Goal: Task Accomplishment & Management: Manage account settings

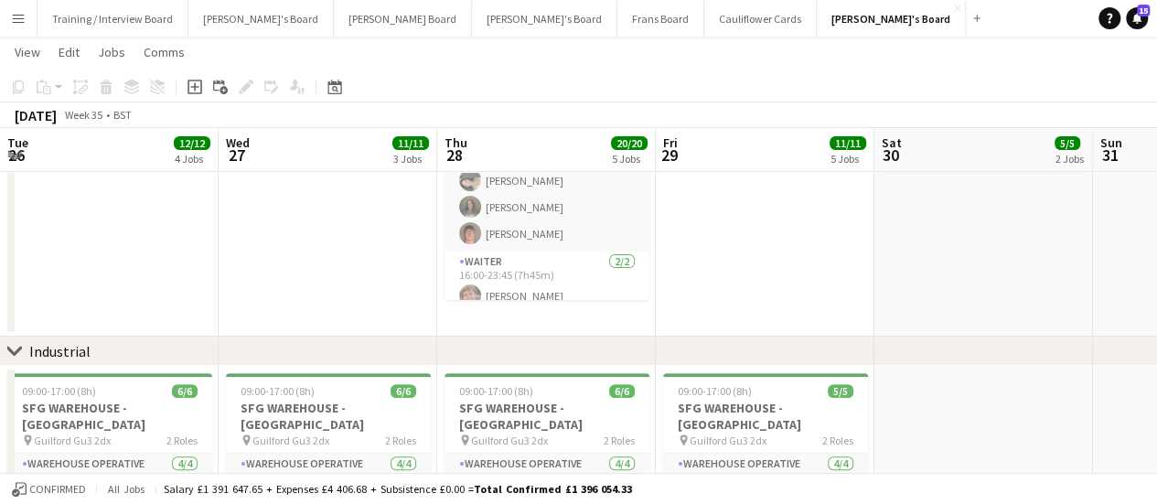
scroll to position [0, 576]
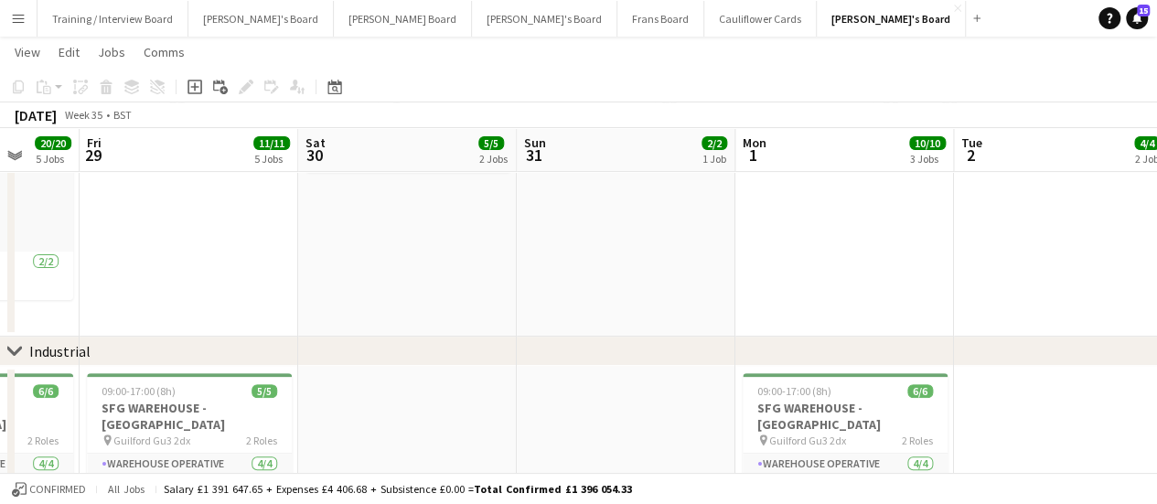
click at [609, 292] on app-date-cell at bounding box center [626, 179] width 219 height 315
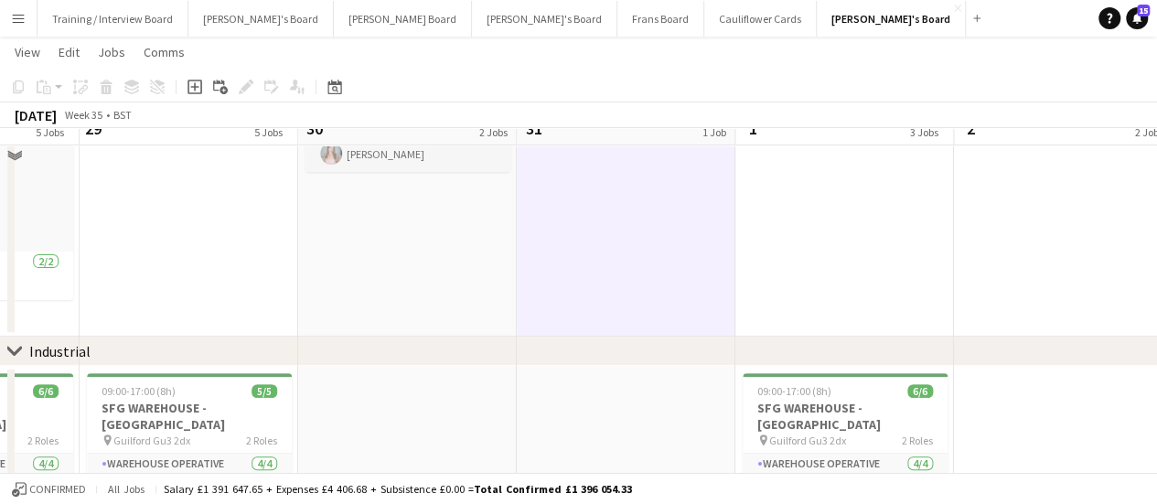
scroll to position [0, 0]
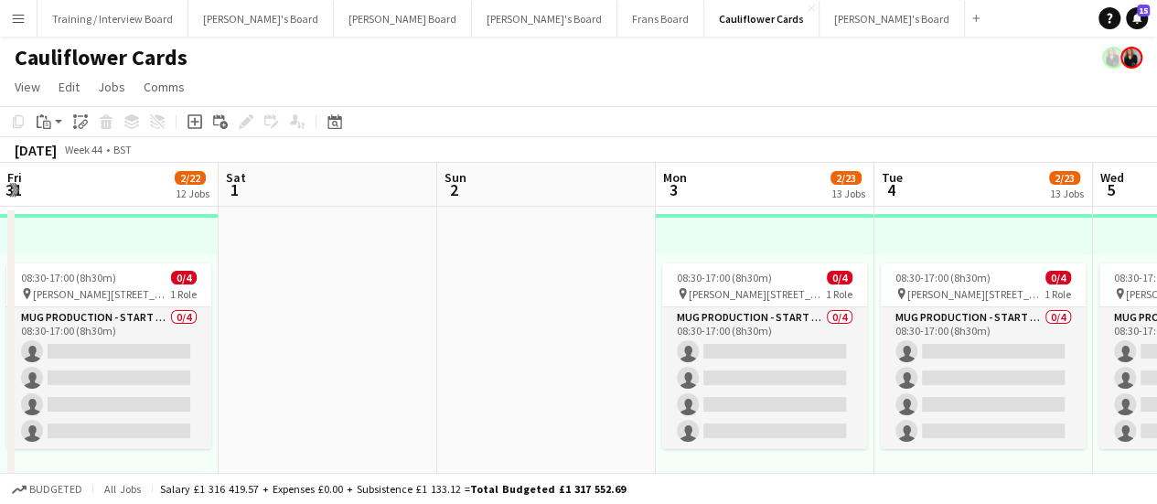
scroll to position [0, 646]
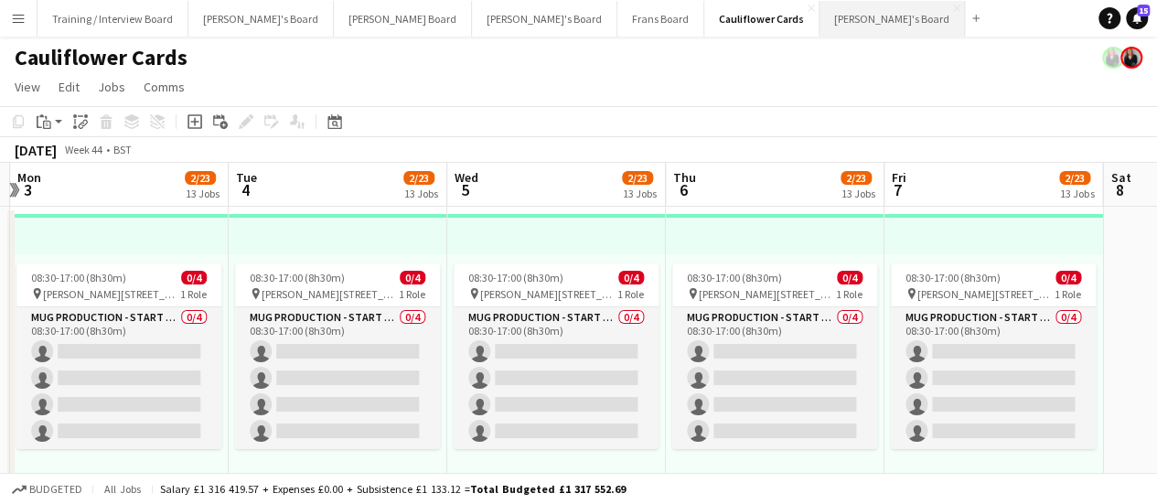
click at [819, 26] on button "Thomasina's Board Close" at bounding box center [891, 19] width 145 height 36
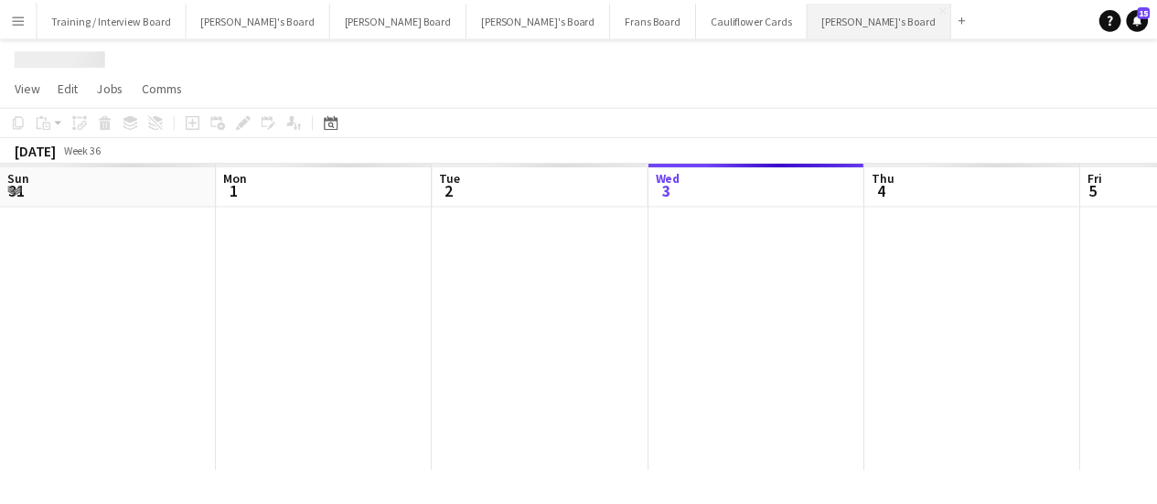
scroll to position [0, 437]
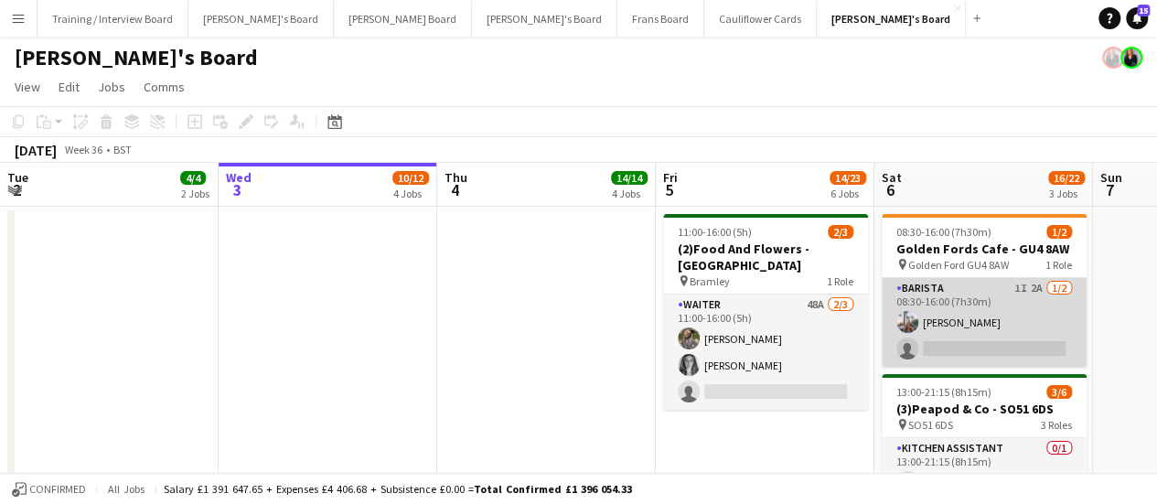
click at [1037, 310] on app-card-role "Barista 1I 2A 1/2 08:30-16:00 (7h30m) Lucy Ginesi single-neutral-actions" at bounding box center [983, 322] width 205 height 89
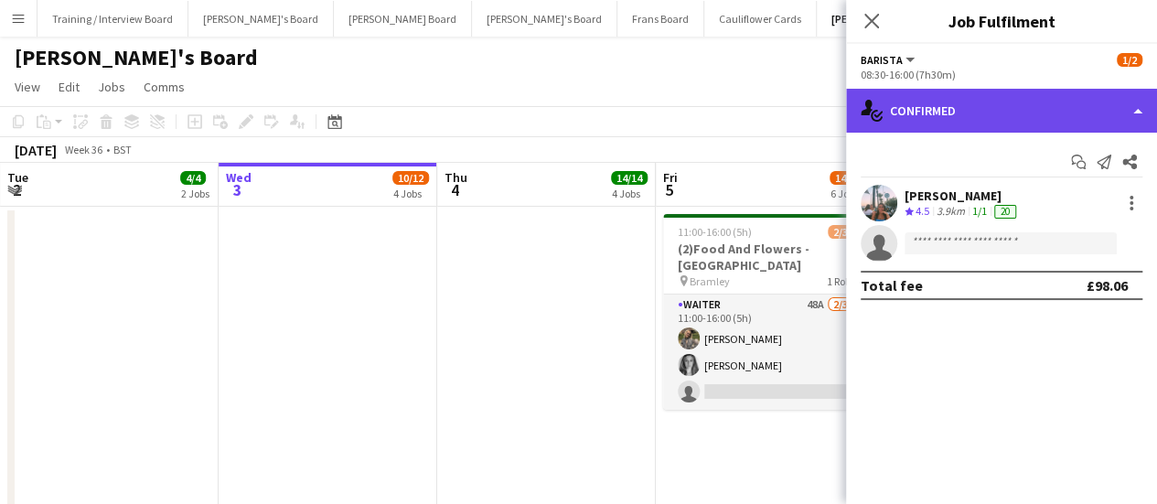
click at [1017, 118] on div "single-neutral-actions-check-2 Confirmed" at bounding box center [1001, 111] width 311 height 44
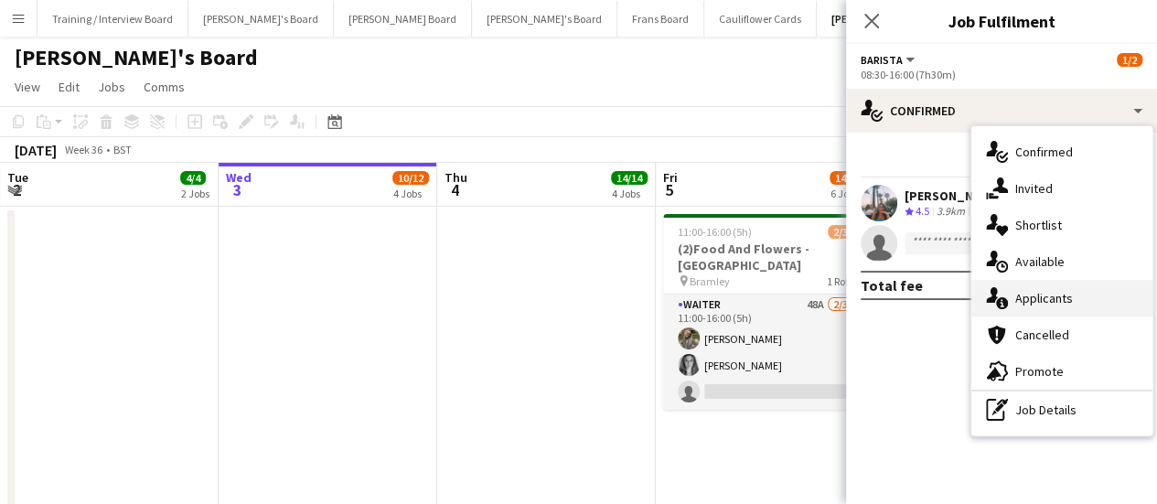
click at [1079, 300] on div "single-neutral-actions-information Applicants" at bounding box center [1061, 298] width 181 height 37
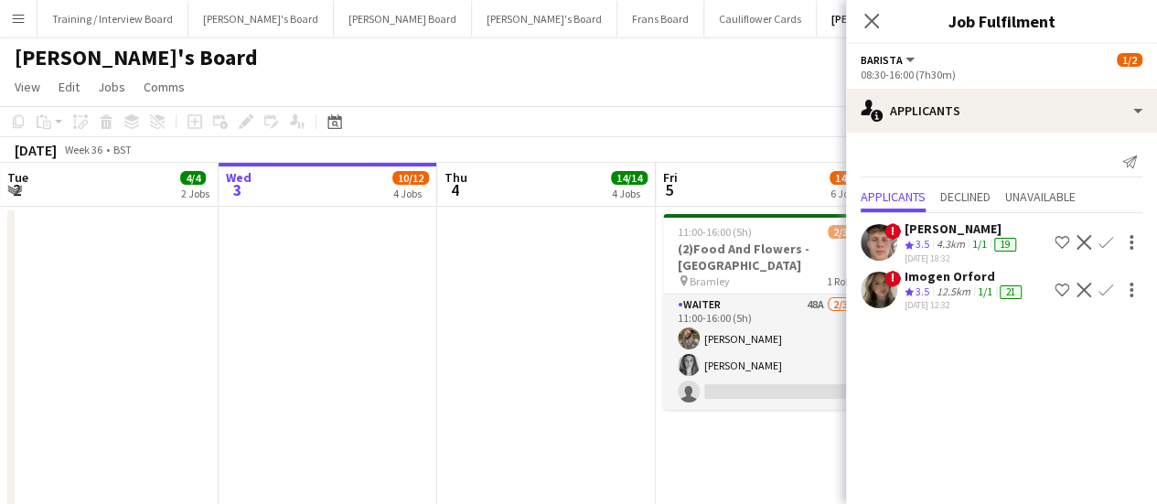
click at [563, 274] on app-date-cell at bounding box center [546, 453] width 219 height 493
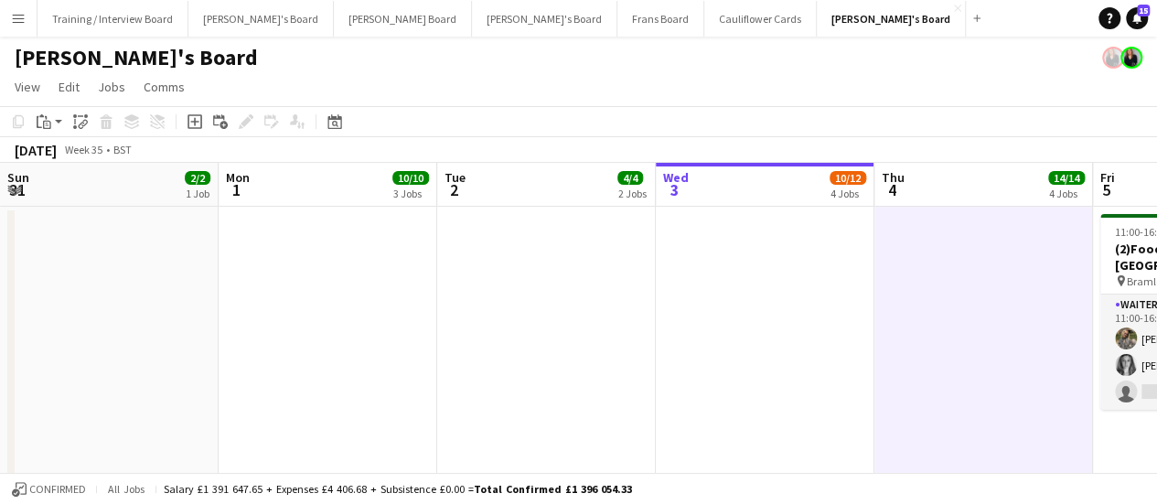
scroll to position [0, 623]
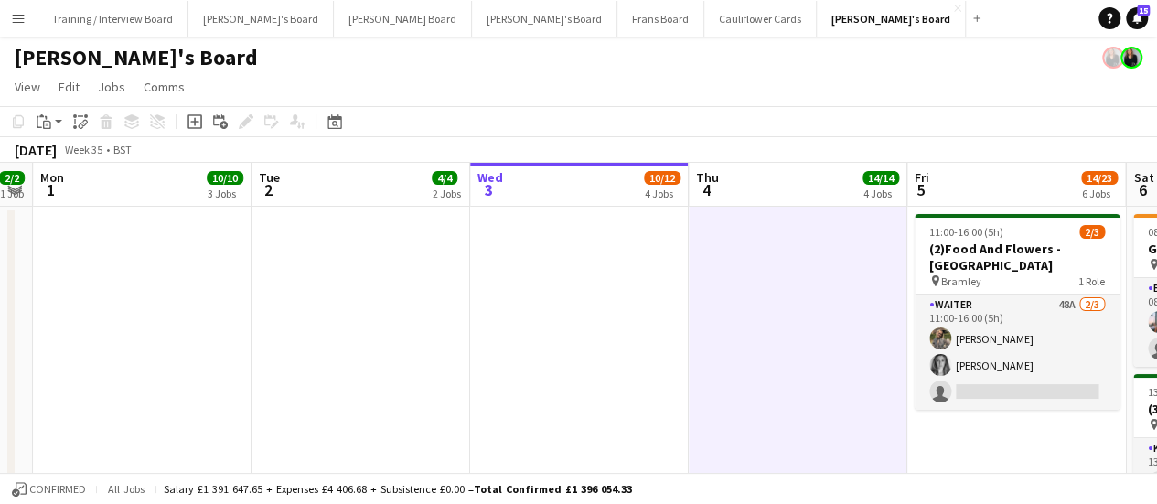
drag, startPoint x: 333, startPoint y: 318, endPoint x: 584, endPoint y: 303, distance: 251.9
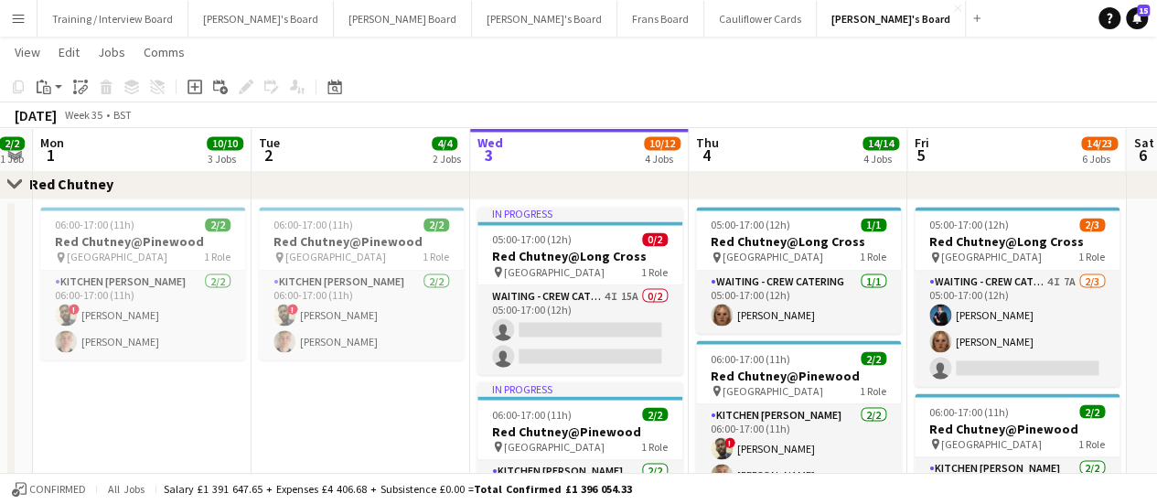
scroll to position [1547, 0]
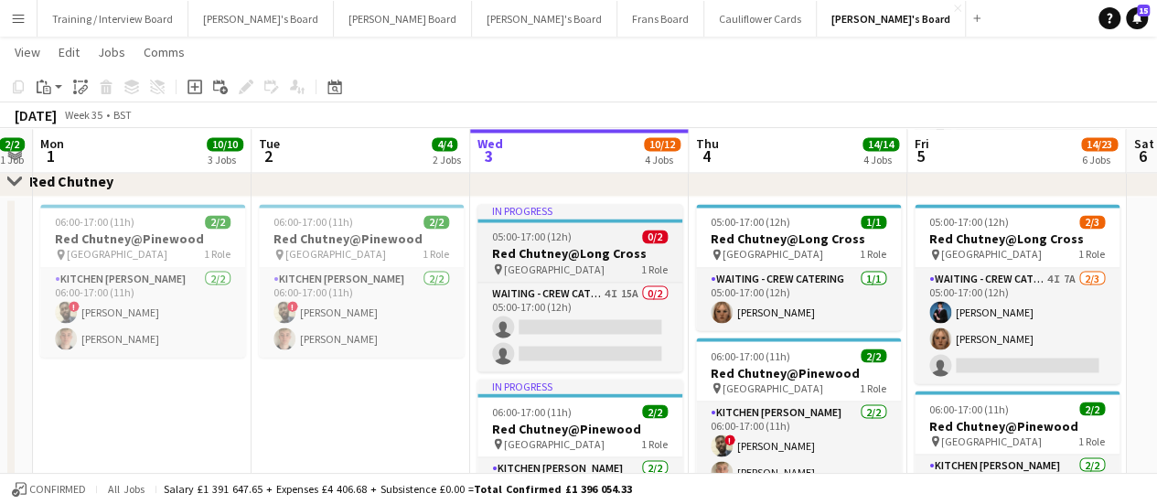
click at [595, 252] on h3 "Red Chutney@Long Cross" at bounding box center [579, 253] width 205 height 16
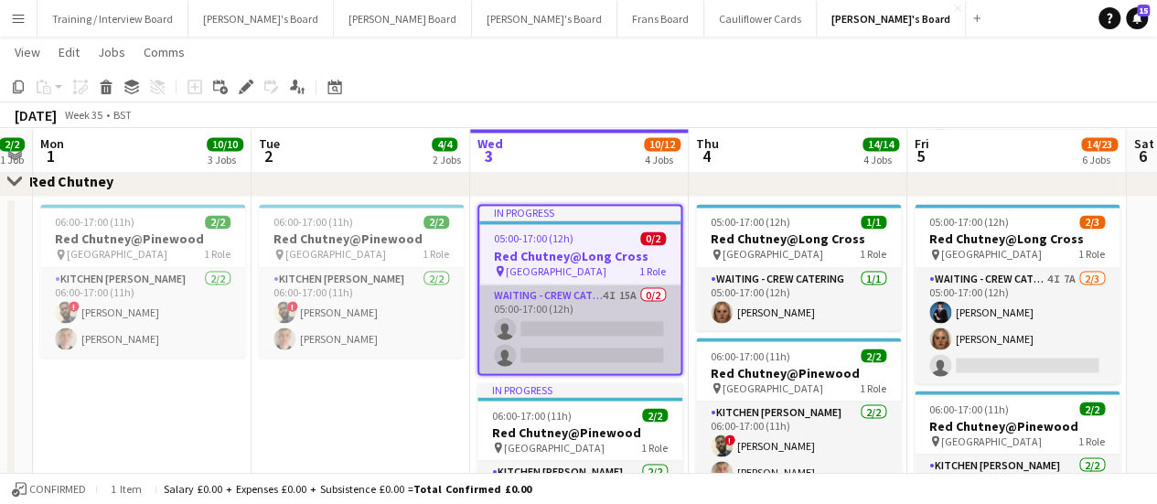
click at [644, 301] on app-card-role "Waiting - Crew Catering 4I 15A 0/2 05:00-17:00 (12h) single-neutral-actions sin…" at bounding box center [579, 328] width 201 height 89
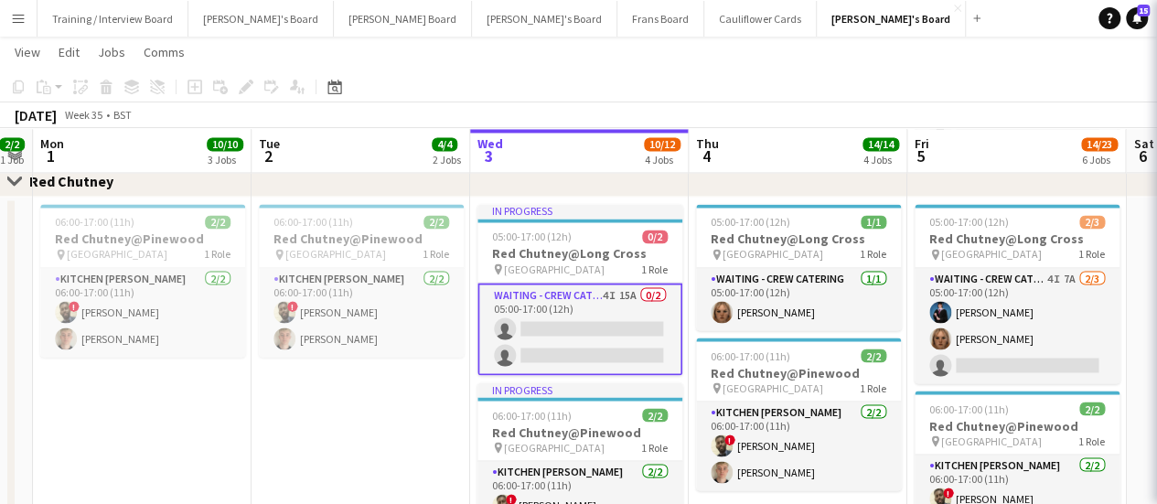
scroll to position [0, 622]
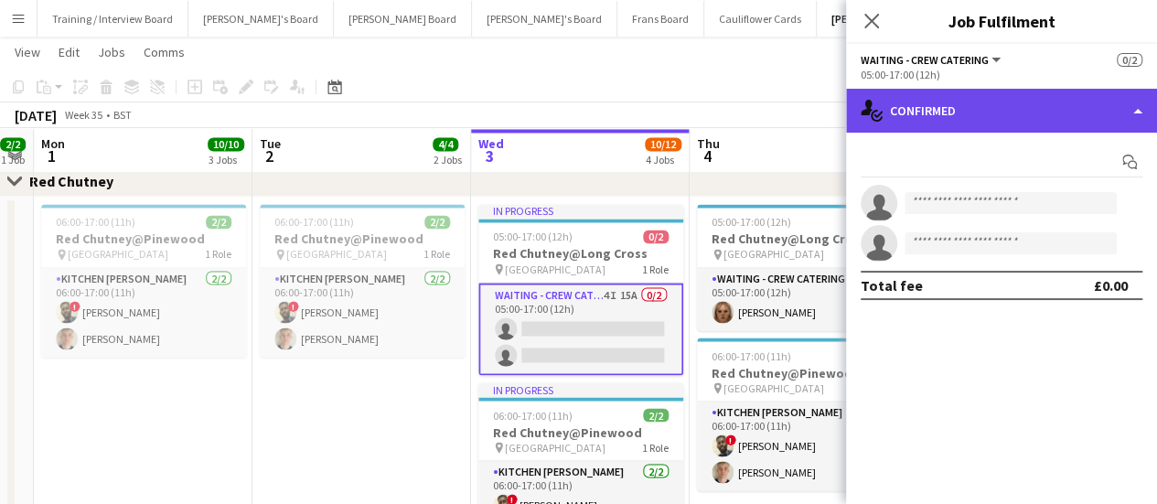
click at [1020, 118] on div "single-neutral-actions-check-2 Confirmed" at bounding box center [1001, 111] width 311 height 44
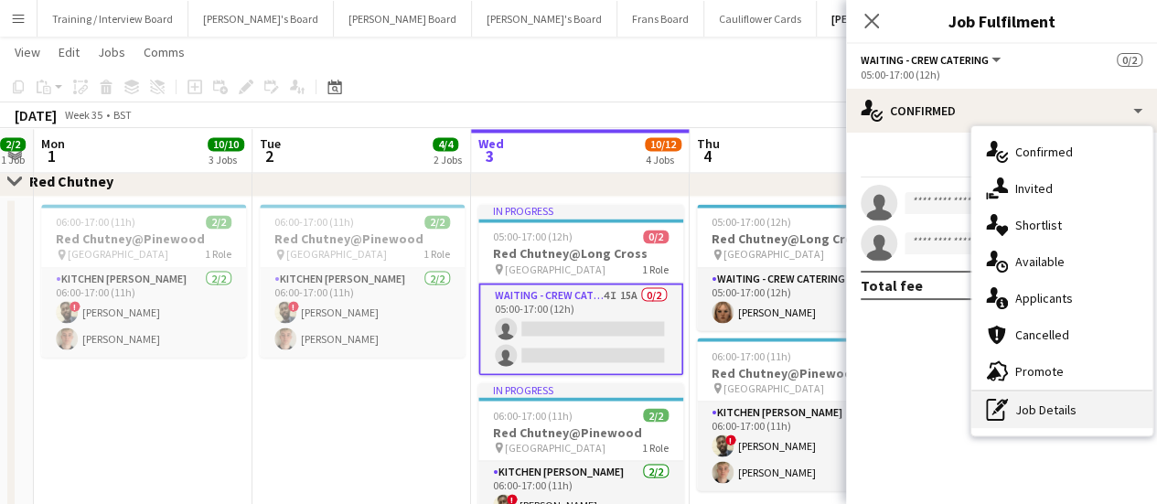
click at [1018, 398] on div "pen-write Job Details" at bounding box center [1061, 409] width 181 height 37
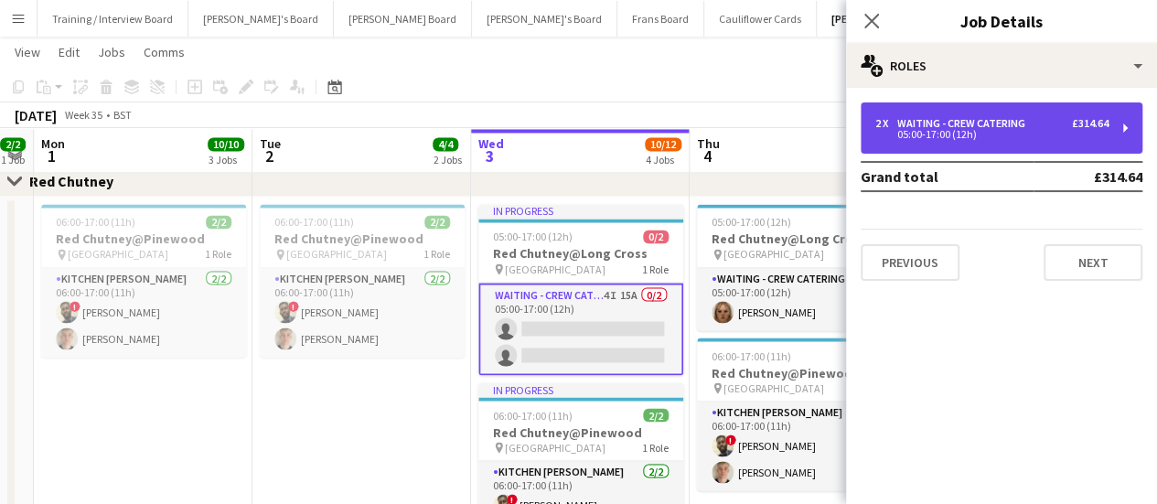
click at [934, 142] on div "2 x Waiting - Crew Catering £314.64 05:00-17:00 (12h)" at bounding box center [1001, 127] width 282 height 51
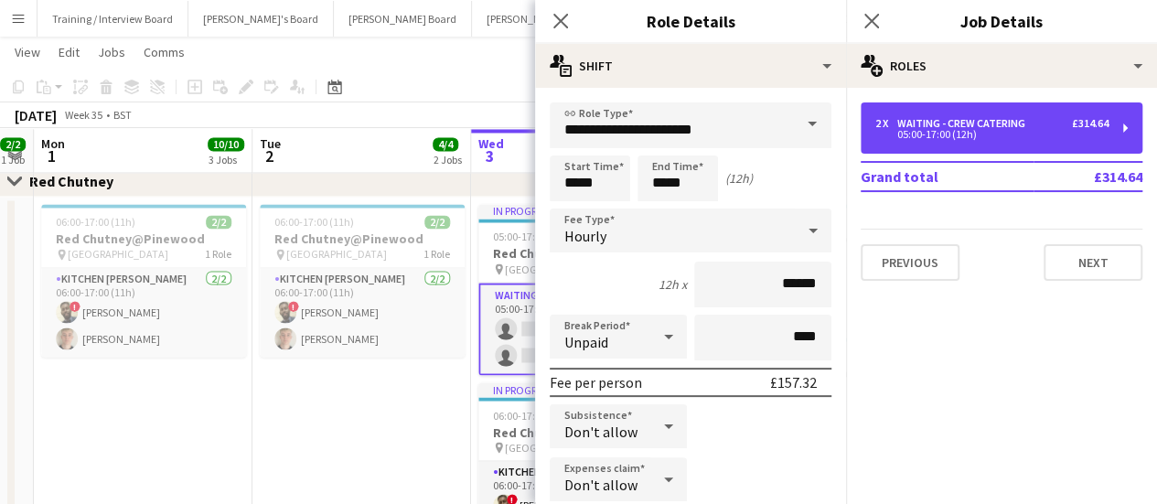
scroll to position [358, 0]
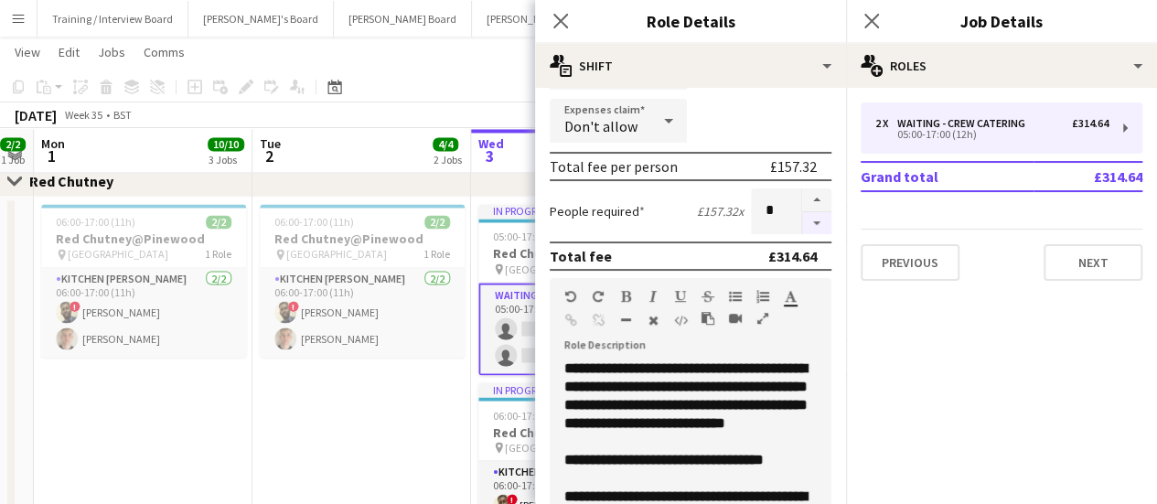
click at [802, 220] on button "button" at bounding box center [816, 223] width 29 height 23
type input "*"
click at [406, 427] on app-date-cell "06:00-17:00 (11h) 2/2 Red Chutney@Pinewood pin Pinewood Studios 1 Role Kitchen …" at bounding box center [361, 399] width 219 height 405
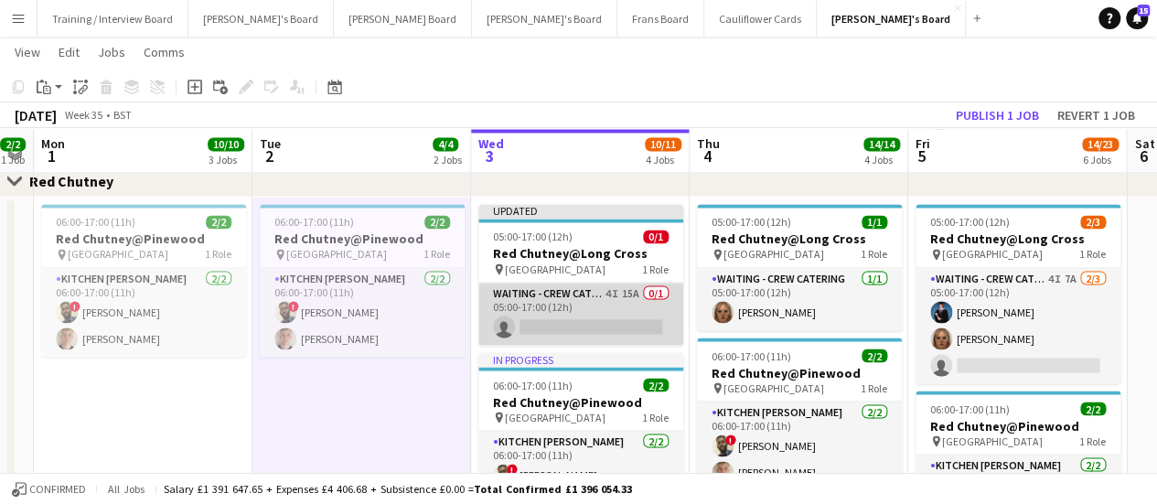
click at [626, 304] on app-card-role "Waiting - Crew Catering 4I 15A 0/1 05:00-17:00 (12h) single-neutral-actions" at bounding box center [580, 314] width 205 height 62
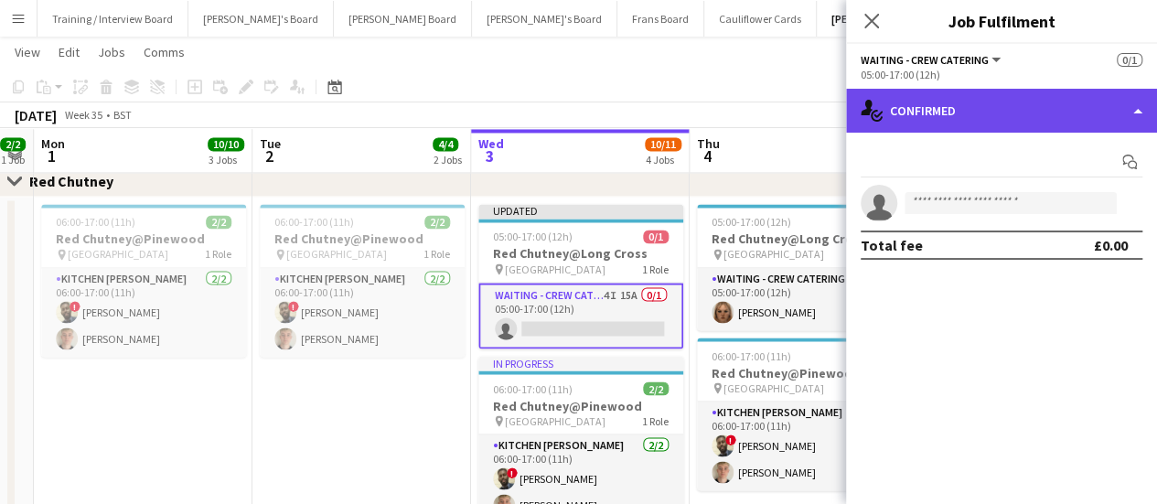
click at [1048, 105] on div "single-neutral-actions-check-2 Confirmed" at bounding box center [1001, 111] width 311 height 44
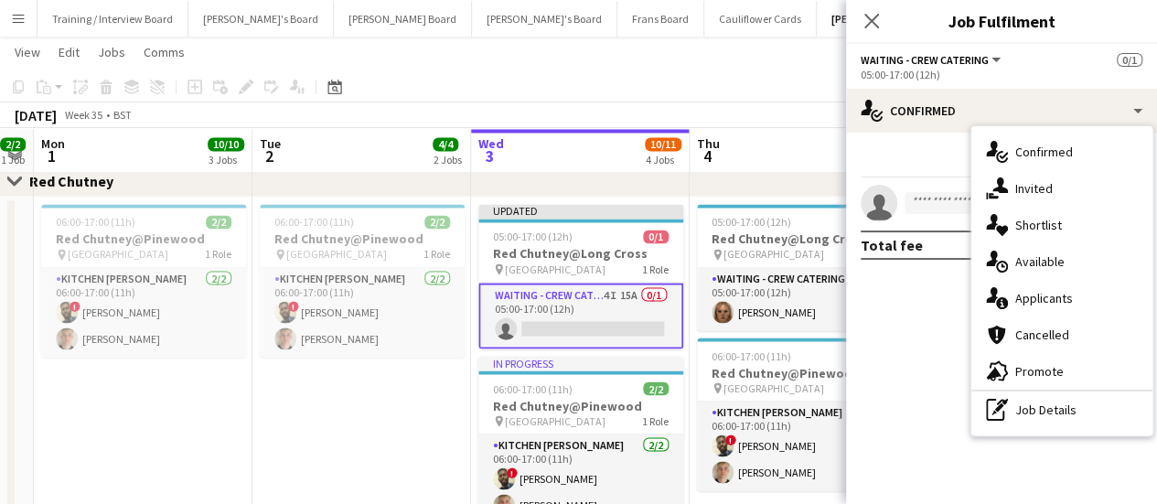
click at [1059, 287] on div "single-neutral-actions-information Applicants" at bounding box center [1061, 298] width 181 height 37
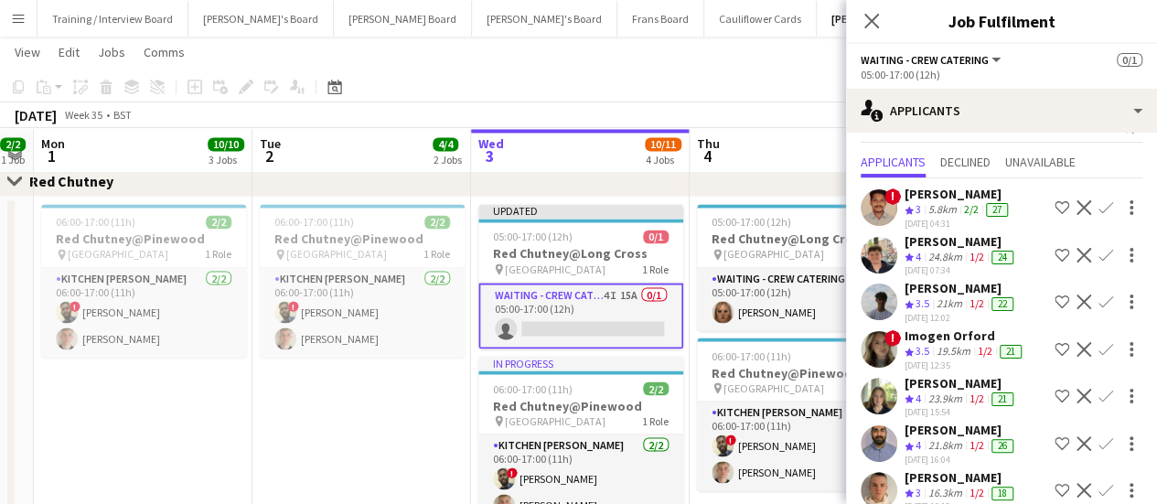
scroll to position [8, 0]
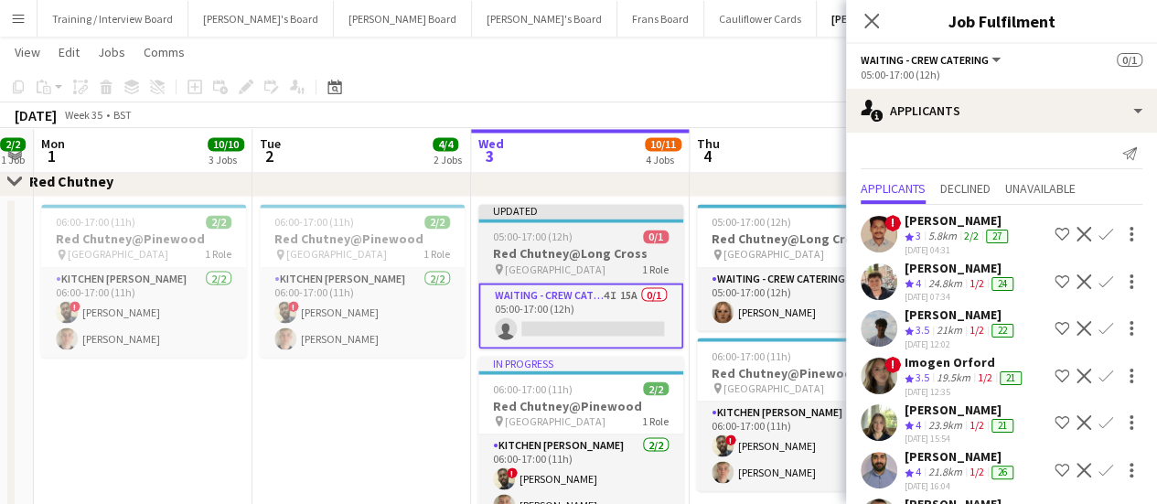
click at [563, 254] on h3 "Red Chutney@Long Cross" at bounding box center [580, 253] width 205 height 16
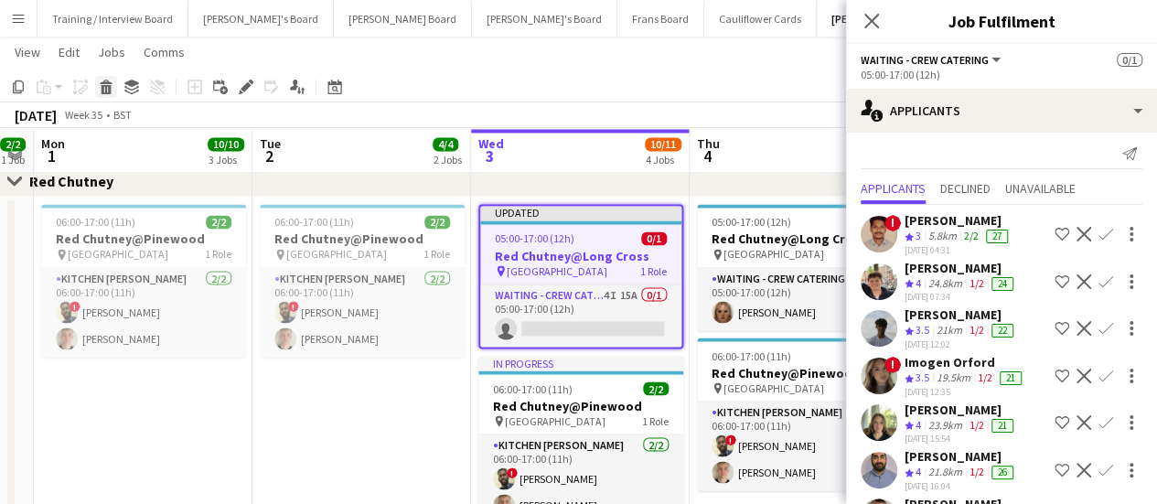
click at [104, 90] on icon "Delete" at bounding box center [106, 87] width 15 height 15
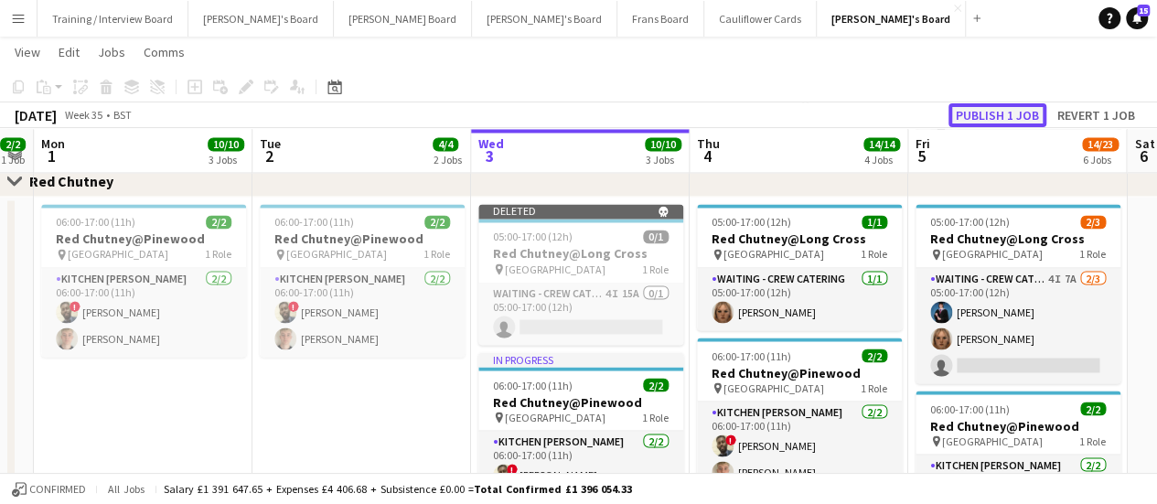
click at [984, 119] on button "Publish 1 job" at bounding box center [997, 115] width 98 height 24
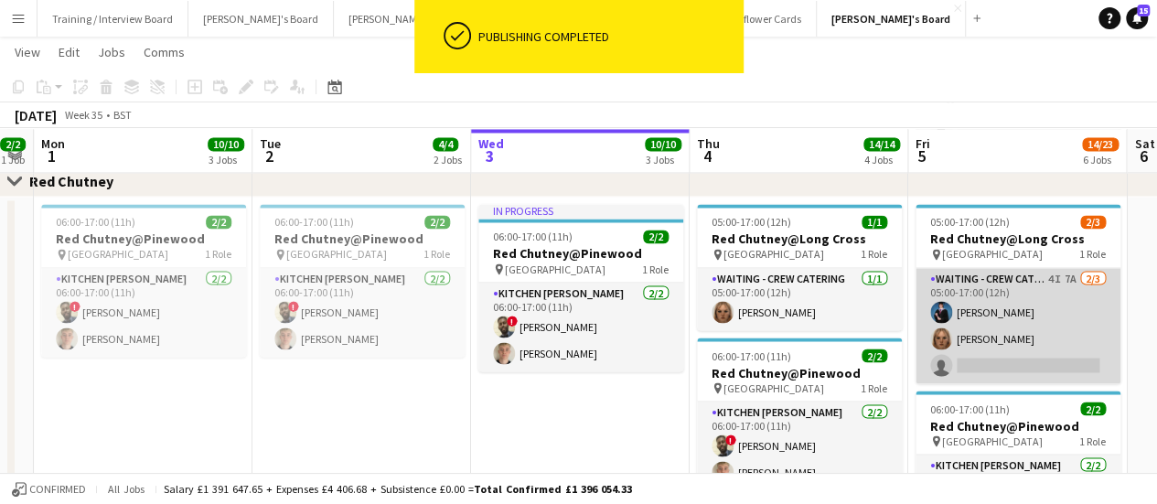
click at [1076, 286] on app-card-role "Waiting - Crew Catering 4I 7A 2/3 05:00-17:00 (12h) Alfred Morris Heather Burt …" at bounding box center [1017, 325] width 205 height 115
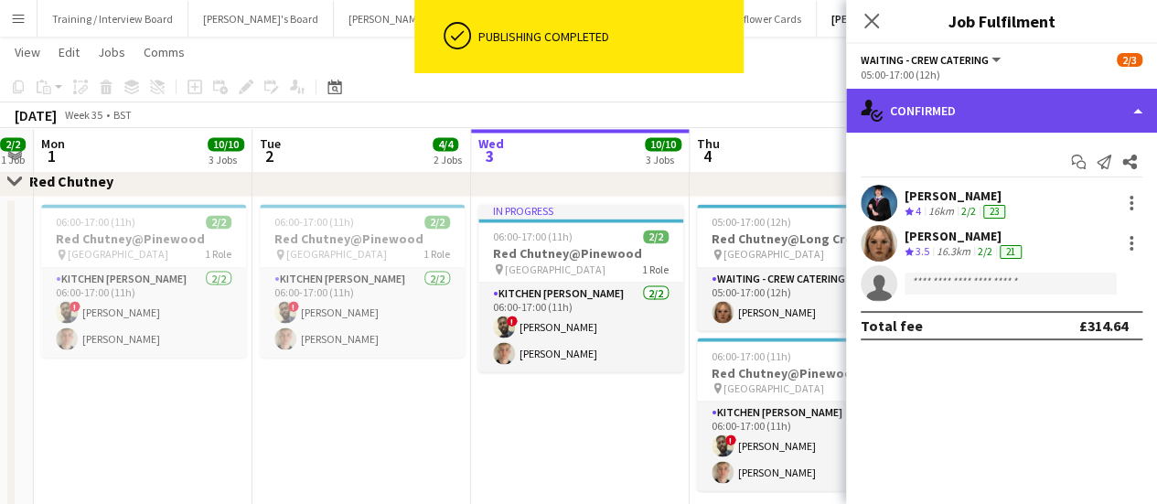
click at [1090, 115] on div "single-neutral-actions-check-2 Confirmed" at bounding box center [1001, 111] width 311 height 44
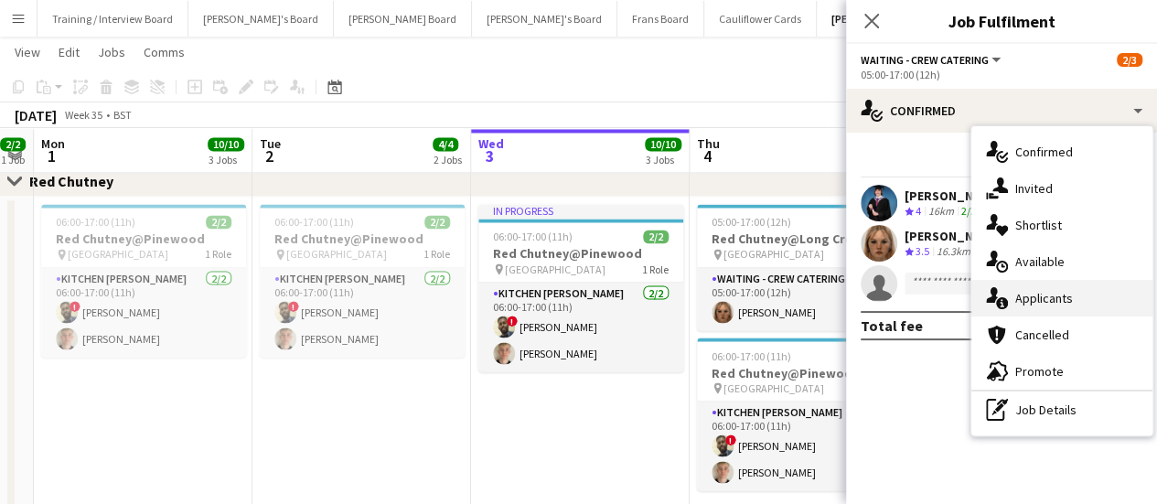
click at [1081, 290] on div "single-neutral-actions-information Applicants" at bounding box center [1061, 298] width 181 height 37
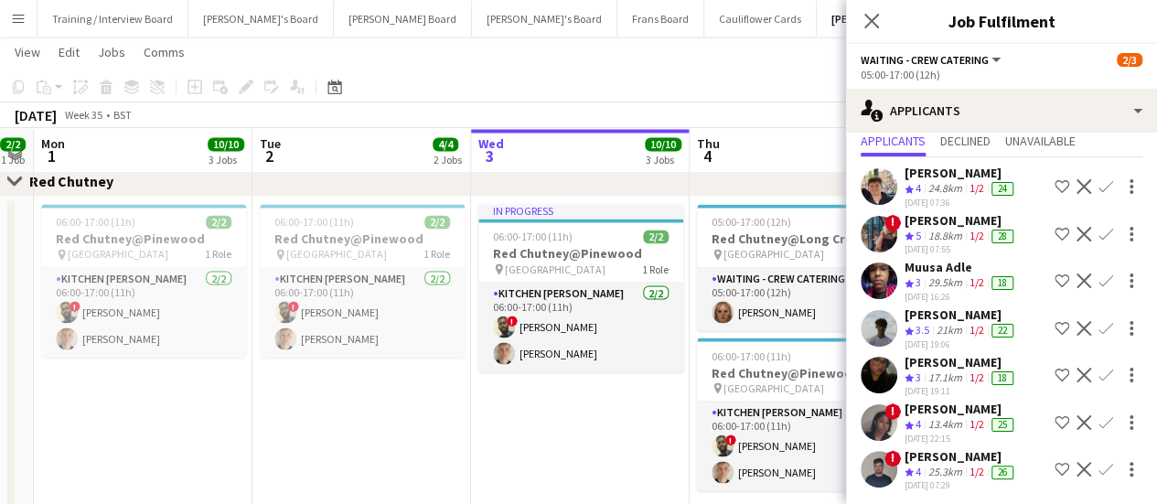
scroll to position [0, 0]
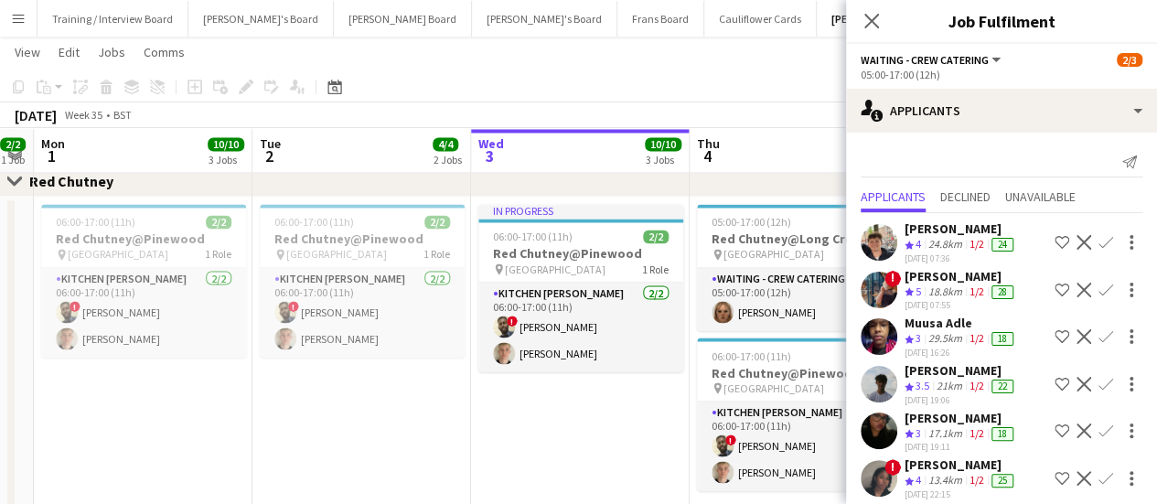
click at [646, 403] on app-date-cell "In progress 06:00-17:00 (11h) 2/2 Red Chutney@Pinewood pin Pinewood Studios 1 R…" at bounding box center [580, 398] width 219 height 402
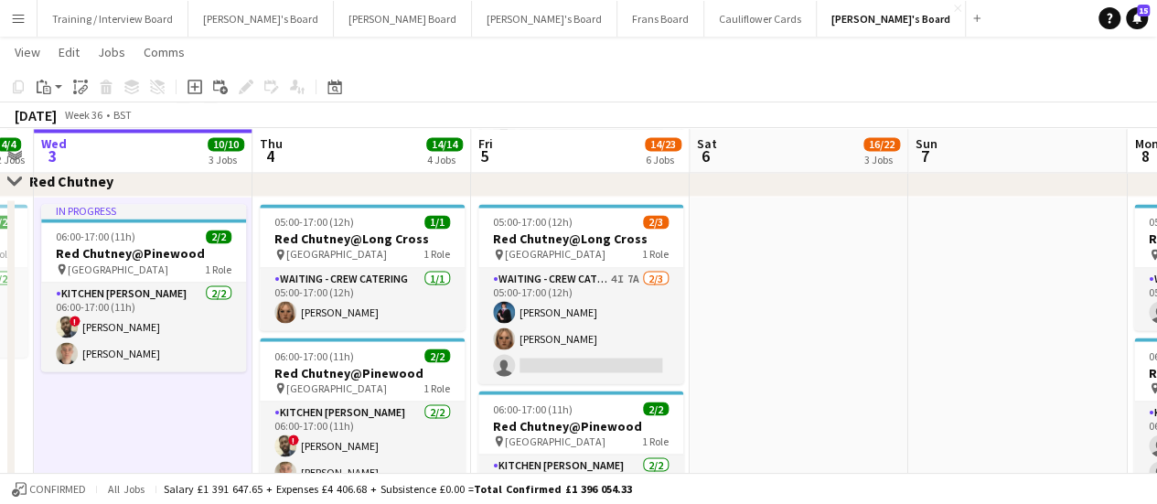
scroll to position [0, 594]
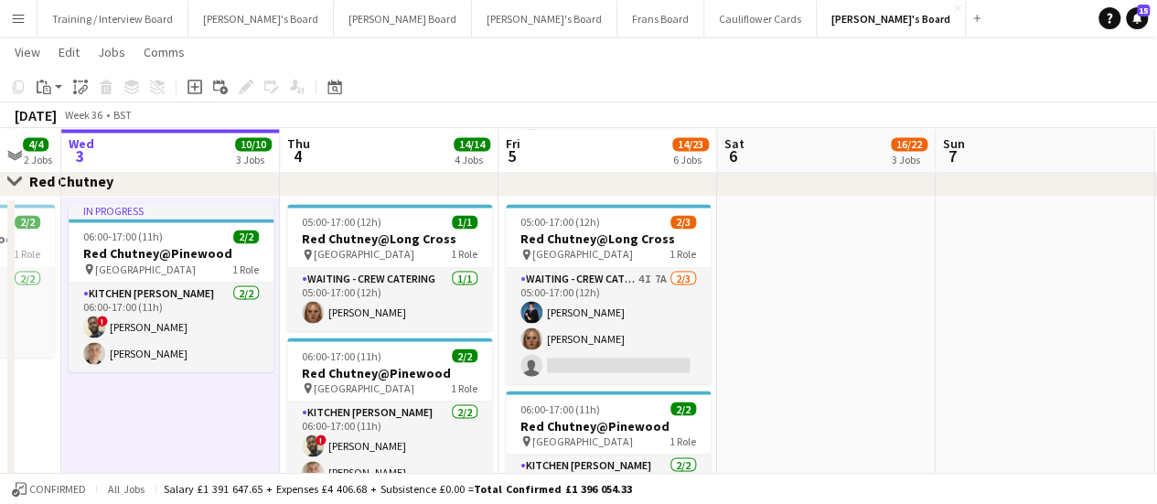
drag, startPoint x: 1064, startPoint y: 337, endPoint x: 655, endPoint y: 351, distance: 409.9
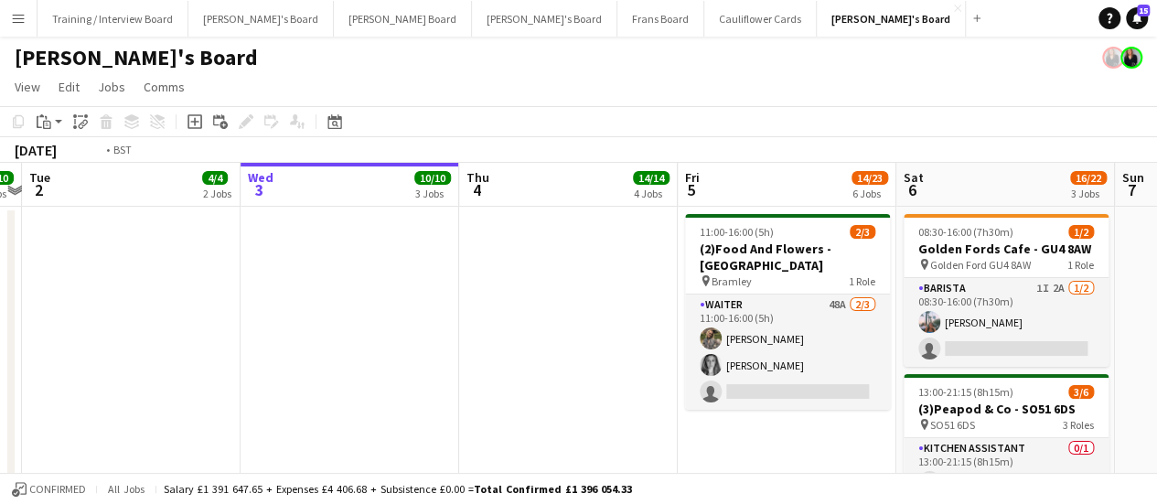
scroll to position [0, 582]
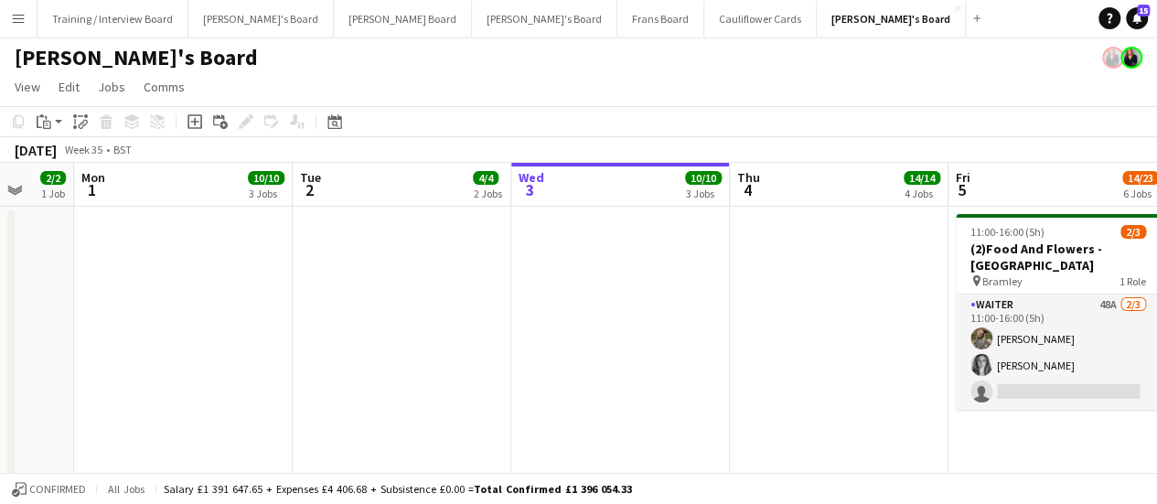
drag, startPoint x: 291, startPoint y: 306, endPoint x: 741, endPoint y: 277, distance: 450.8
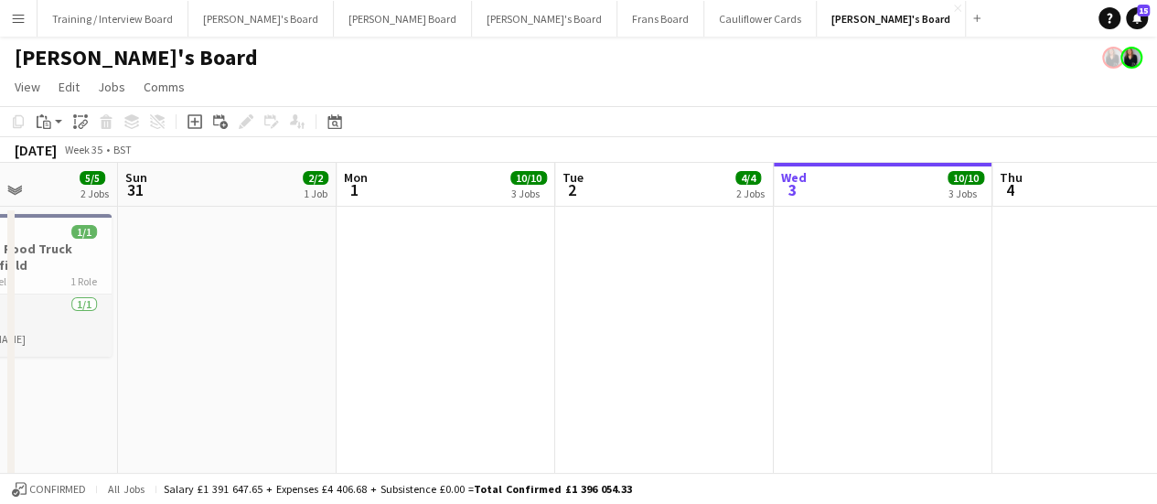
scroll to position [0, 536]
drag, startPoint x: 228, startPoint y: 310, endPoint x: 492, endPoint y: 323, distance: 264.6
click at [338, 124] on icon "Date picker" at bounding box center [334, 121] width 15 height 15
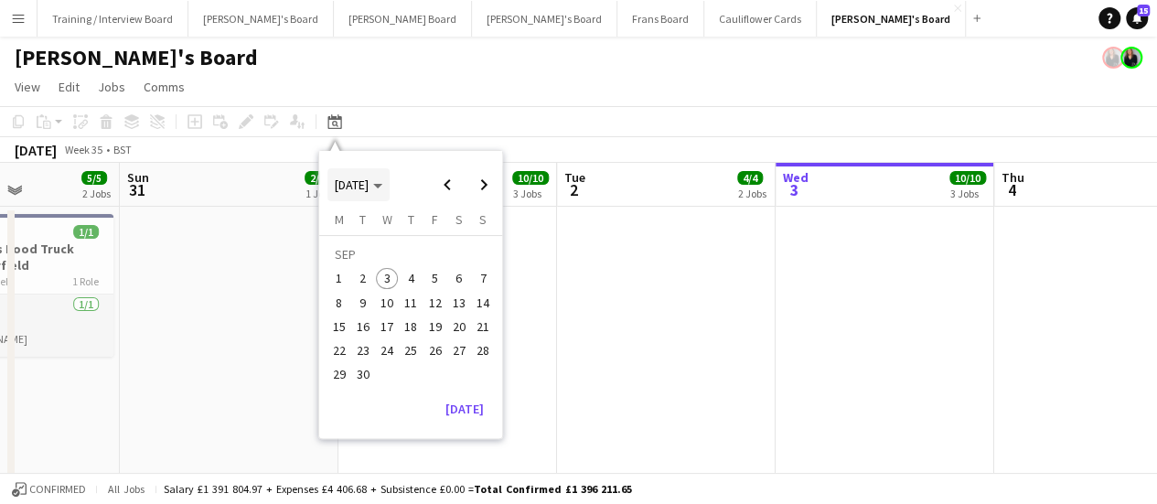
drag, startPoint x: 374, startPoint y: 179, endPoint x: 360, endPoint y: 200, distance: 25.1
click at [360, 200] on span "Choose month and year" at bounding box center [358, 185] width 62 height 44
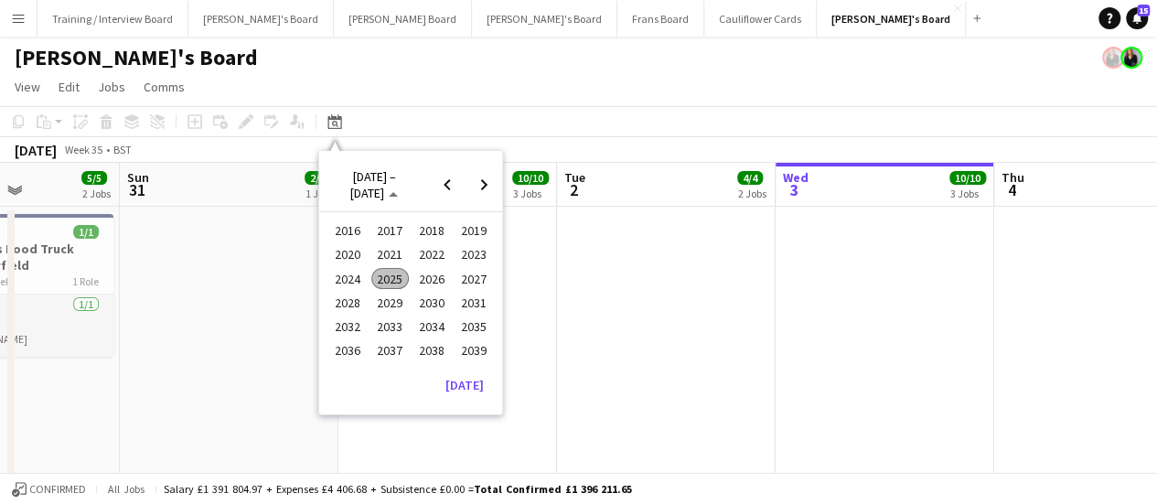
click at [358, 278] on span "2024" at bounding box center [347, 279] width 37 height 22
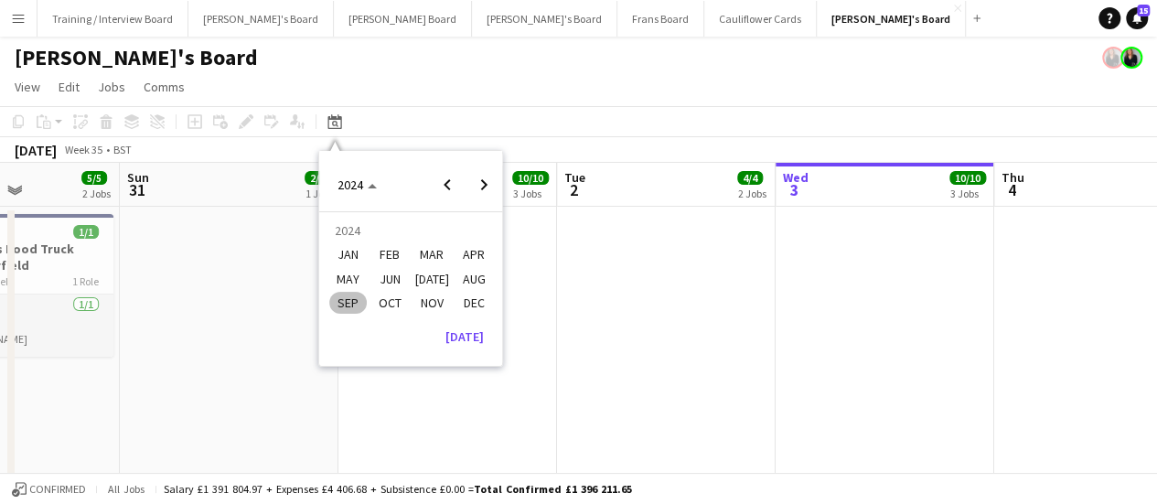
click at [347, 300] on span "SEP" at bounding box center [347, 303] width 37 height 22
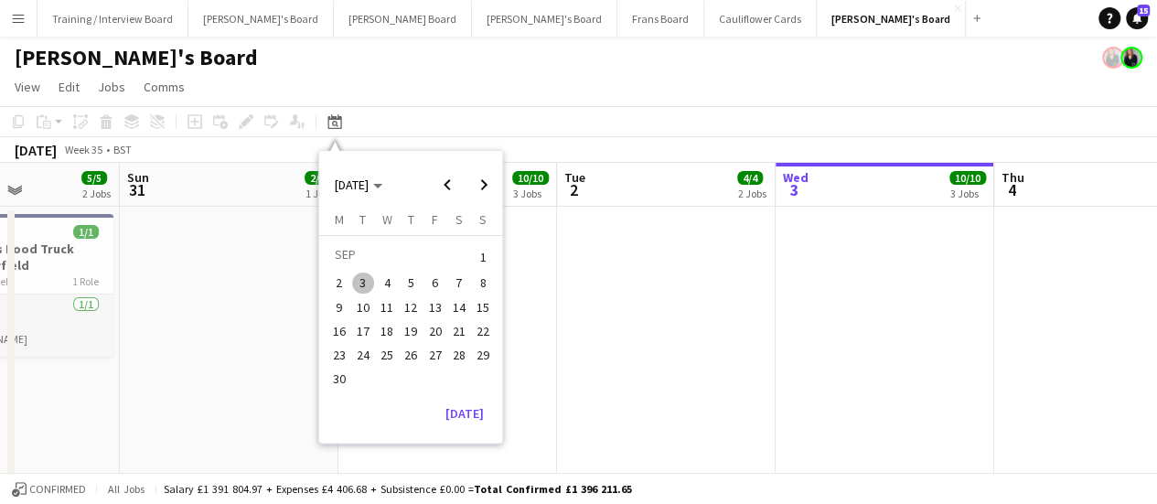
click at [340, 330] on span "16" at bounding box center [339, 331] width 22 height 22
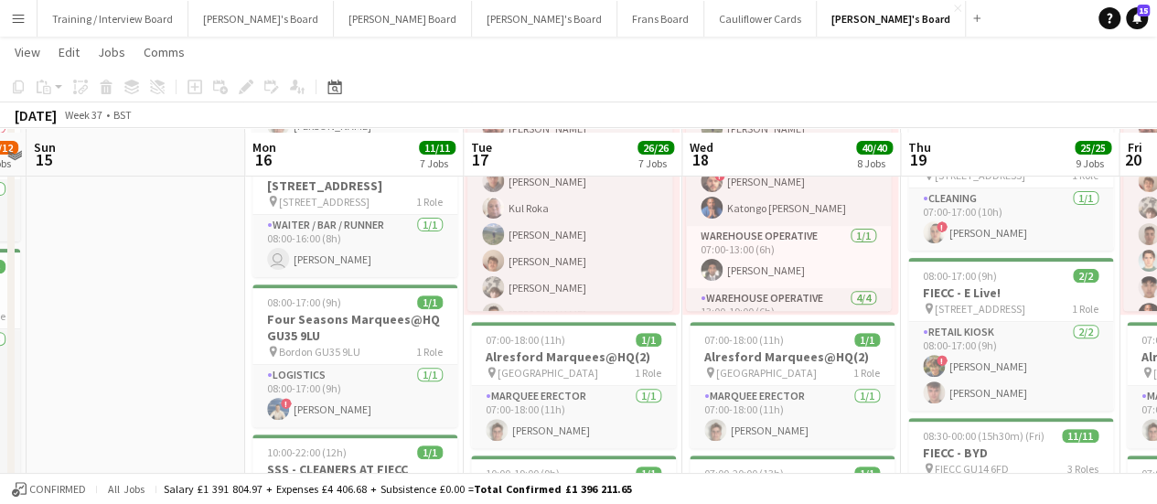
scroll to position [226, 0]
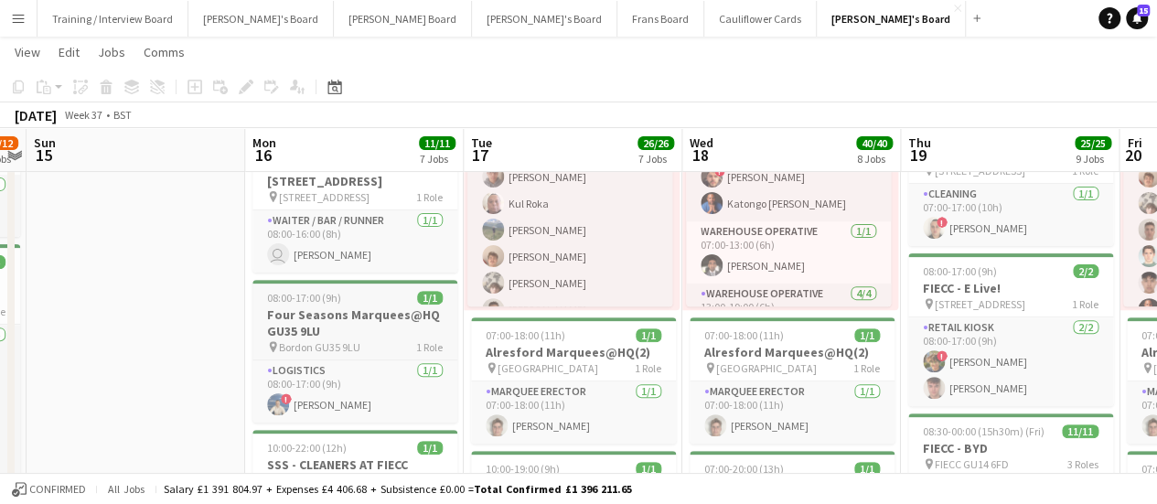
click at [366, 319] on h3 "Four Seasons Marquees@HQ GU35 9LU" at bounding box center [354, 322] width 205 height 33
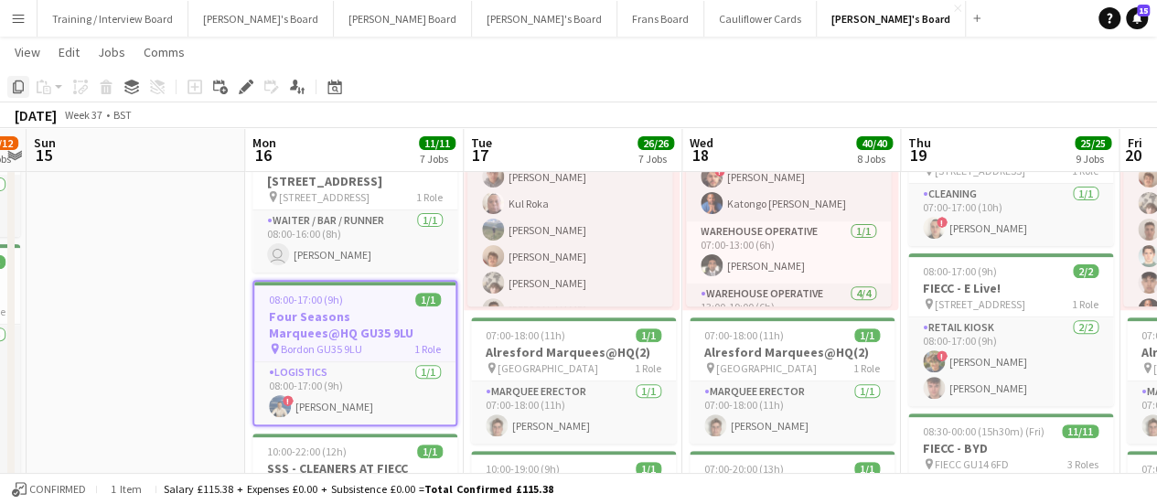
click at [24, 89] on icon at bounding box center [18, 86] width 11 height 13
click at [340, 87] on icon at bounding box center [334, 87] width 14 height 15
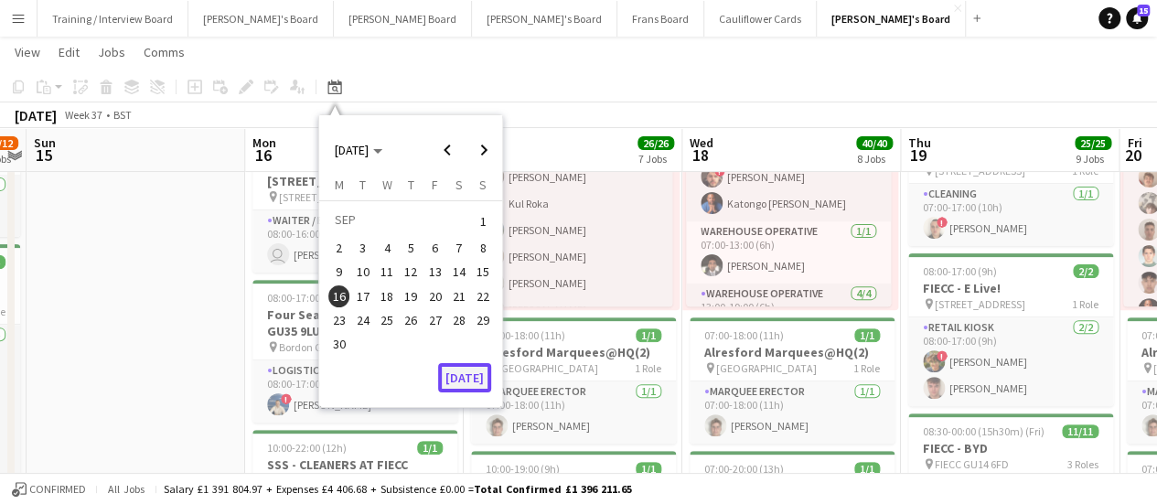
click at [465, 372] on button "Today" at bounding box center [464, 377] width 53 height 29
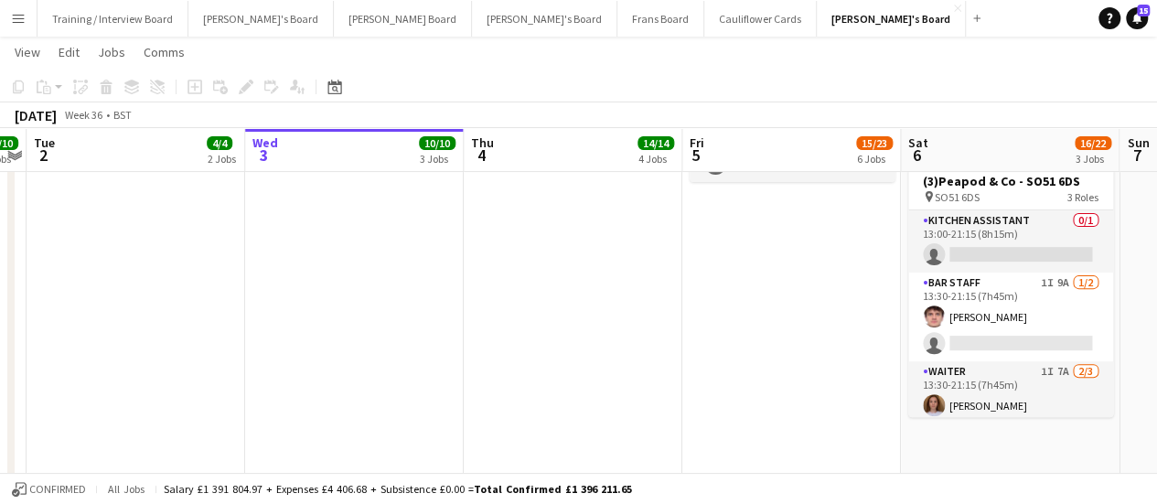
scroll to position [0, 754]
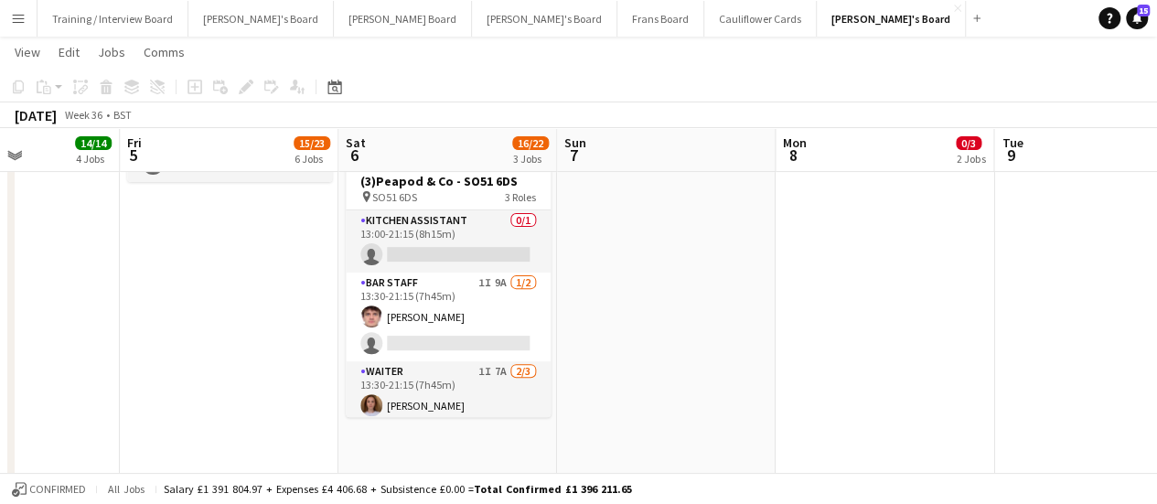
drag, startPoint x: 861, startPoint y: 418, endPoint x: 299, endPoint y: 256, distance: 585.2
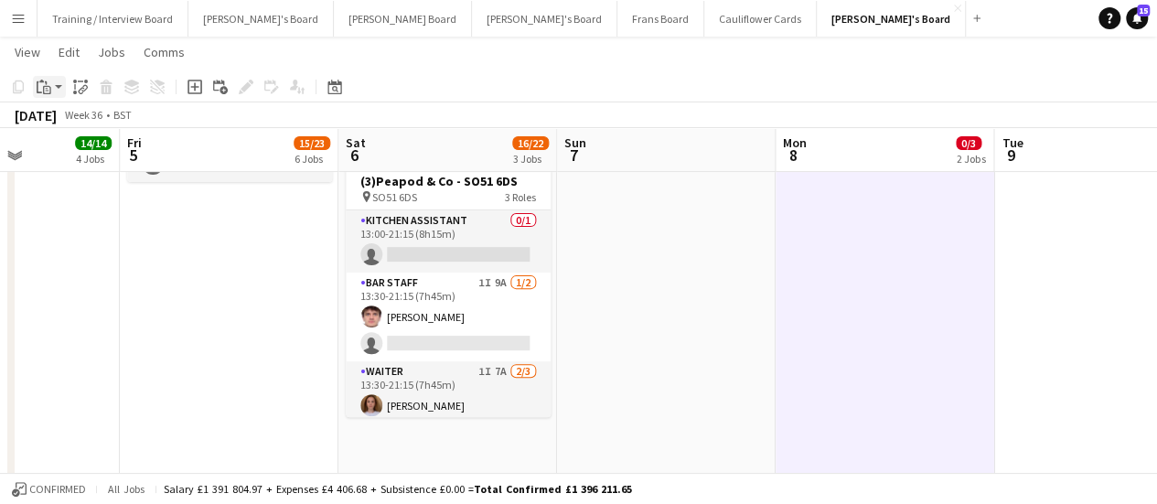
click at [49, 85] on icon "Paste" at bounding box center [44, 87] width 15 height 15
click at [59, 116] on link "Paste Ctrl+V" at bounding box center [134, 121] width 172 height 16
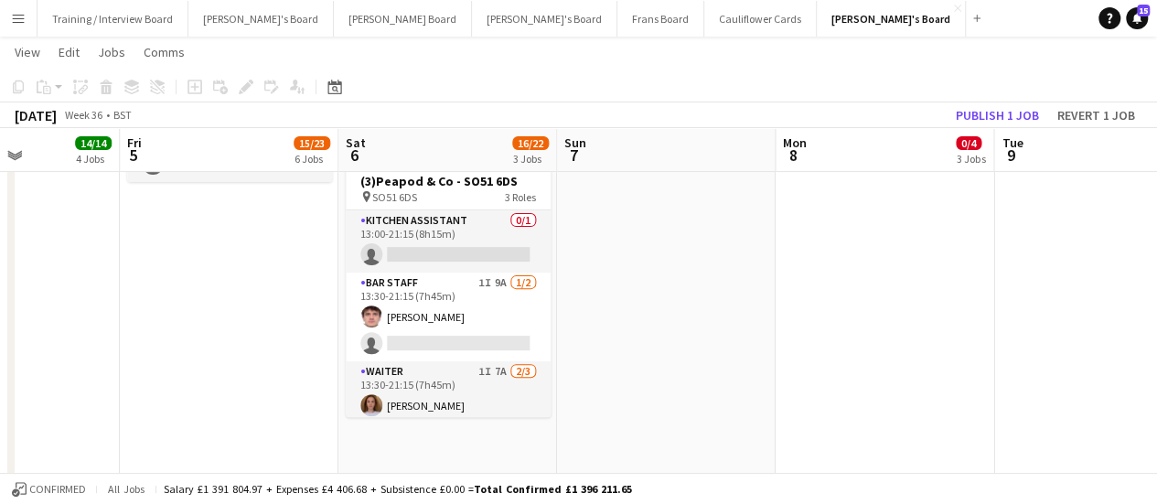
scroll to position [0, 0]
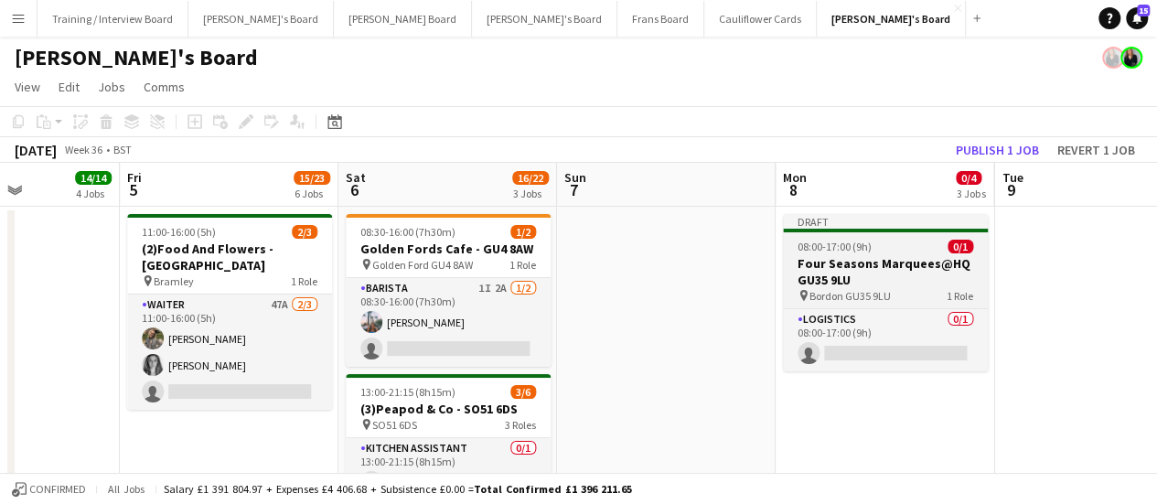
click at [874, 231] on div at bounding box center [885, 231] width 205 height 4
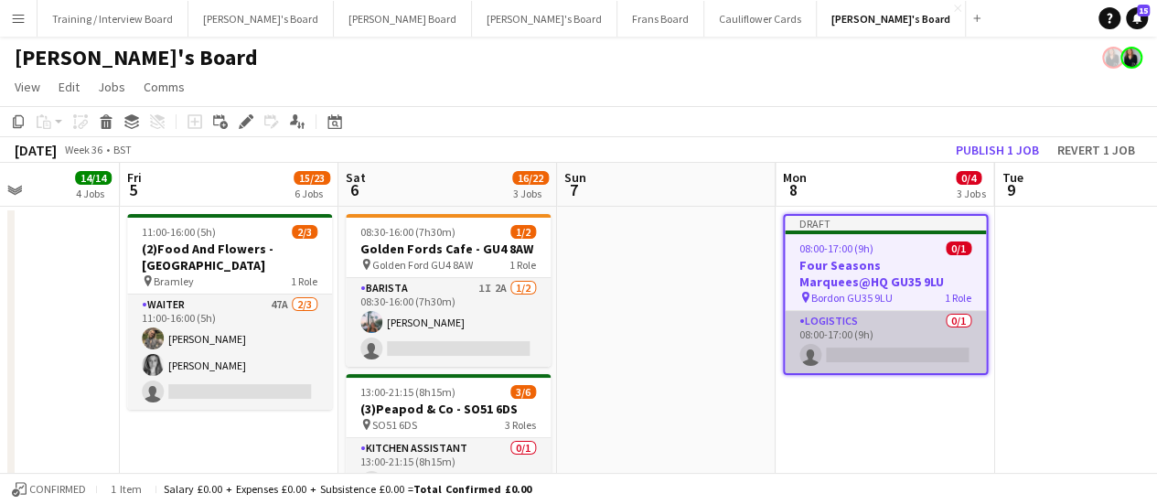
click at [850, 328] on app-card-role "Logistics 0/1 08:00-17:00 (9h) single-neutral-actions" at bounding box center [885, 342] width 201 height 62
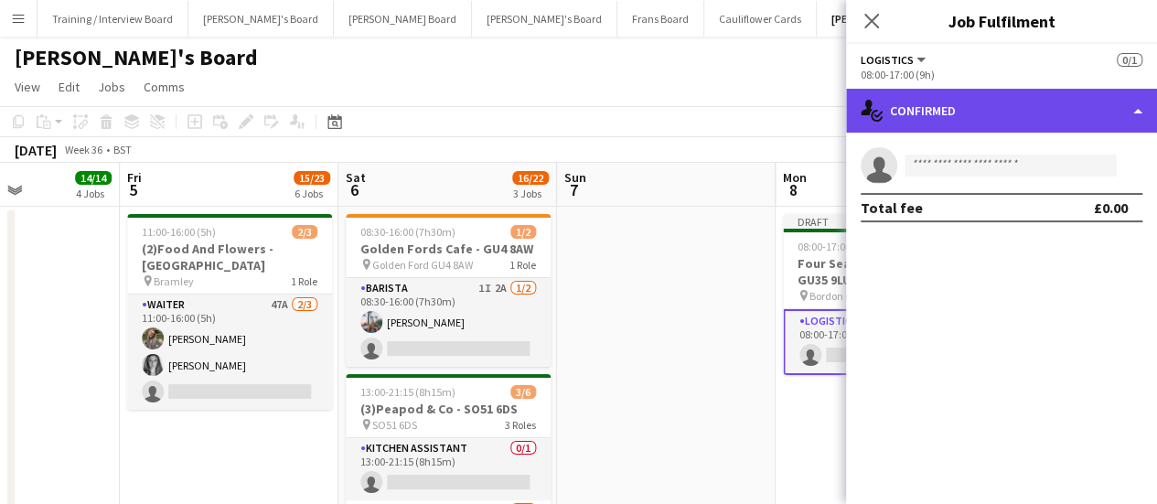
click at [969, 119] on div "single-neutral-actions-check-2 Confirmed" at bounding box center [1001, 111] width 311 height 44
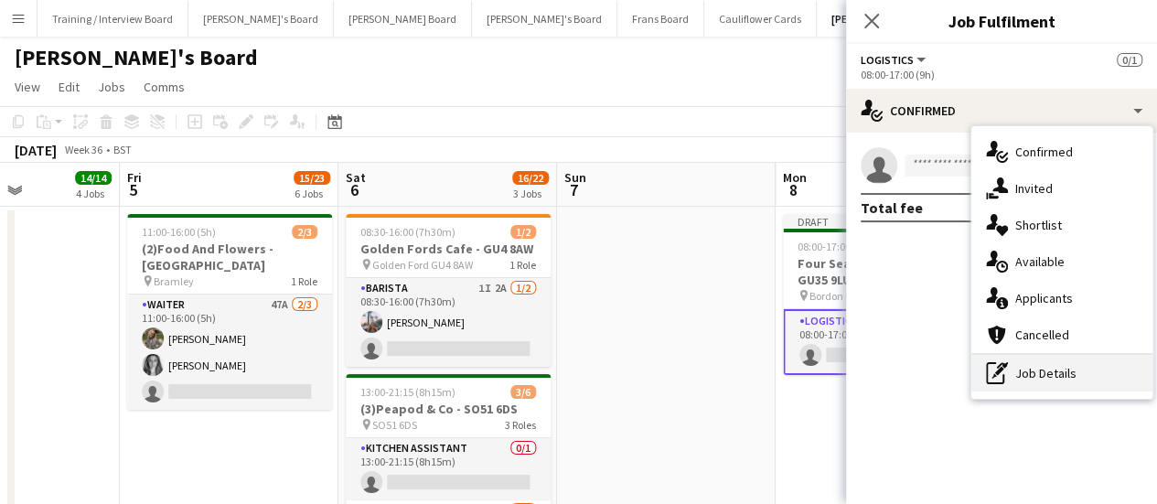
click at [1055, 363] on div "pen-write Job Details" at bounding box center [1061, 373] width 181 height 37
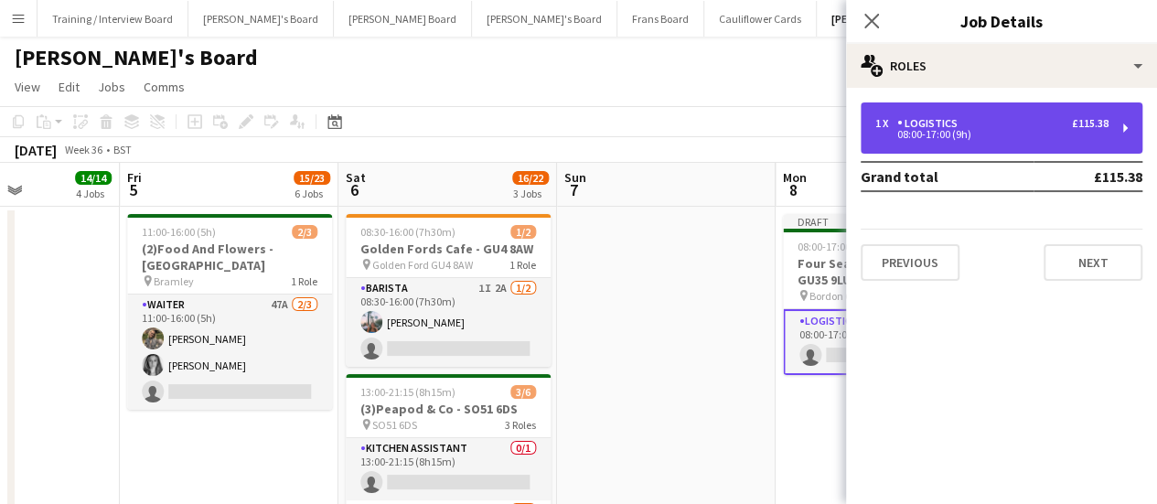
click at [975, 134] on div "08:00-17:00 (9h)" at bounding box center [991, 134] width 233 height 9
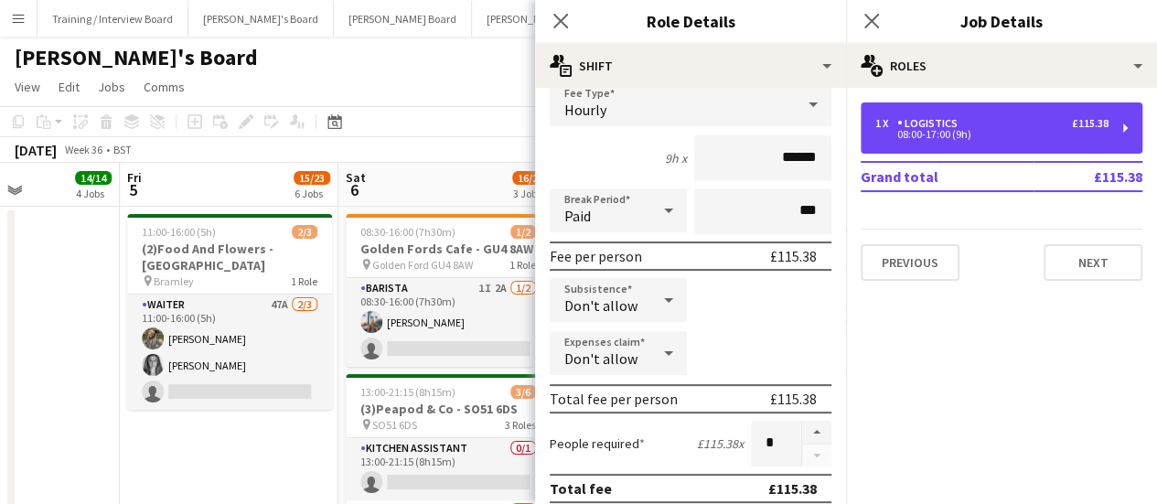
scroll to position [130, 0]
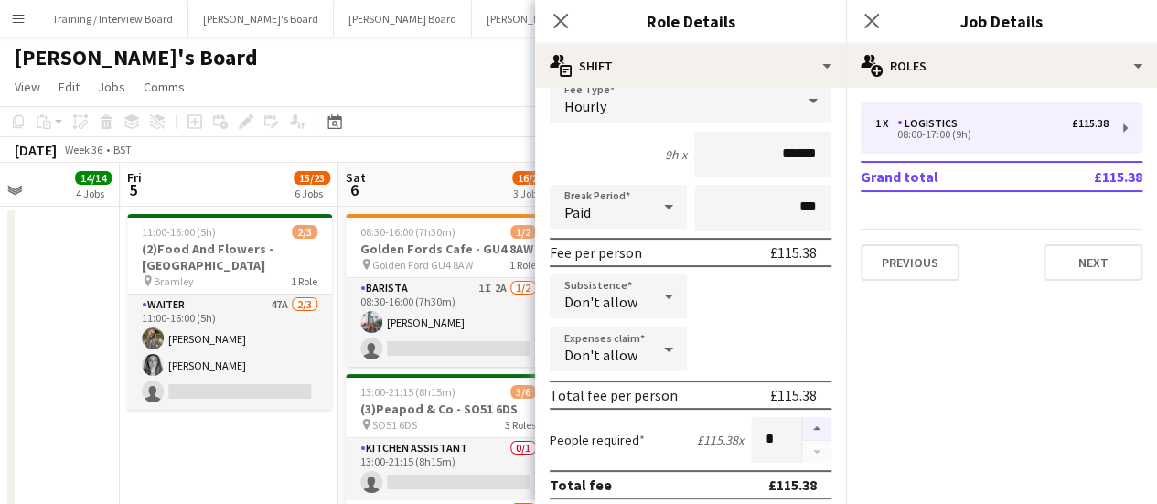
click at [804, 428] on button "button" at bounding box center [816, 429] width 29 height 24
type input "*"
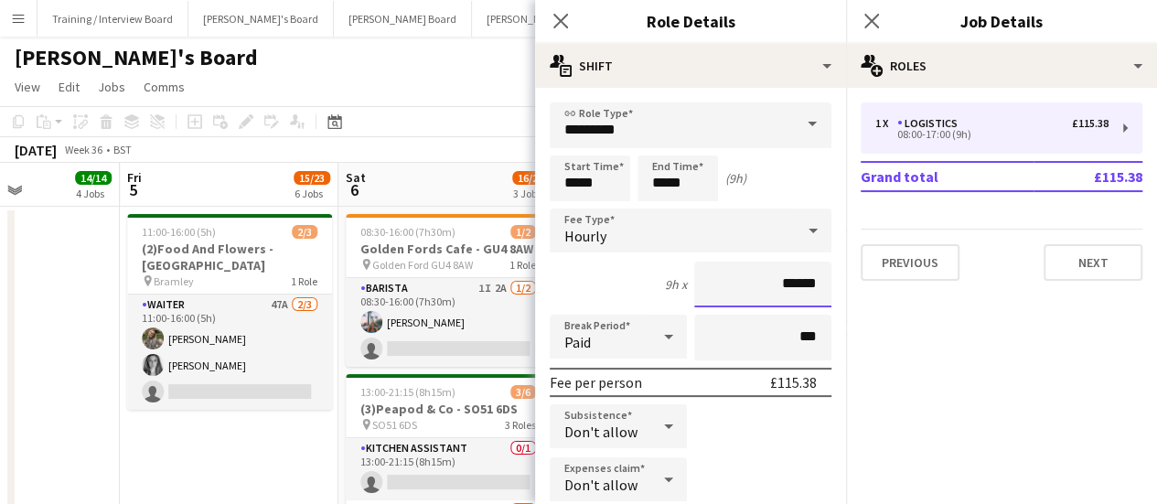
click at [785, 281] on input "******" at bounding box center [762, 285] width 137 height 46
type input "******"
click at [575, 180] on input "*****" at bounding box center [590, 178] width 80 height 46
type input "*****"
click at [642, 337] on div "Paid" at bounding box center [600, 337] width 101 height 44
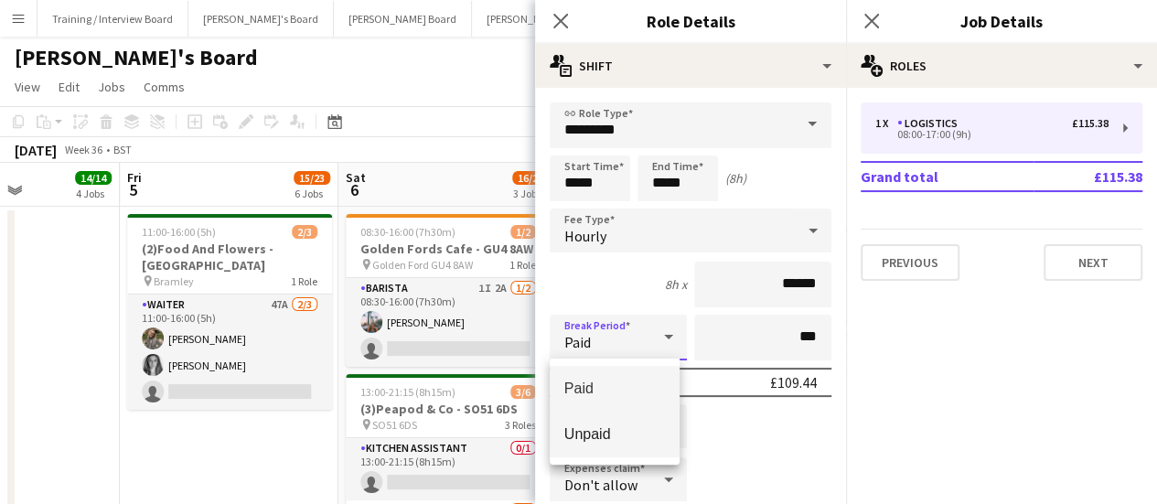
click at [611, 422] on mat-option "Unpaid" at bounding box center [615, 434] width 130 height 46
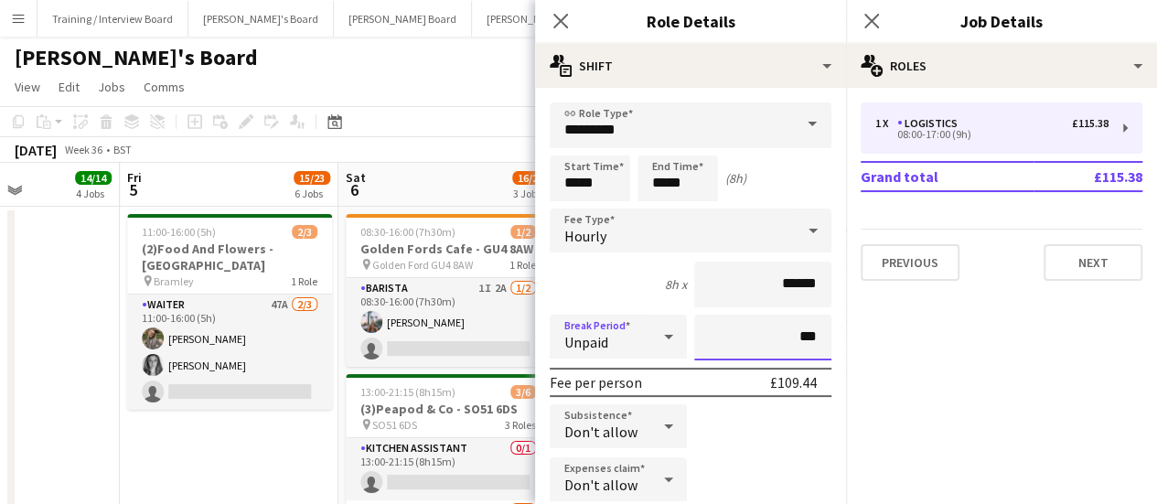
click at [786, 336] on input "***" at bounding box center [762, 338] width 137 height 46
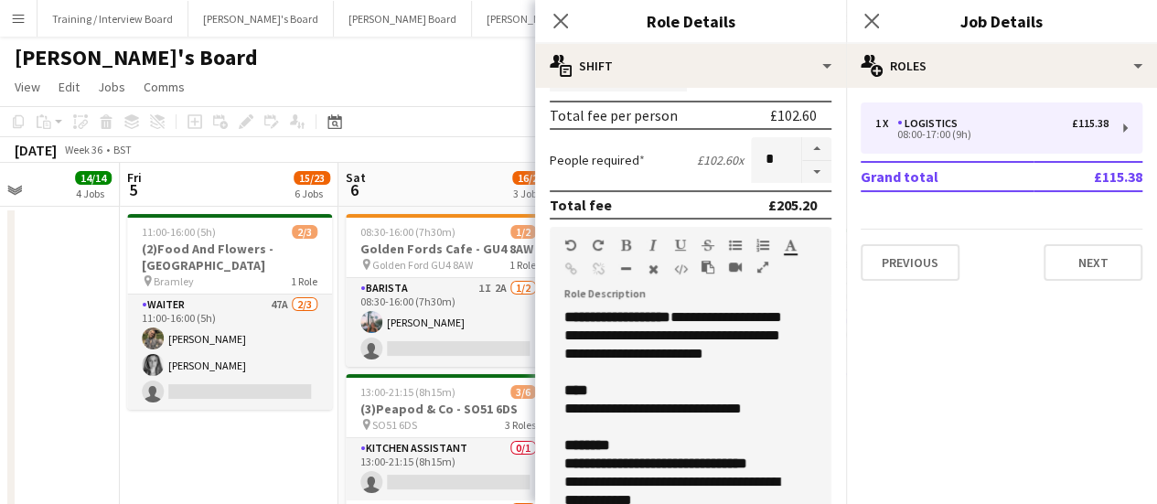
scroll to position [417, 0]
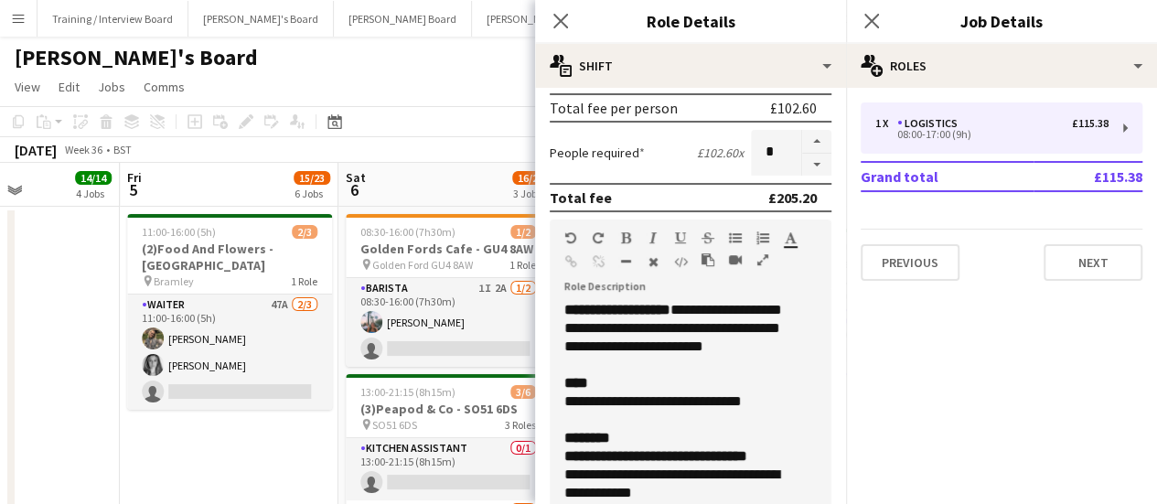
type input "****"
click at [587, 403] on div "**********" at bounding box center [676, 401] width 224 height 18
click at [625, 401] on div "**********" at bounding box center [676, 401] width 224 height 18
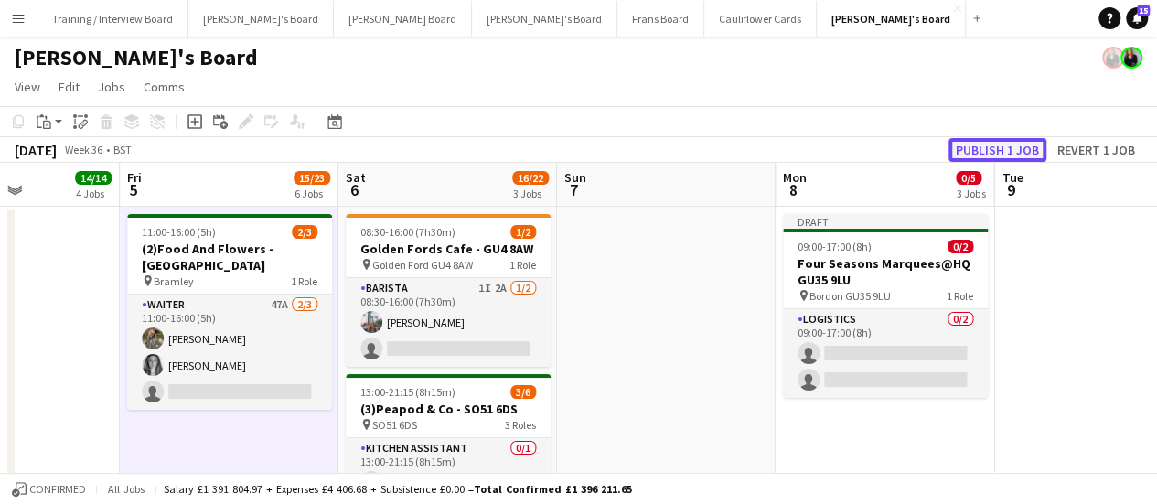
click at [1013, 144] on button "Publish 1 job" at bounding box center [997, 150] width 98 height 24
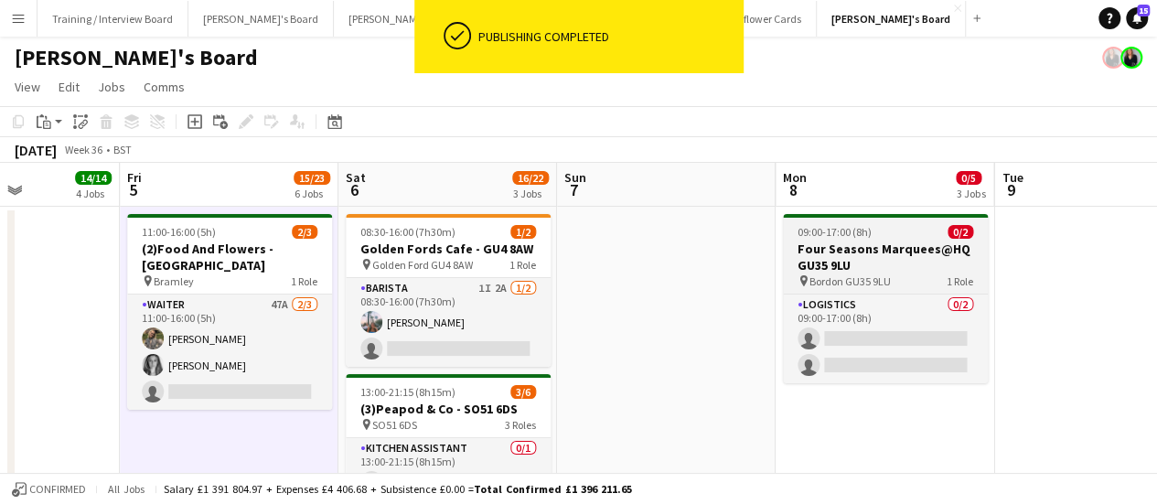
click at [870, 249] on h3 "Four Seasons Marquees@HQ GU35 9LU" at bounding box center [885, 256] width 205 height 33
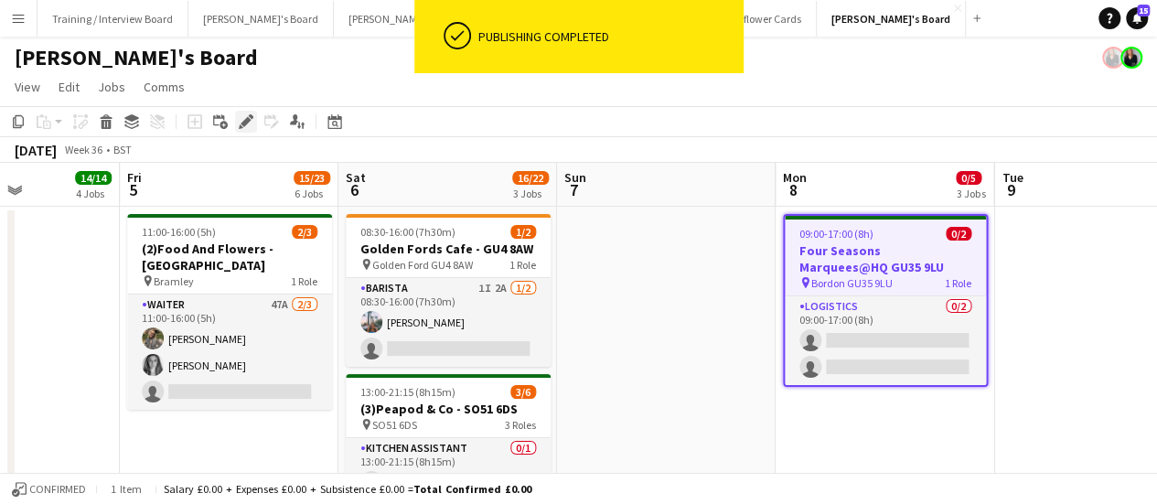
click at [242, 120] on icon "Edit" at bounding box center [246, 121] width 15 height 15
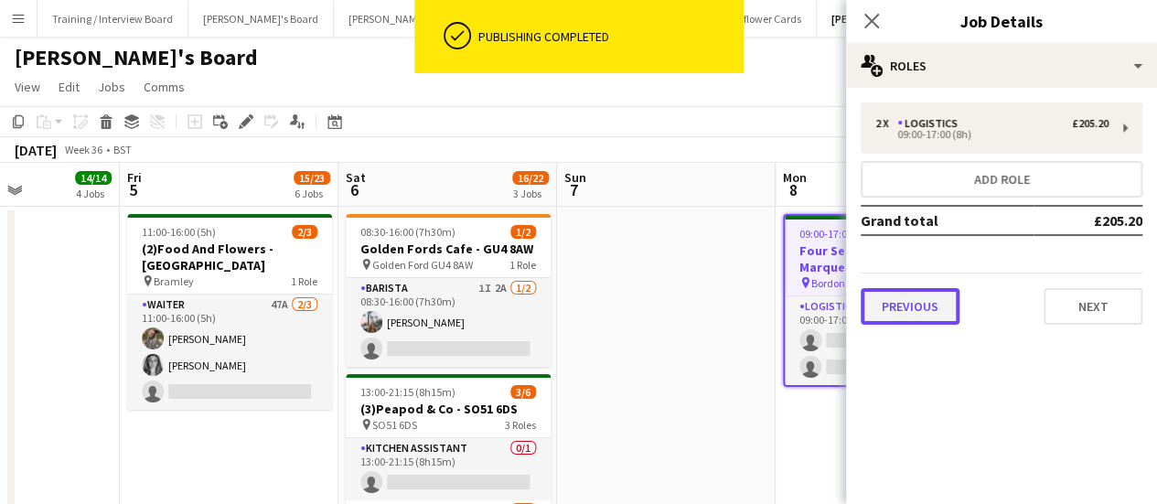
click at [920, 311] on button "Previous" at bounding box center [909, 306] width 99 height 37
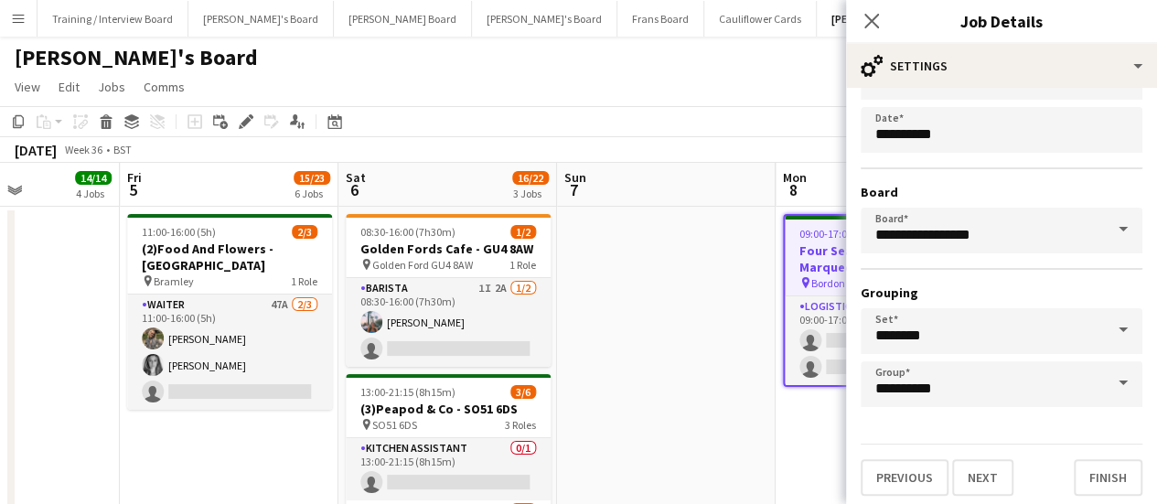
scroll to position [147, 0]
click at [1031, 381] on input "**********" at bounding box center [1001, 383] width 282 height 46
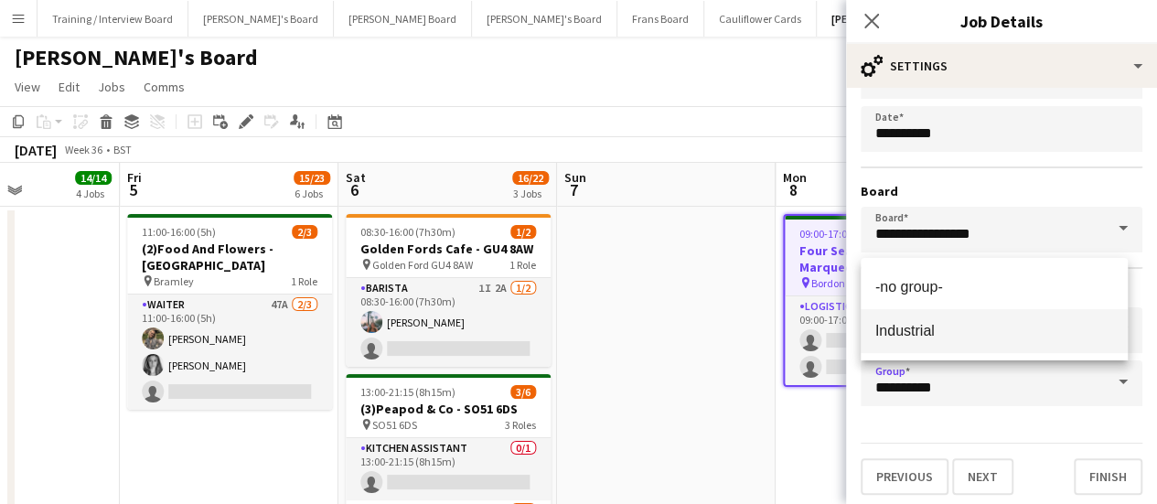
click at [940, 336] on span "Industrial" at bounding box center [994, 330] width 239 height 17
type input "**********"
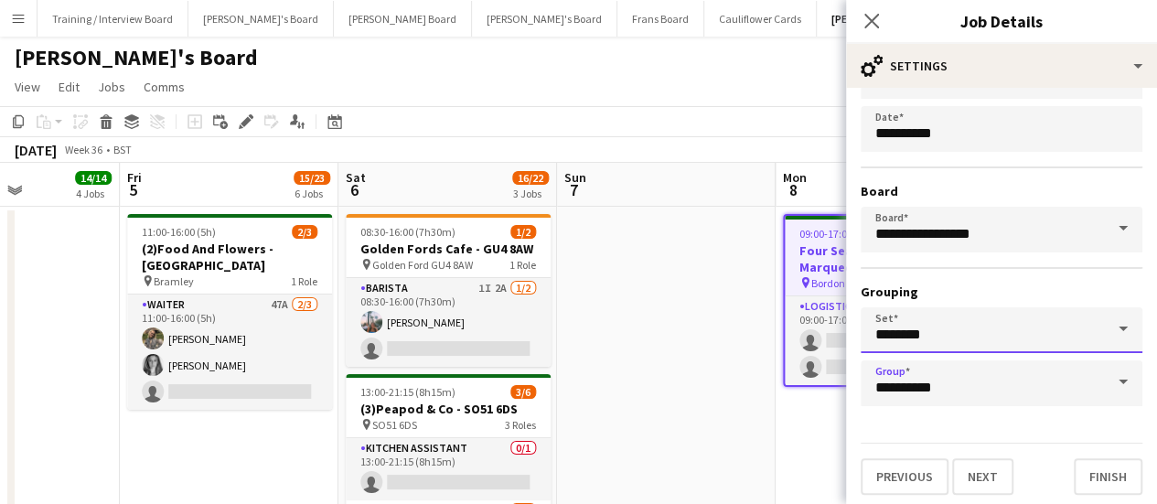
click at [940, 336] on input "********" at bounding box center [1001, 330] width 282 height 46
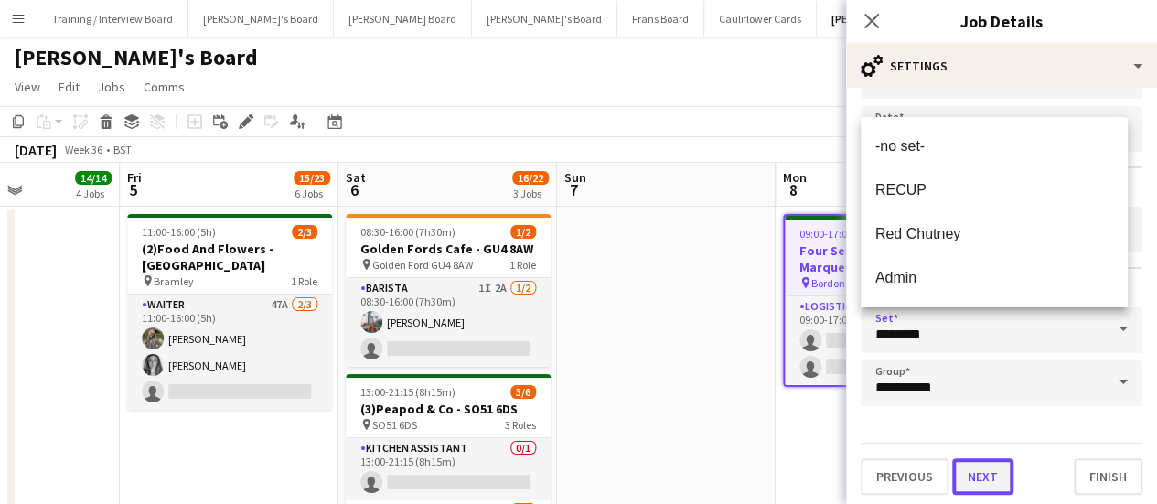
click at [969, 480] on button "Next" at bounding box center [982, 476] width 61 height 37
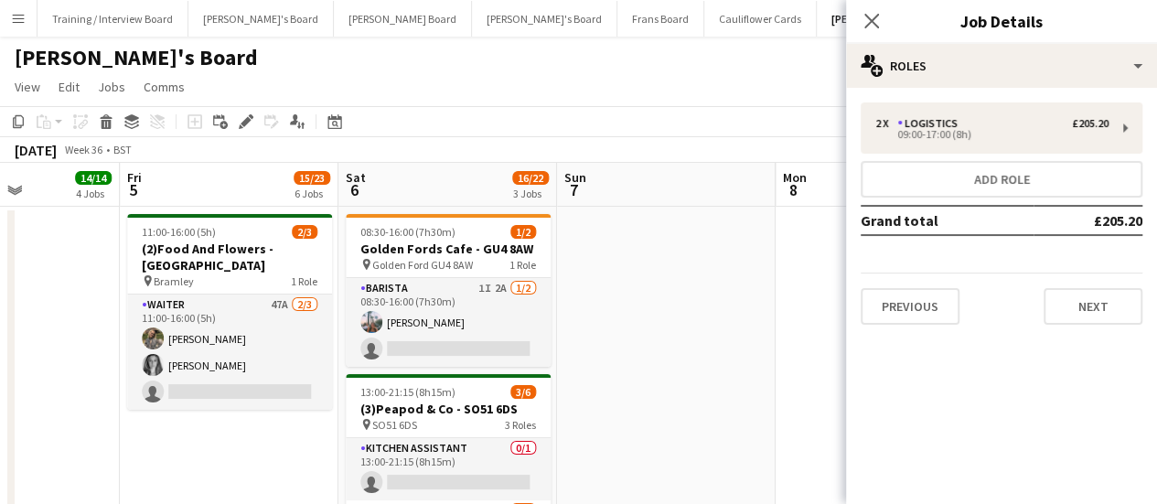
scroll to position [0, 0]
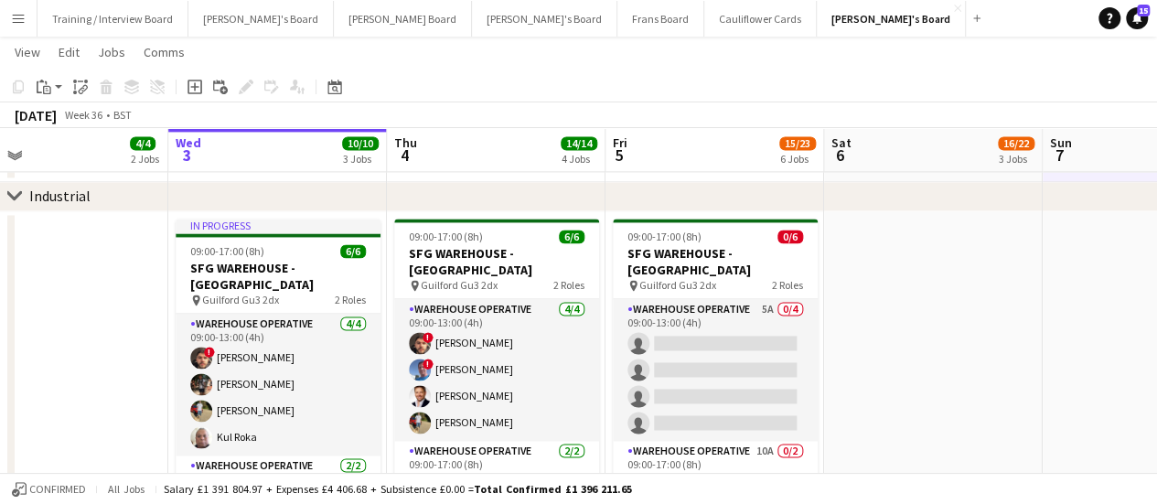
scroll to position [0, 486]
drag, startPoint x: 437, startPoint y: 458, endPoint x: 924, endPoint y: 380, distance: 492.6
click at [924, 380] on app-calendar-viewport "Sun 31 2/2 1 Job Mon 1 10/10 3 Jobs Tue 2 4/4 2 Jobs Wed 3 10/10 3 Jobs Thu 4 1…" at bounding box center [578, 388] width 1157 height 3287
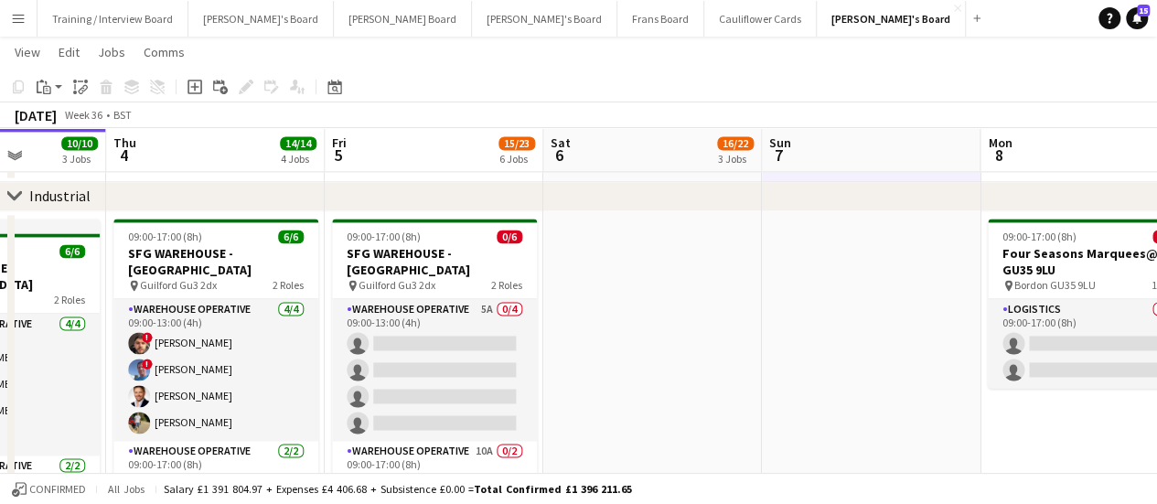
drag, startPoint x: 943, startPoint y: 372, endPoint x: 661, endPoint y: 357, distance: 282.1
click at [661, 357] on app-calendar-viewport "Sun 31 2/2 1 Job Mon 1 10/10 3 Jobs Tue 2 4/4 2 Jobs Wed 3 10/10 3 Jobs Thu 4 1…" at bounding box center [578, 388] width 1157 height 3287
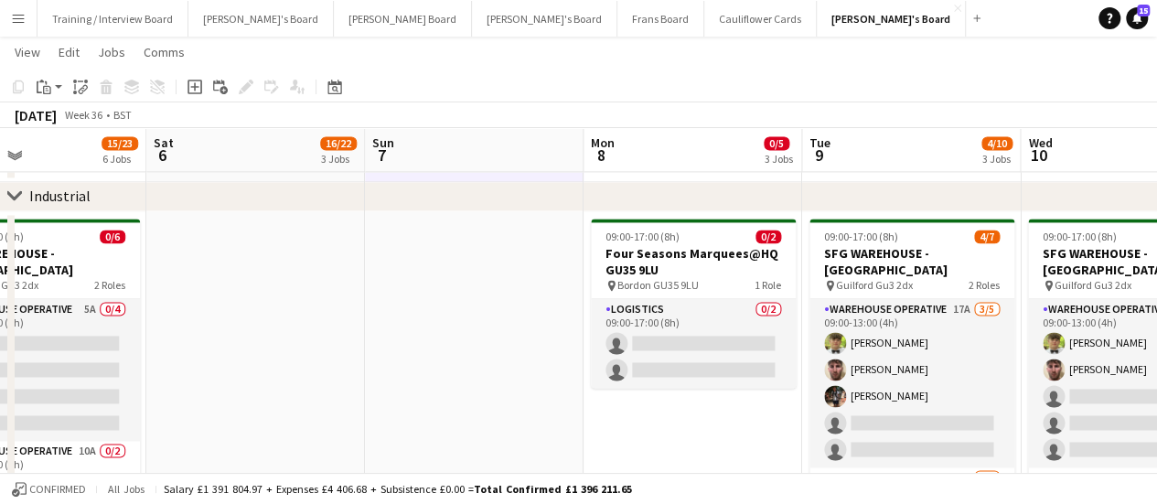
scroll to position [0, 733]
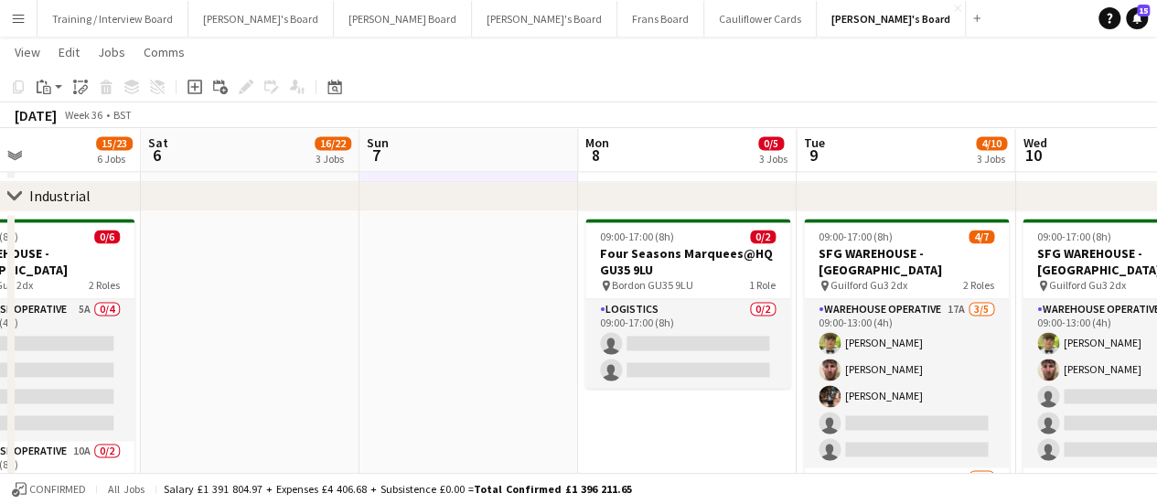
drag, startPoint x: 950, startPoint y: 397, endPoint x: 549, endPoint y: 430, distance: 402.8
click at [549, 430] on app-calendar-viewport "Tue 2 4/4 2 Jobs Wed 3 10/10 3 Jobs Thu 4 14/14 4 Jobs Fri 5 15/23 6 Jobs Sat 6…" at bounding box center [578, 388] width 1157 height 3287
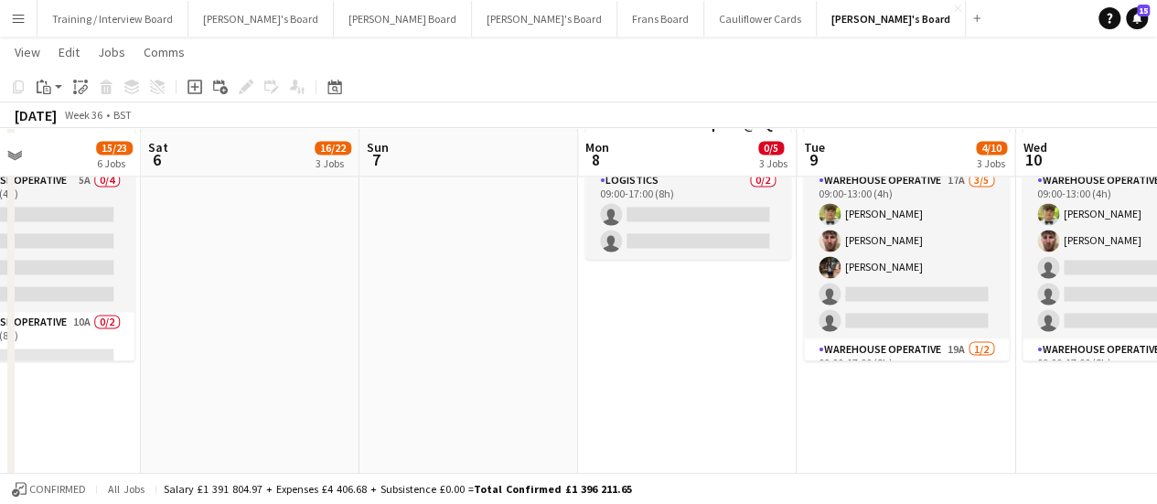
scroll to position [1460, 0]
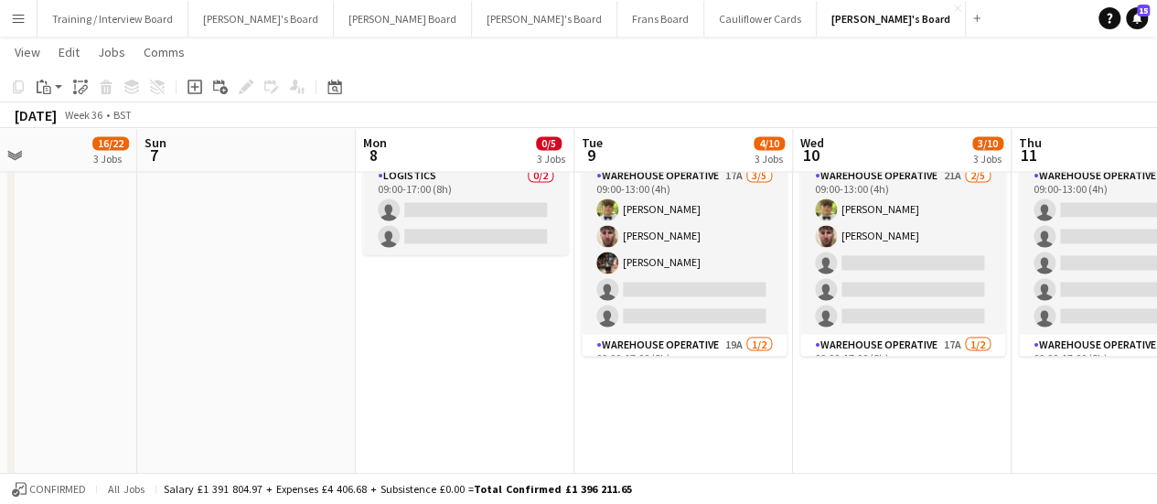
drag, startPoint x: 1057, startPoint y: 278, endPoint x: 836, endPoint y: 280, distance: 221.3
click at [836, 280] on app-calendar-viewport "Thu 4 14/14 4 Jobs Fri 5 15/23 6 Jobs Sat 6 16/22 3 Jobs Sun 7 Mon 8 0/5 3 Jobs…" at bounding box center [578, 254] width 1157 height 3287
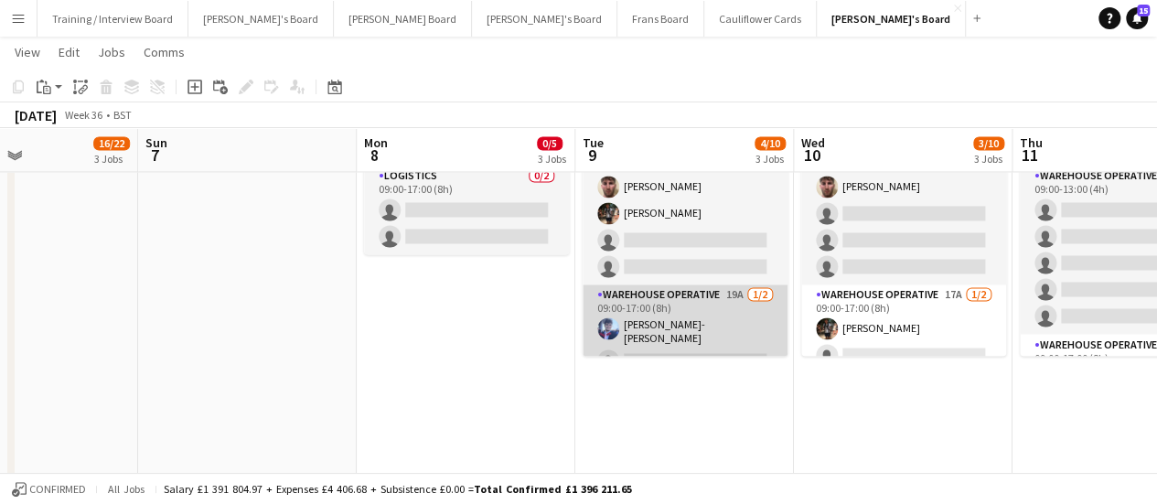
scroll to position [0, 518]
click at [712, 306] on app-card-role "Warehouse Operative 19A 1/2 09:00-17:00 (8h) Jamie Anderson-Edward single-neutr…" at bounding box center [684, 331] width 205 height 94
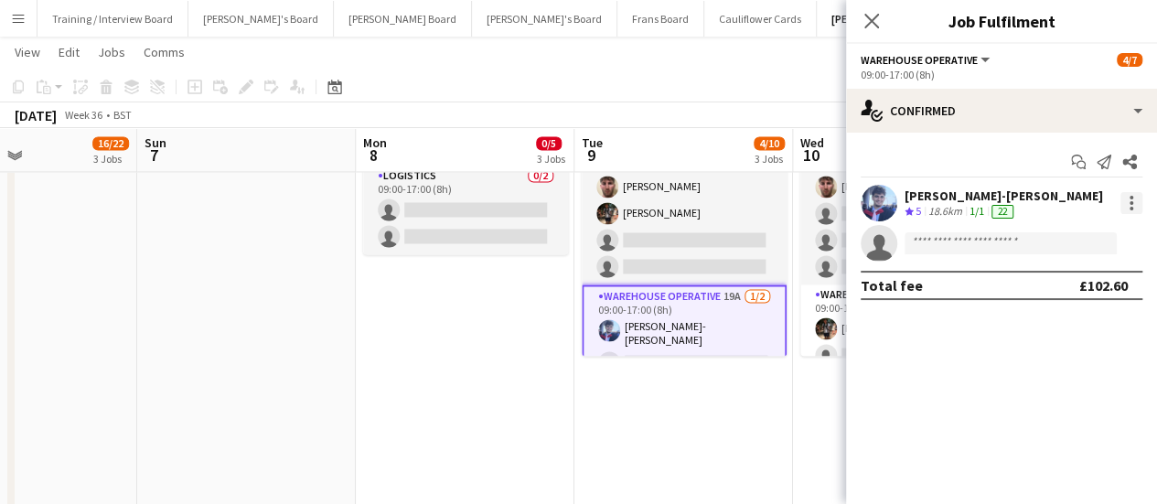
click at [1126, 198] on div at bounding box center [1131, 203] width 22 height 22
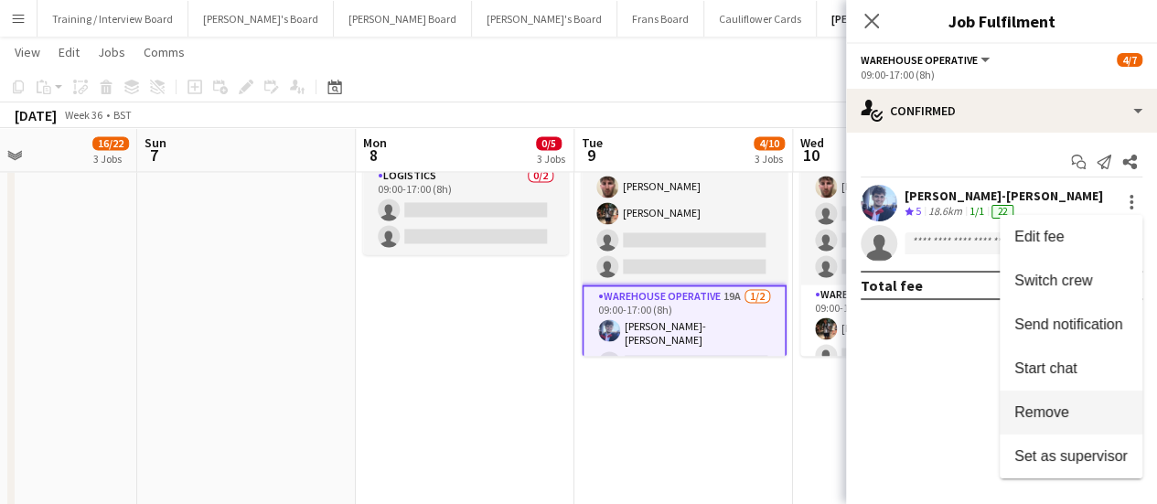
click at [1050, 400] on button "Remove" at bounding box center [1070, 412] width 143 height 44
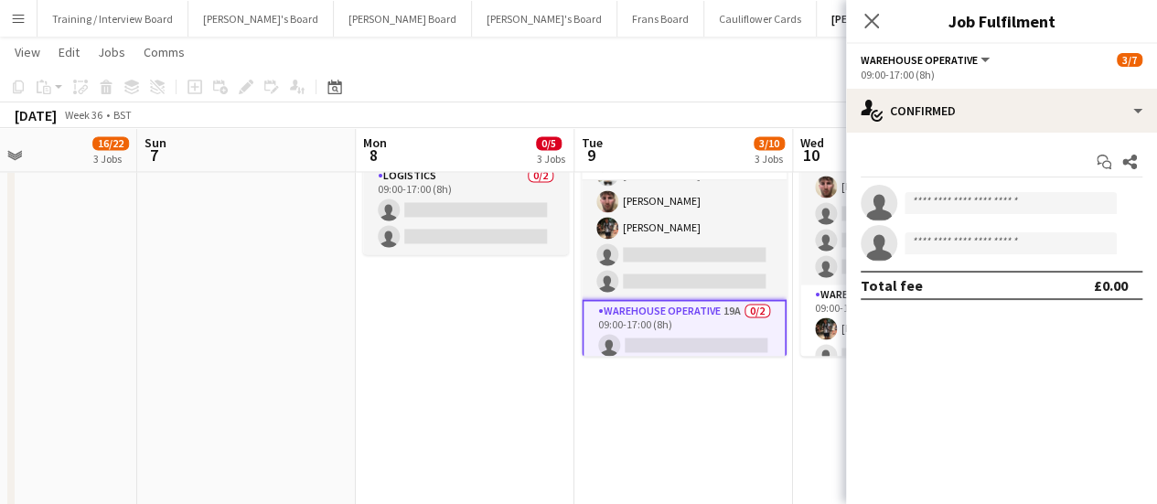
click at [772, 399] on app-date-cell "Updated 09:00-17:00 (8h) 3/7 SFG WAREHOUSE - GUILDFORD pin Guilford Gu3 2dx 2 R…" at bounding box center [683, 452] width 219 height 748
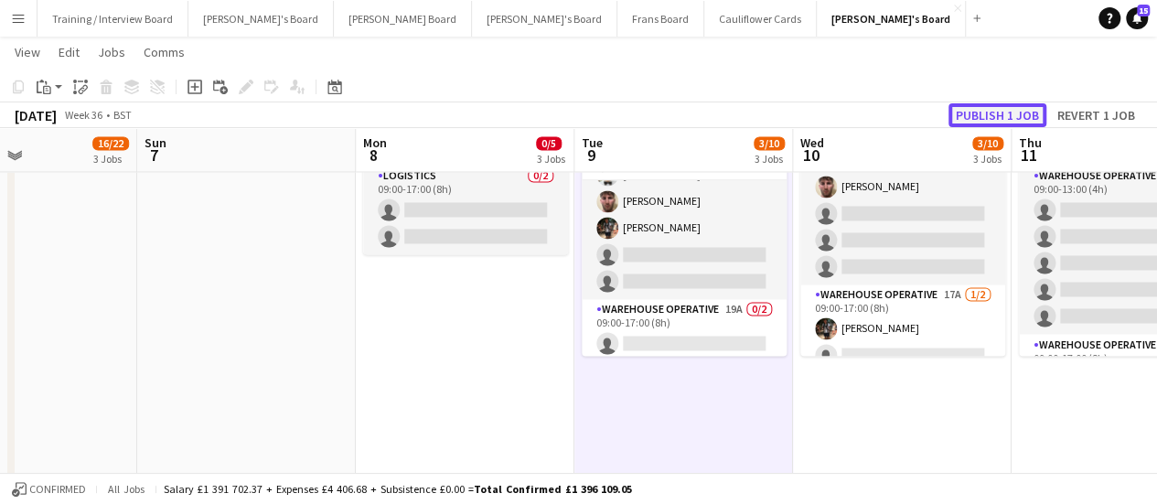
click at [1026, 122] on button "Publish 1 job" at bounding box center [997, 115] width 98 height 24
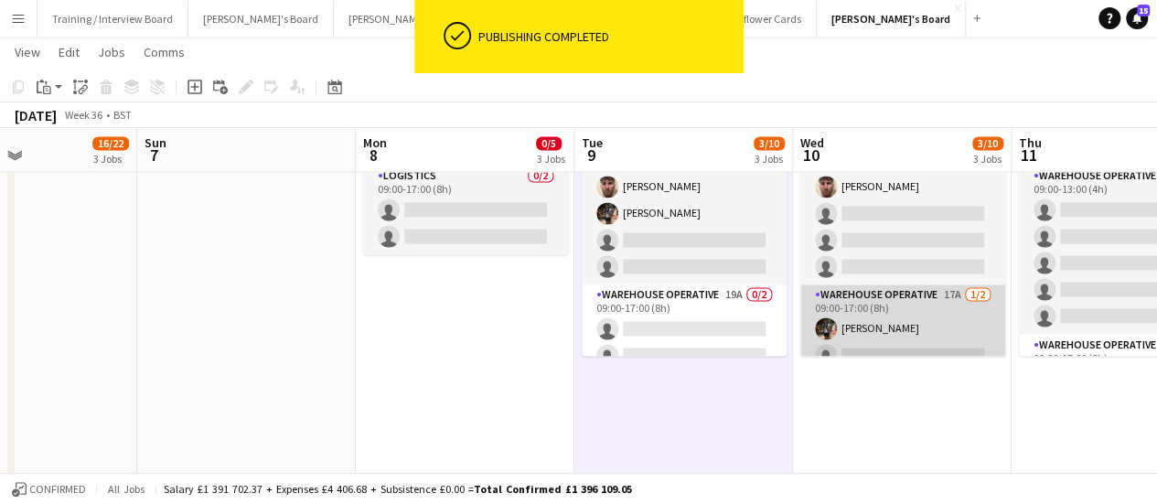
click at [920, 323] on app-card-role "Warehouse Operative 17A 1/2 09:00-17:00 (8h) Tom Mckinlay single-neutral-actions" at bounding box center [902, 328] width 205 height 89
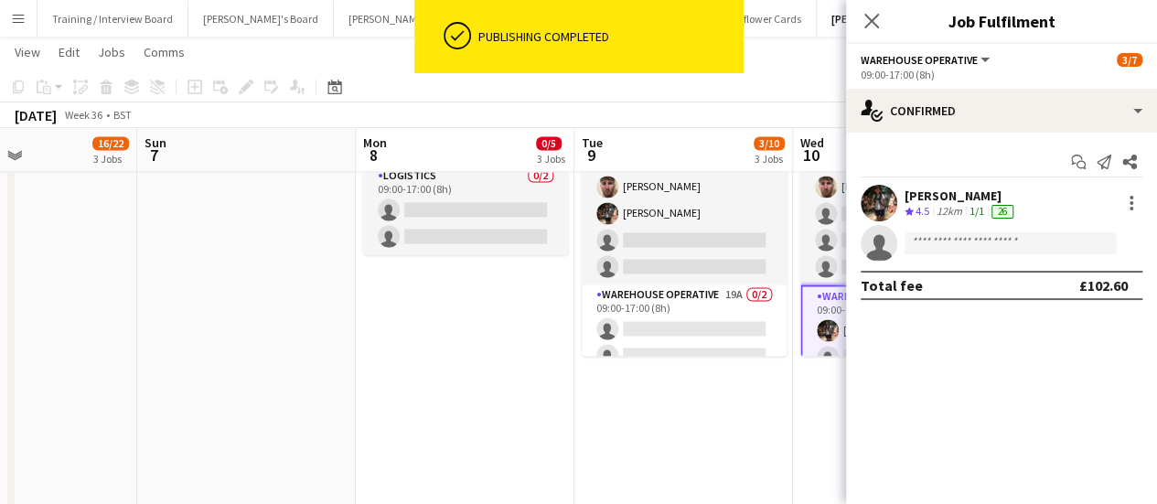
click at [1014, 257] on app-invite-slot "single-neutral-actions" at bounding box center [1001, 243] width 311 height 37
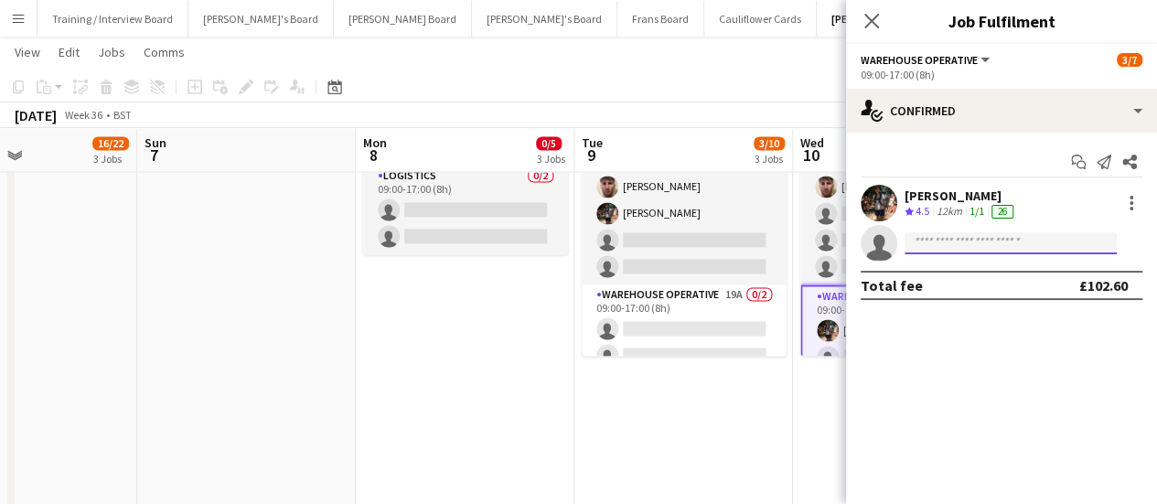
click at [1015, 245] on input at bounding box center [1010, 243] width 212 height 22
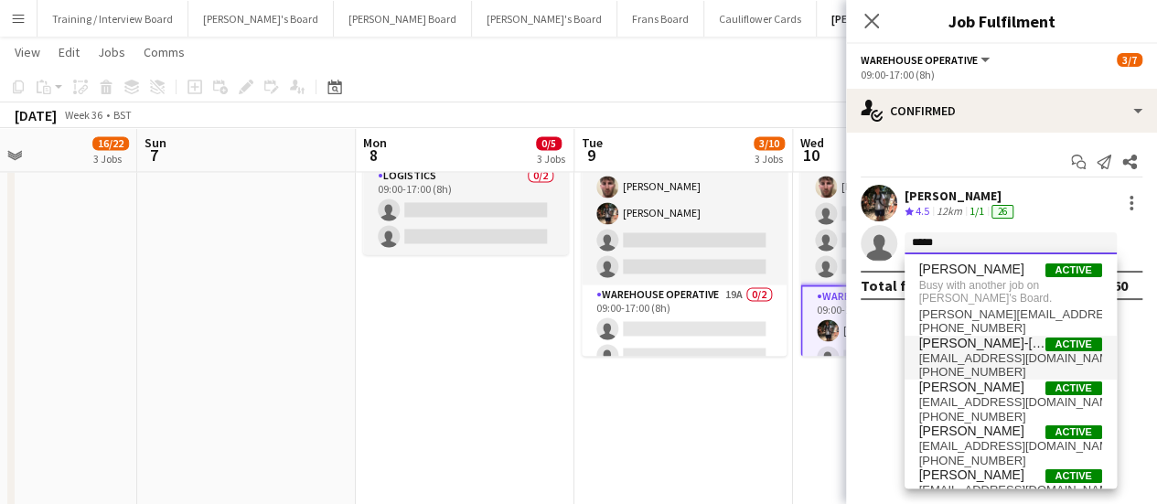
type input "*****"
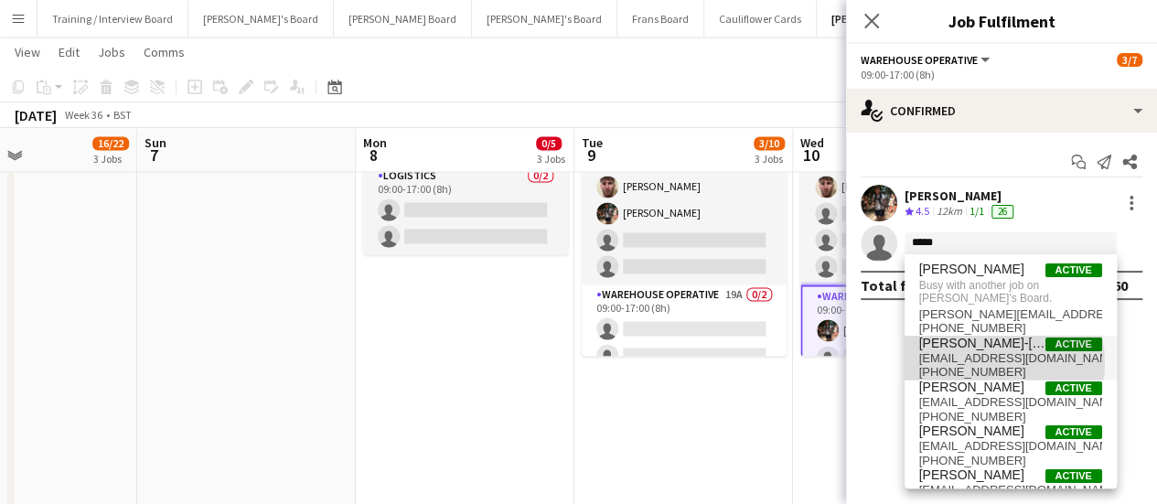
click at [977, 362] on span "jamie30303@gmail.com" at bounding box center [1010, 358] width 183 height 15
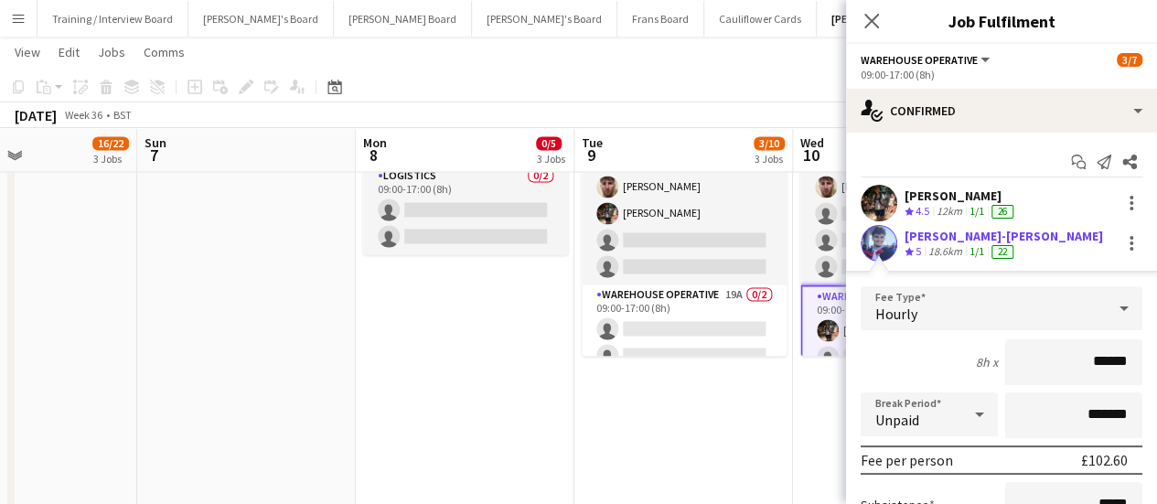
scroll to position [190, 0]
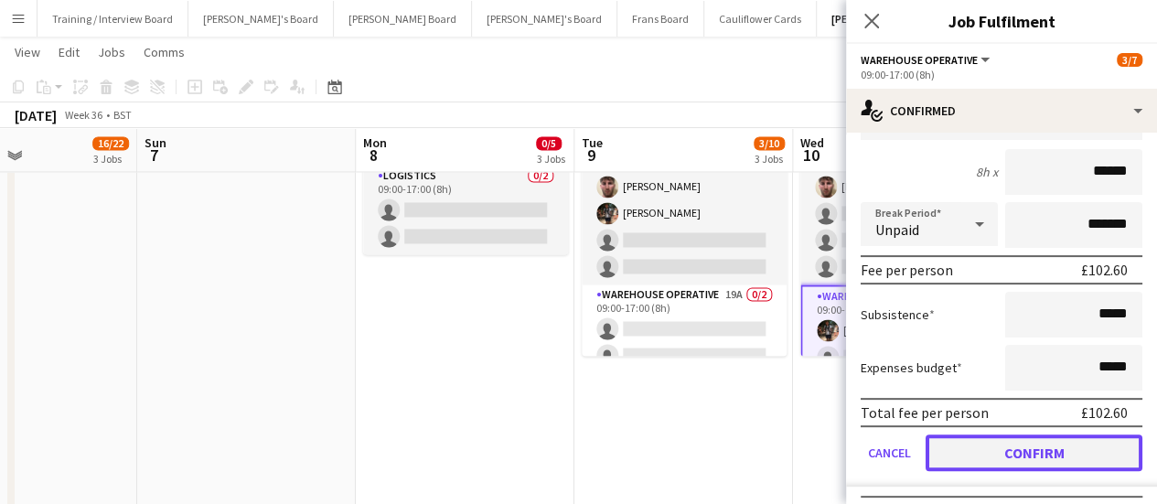
click at [984, 447] on button "Confirm" at bounding box center [1033, 452] width 217 height 37
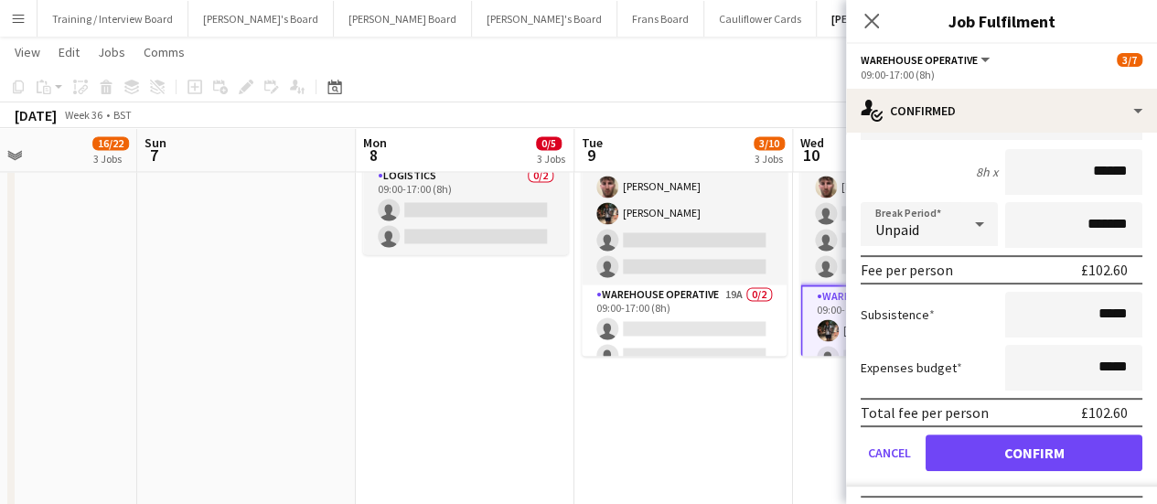
scroll to position [0, 0]
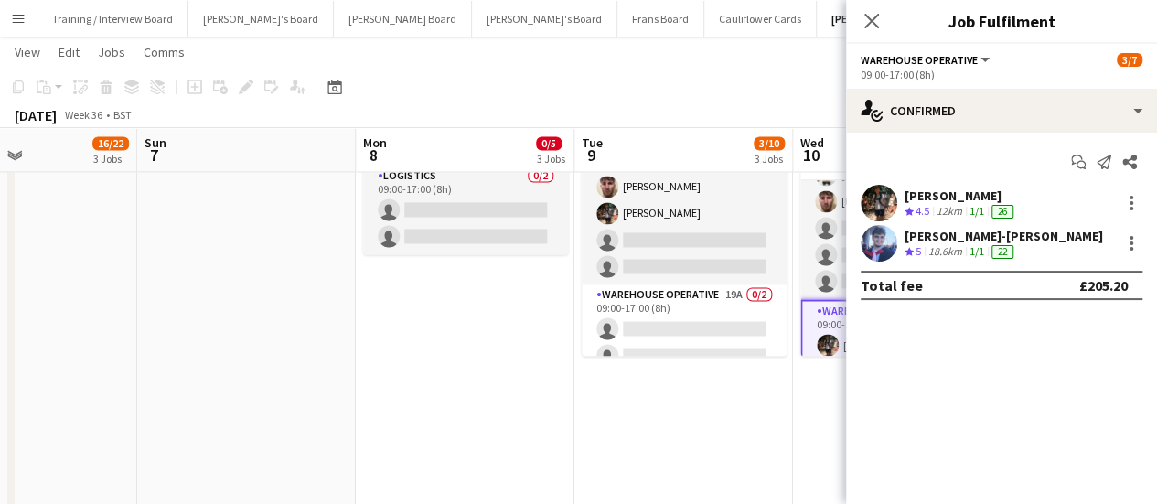
click at [806, 425] on app-date-cell "Updated 09:00-17:00 (8h) 4/7 SFG WAREHOUSE - GUILDFORD pin Guilford Gu3 2dx 2 R…" at bounding box center [902, 452] width 219 height 748
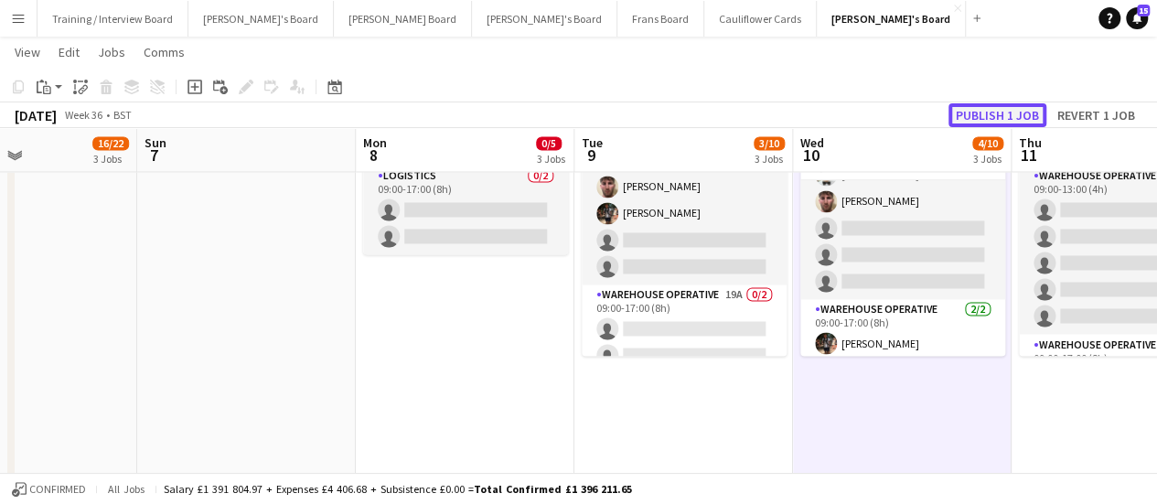
click at [1027, 105] on button "Publish 1 job" at bounding box center [997, 115] width 98 height 24
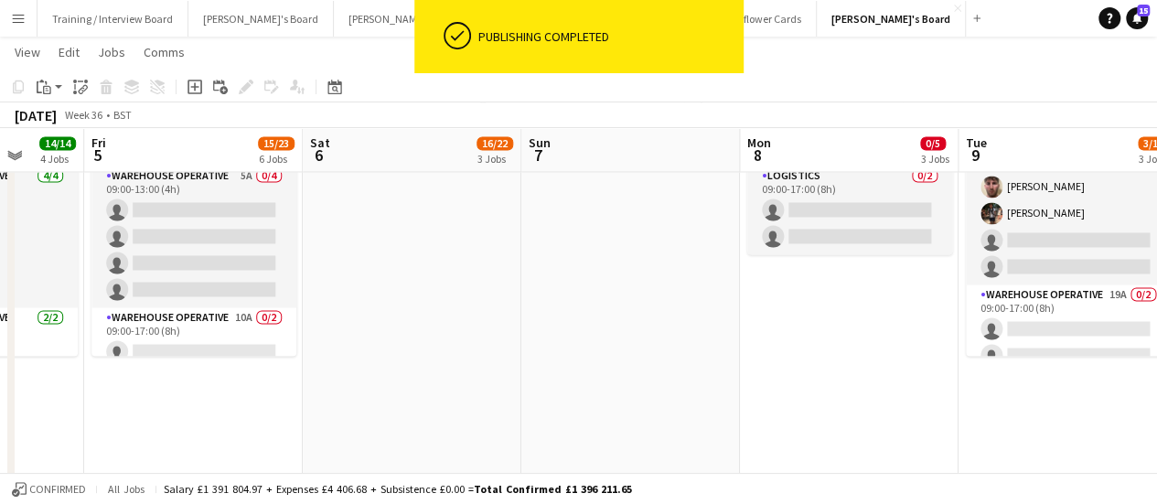
drag, startPoint x: 371, startPoint y: 350, endPoint x: 755, endPoint y: 378, distance: 385.0
click at [755, 378] on app-calendar-viewport "Tue 2 4/4 2 Jobs Wed 3 10/10 3 Jobs Thu 4 14/14 4 Jobs Fri 5 15/23 6 Jobs Sat 6…" at bounding box center [578, 254] width 1157 height 3287
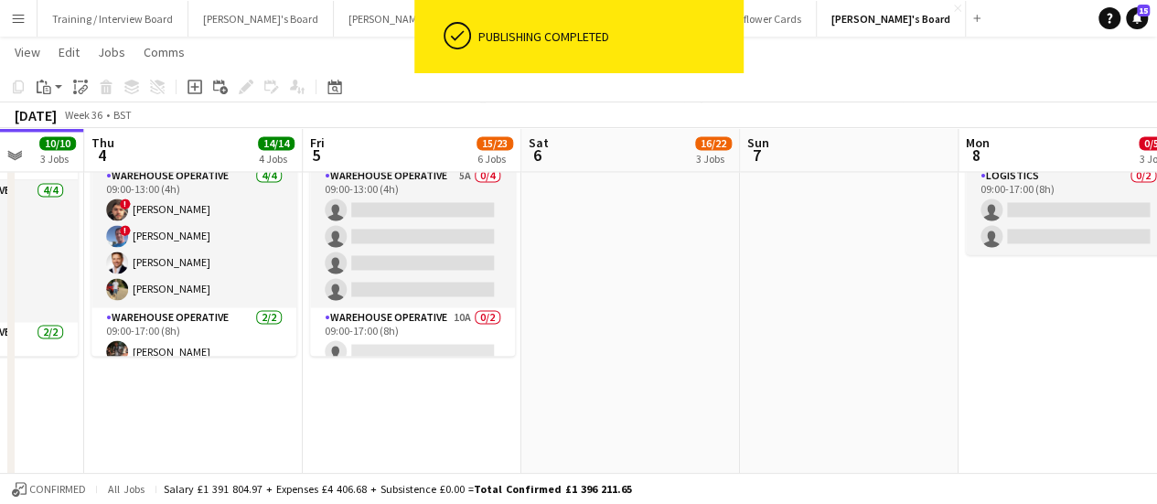
scroll to position [0, 489]
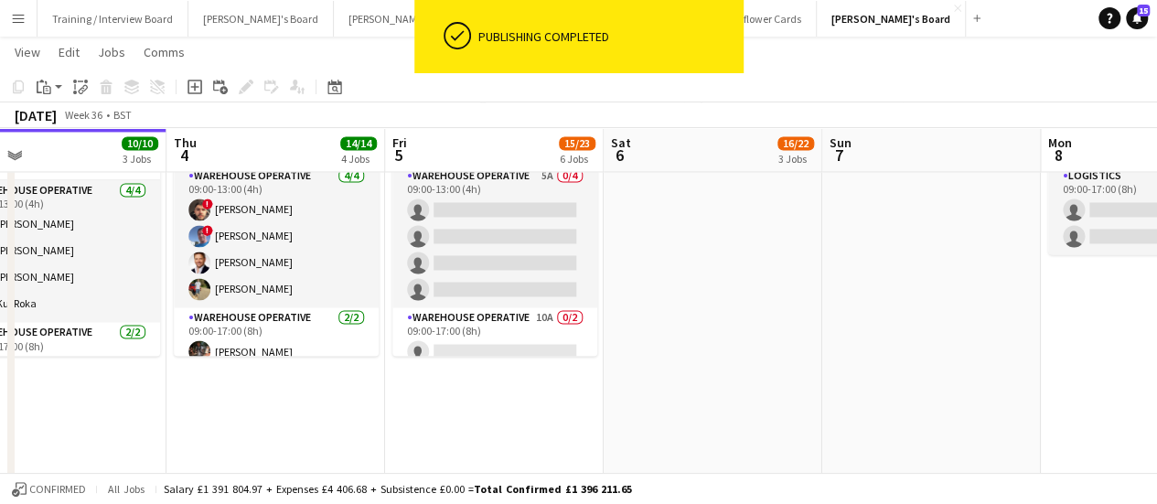
drag, startPoint x: 359, startPoint y: 270, endPoint x: 660, endPoint y: 257, distance: 301.1
click at [660, 257] on app-calendar-viewport "Mon 1 10/10 3 Jobs Tue 2 4/4 2 Jobs Wed 3 10/10 3 Jobs Thu 4 14/14 4 Jobs Fri 5…" at bounding box center [578, 254] width 1157 height 3287
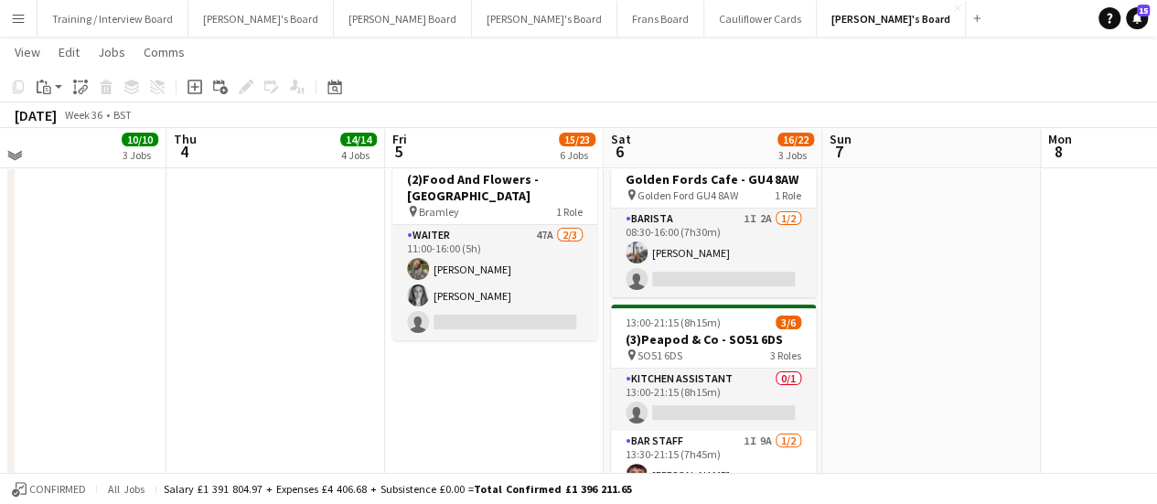
scroll to position [64, 0]
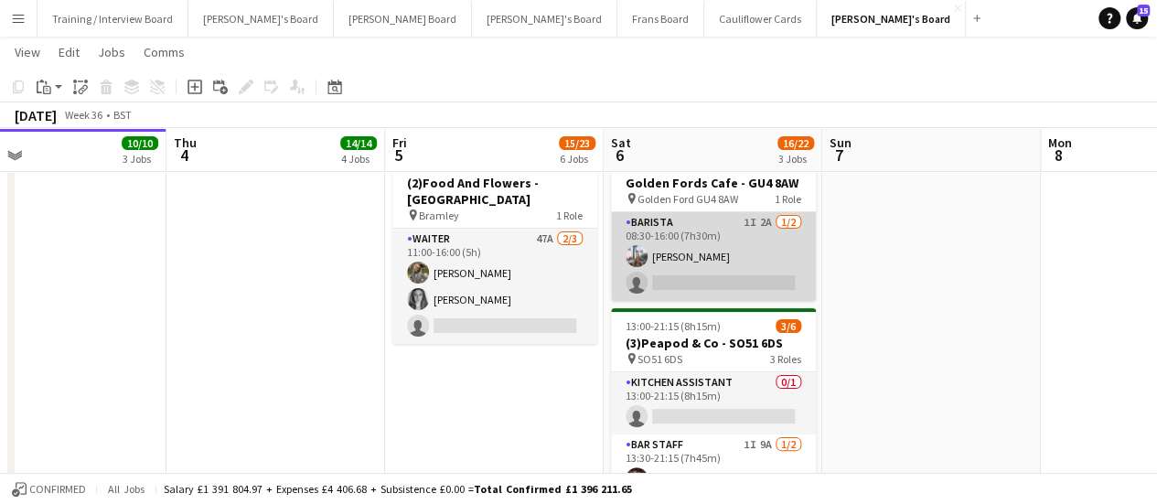
click at [781, 253] on app-card-role "Barista 1I 2A 1/2 08:30-16:00 (7h30m) Lucy Ginesi single-neutral-actions" at bounding box center [713, 256] width 205 height 89
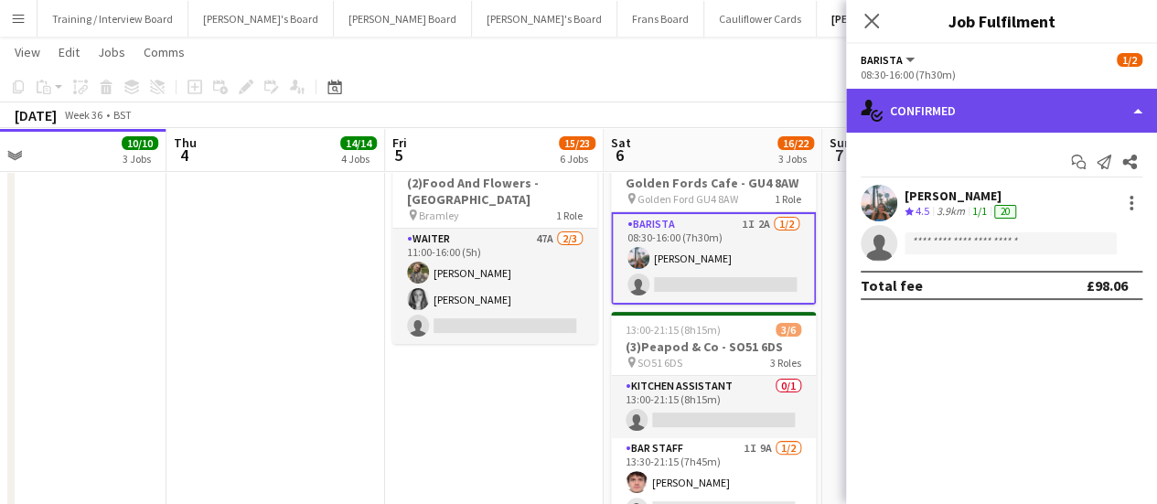
click at [1016, 114] on div "single-neutral-actions-check-2 Confirmed" at bounding box center [1001, 111] width 311 height 44
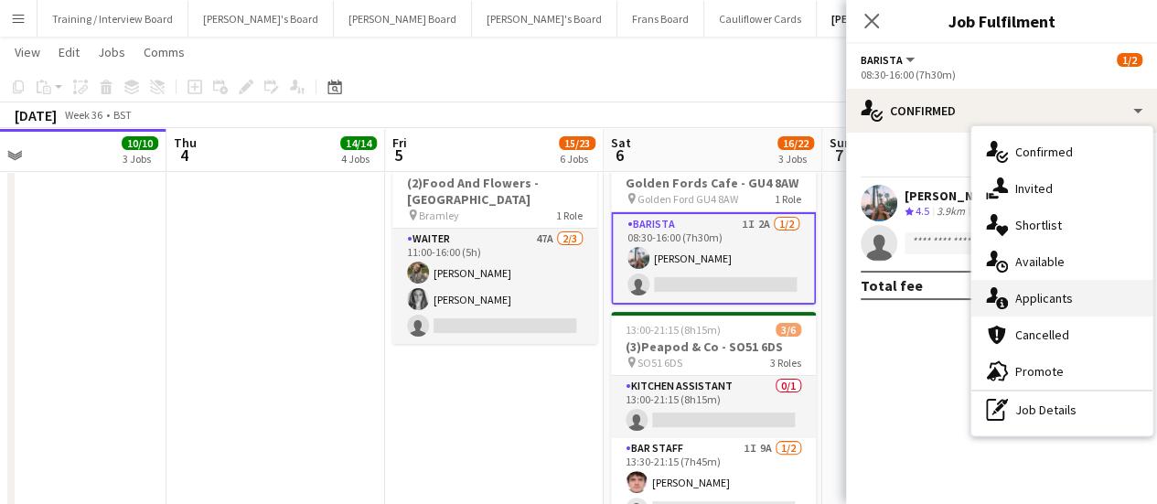
click at [1070, 290] on span "Applicants" at bounding box center [1044, 298] width 58 height 16
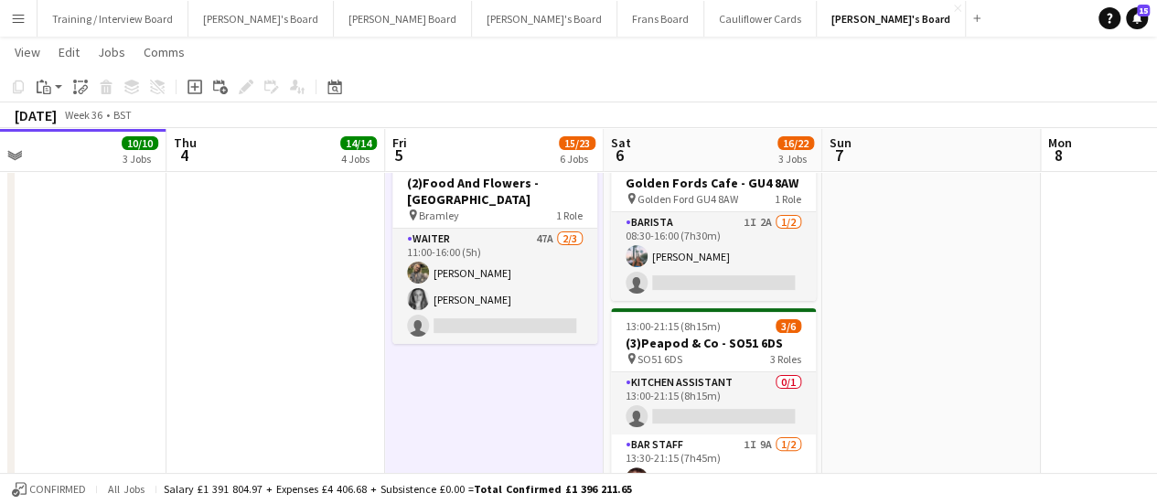
scroll to position [0, 517]
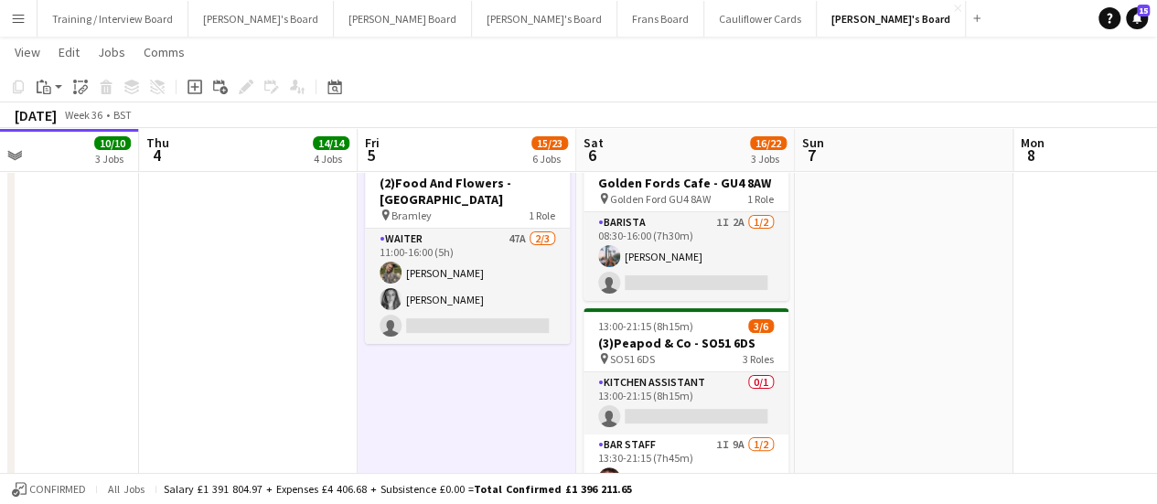
drag, startPoint x: 501, startPoint y: 340, endPoint x: 474, endPoint y: 381, distance: 49.5
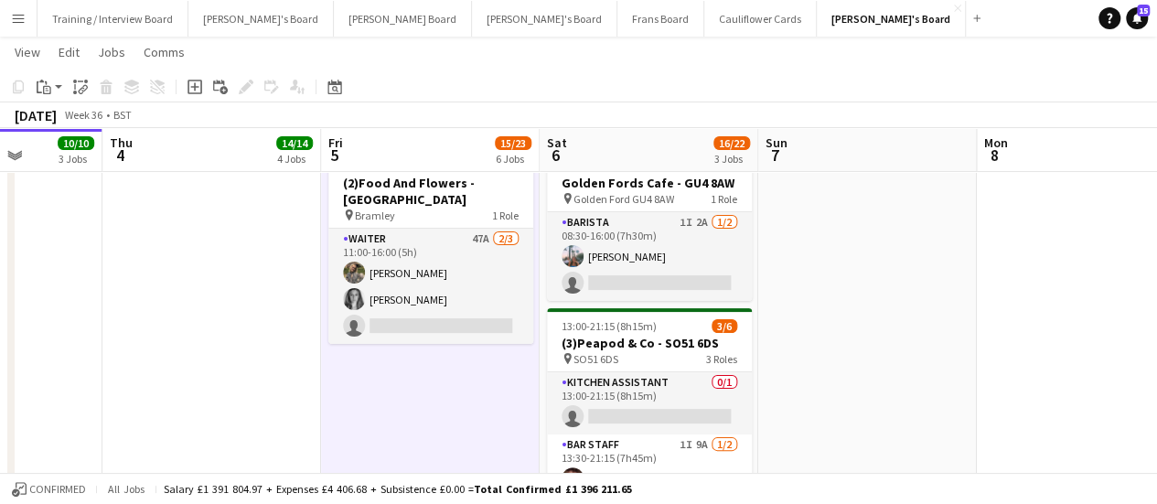
scroll to position [0, 576]
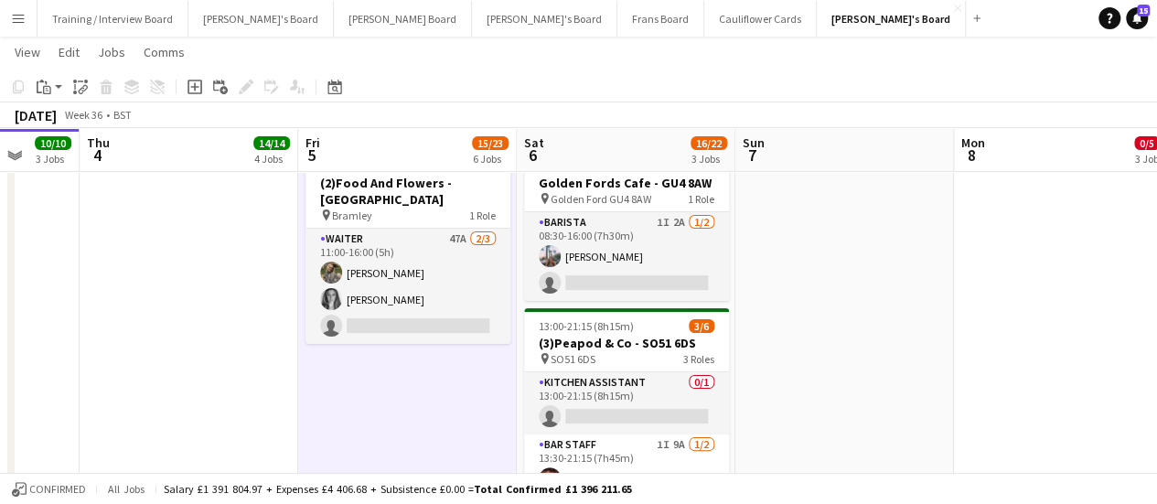
drag, startPoint x: 474, startPoint y: 381, endPoint x: 397, endPoint y: 498, distance: 140.0
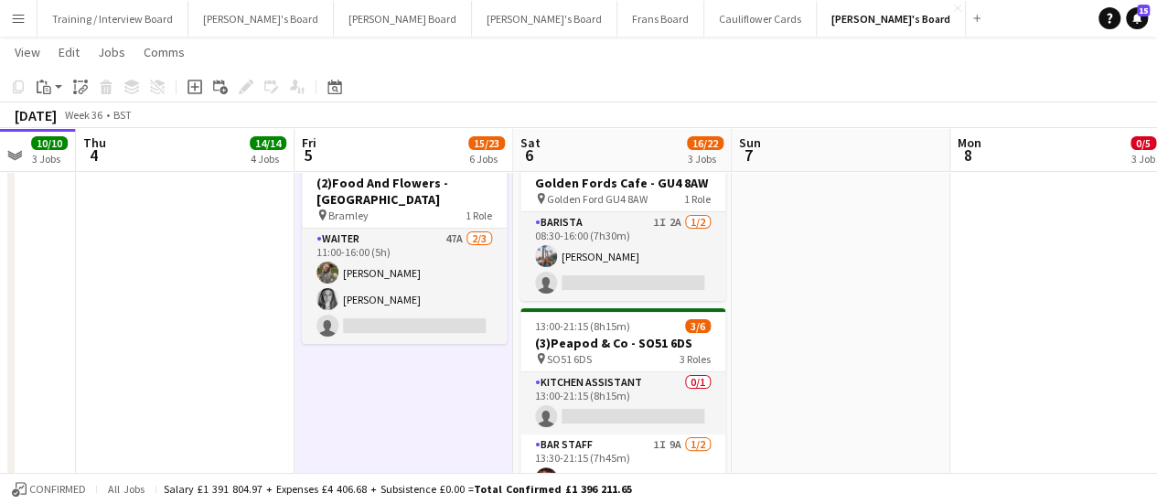
scroll to position [0, 580]
drag, startPoint x: 402, startPoint y: 409, endPoint x: 791, endPoint y: 244, distance: 422.0
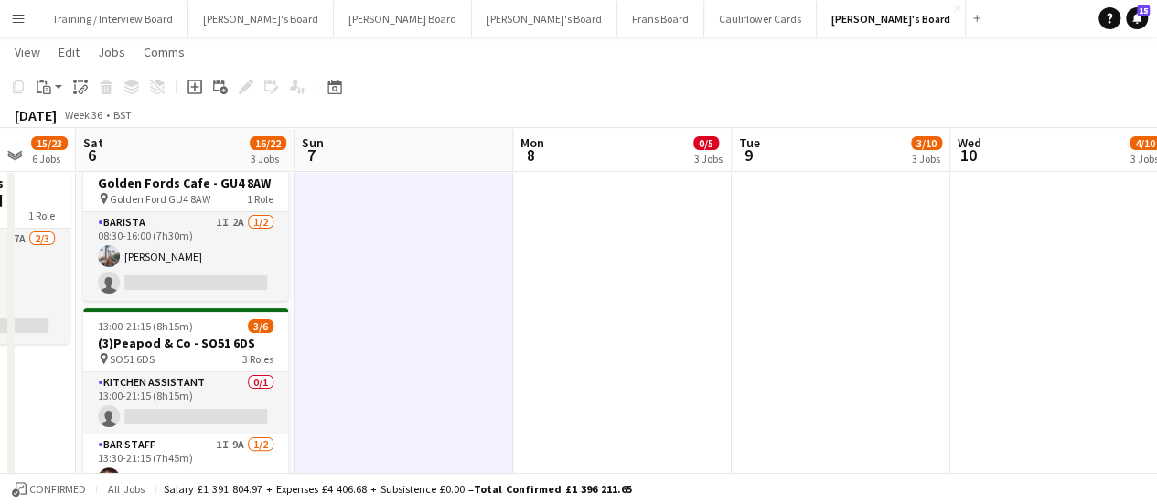
scroll to position [0, 602]
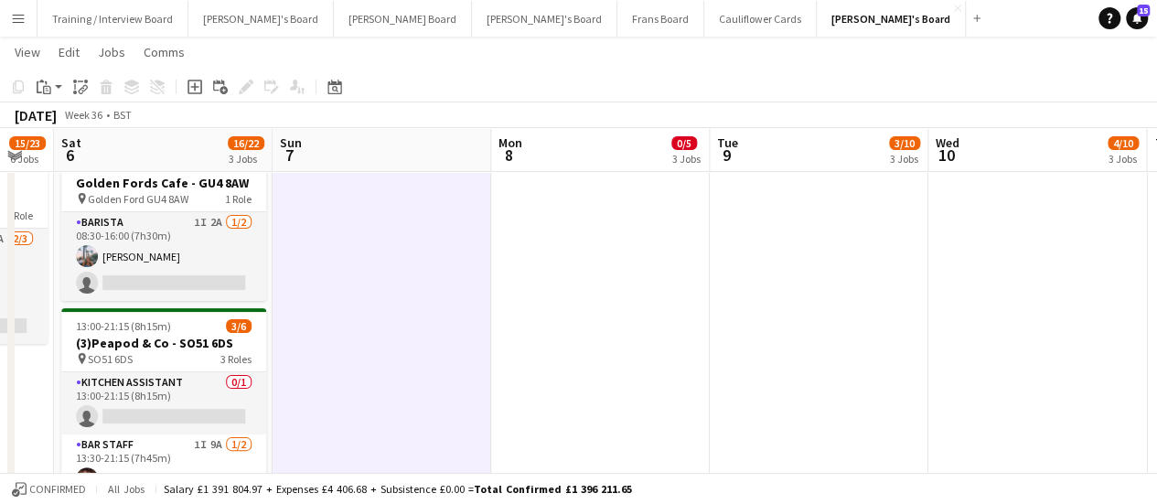
drag, startPoint x: 874, startPoint y: 250, endPoint x: 415, endPoint y: 299, distance: 461.7
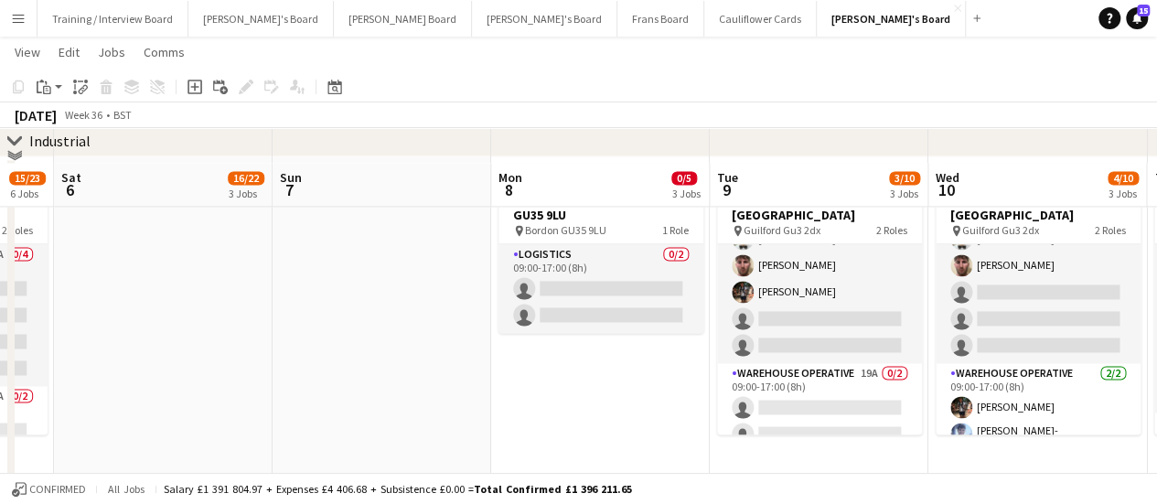
scroll to position [1377, 0]
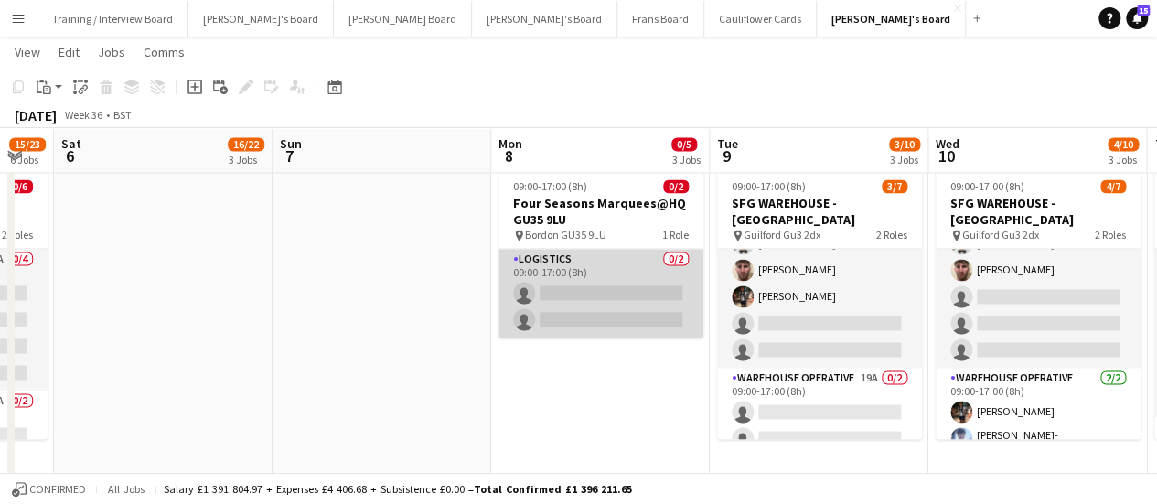
click at [607, 270] on app-card-role "Logistics 0/2 09:00-17:00 (8h) single-neutral-actions single-neutral-actions" at bounding box center [600, 293] width 205 height 89
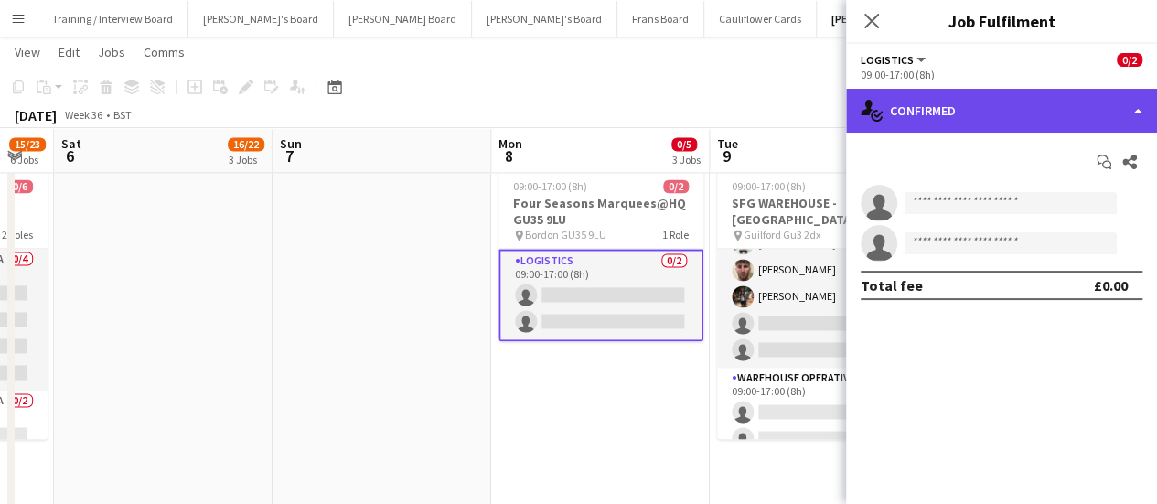
click at [1011, 112] on div "single-neutral-actions-check-2 Confirmed" at bounding box center [1001, 111] width 311 height 44
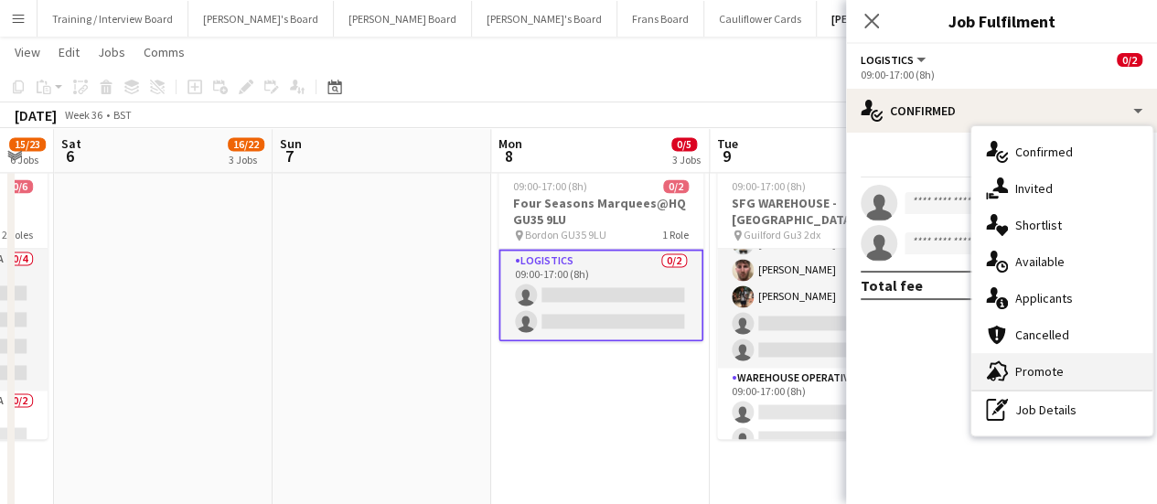
click at [1064, 363] on div "advertising-megaphone Promote" at bounding box center [1061, 371] width 181 height 37
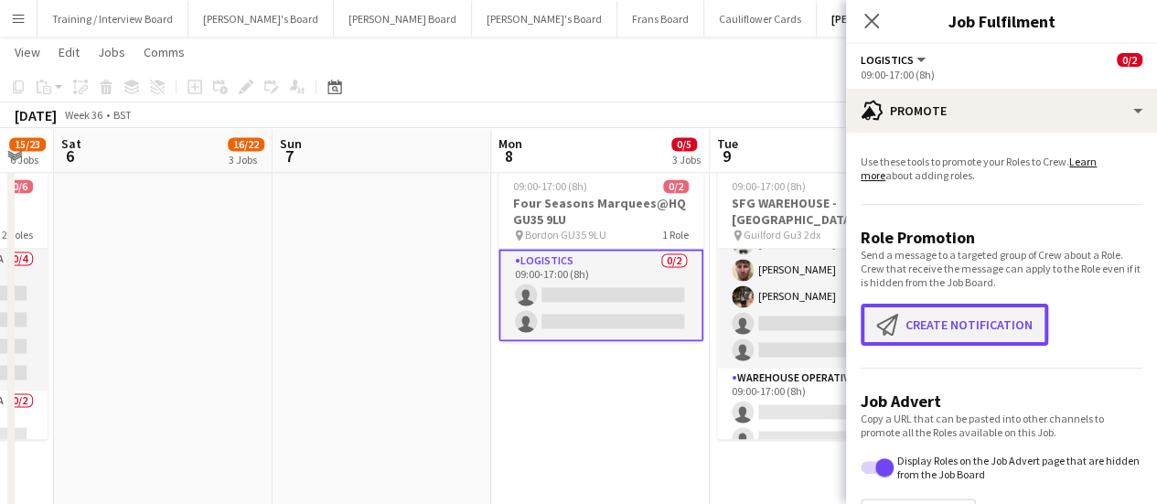
click at [991, 317] on button "Create notification Create notification" at bounding box center [953, 325] width 187 height 42
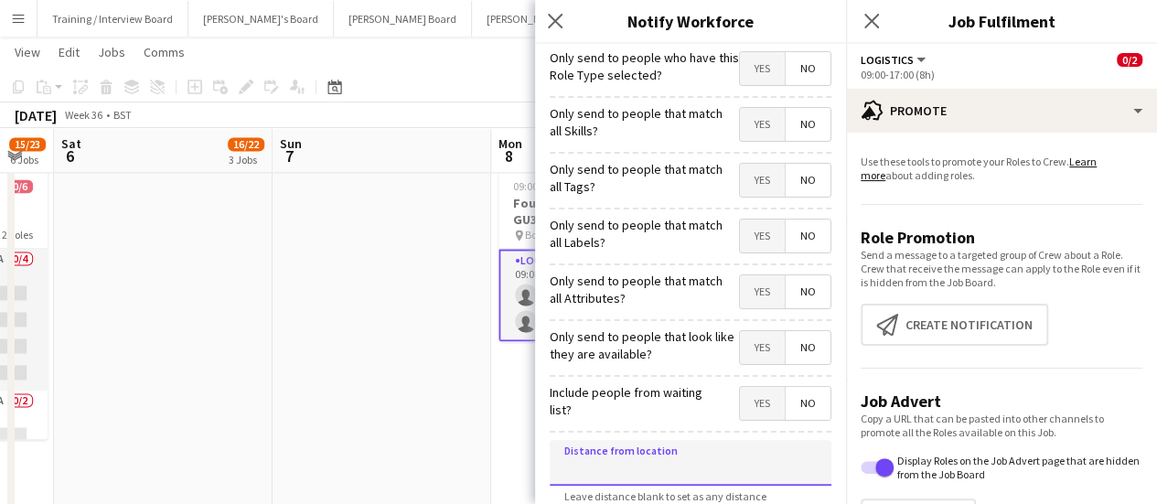
click at [625, 464] on input at bounding box center [691, 463] width 282 height 46
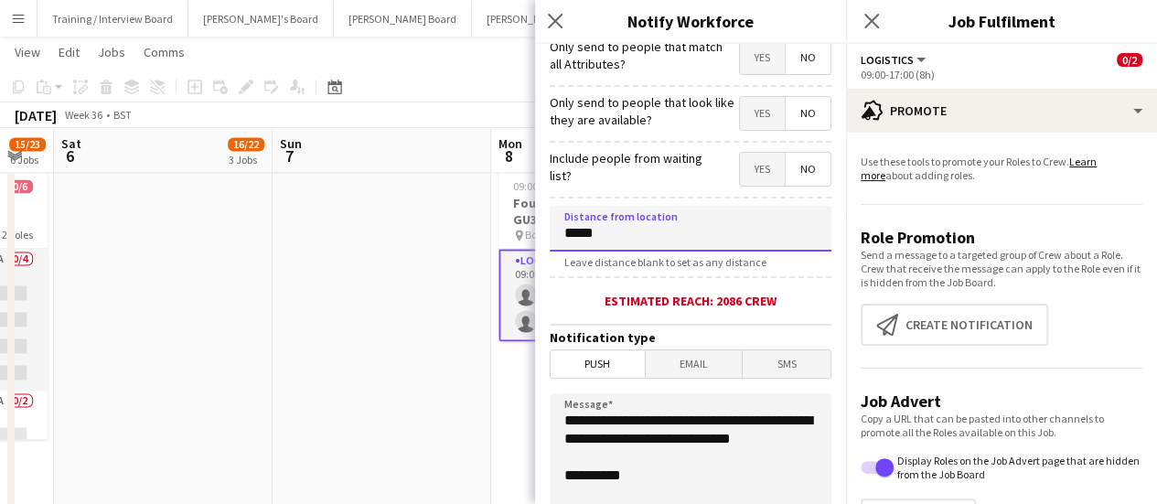
scroll to position [239, 0]
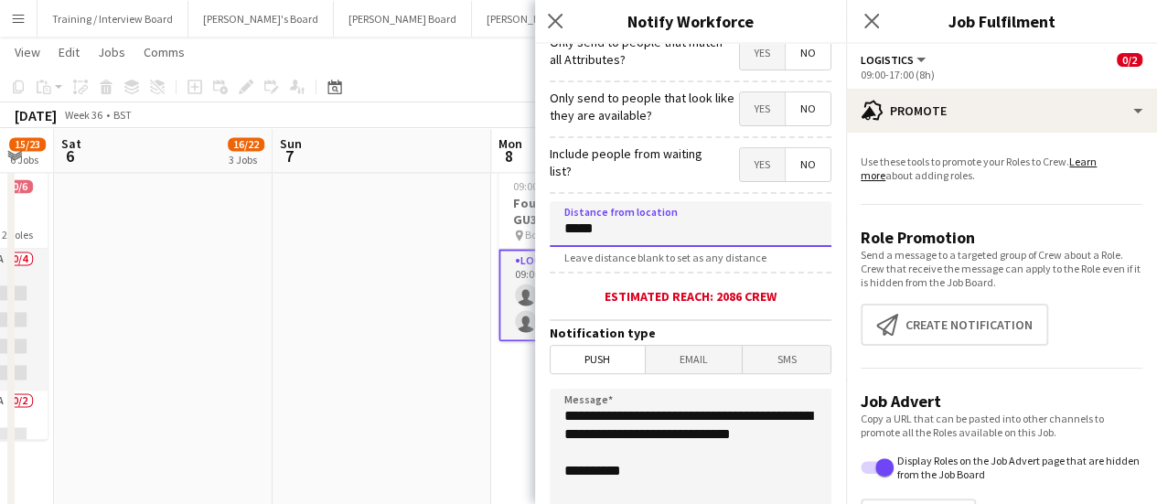
type input "*****"
drag, startPoint x: 647, startPoint y: 454, endPoint x: 558, endPoint y: 416, distance: 97.5
click at [558, 416] on textarea "**********" at bounding box center [691, 501] width 282 height 224
type textarea "**********"
drag, startPoint x: 847, startPoint y: 269, endPoint x: 849, endPoint y: 340, distance: 71.3
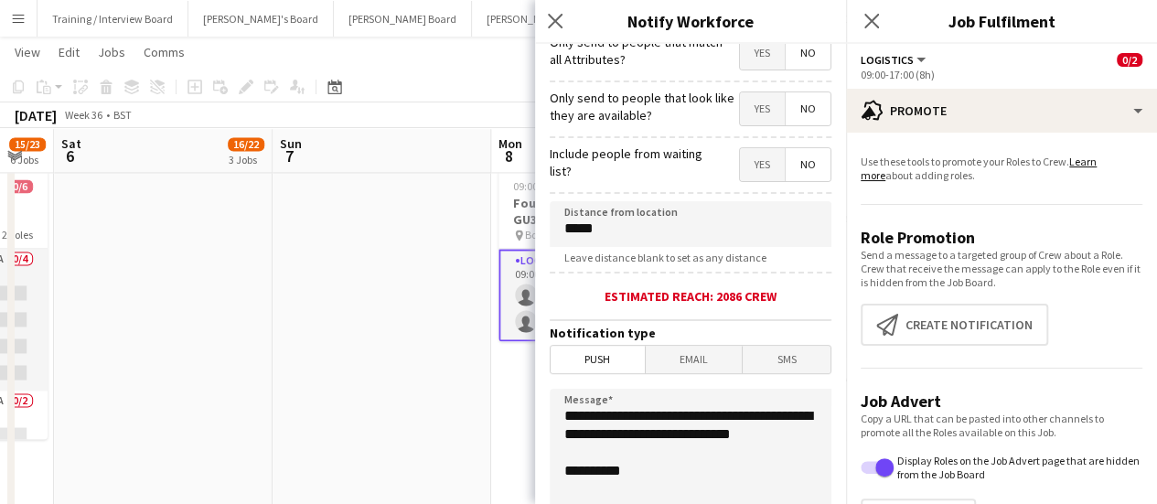
click at [849, 340] on app-promote-tab "Use these tools to promote your Roles to Crew. Learn more about adding roles. R…" at bounding box center [1001, 351] width 311 height 408
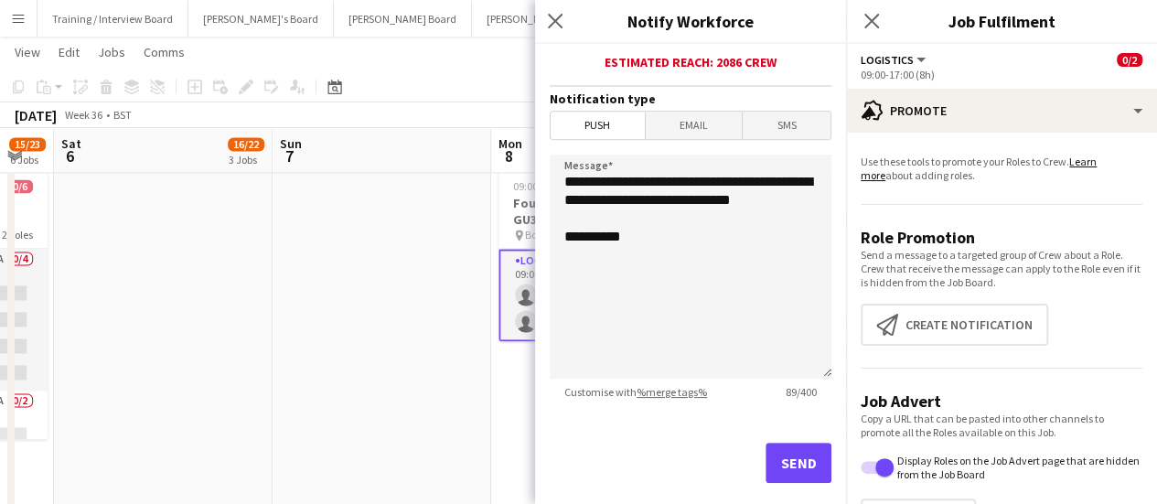
scroll to position [477, 0]
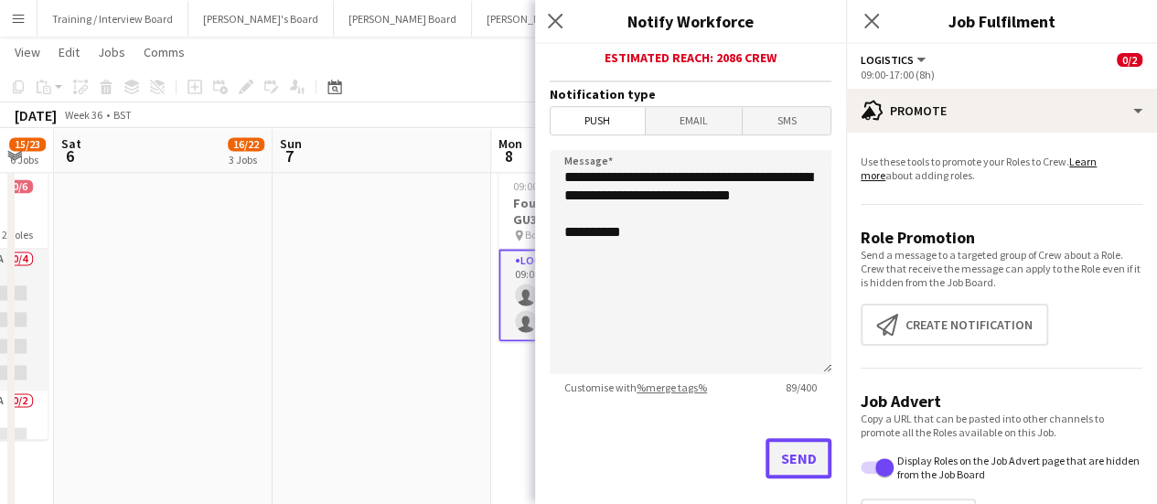
click at [799, 458] on button "Send" at bounding box center [798, 458] width 66 height 40
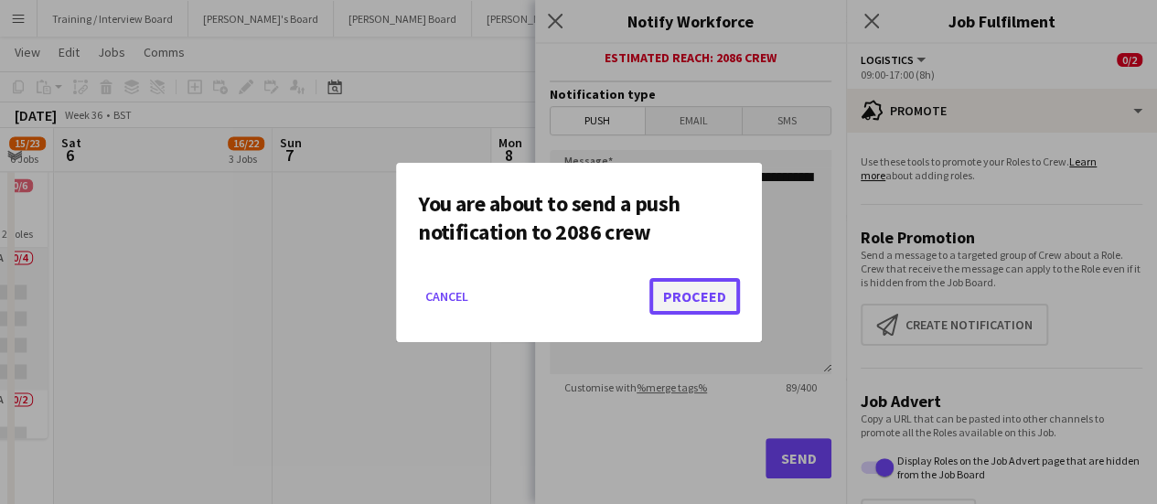
click at [689, 295] on button "Proceed" at bounding box center [694, 296] width 91 height 37
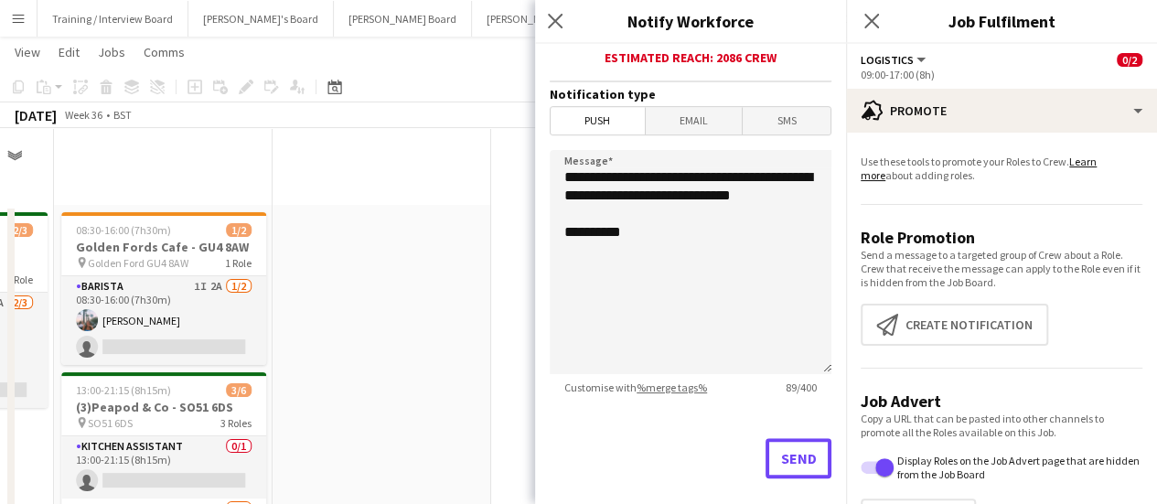
scroll to position [1377, 0]
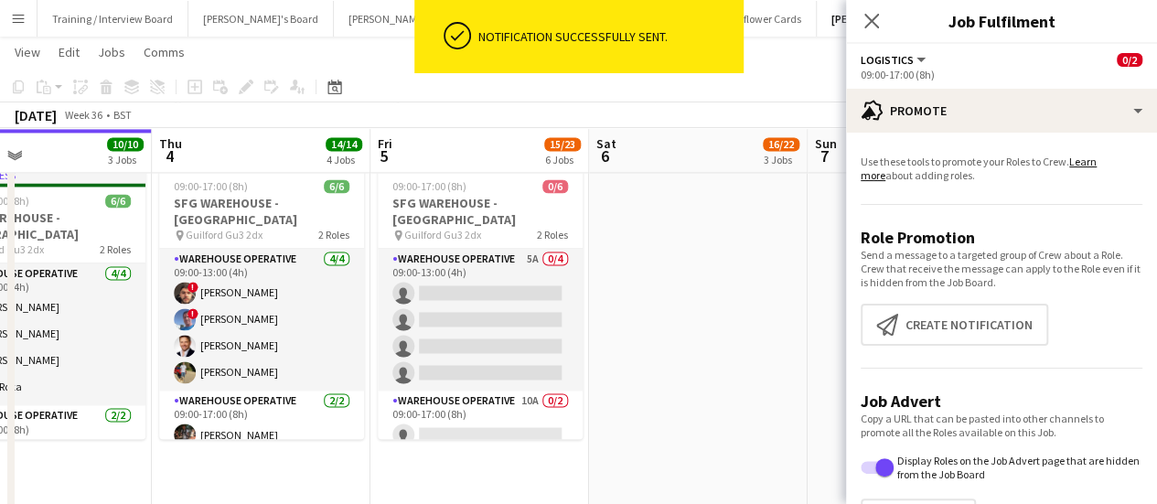
drag, startPoint x: 231, startPoint y: 379, endPoint x: 766, endPoint y: 336, distance: 536.7
click at [766, 336] on app-calendar-viewport "Mon 1 10/10 3 Jobs Tue 2 4/4 2 Jobs Wed 3 10/10 3 Jobs Thu 4 14/14 4 Jobs Fri 5…" at bounding box center [578, 337] width 1157 height 3287
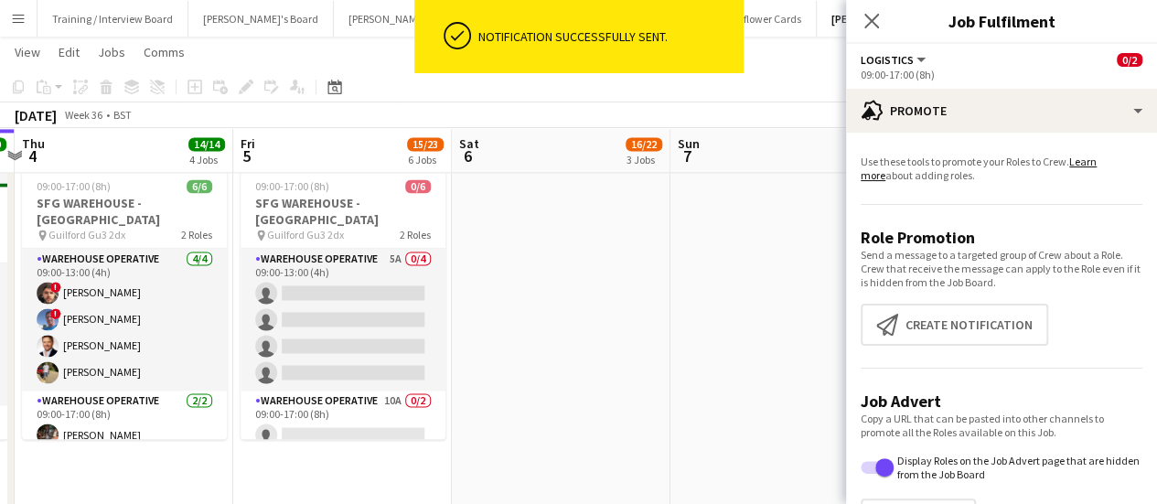
scroll to position [0, 394]
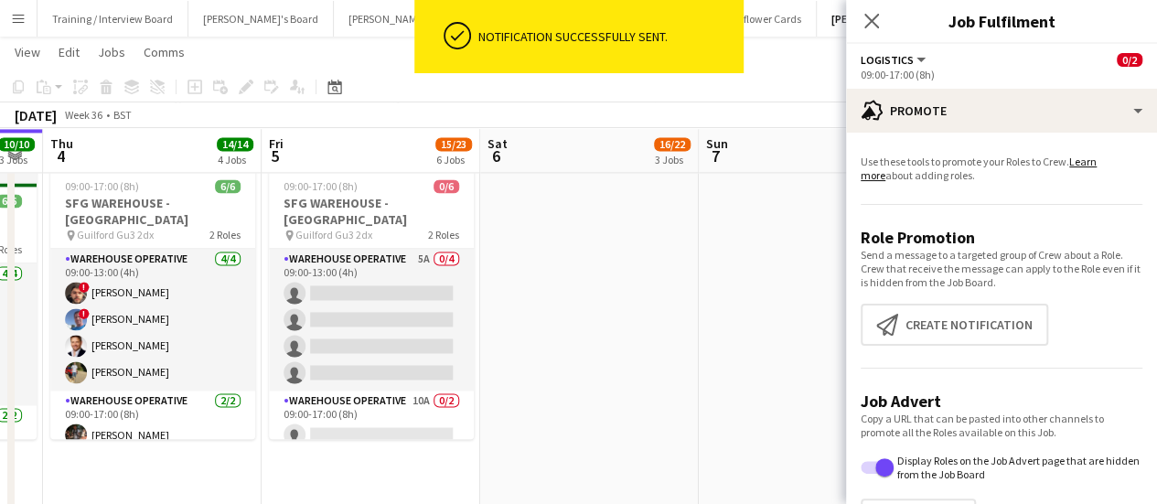
drag, startPoint x: 766, startPoint y: 336, endPoint x: 657, endPoint y: 336, distance: 108.8
click at [657, 336] on app-calendar-viewport "Tue 2 4/4 2 Jobs Wed 3 10/10 3 Jobs Thu 4 14/14 4 Jobs Fri 5 15/23 6 Jobs Sat 6…" at bounding box center [578, 337] width 1157 height 3287
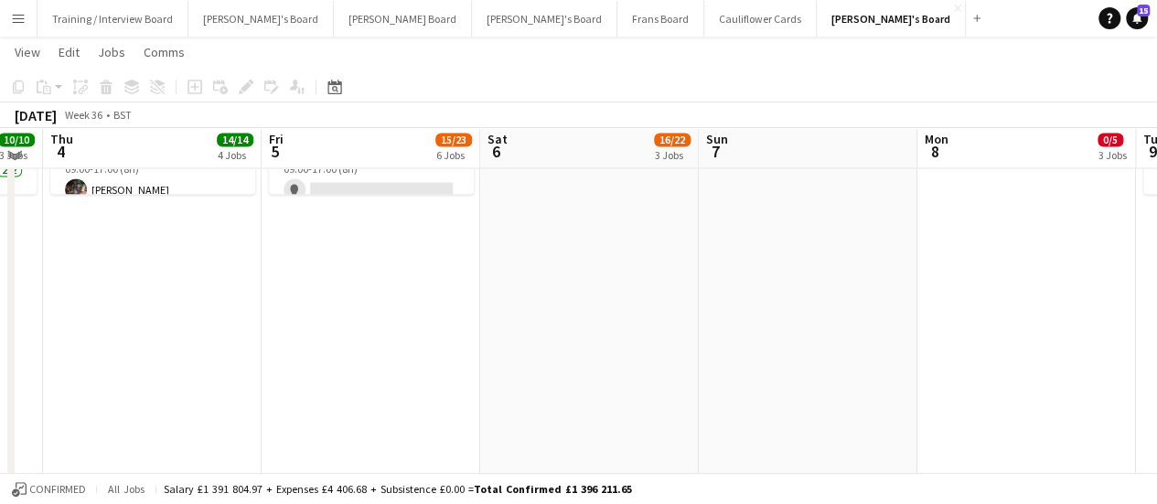
scroll to position [1618, 0]
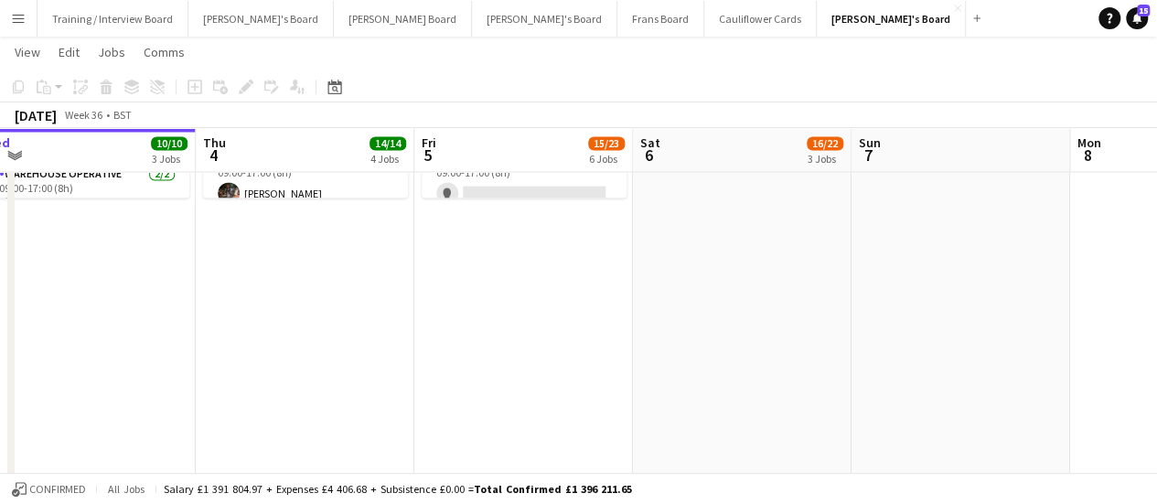
drag, startPoint x: 603, startPoint y: 282, endPoint x: 922, endPoint y: 342, distance: 324.8
click at [922, 342] on app-calendar-viewport "Mon 1 10/10 3 Jobs Tue 2 4/4 2 Jobs Wed 3 10/10 3 Jobs Thu 4 14/14 4 Jobs Fri 5…" at bounding box center [578, 96] width 1157 height 3287
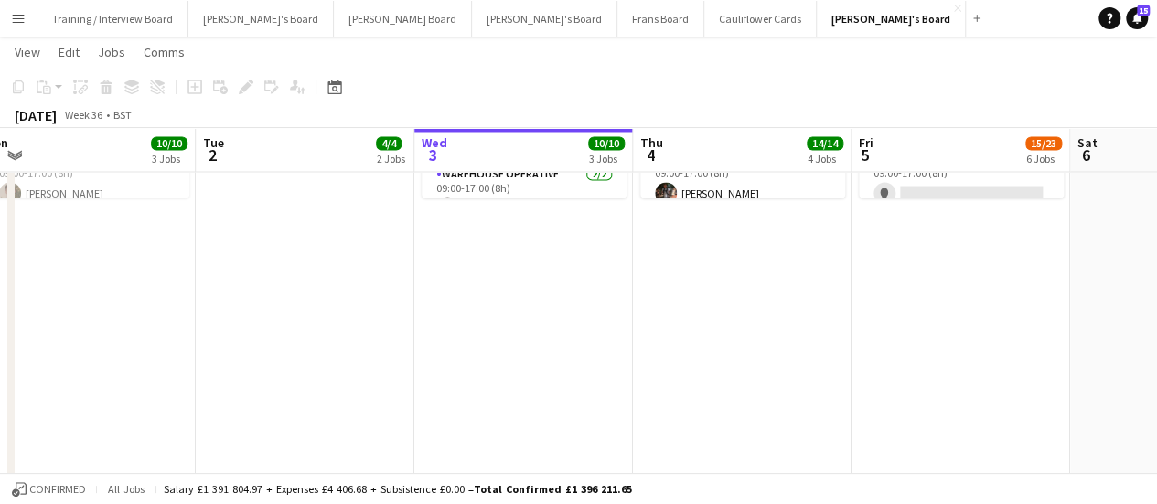
scroll to position [0, 503]
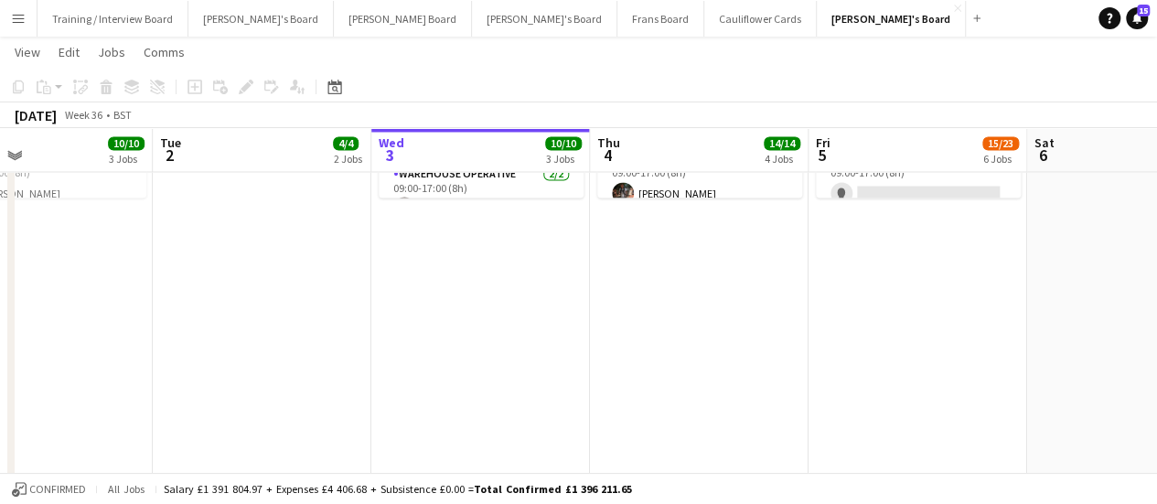
click at [625, 285] on app-calendar-viewport "Sat 30 5/5 2 Jobs Sun 31 2/2 1 Job Mon 1 10/10 3 Jobs Tue 2 4/4 2 Jobs Wed 3 10…" at bounding box center [578, 96] width 1157 height 3287
click at [1147, 270] on app-date-cell at bounding box center [1136, 294] width 219 height 748
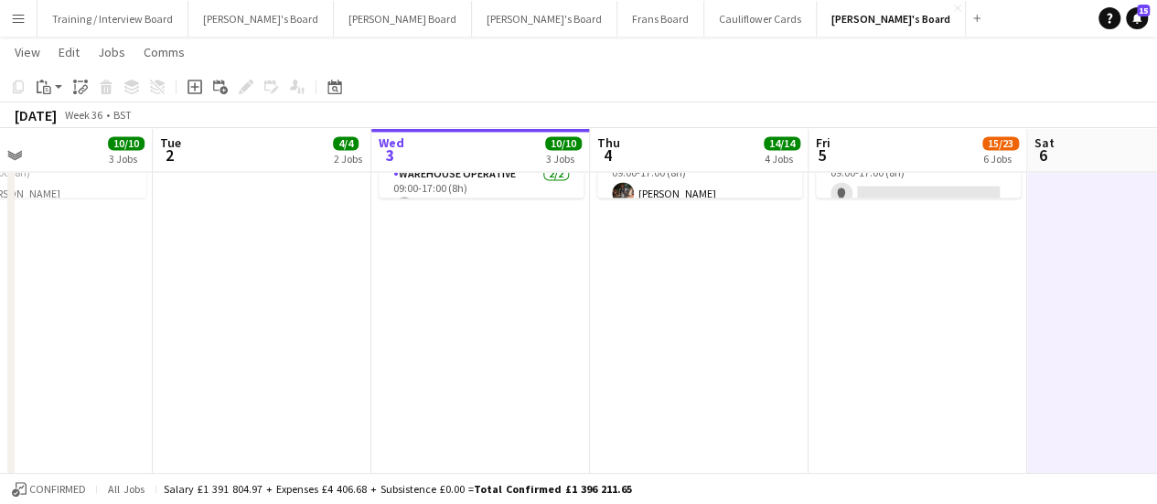
click at [938, 301] on app-date-cell "09:00-17:00 (8h) 0/6 SFG WAREHOUSE - GUILDFORD pin Guilford Gu3 2dx 2 Roles War…" at bounding box center [917, 294] width 219 height 748
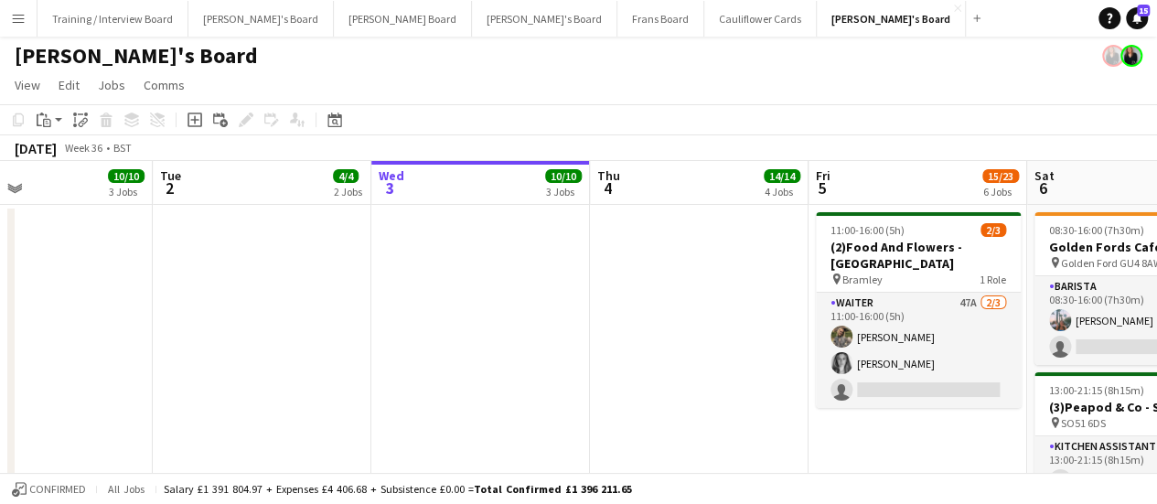
scroll to position [0, 0]
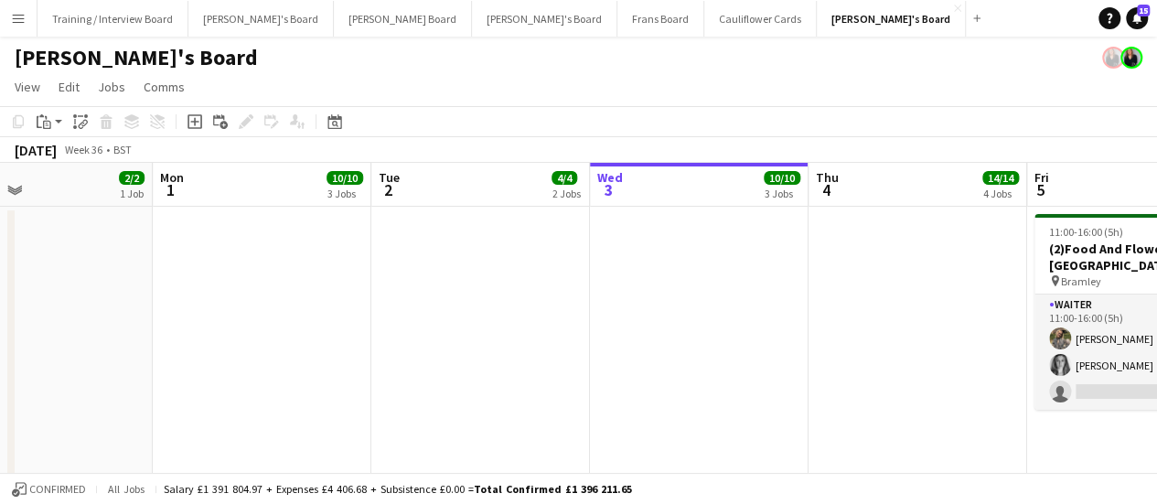
drag, startPoint x: 320, startPoint y: 306, endPoint x: 838, endPoint y: 206, distance: 527.2
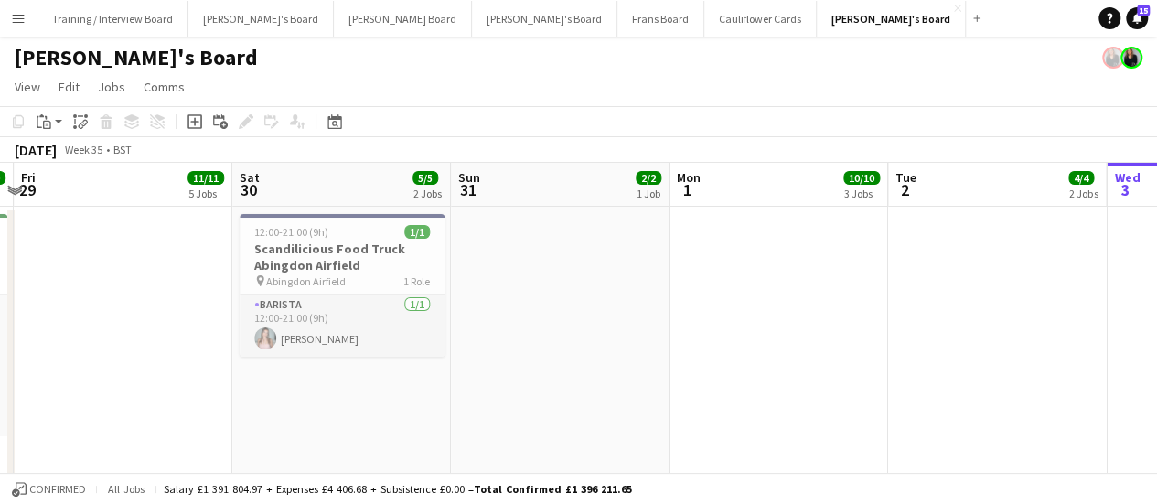
drag, startPoint x: 239, startPoint y: 297, endPoint x: 633, endPoint y: 317, distance: 394.6
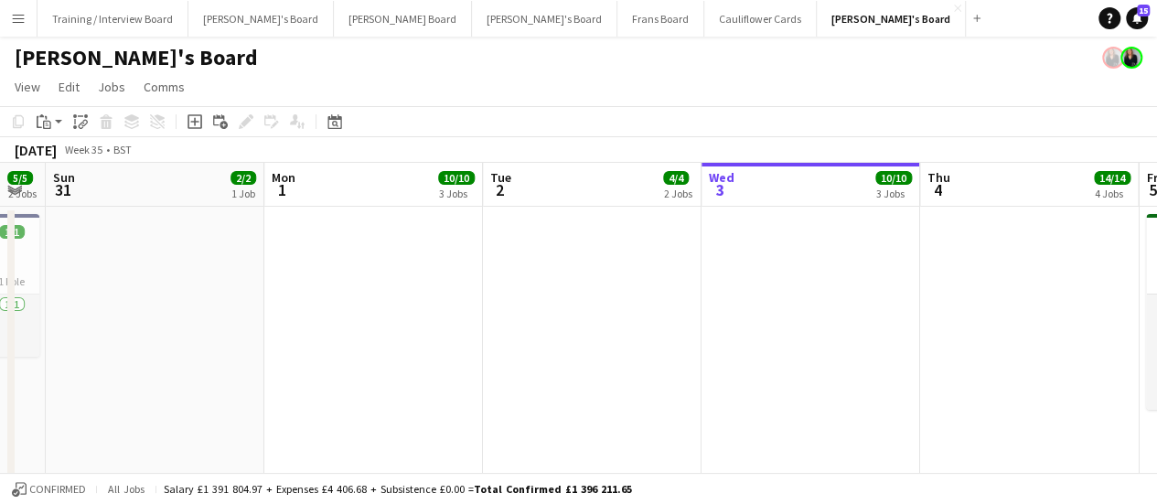
drag, startPoint x: 956, startPoint y: 275, endPoint x: 376, endPoint y: 268, distance: 579.8
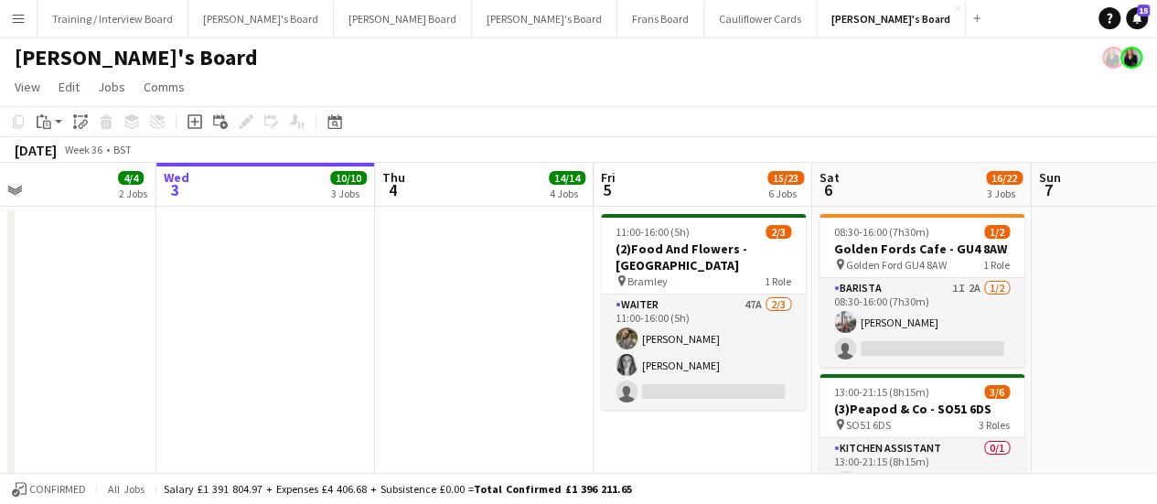
drag, startPoint x: 809, startPoint y: 259, endPoint x: 256, endPoint y: 284, distance: 553.8
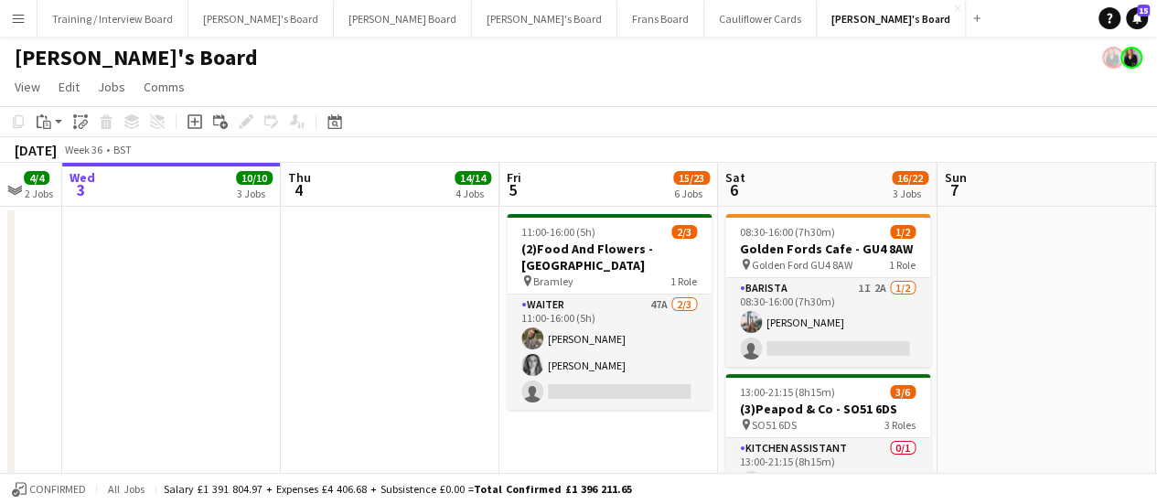
scroll to position [0, 867]
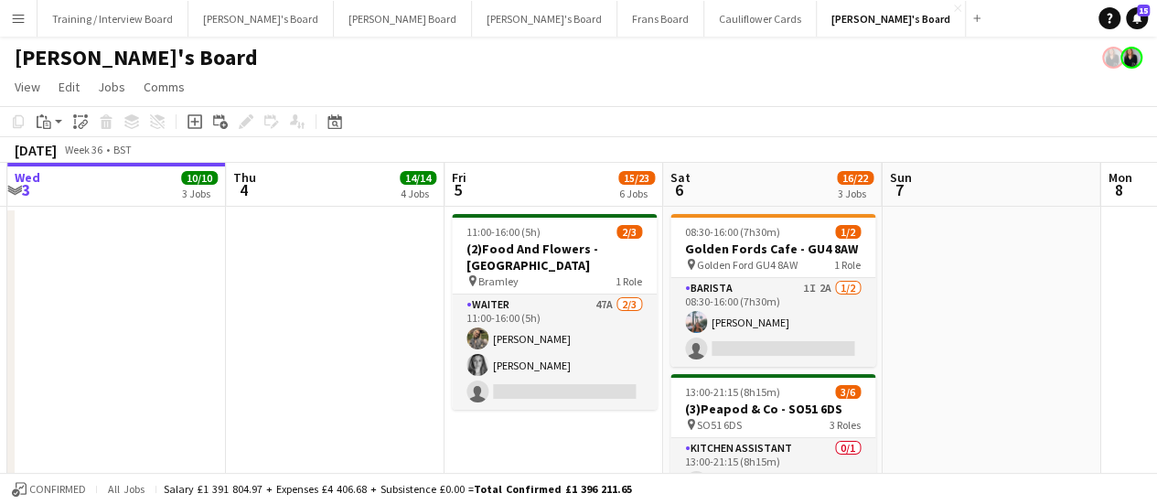
drag, startPoint x: 1009, startPoint y: 240, endPoint x: 868, endPoint y: 235, distance: 141.8
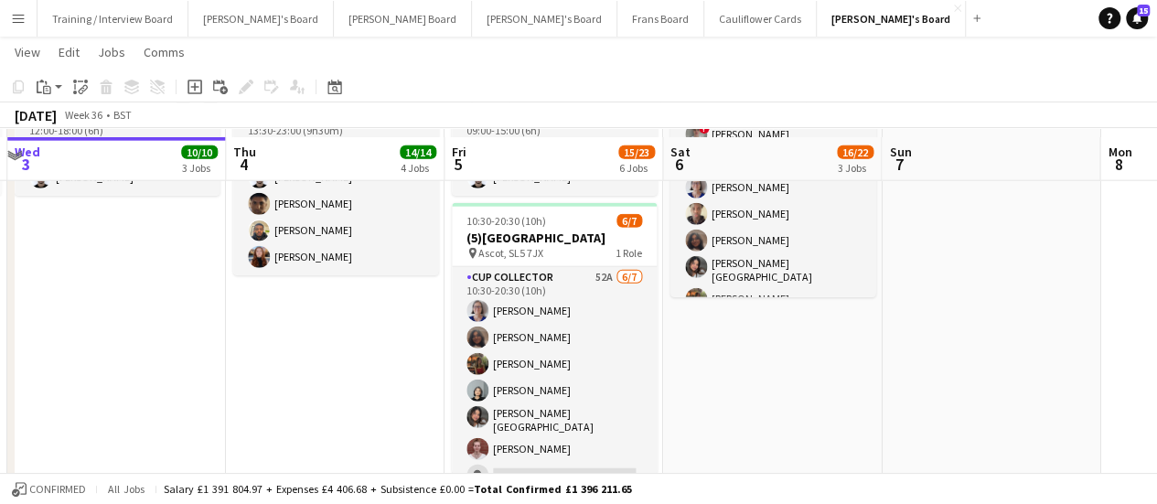
scroll to position [2305, 0]
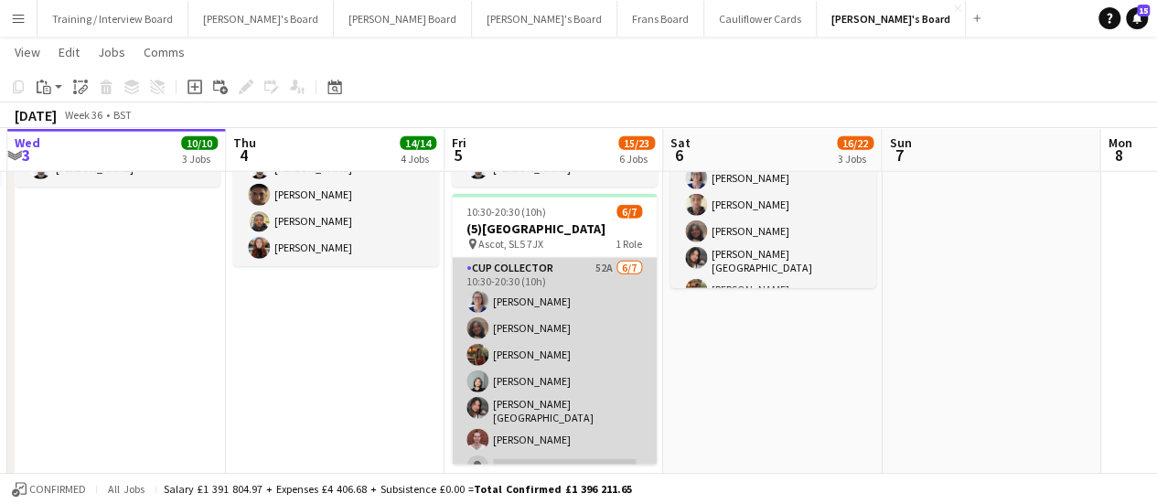
click at [518, 353] on app-card-role "CUP COLLECTOR 52A 6/7 10:30-20:30 (10h) Dagmar Bailey Neha Suthar Emma Griffith…" at bounding box center [554, 371] width 205 height 227
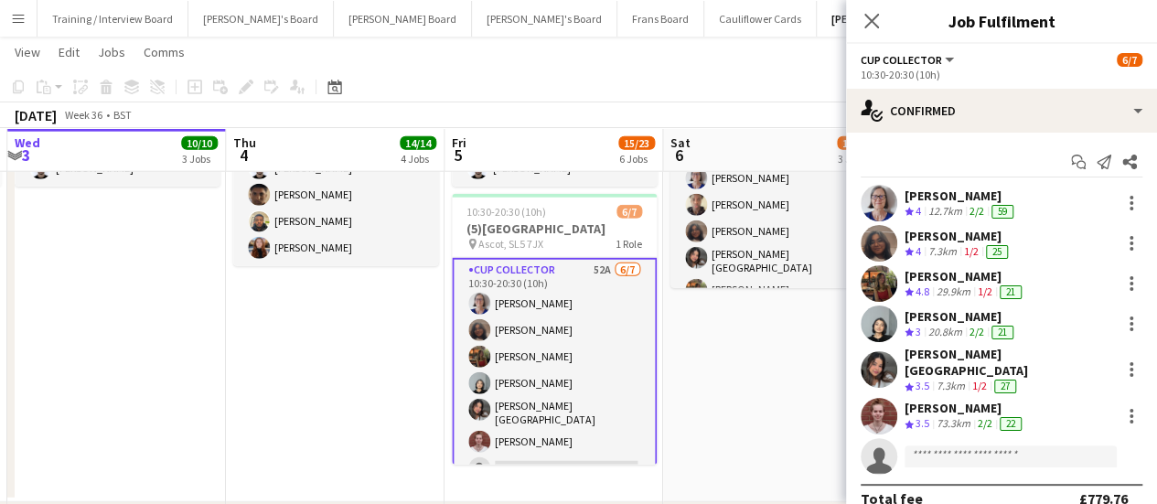
click at [948, 285] on div "29.9km" at bounding box center [953, 292] width 41 height 16
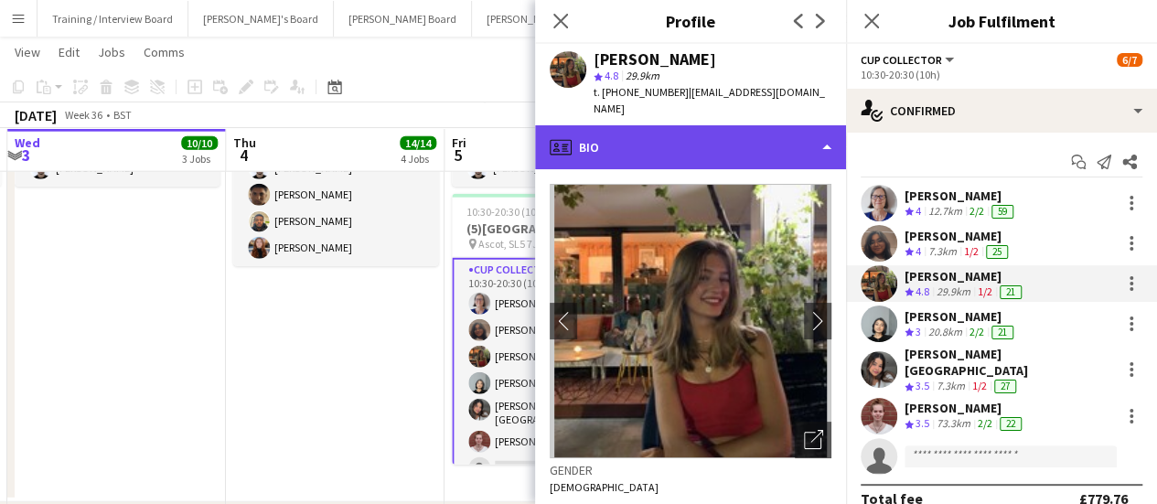
click at [699, 129] on div "profile Bio" at bounding box center [690, 147] width 311 height 44
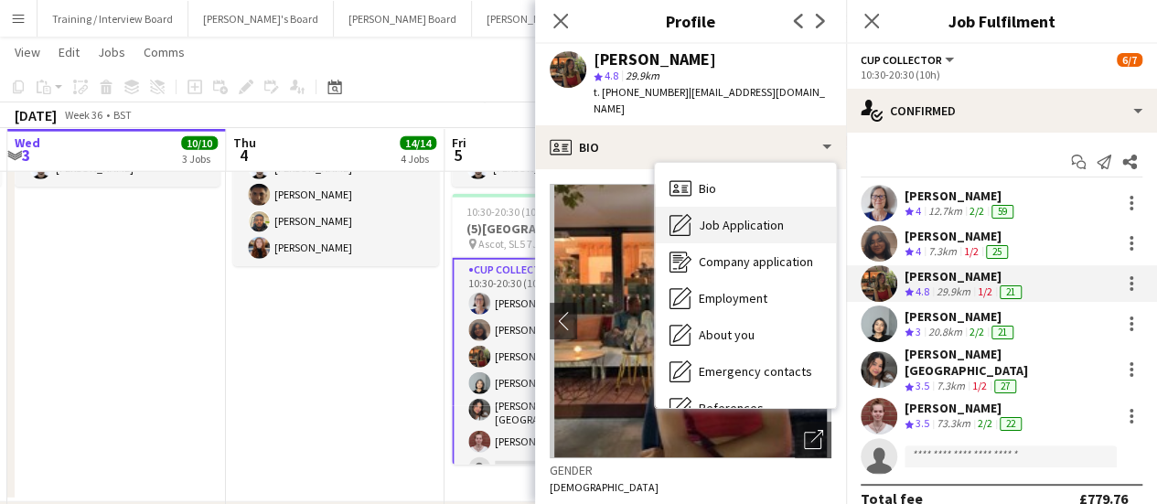
click at [729, 217] on span "Job Application" at bounding box center [741, 225] width 85 height 16
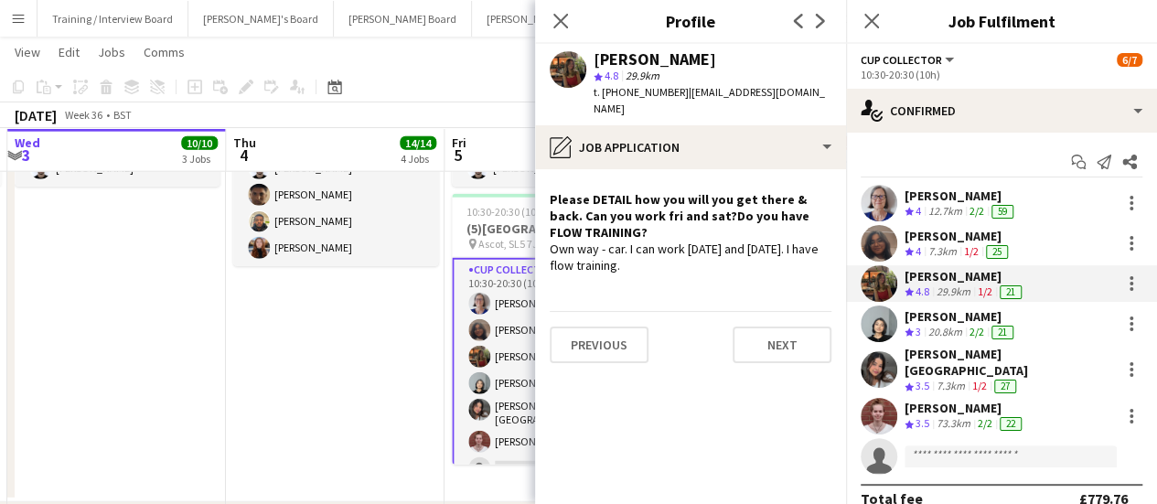
click at [347, 377] on app-date-cell "13:30-23:00 (9h30m) 5/5 Logistics Assistant ICC World Championships pin Lord Cr…" at bounding box center [335, 256] width 219 height 493
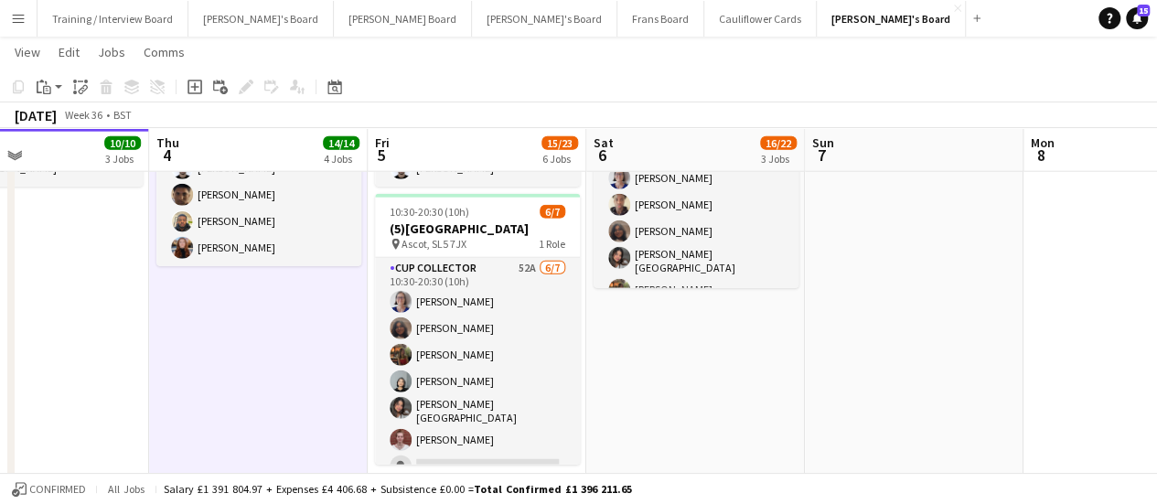
scroll to position [0, 525]
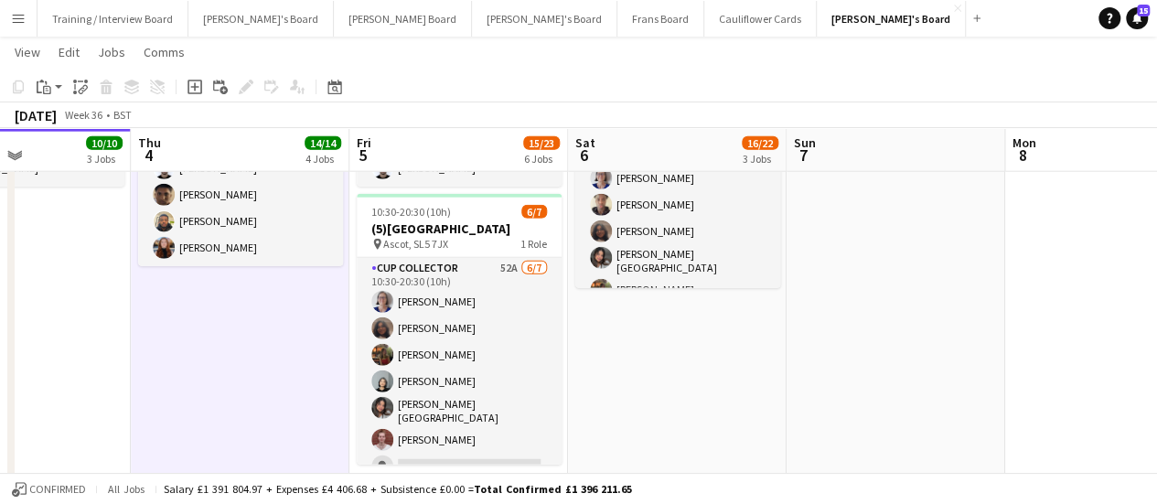
drag, startPoint x: 952, startPoint y: 321, endPoint x: 857, endPoint y: 321, distance: 95.1
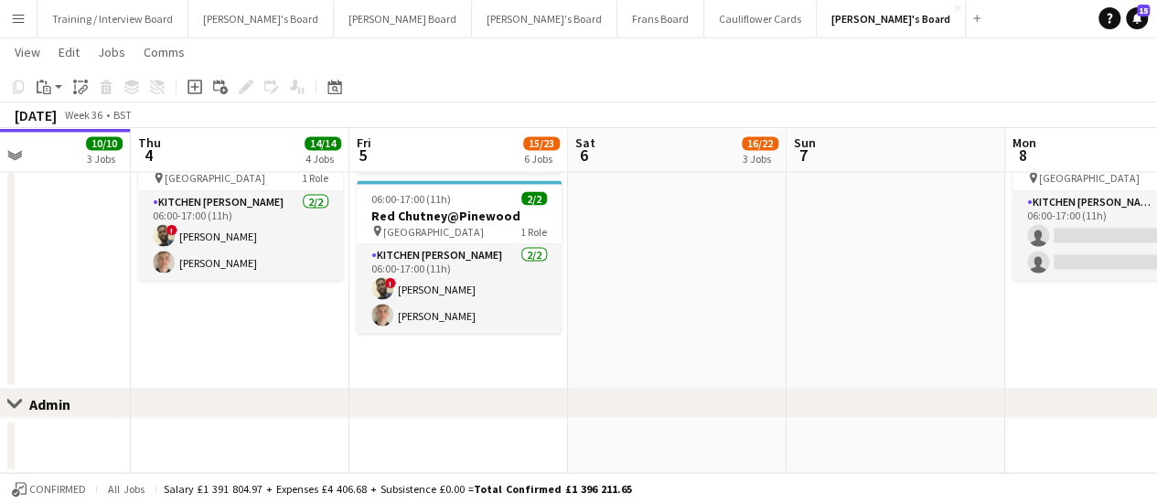
scroll to position [1606, 0]
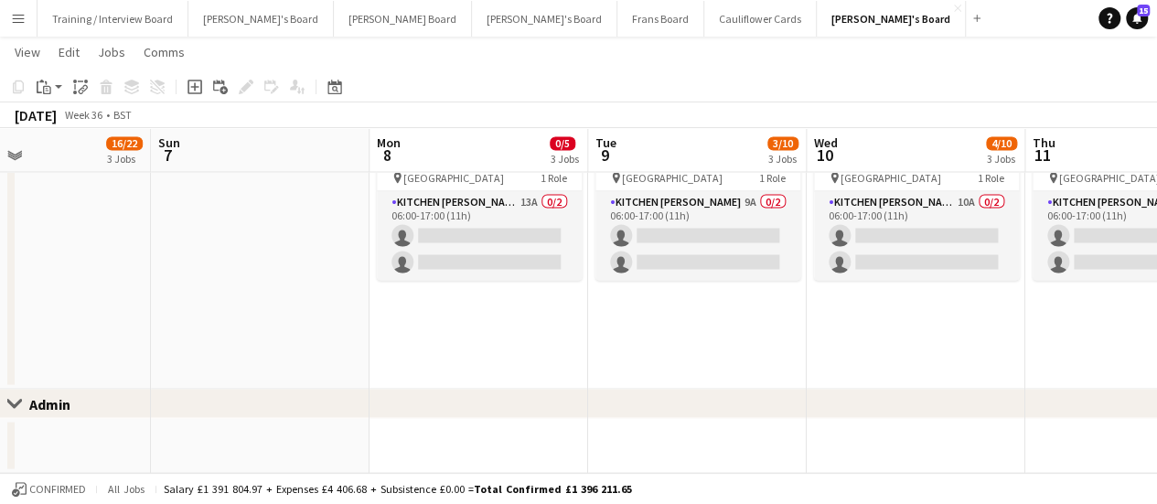
drag, startPoint x: 880, startPoint y: 262, endPoint x: 472, endPoint y: 273, distance: 408.0
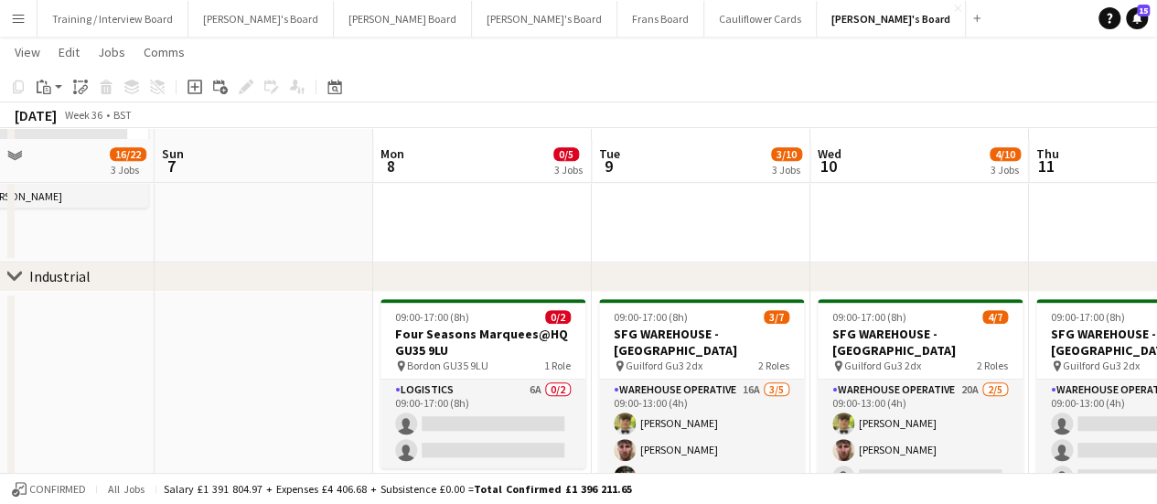
scroll to position [446, 0]
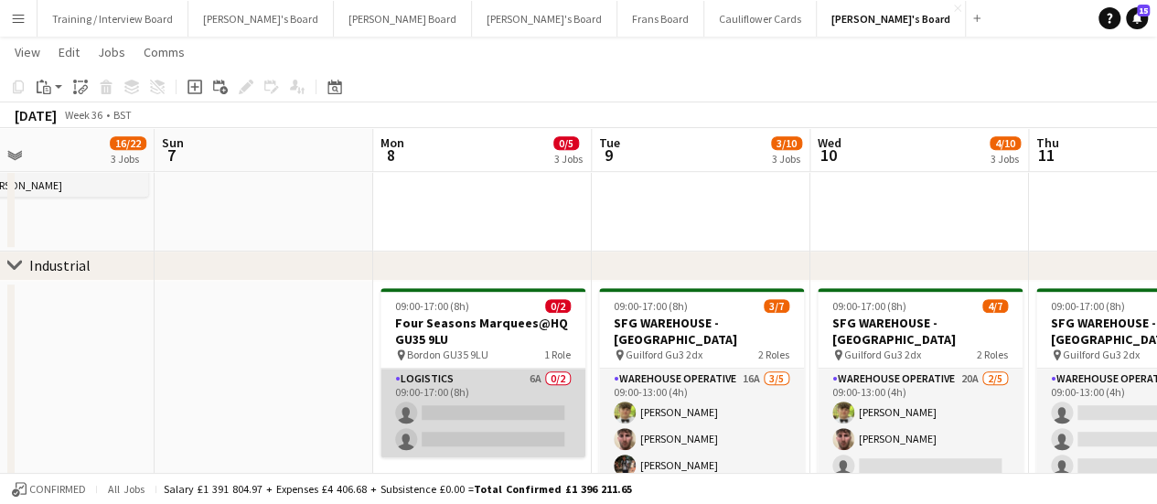
click at [532, 383] on app-card-role "Logistics 6A 0/2 09:00-17:00 (8h) single-neutral-actions single-neutral-actions" at bounding box center [482, 412] width 205 height 89
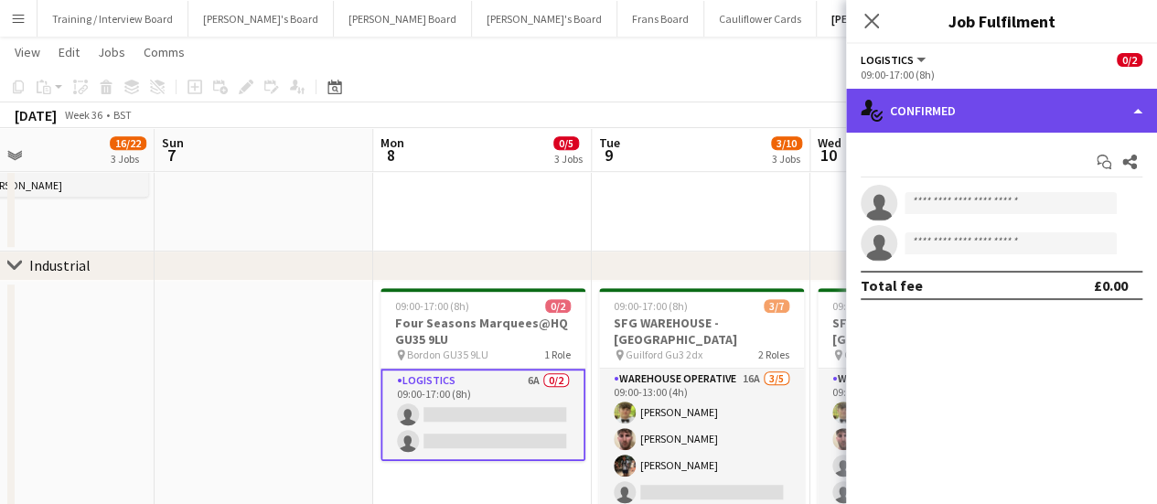
click at [988, 122] on div "single-neutral-actions-check-2 Confirmed" at bounding box center [1001, 111] width 311 height 44
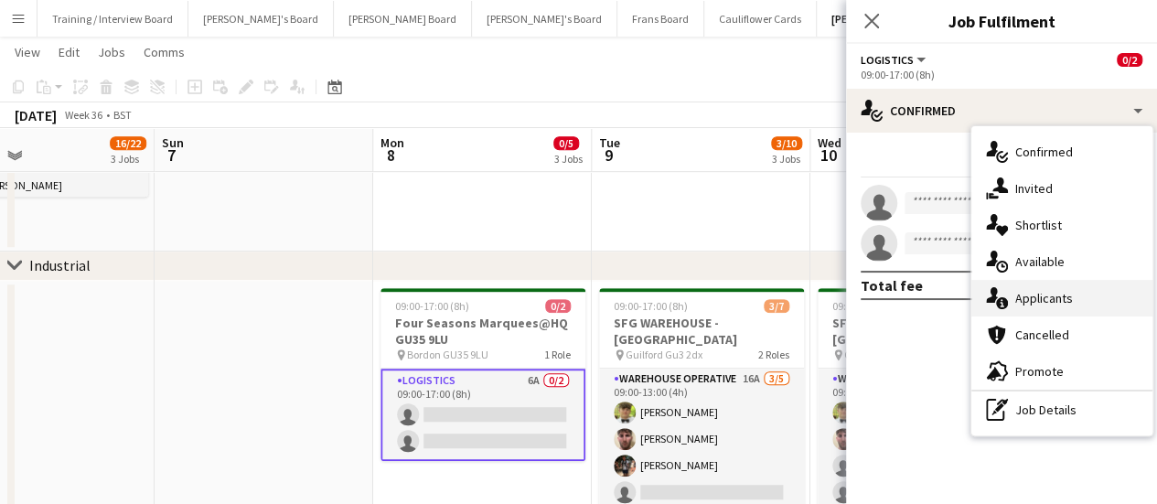
click at [1046, 293] on span "Applicants" at bounding box center [1044, 298] width 58 height 16
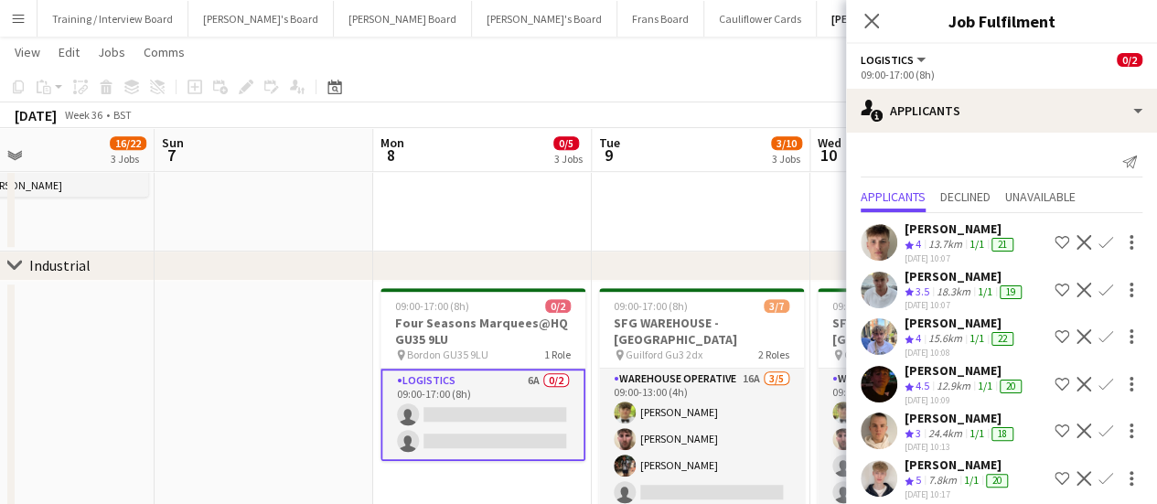
click at [473, 421] on app-card-role "Logistics 6A 0/2 09:00-17:00 (8h) single-neutral-actions single-neutral-actions" at bounding box center [482, 414] width 205 height 92
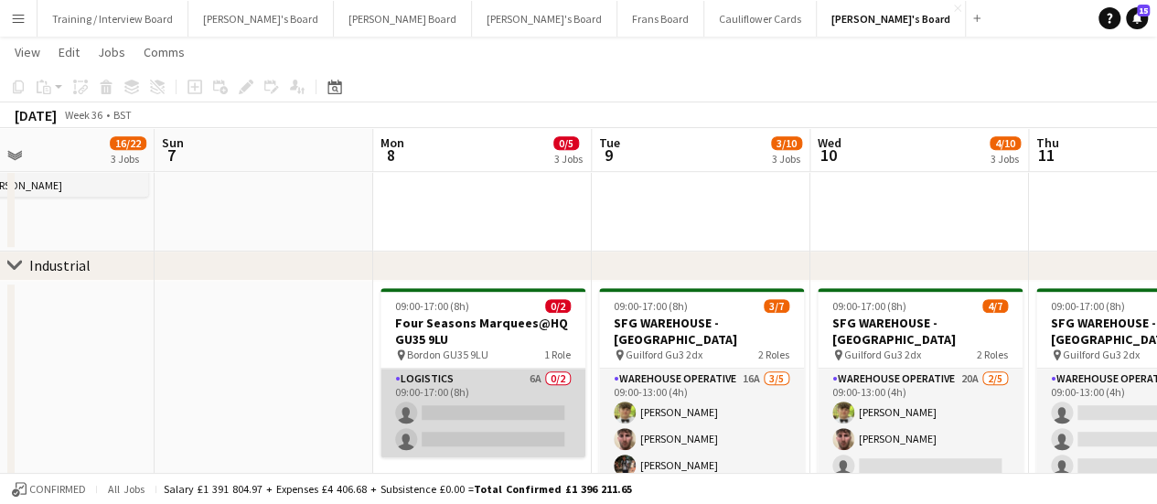
click at [473, 421] on app-card-role "Logistics 6A 0/2 09:00-17:00 (8h) single-neutral-actions single-neutral-actions" at bounding box center [482, 412] width 205 height 89
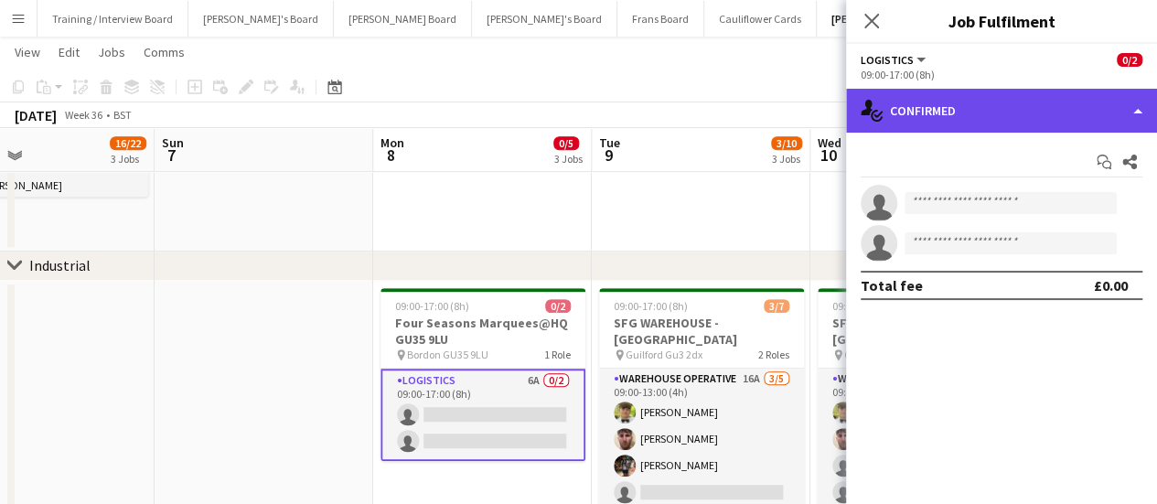
click at [1009, 102] on div "single-neutral-actions-check-2 Confirmed" at bounding box center [1001, 111] width 311 height 44
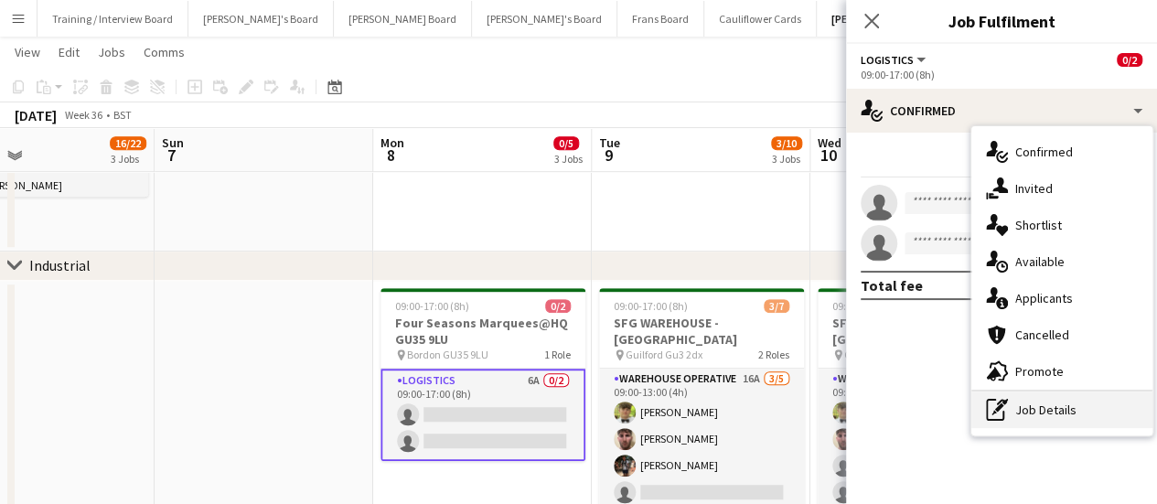
click at [1008, 405] on div "pen-write Job Details" at bounding box center [1061, 409] width 181 height 37
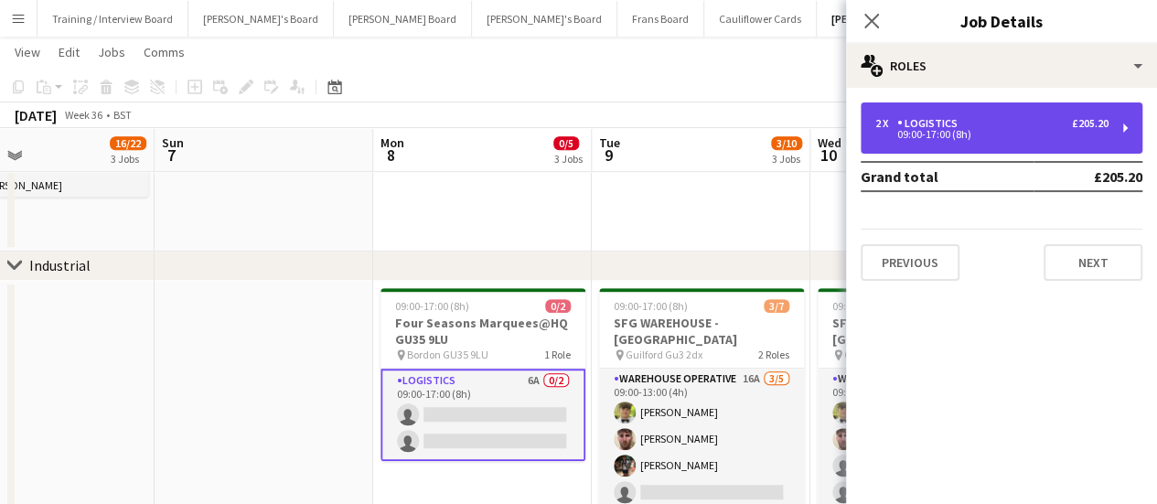
click at [973, 131] on div "09:00-17:00 (8h)" at bounding box center [991, 134] width 233 height 9
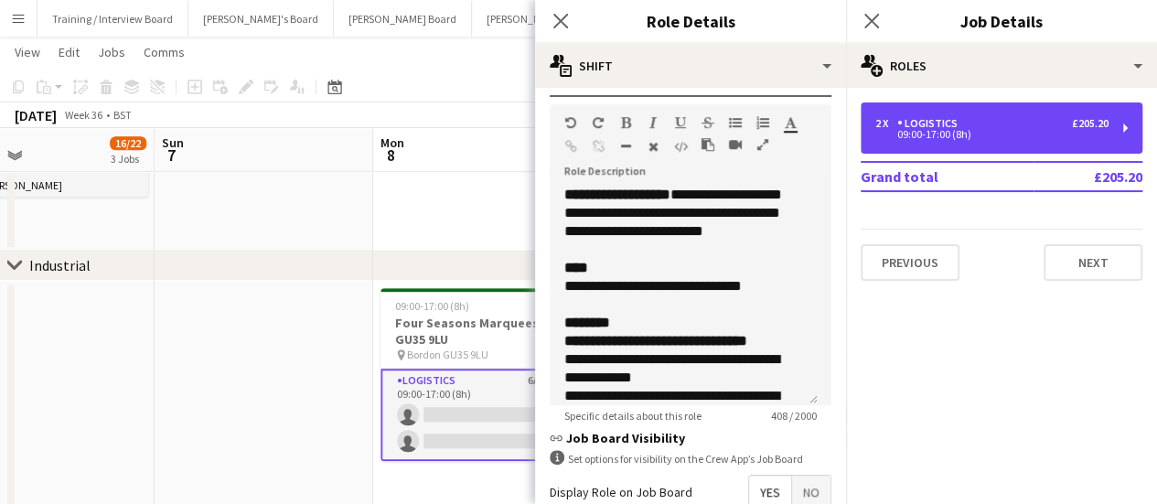
scroll to position [733, 0]
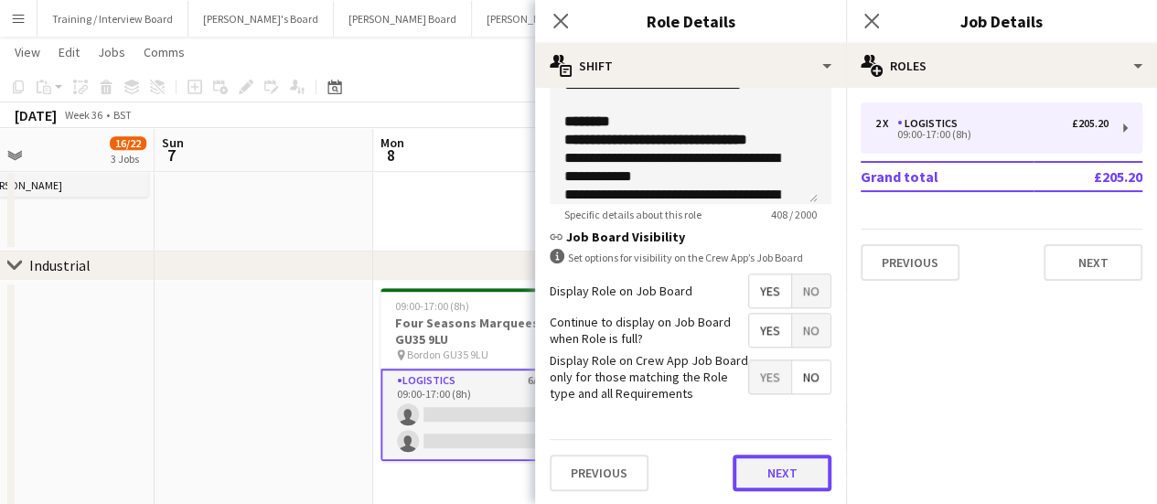
click at [763, 476] on button "Next" at bounding box center [781, 472] width 99 height 37
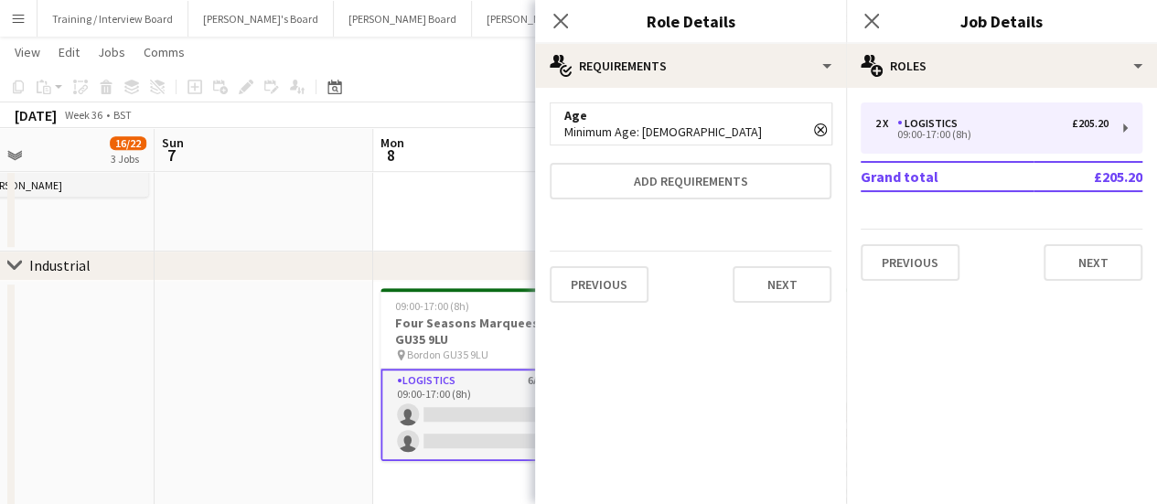
scroll to position [0, 0]
click at [766, 299] on button "Next" at bounding box center [781, 284] width 99 height 37
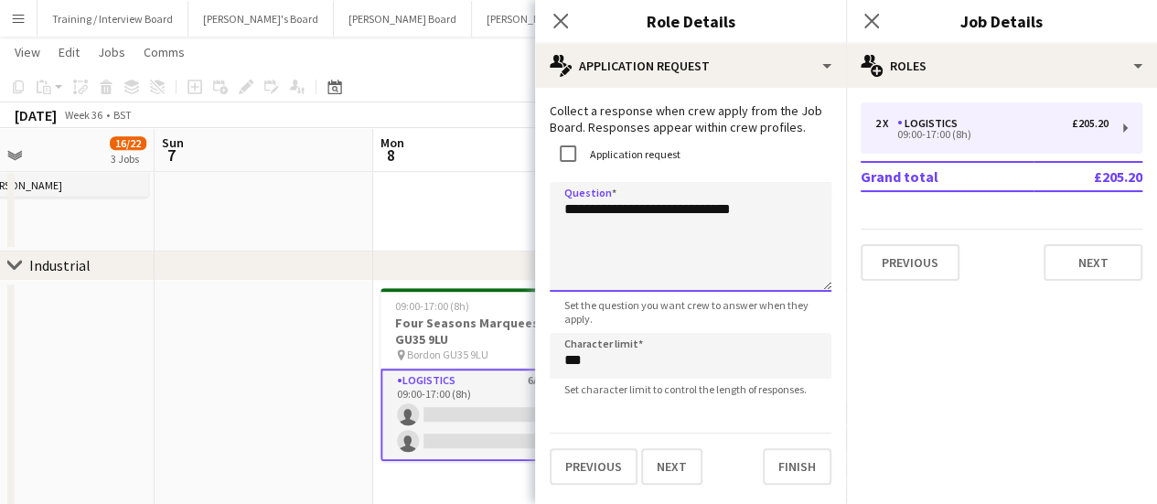
click at [752, 212] on textarea "**********" at bounding box center [691, 237] width 282 height 110
type textarea "**********"
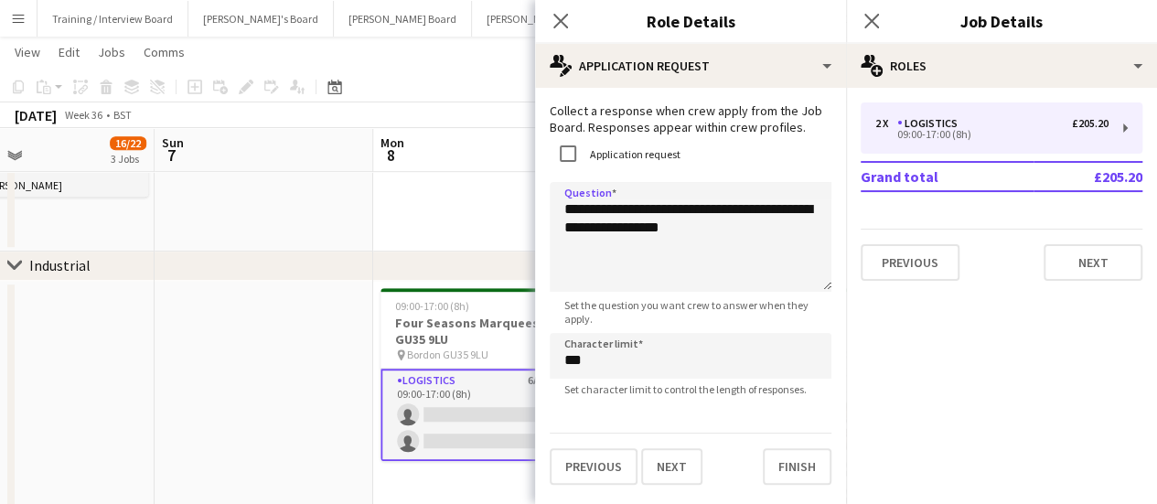
click at [272, 334] on app-date-cell at bounding box center [264, 438] width 219 height 315
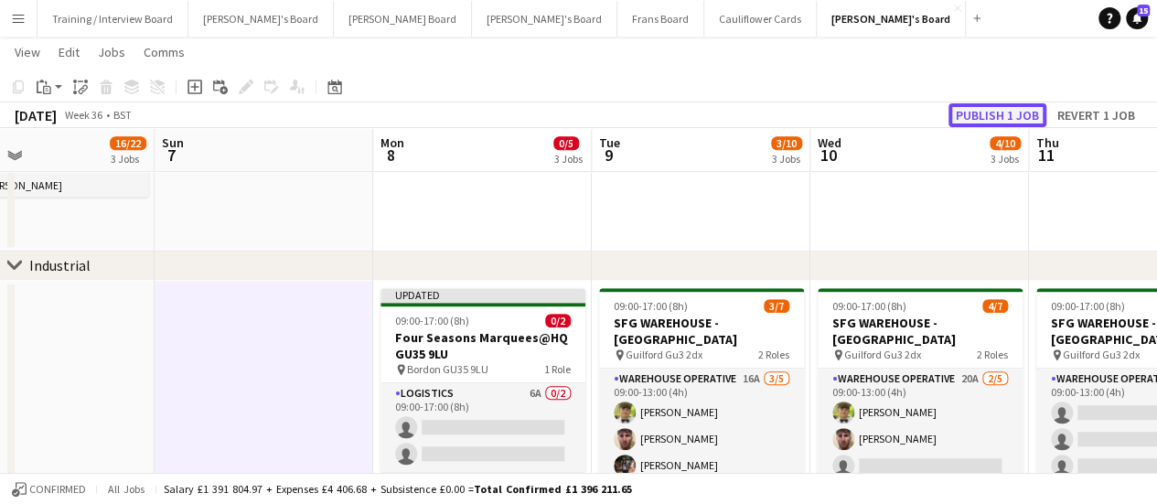
click at [1013, 111] on button "Publish 1 job" at bounding box center [997, 115] width 98 height 24
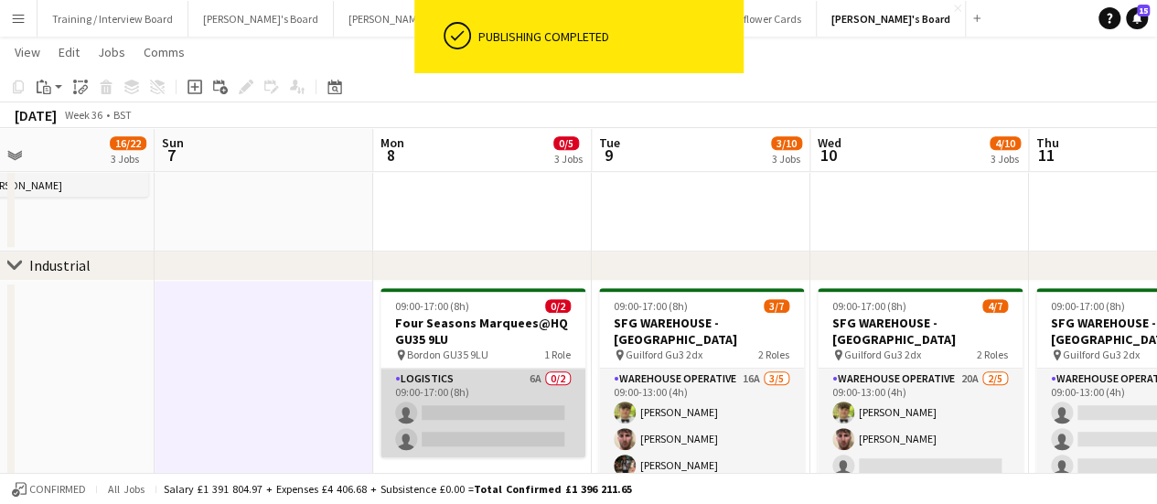
click at [525, 392] on app-card-role "Logistics 6A 0/2 09:00-17:00 (8h) single-neutral-actions single-neutral-actions" at bounding box center [482, 412] width 205 height 89
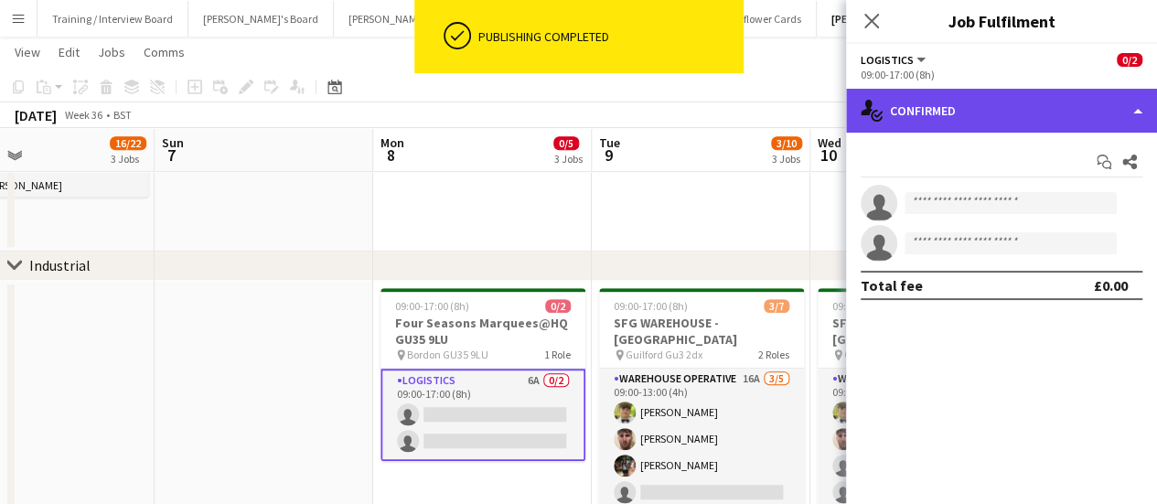
click at [1077, 98] on div "single-neutral-actions-check-2 Confirmed" at bounding box center [1001, 111] width 311 height 44
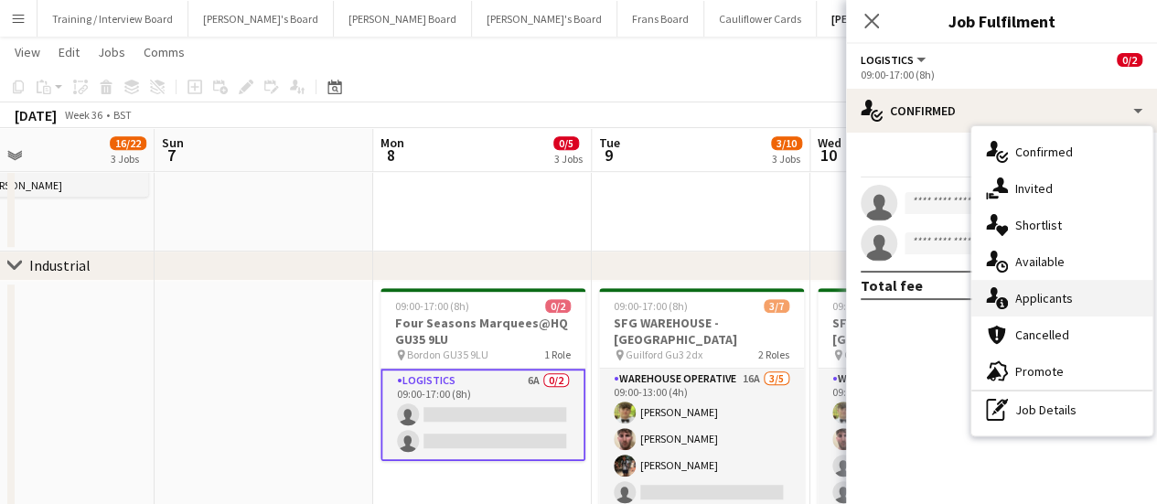
click at [1066, 286] on div "single-neutral-actions-information Applicants" at bounding box center [1061, 298] width 181 height 37
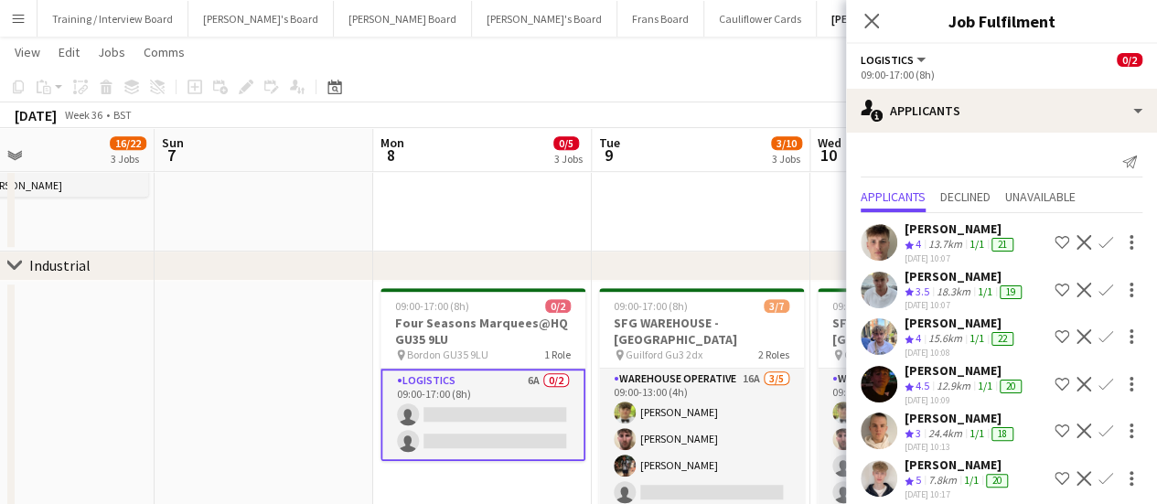
click at [956, 242] on div "13.7km" at bounding box center [944, 245] width 41 height 16
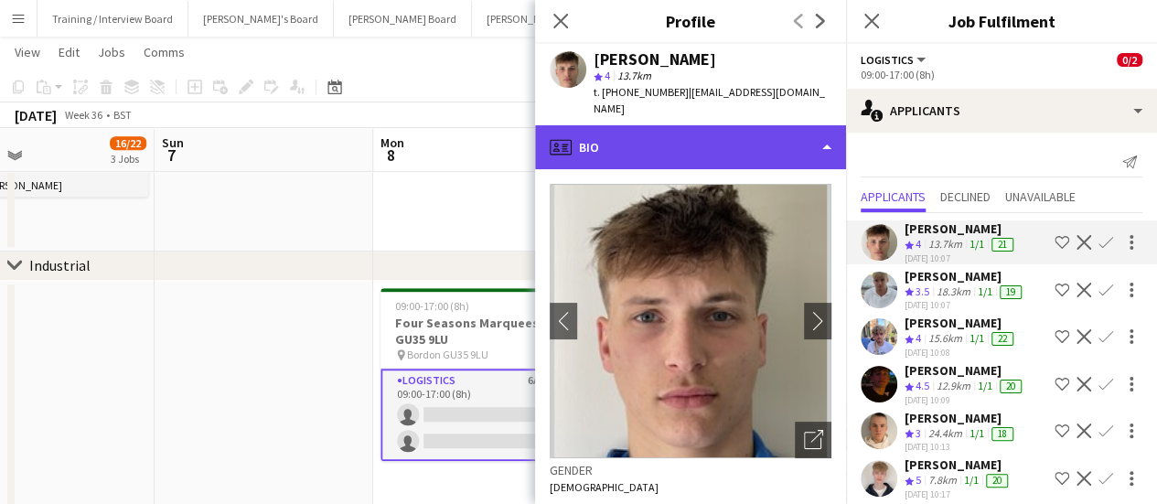
click at [700, 134] on div "profile Bio" at bounding box center [690, 147] width 311 height 44
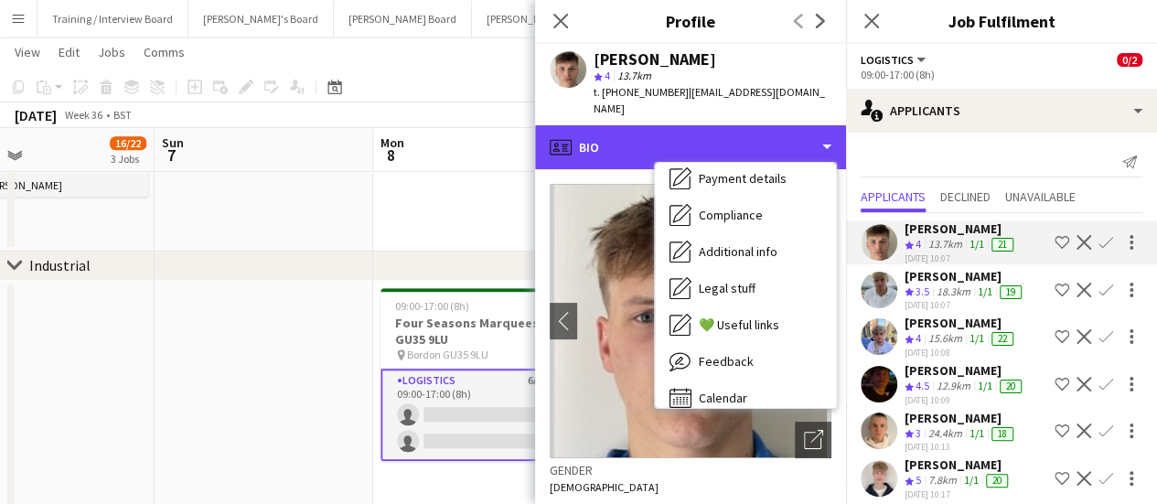
scroll to position [282, 0]
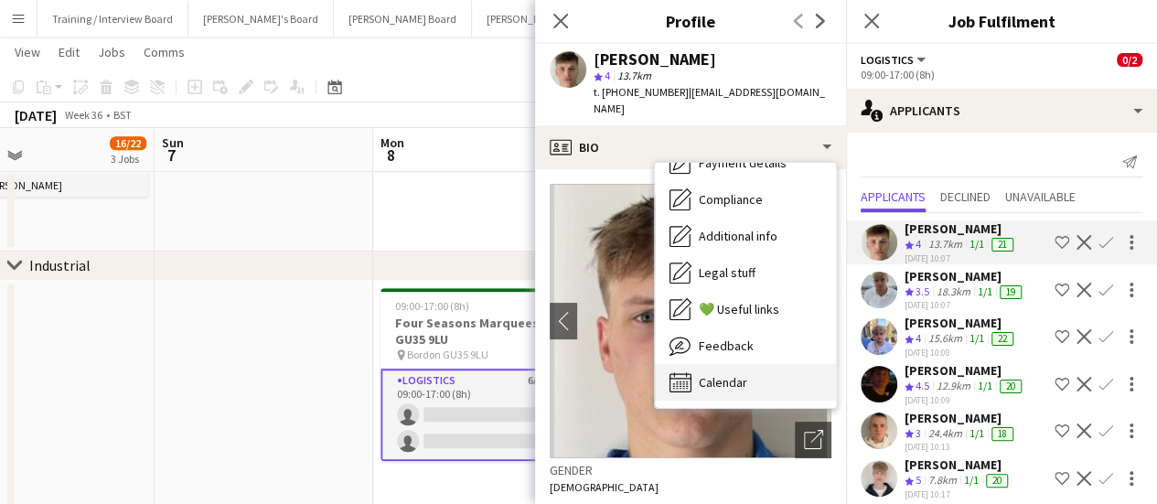
click at [770, 374] on div "Calendar Calendar" at bounding box center [745, 382] width 181 height 37
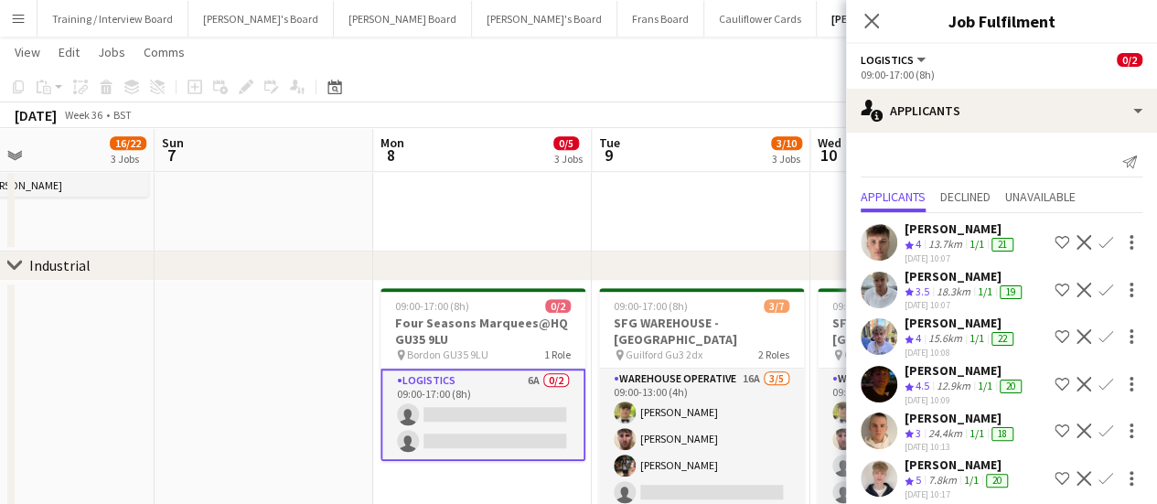
click at [940, 248] on div "13.7km" at bounding box center [944, 245] width 41 height 16
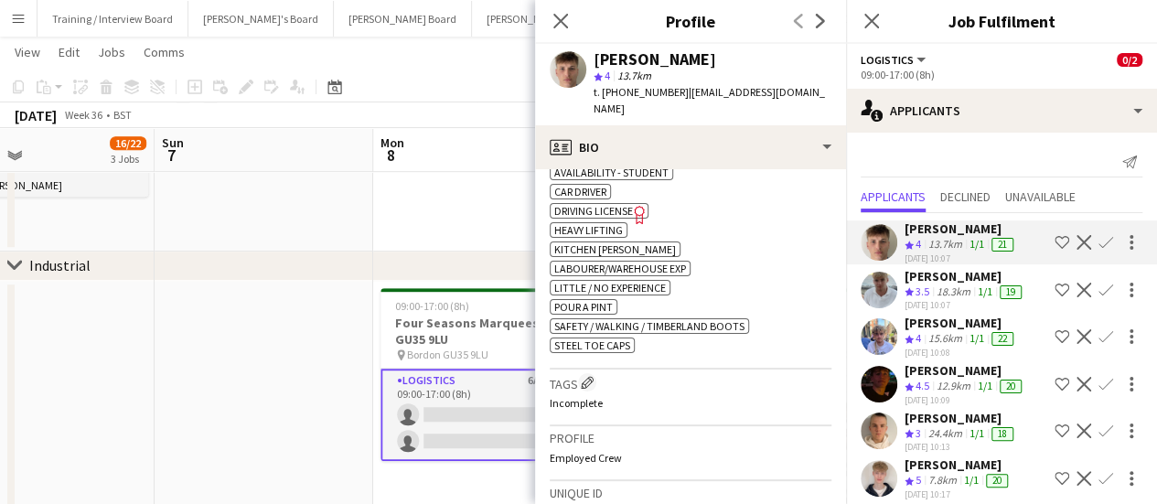
scroll to position [620, 0]
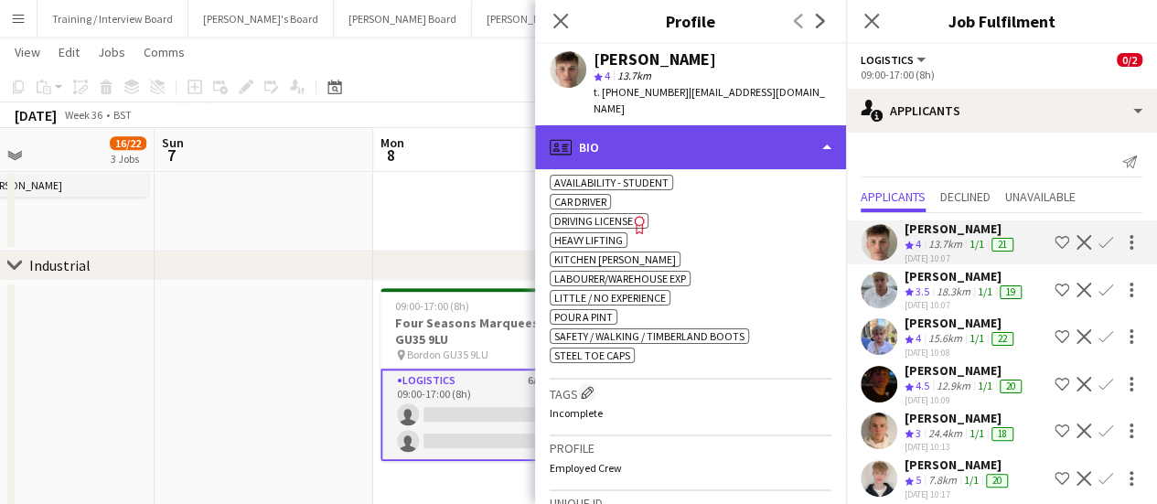
click at [765, 125] on div "profile Bio" at bounding box center [690, 147] width 311 height 44
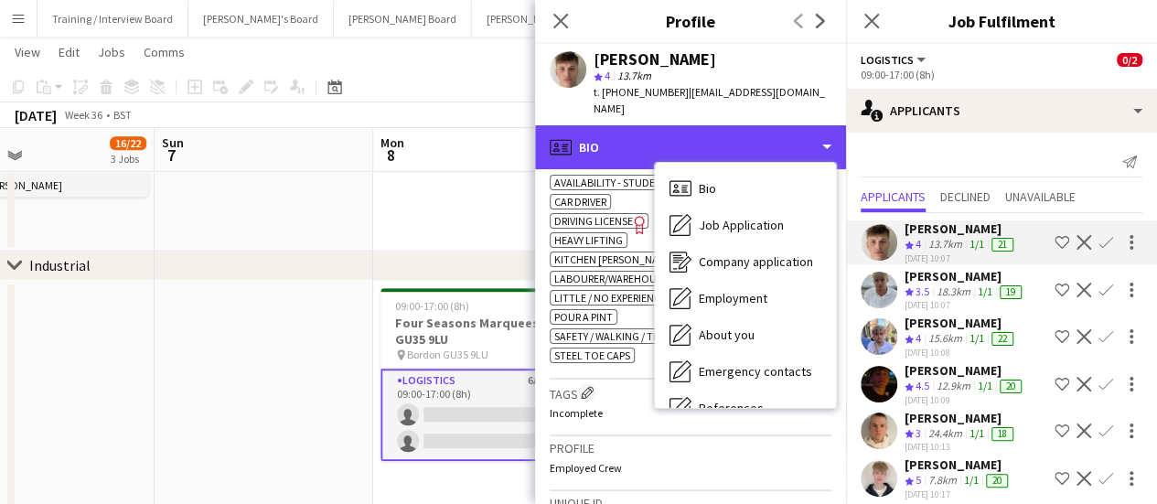
scroll to position [282, 0]
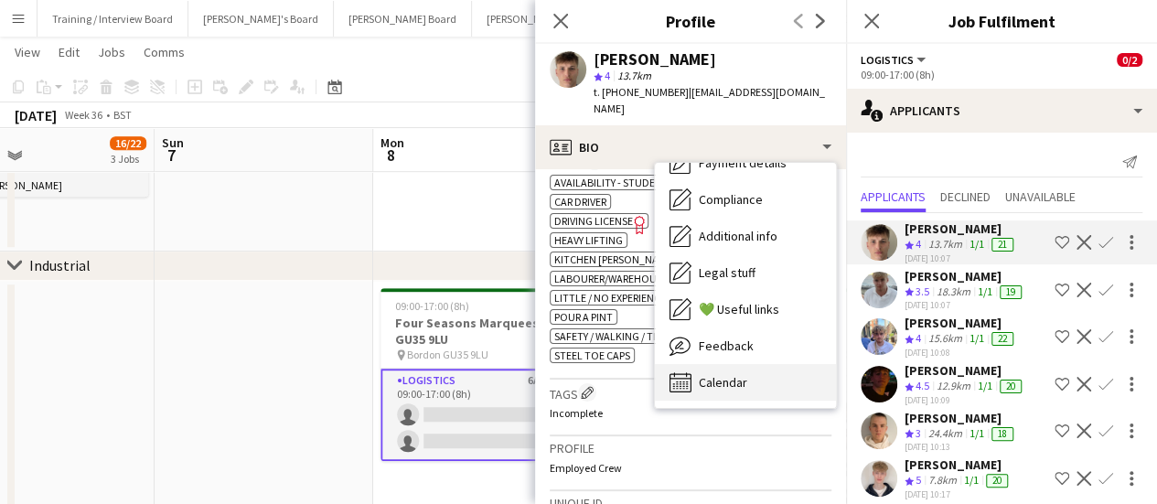
click at [802, 381] on div "Calendar Calendar" at bounding box center [745, 382] width 181 height 37
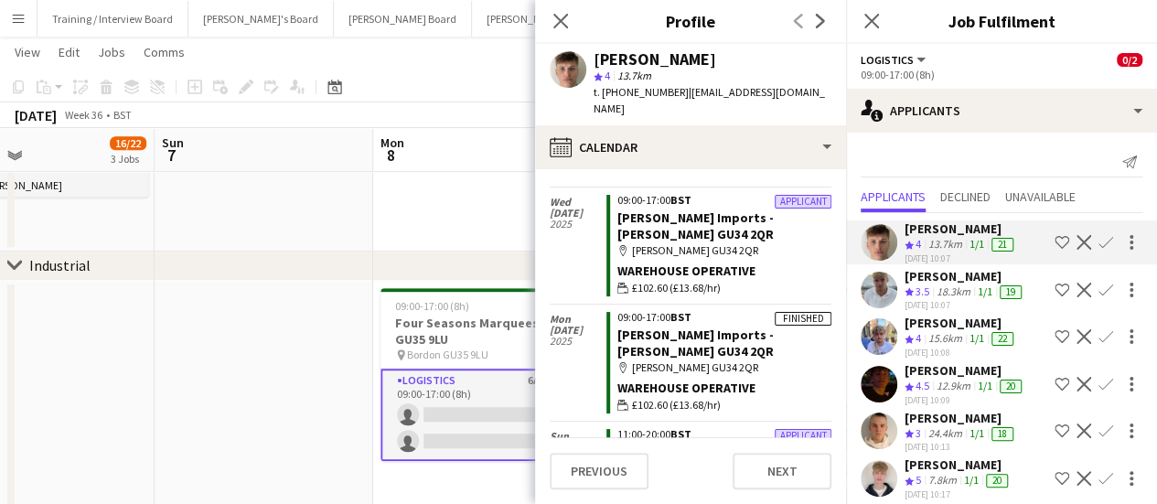
scroll to position [1197, 0]
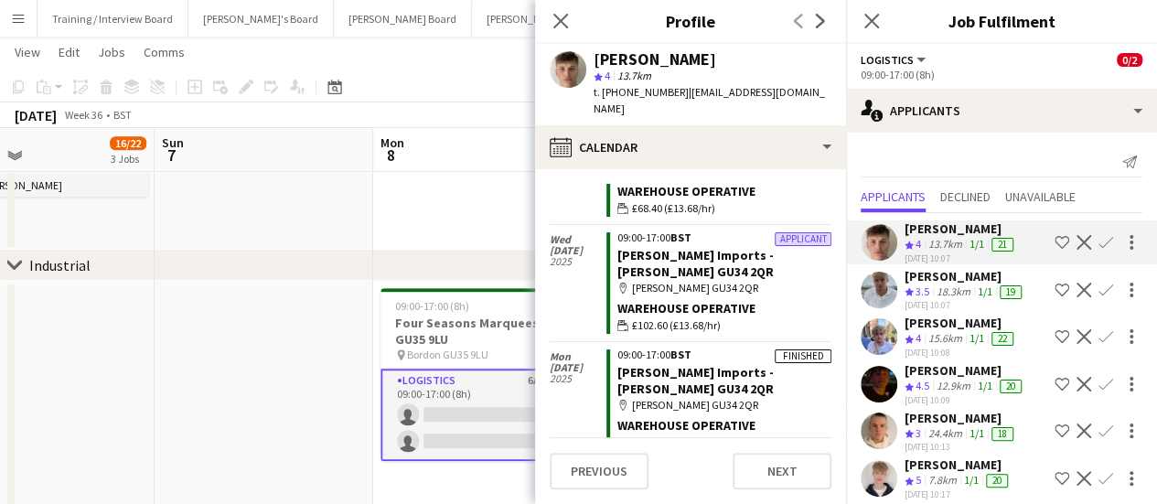
click at [951, 384] on div "12.9km" at bounding box center [953, 387] width 41 height 16
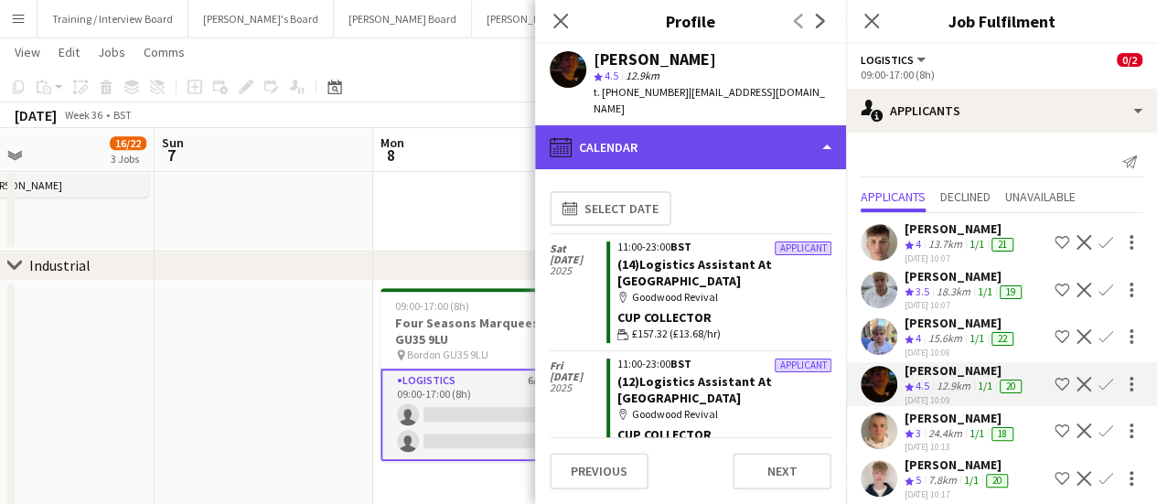
click at [774, 125] on div "calendar-full Calendar" at bounding box center [690, 147] width 311 height 44
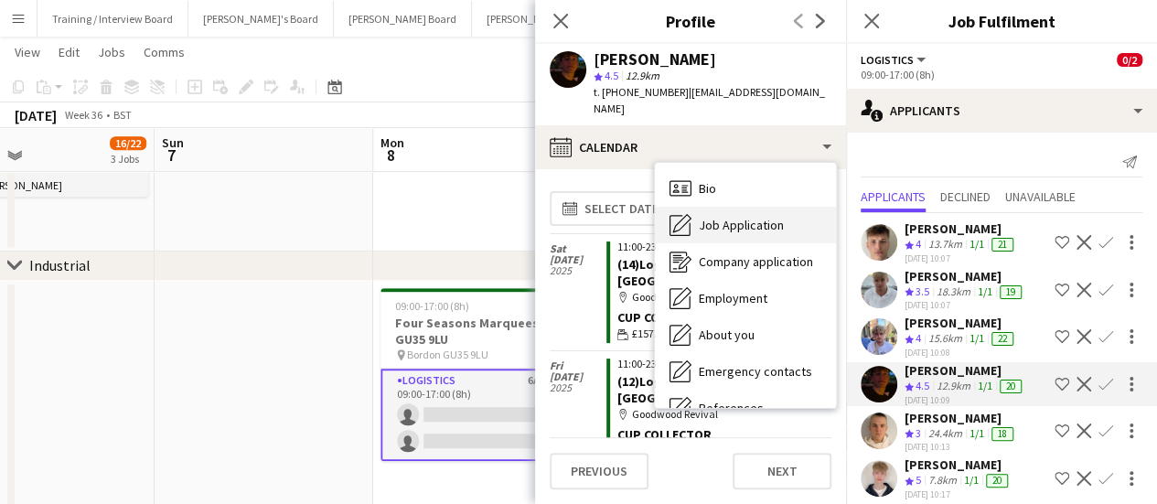
click at [753, 217] on span "Job Application" at bounding box center [741, 225] width 85 height 16
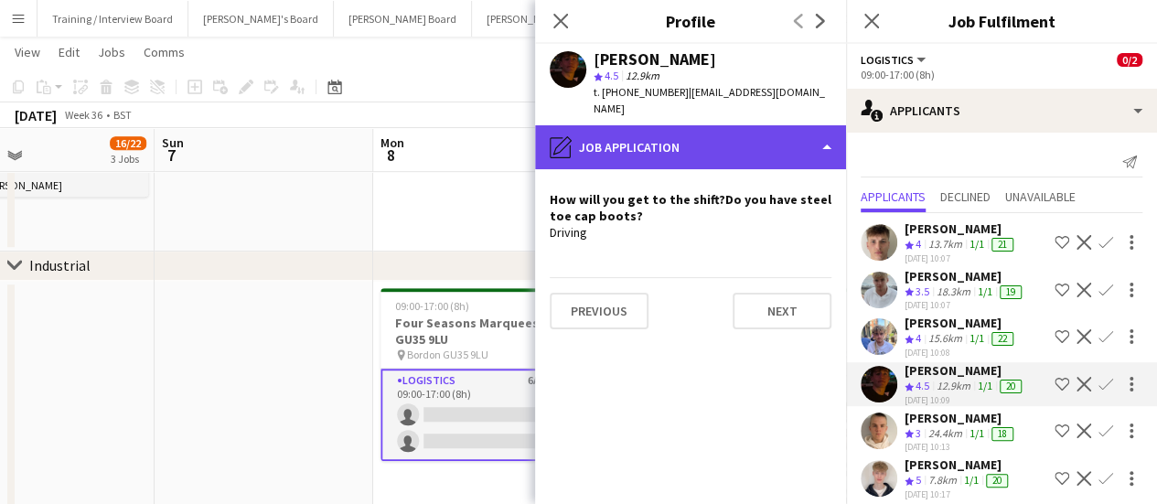
click at [753, 125] on div "pencil4 Job Application" at bounding box center [690, 147] width 311 height 44
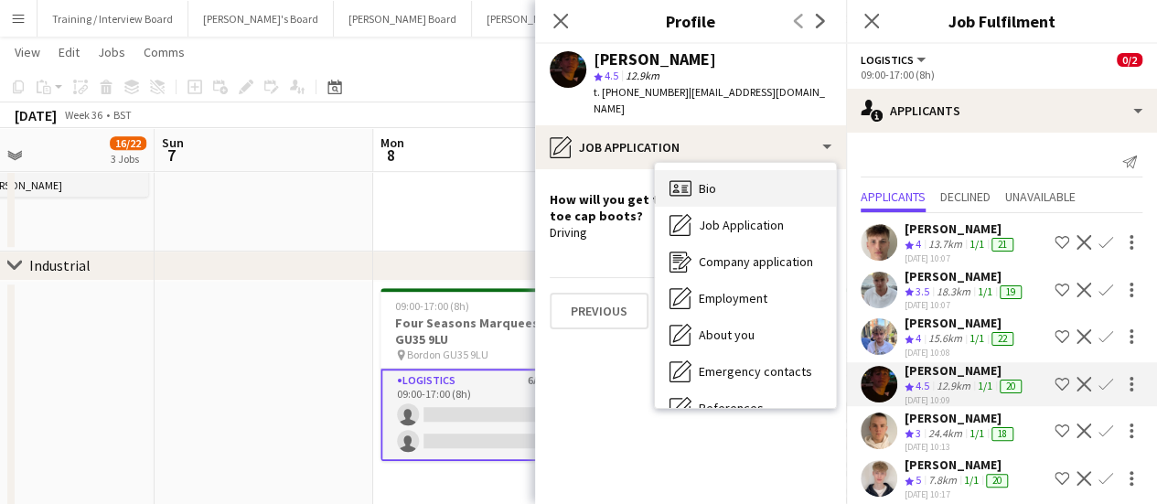
click at [736, 170] on div "Bio Bio" at bounding box center [745, 188] width 181 height 37
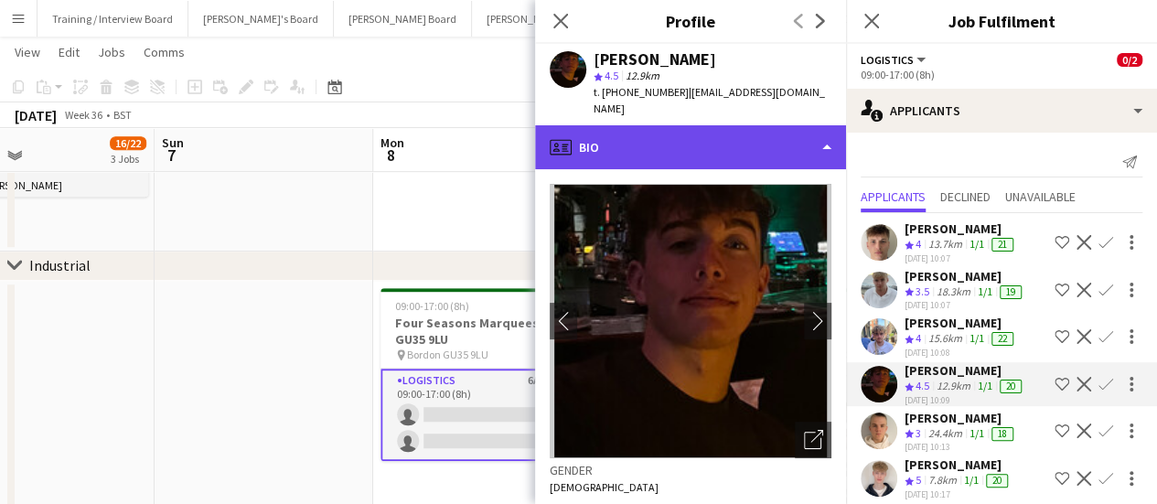
click at [787, 140] on div "profile Bio" at bounding box center [690, 147] width 311 height 44
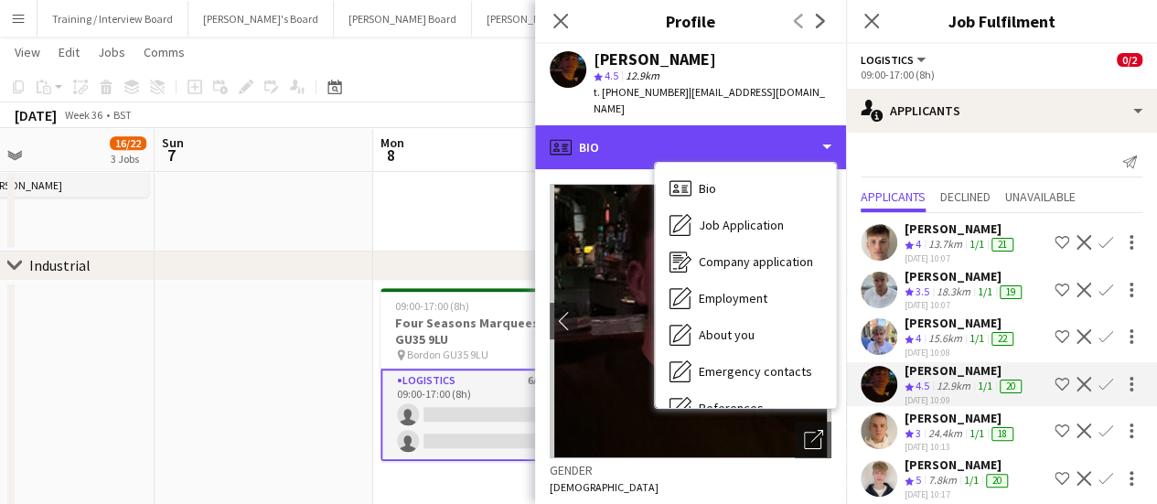
scroll to position [280, 0]
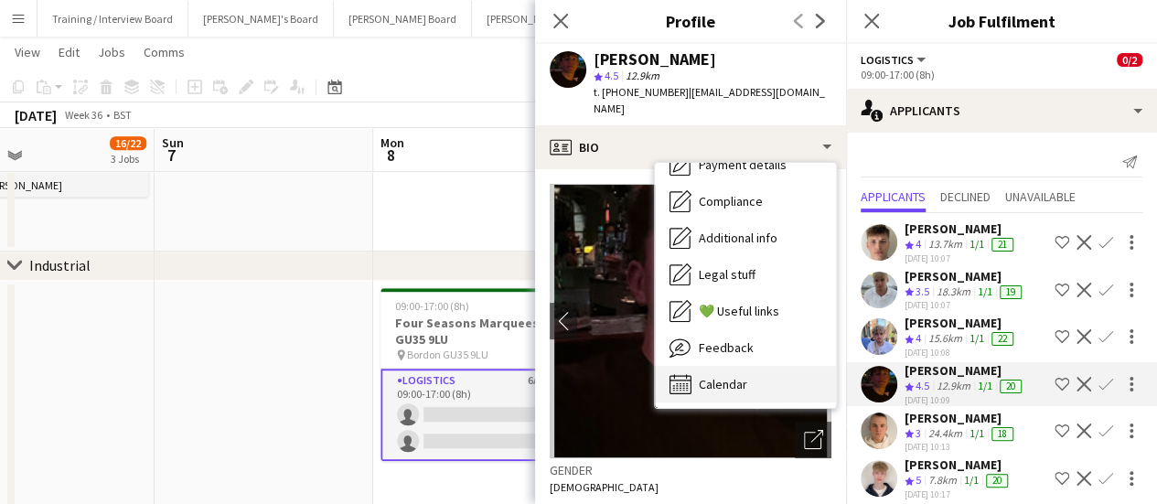
click at [775, 366] on div "Calendar Calendar" at bounding box center [745, 384] width 181 height 37
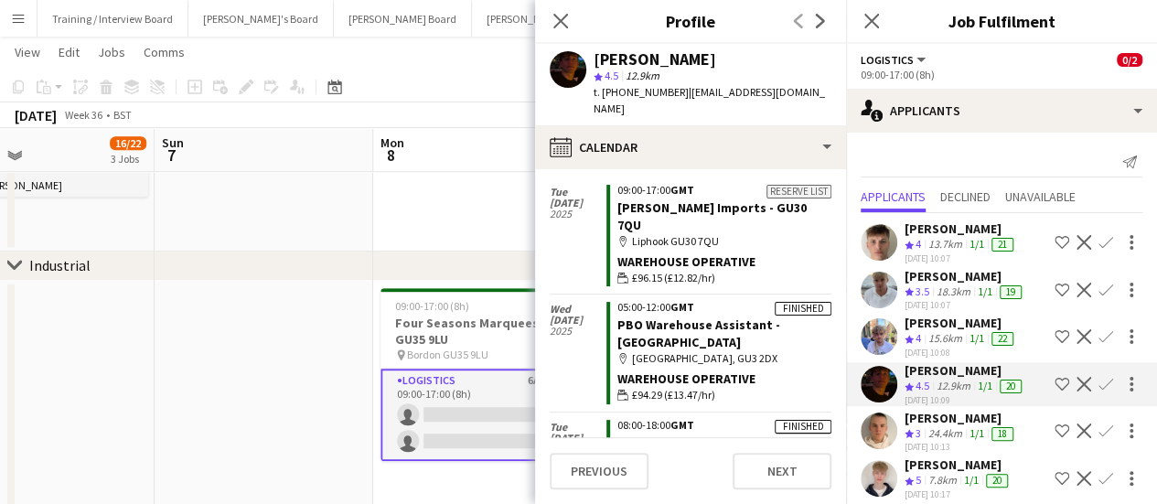
scroll to position [2030, 0]
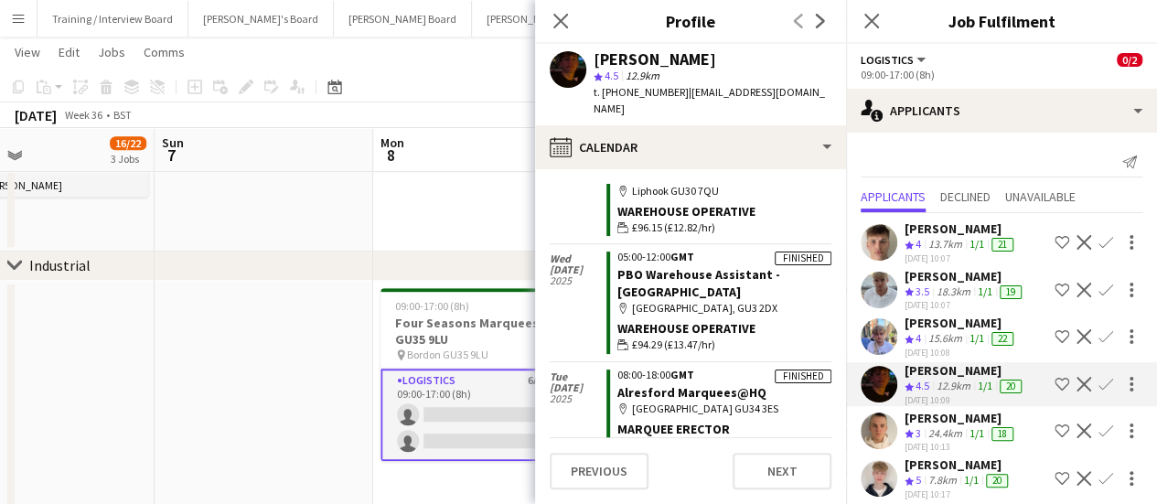
click at [1098, 381] on app-icon "Confirm" at bounding box center [1105, 384] width 15 height 15
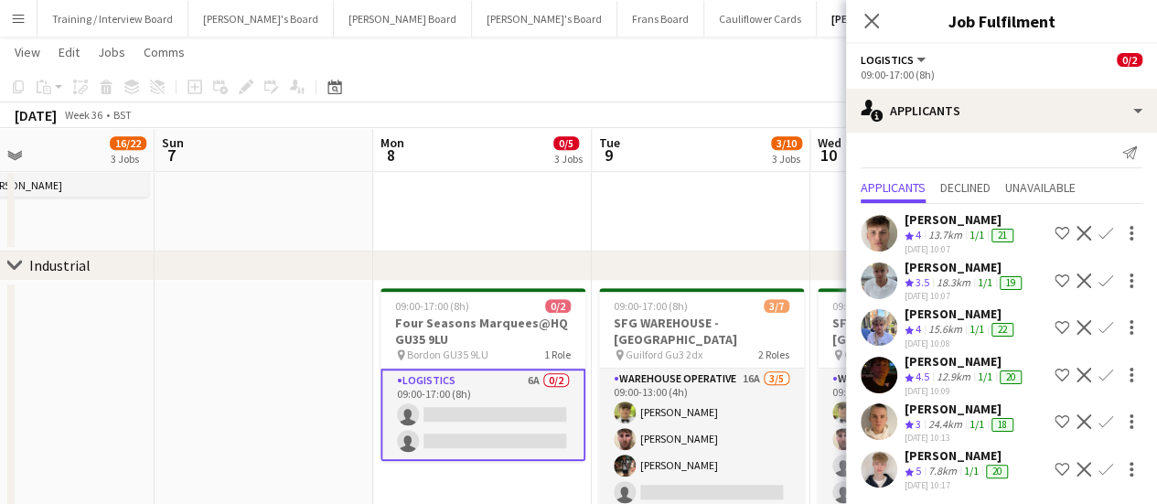
click at [1095, 381] on button "Confirm" at bounding box center [1106, 375] width 22 height 22
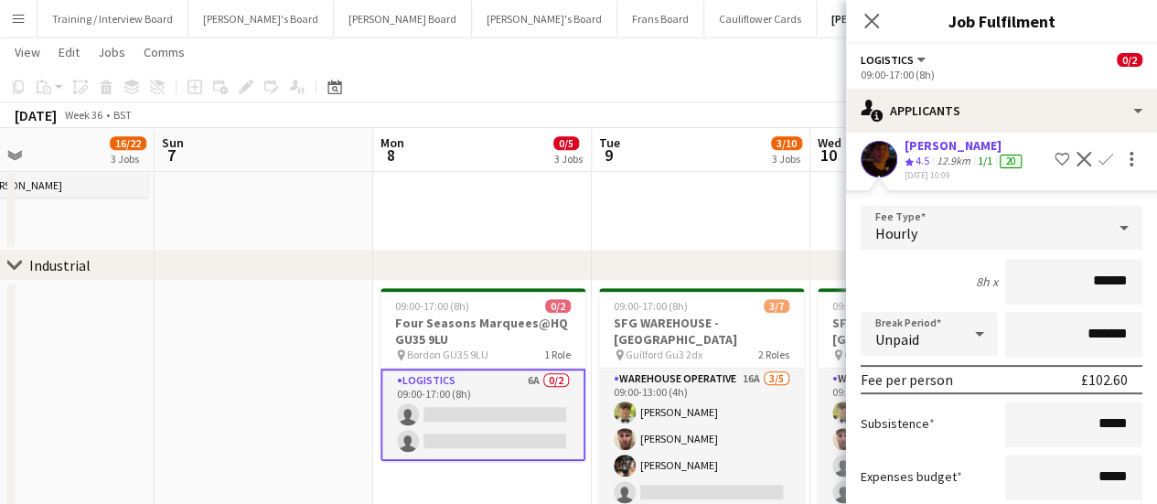
scroll to position [365, 0]
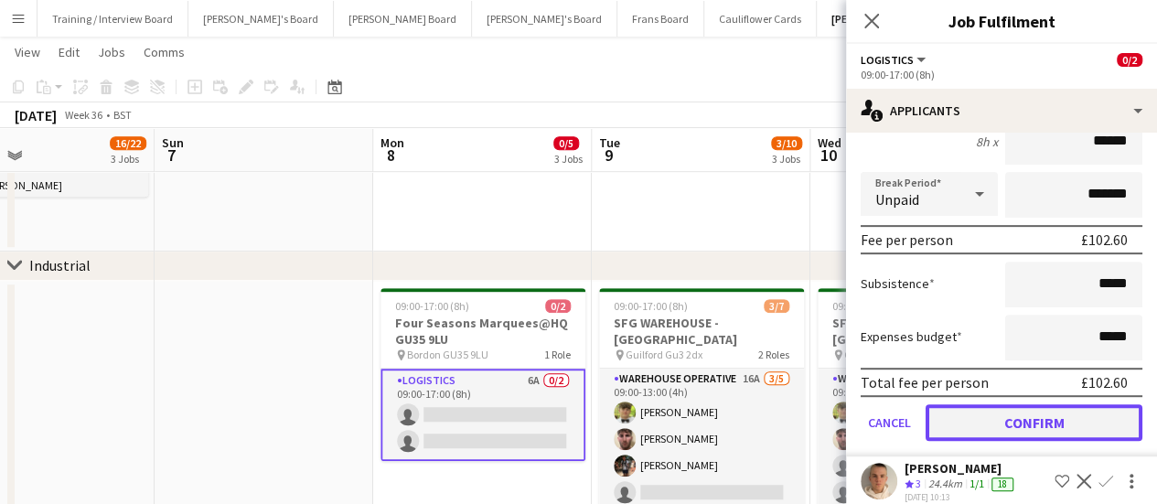
click at [1047, 421] on button "Confirm" at bounding box center [1033, 422] width 217 height 37
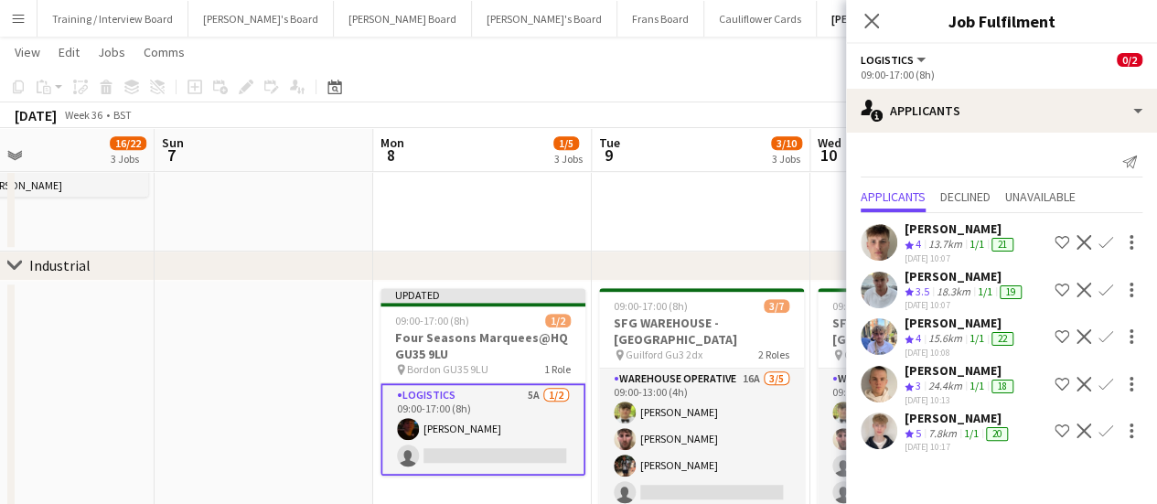
scroll to position [0, 0]
click at [466, 219] on app-date-cell at bounding box center [482, 5] width 219 height 493
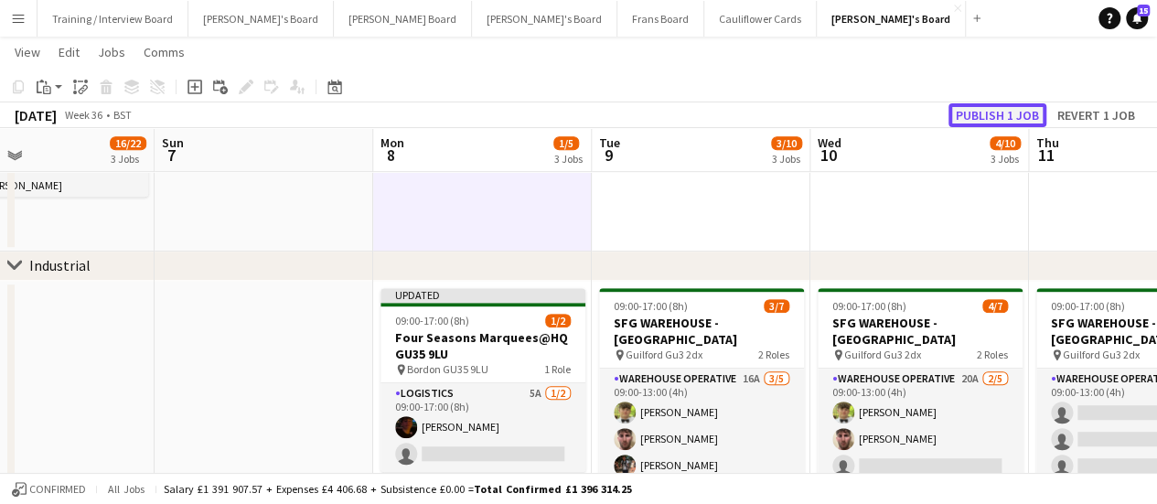
click at [996, 116] on button "Publish 1 job" at bounding box center [997, 115] width 98 height 24
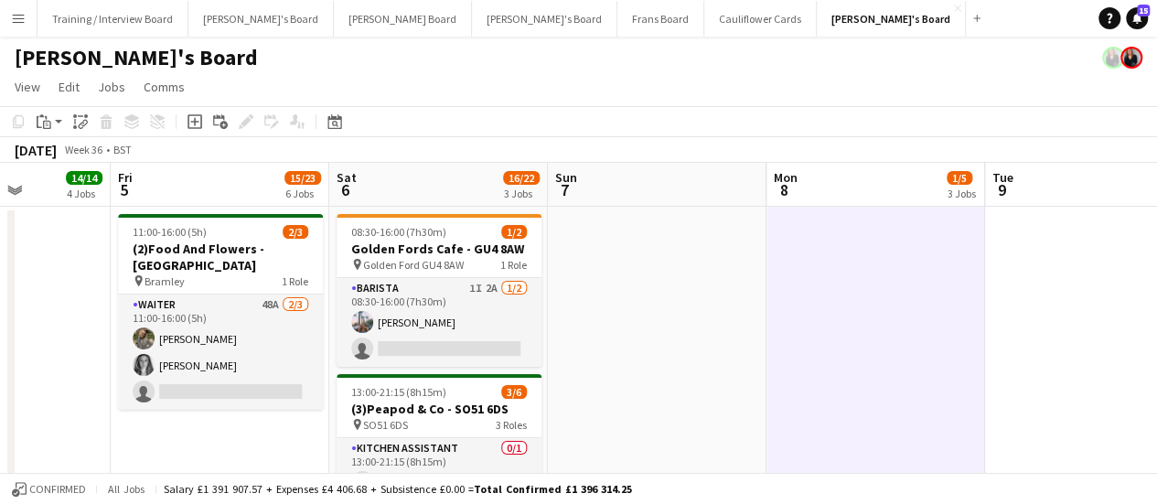
scroll to position [0, 547]
drag, startPoint x: 349, startPoint y: 347, endPoint x: 741, endPoint y: 383, distance: 393.1
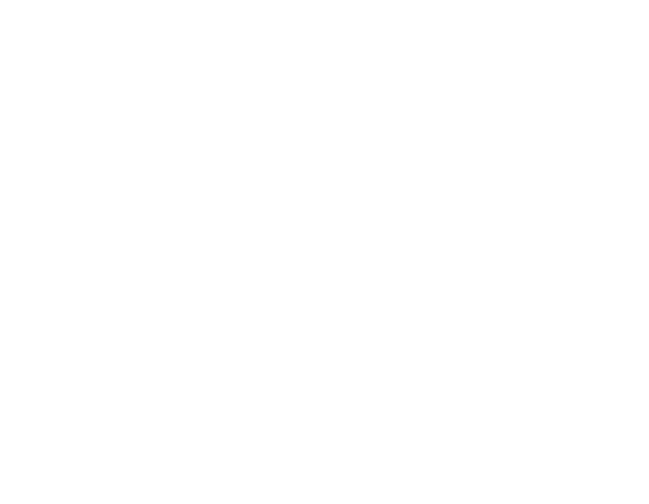
scroll to position [0, 0]
click at [684, 252] on html at bounding box center [585, 252] width 1170 height 504
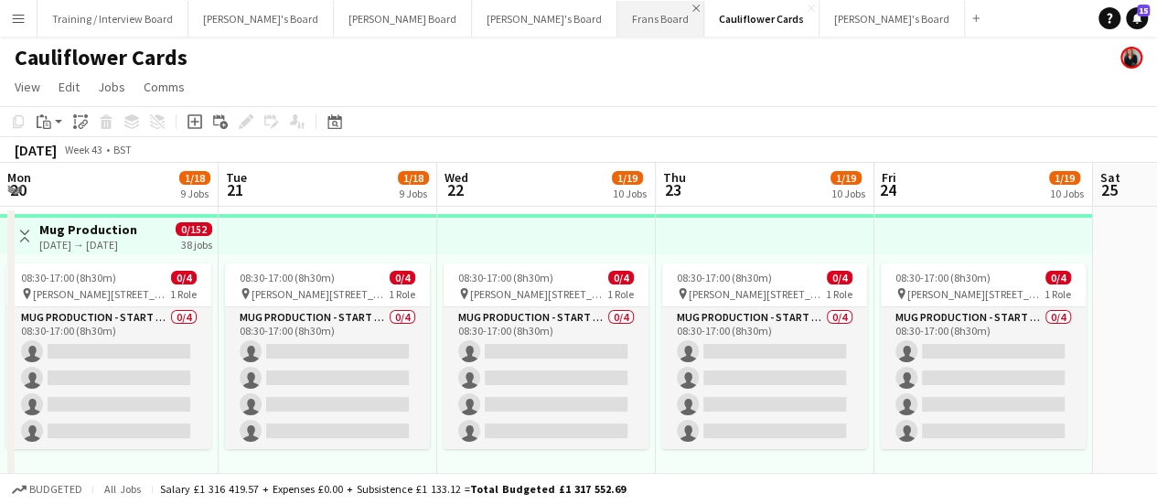
scroll to position [0, 480]
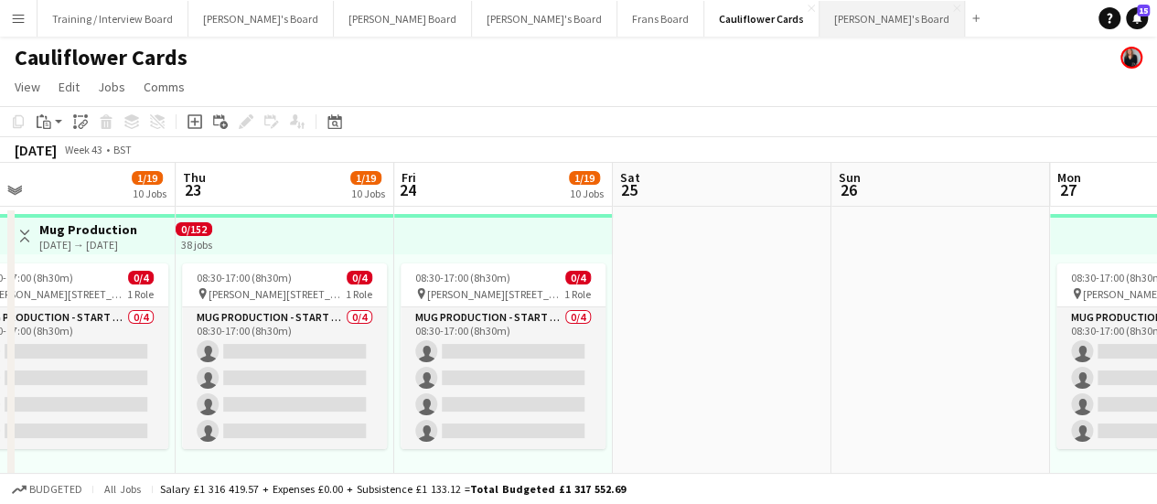
click at [819, 12] on button "Thomasina's Board Close" at bounding box center [891, 19] width 145 height 36
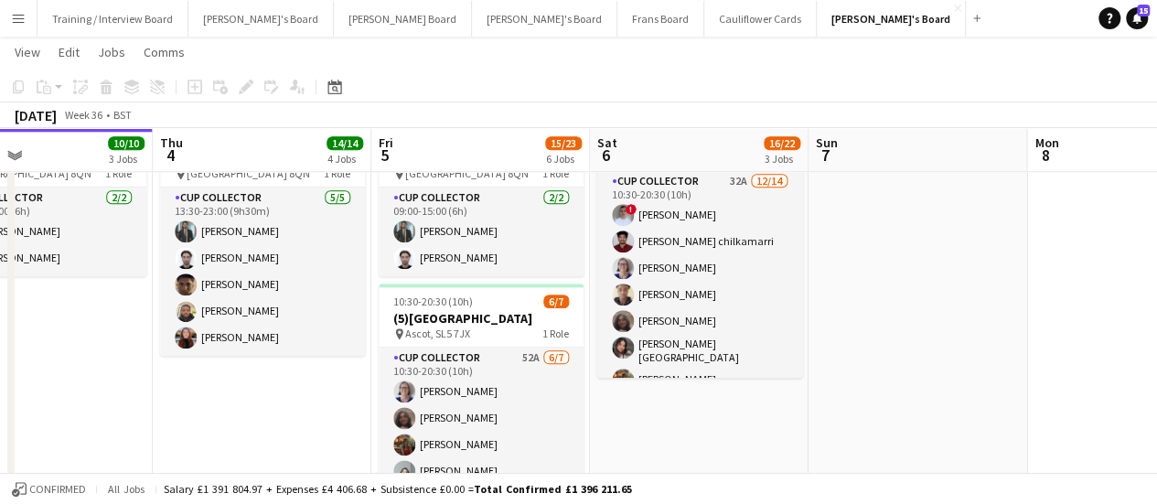
scroll to position [0, 722]
drag, startPoint x: 1052, startPoint y: 449, endPoint x: 767, endPoint y: 404, distance: 288.8
click at [767, 404] on app-calendar-viewport "Sun 31 2/2 1 Job Mon 1 10/10 3 Jobs Tue 2 4/4 2 Jobs Wed 3 10/10 3 Jobs Thu 4 1…" at bounding box center [578, 103] width 1157 height 2007
drag, startPoint x: 937, startPoint y: 358, endPoint x: 532, endPoint y: 336, distance: 405.7
click at [532, 336] on app-calendar-viewport "Sun 31 2/2 1 Job Mon 1 10/10 3 Jobs Tue 2 4/4 2 Jobs Wed 3 10/10 3 Jobs Thu 4 1…" at bounding box center [578, 103] width 1157 height 2007
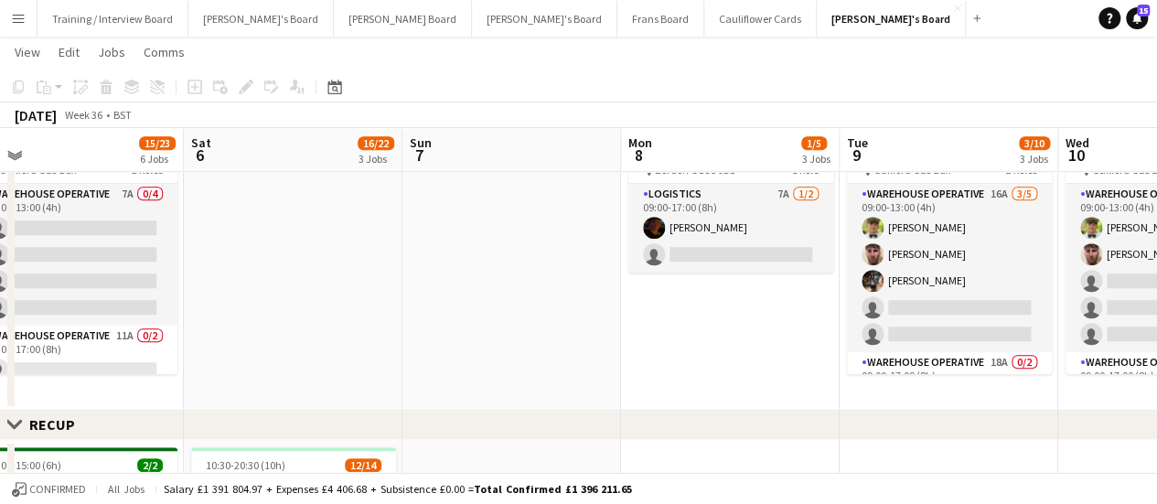
scroll to position [0, 501]
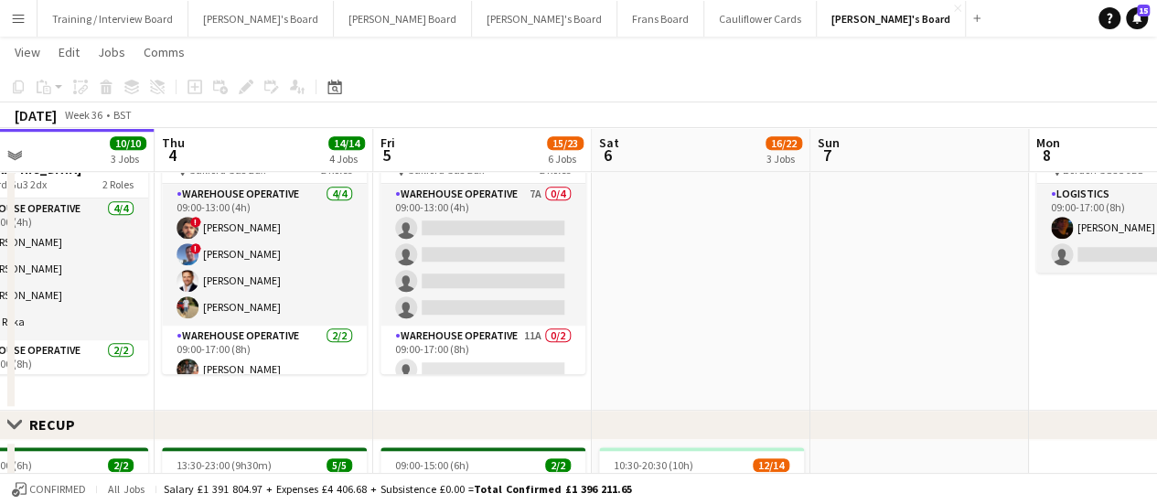
drag, startPoint x: 422, startPoint y: 347, endPoint x: 829, endPoint y: 306, distance: 409.8
click at [829, 306] on app-calendar-viewport "Mon 1 10/10 3 Jobs Tue 2 4/4 2 Jobs Wed 3 10/10 3 Jobs Thu 4 14/14 4 Jobs Fri 5…" at bounding box center [578, 443] width 1157 height 2007
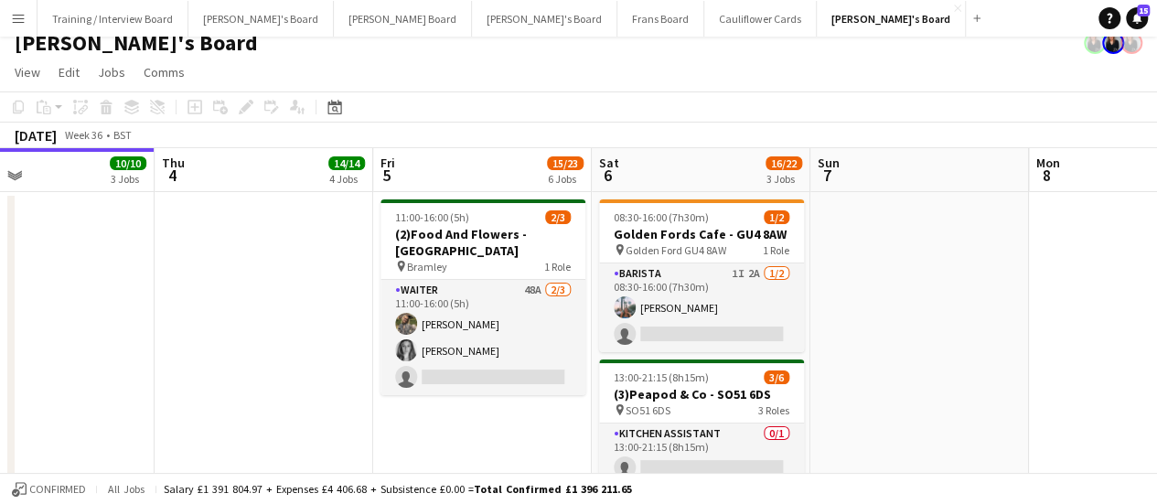
scroll to position [0, 0]
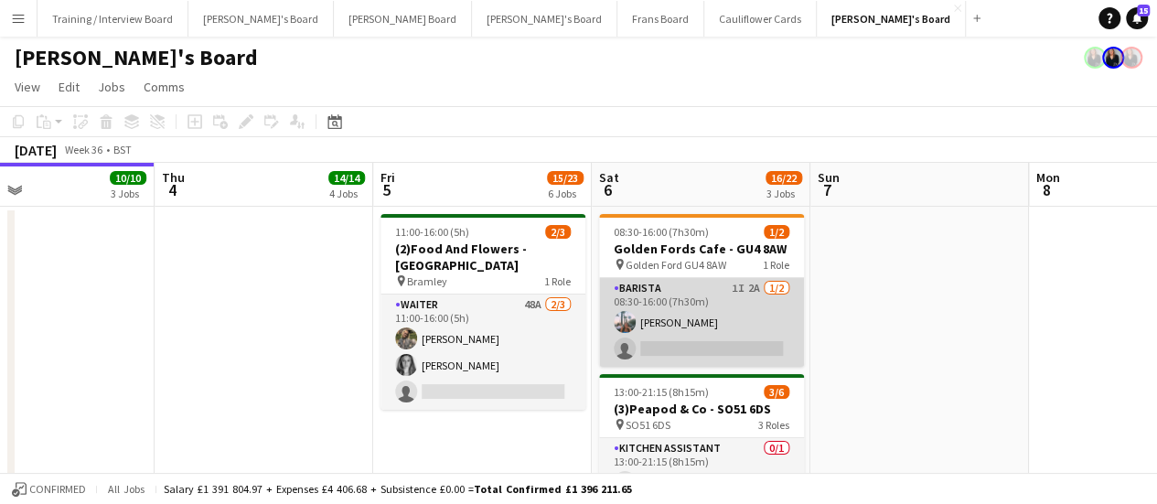
click at [669, 324] on app-card-role "Barista 1I 2A 1/2 08:30-16:00 (7h30m) Lucy Ginesi single-neutral-actions" at bounding box center [701, 322] width 205 height 89
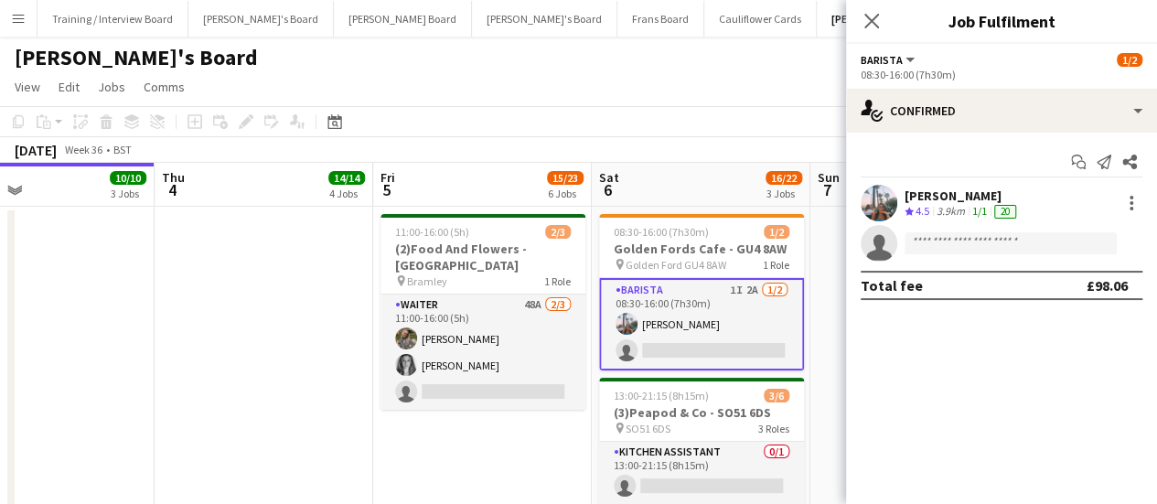
click at [951, 204] on div "3.9km" at bounding box center [951, 212] width 36 height 16
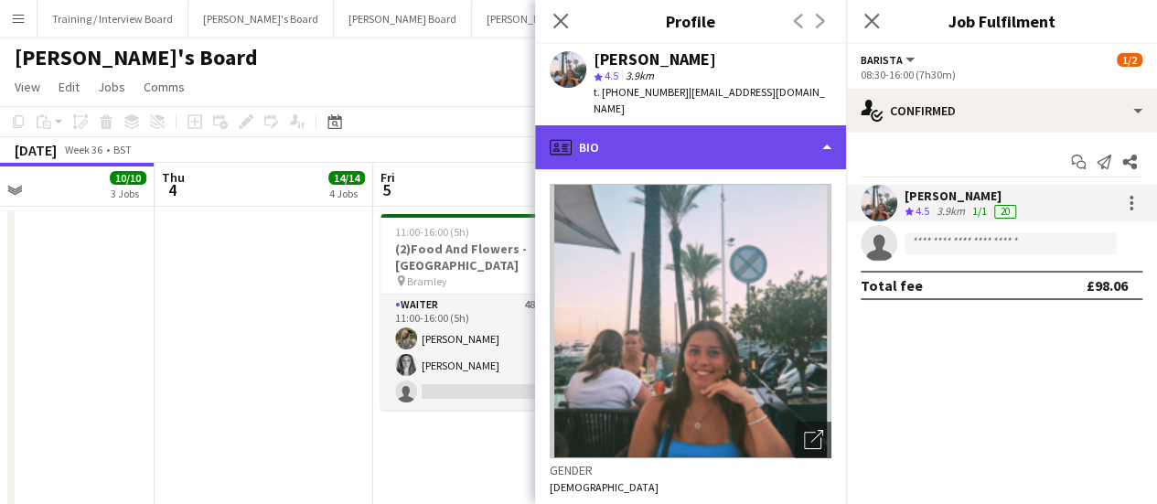
click at [724, 133] on div "profile Bio" at bounding box center [690, 147] width 311 height 44
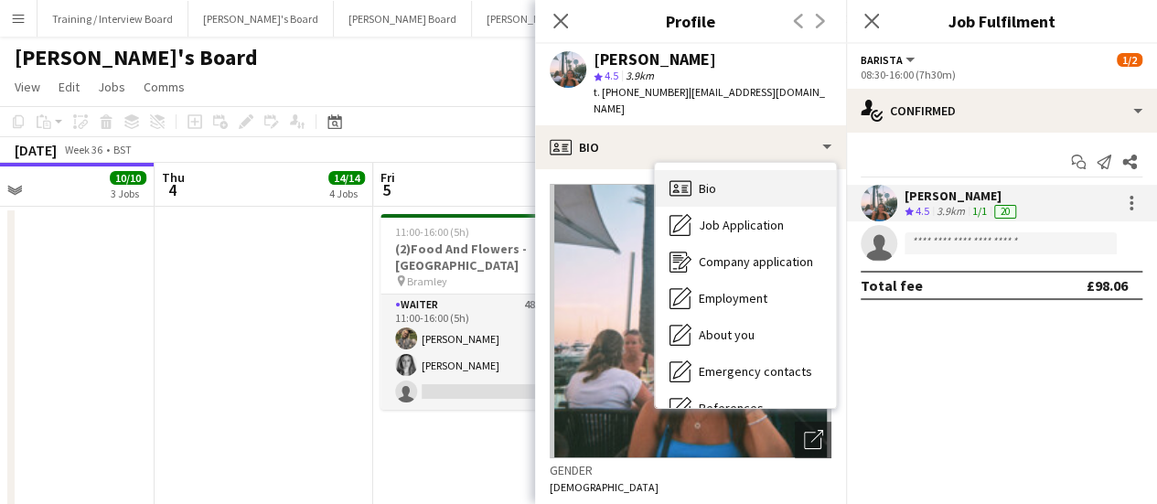
click at [795, 182] on div "Bio Bio" at bounding box center [745, 188] width 181 height 37
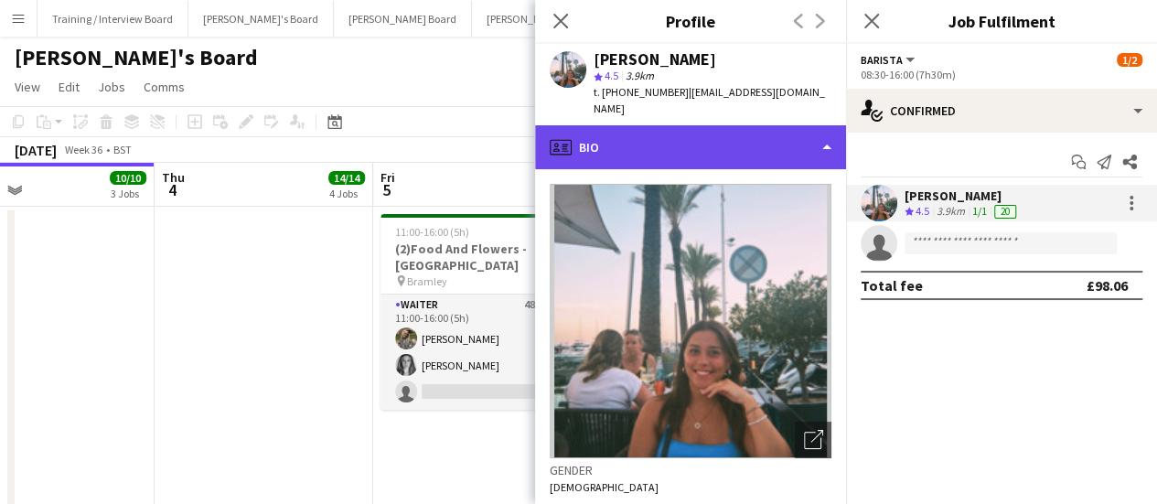
click at [669, 131] on div "profile Bio" at bounding box center [690, 147] width 311 height 44
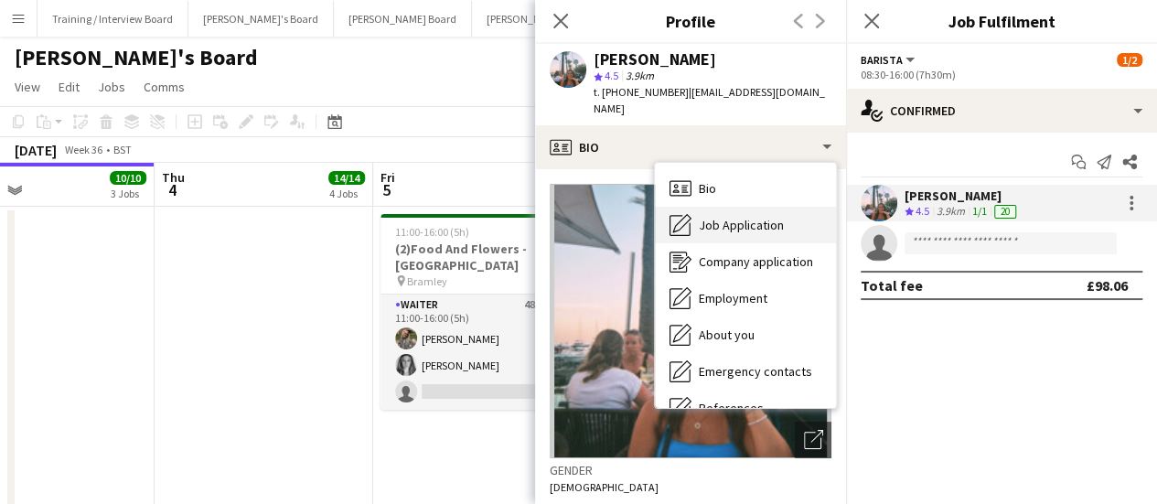
click at [778, 217] on span "Job Application" at bounding box center [741, 225] width 85 height 16
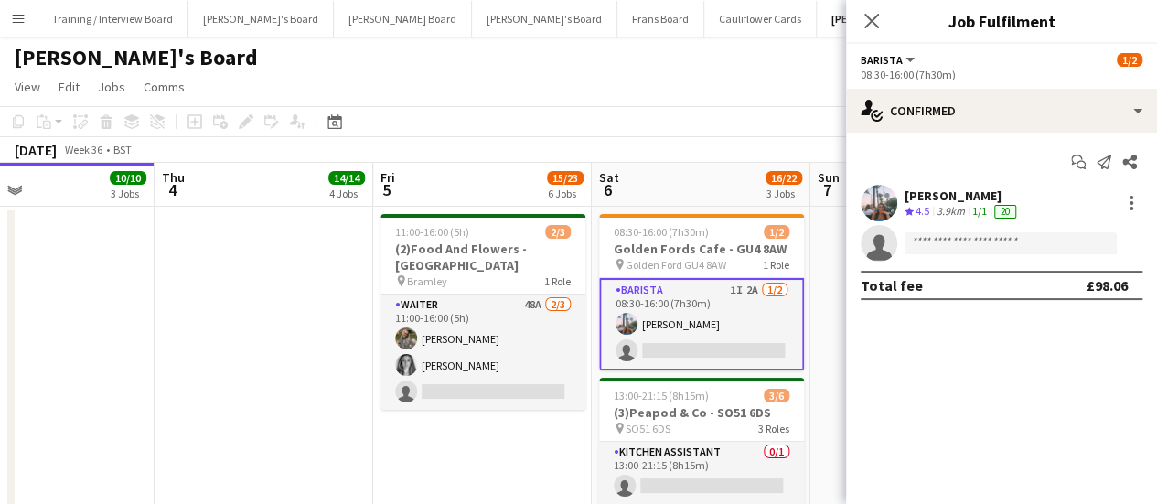
drag, startPoint x: 778, startPoint y: 200, endPoint x: 254, endPoint y: 369, distance: 550.6
click at [254, 369] on app-date-cell at bounding box center [264, 453] width 219 height 493
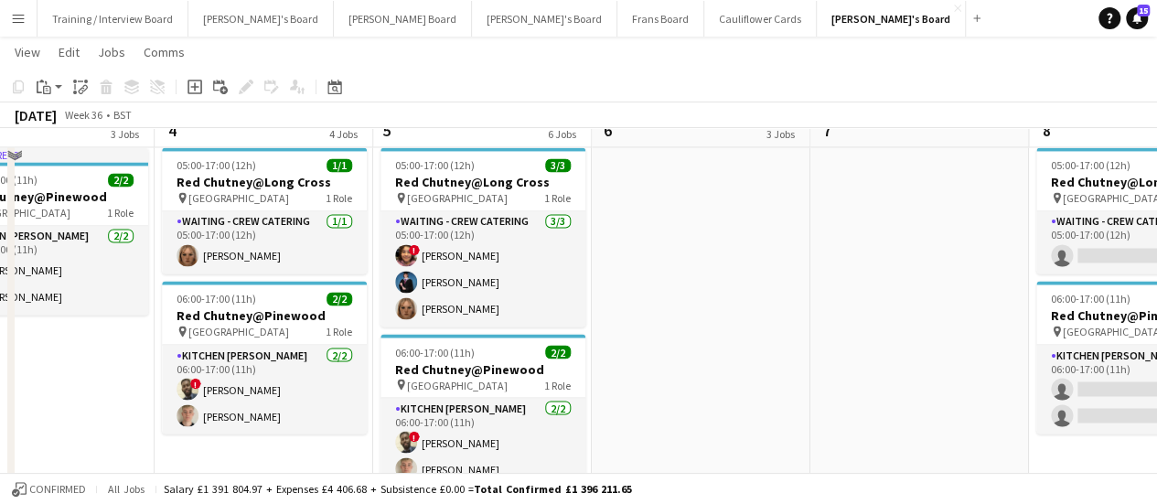
scroll to position [1490, 0]
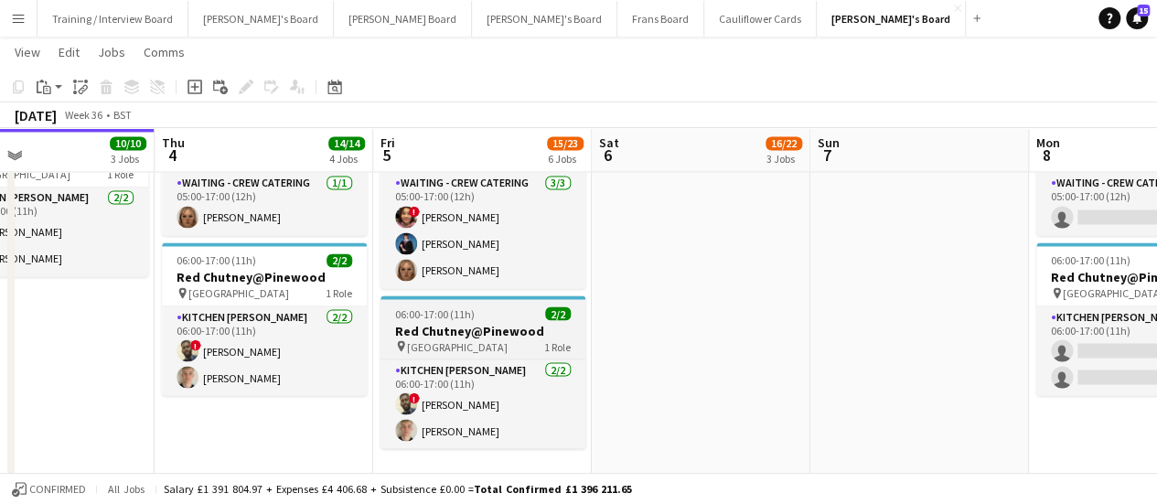
click at [457, 336] on h3 "Red Chutney@Pinewood" at bounding box center [482, 330] width 205 height 16
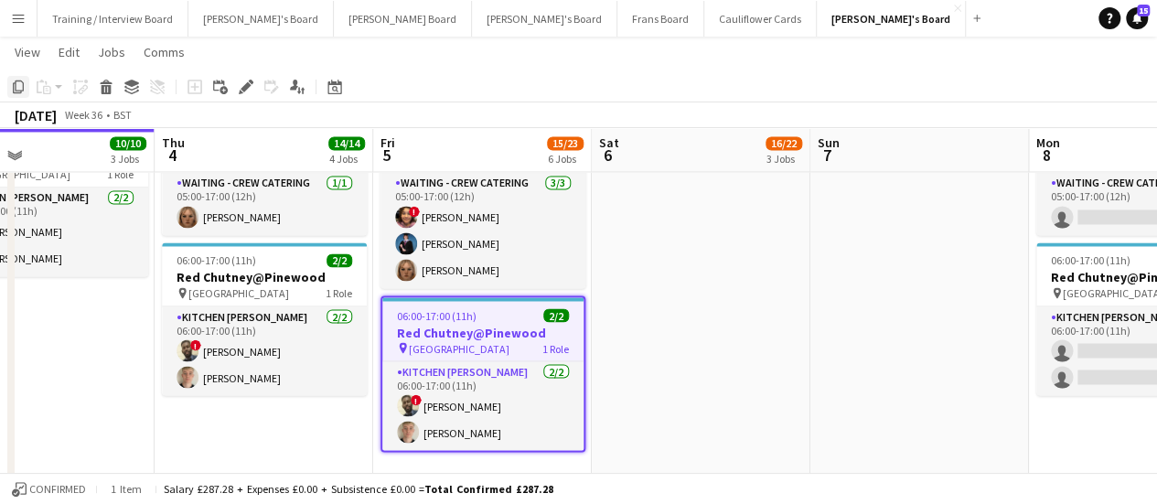
click at [21, 89] on icon "Copy" at bounding box center [18, 87] width 15 height 15
click at [693, 226] on app-date-cell at bounding box center [701, 302] width 219 height 402
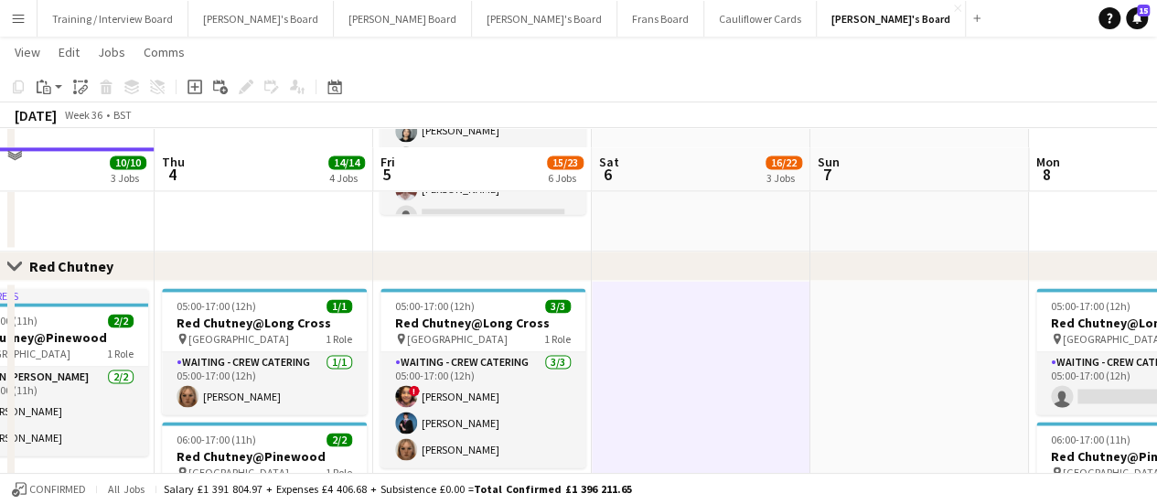
scroll to position [1303, 0]
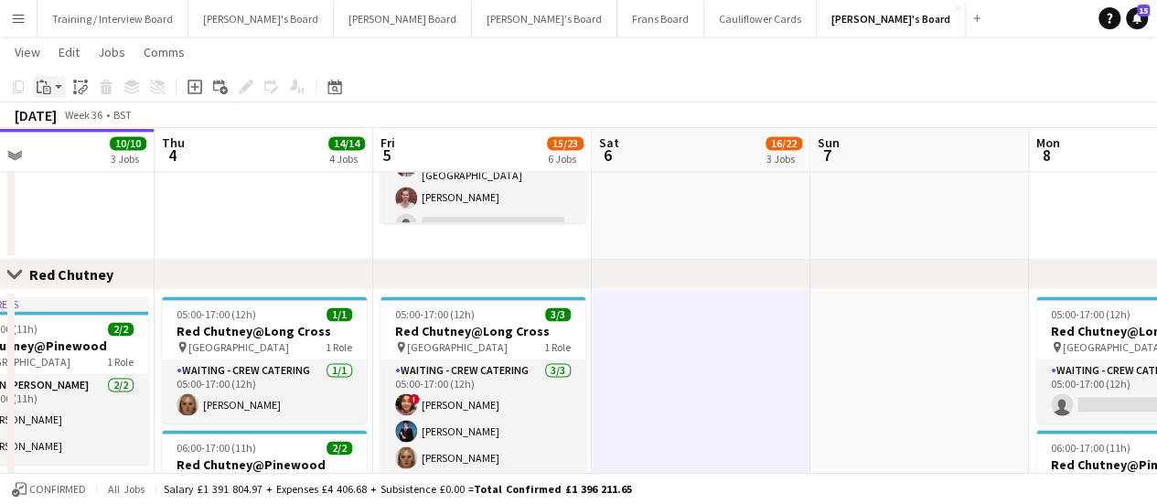
click at [46, 80] on icon "Paste" at bounding box center [44, 87] width 15 height 15
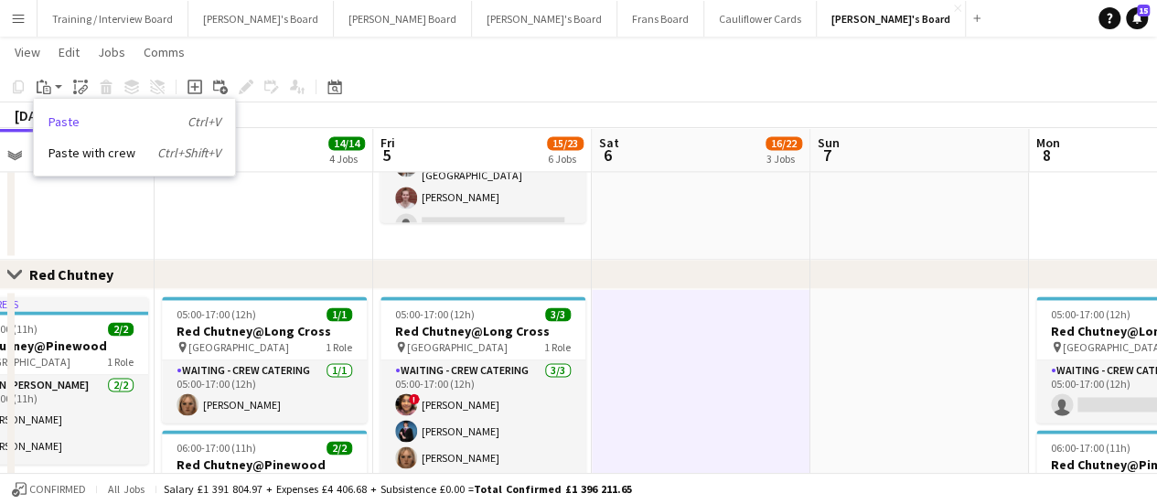
click at [54, 122] on link "Paste Ctrl+V" at bounding box center [134, 121] width 172 height 16
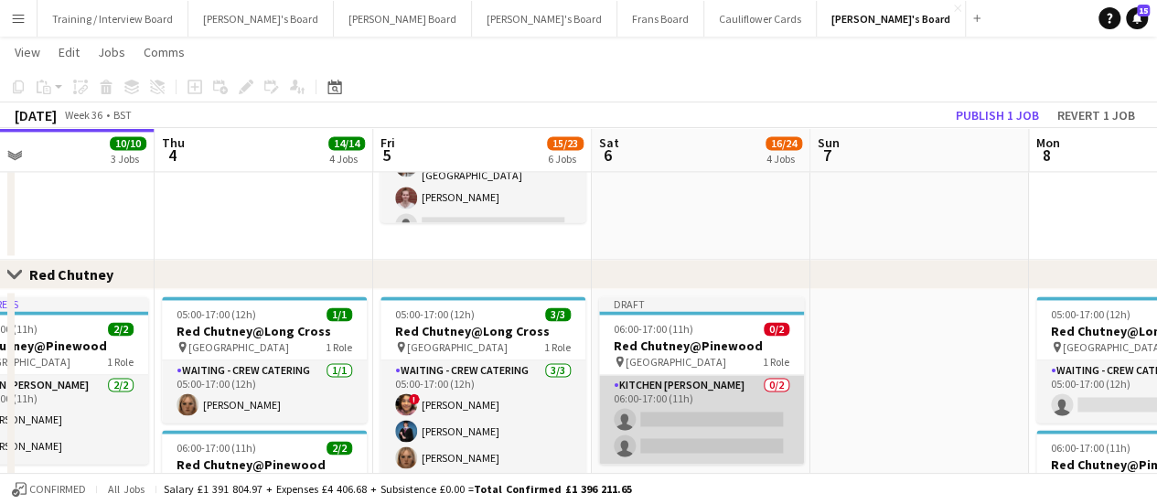
click at [684, 405] on app-card-role "Kitchen Porter 0/2 06:00-17:00 (11h) single-neutral-actions single-neutral-acti…" at bounding box center [701, 419] width 205 height 89
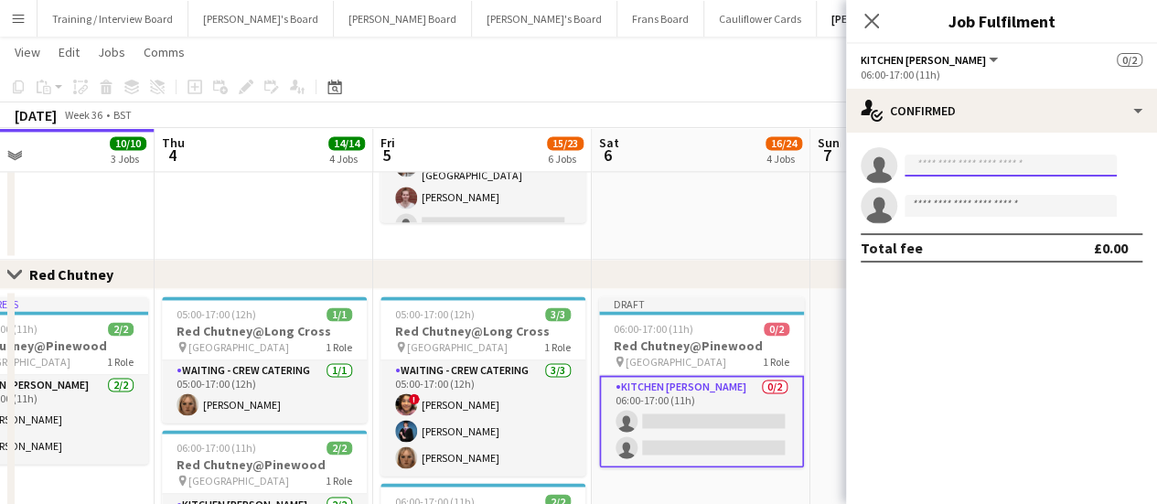
click at [998, 175] on input at bounding box center [1010, 166] width 212 height 22
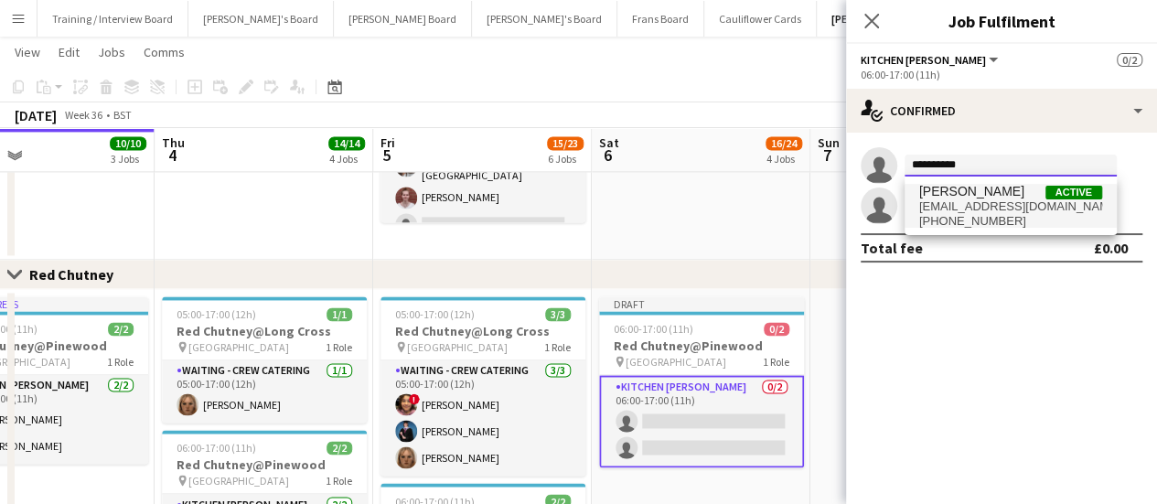
type input "**********"
click at [977, 222] on span "+447938166783" at bounding box center [1010, 221] width 183 height 15
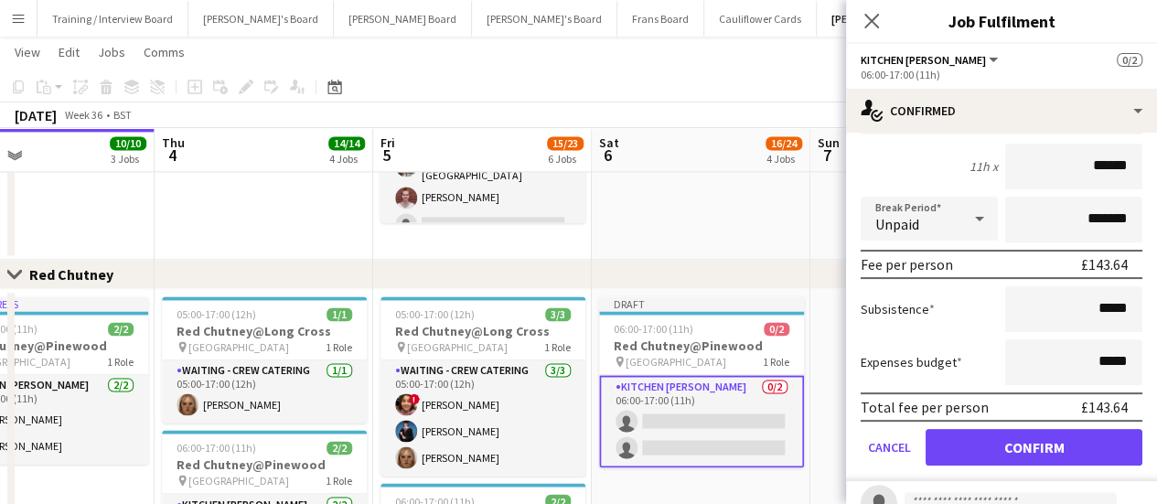
scroll to position [143, 0]
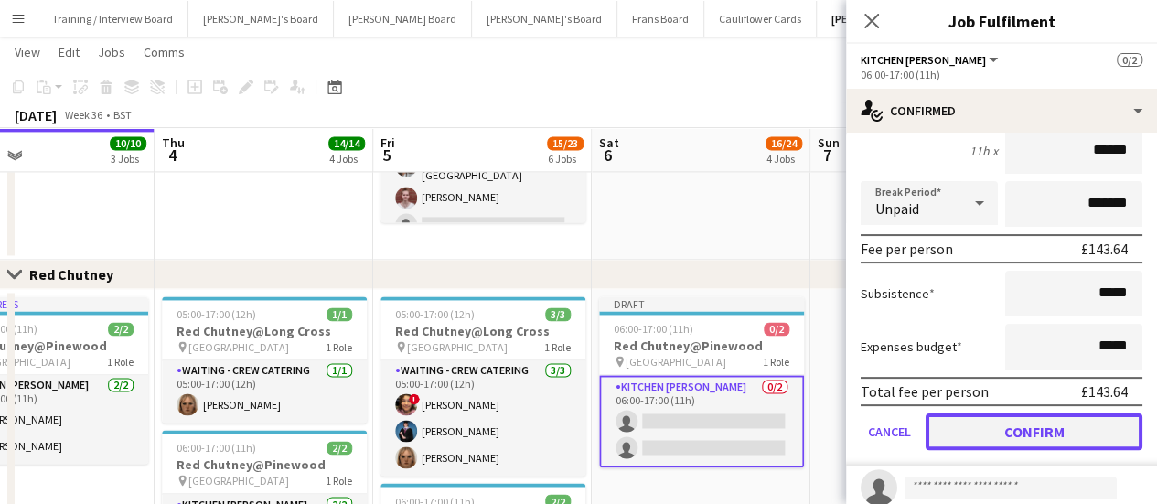
click at [998, 413] on button "Confirm" at bounding box center [1033, 431] width 217 height 37
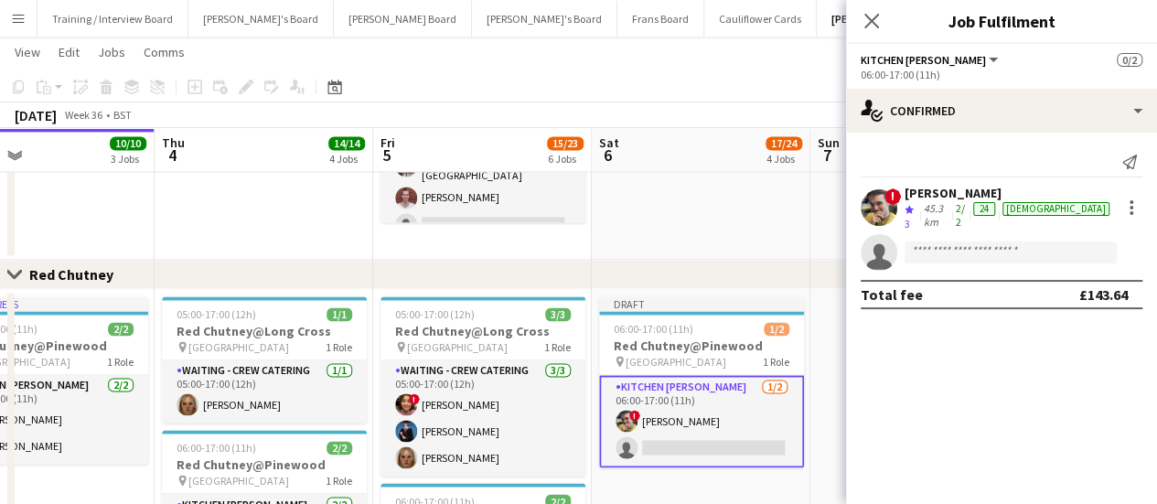
scroll to position [0, 0]
click at [658, 193] on app-date-cell "10:30-20:30 (10h) 12/14 (10)Ascot Racecourse pin Ascot, SL5 7JX 1 Role CUP COLL…" at bounding box center [701, 14] width 219 height 493
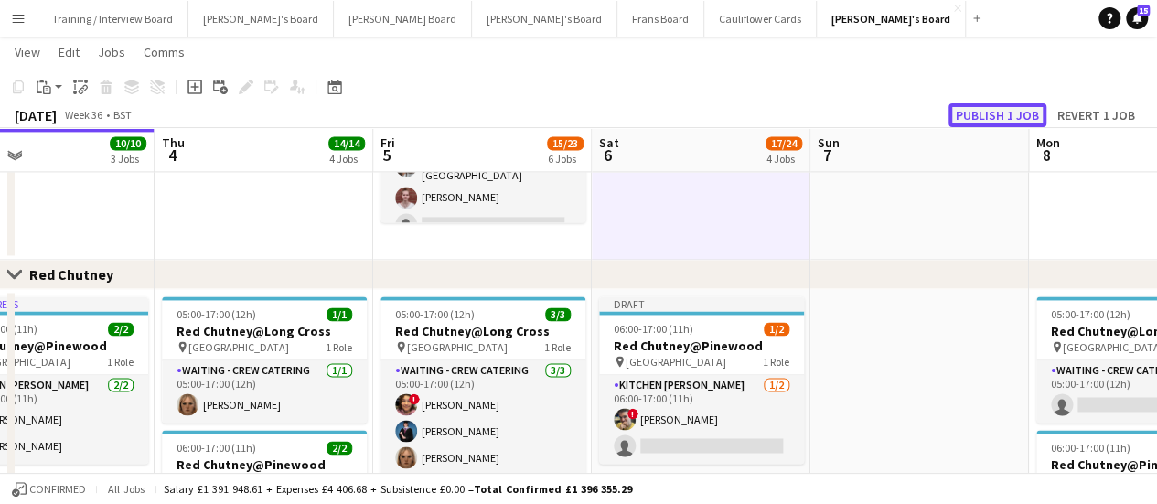
click at [1001, 125] on button "Publish 1 job" at bounding box center [997, 115] width 98 height 24
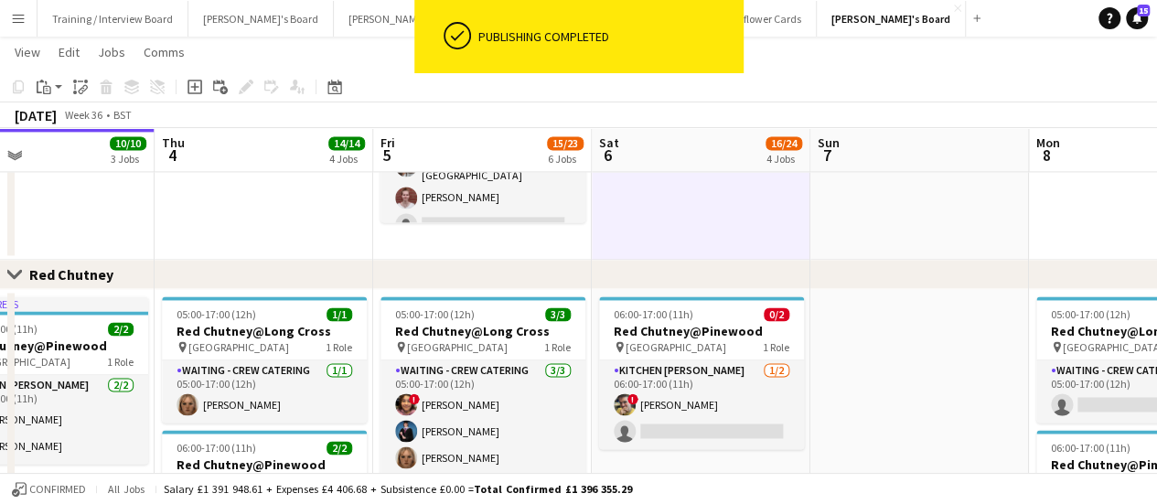
click at [927, 262] on div "Close set Red Chutney" at bounding box center [578, 274] width 1157 height 29
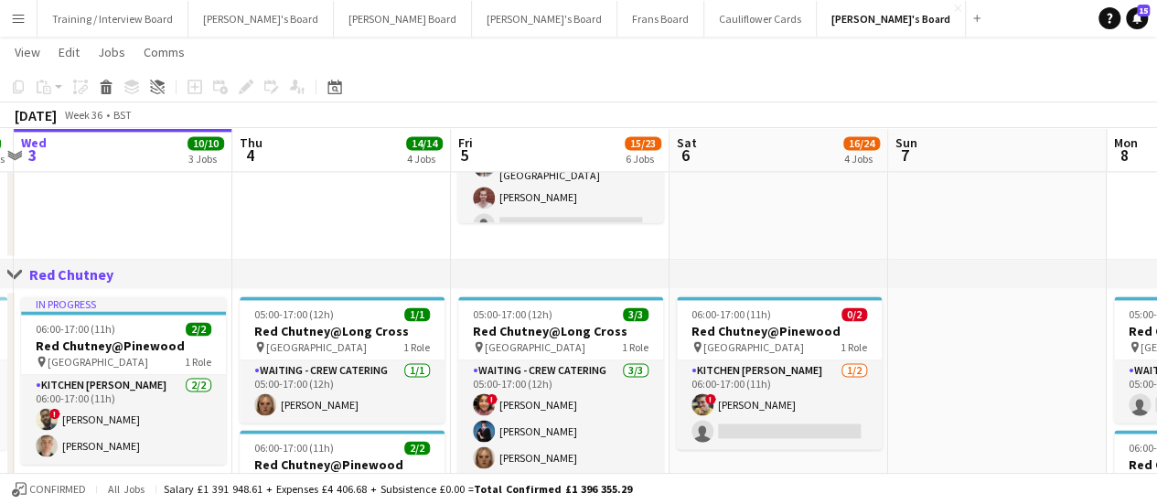
drag, startPoint x: 334, startPoint y: 230, endPoint x: 413, endPoint y: 235, distance: 79.7
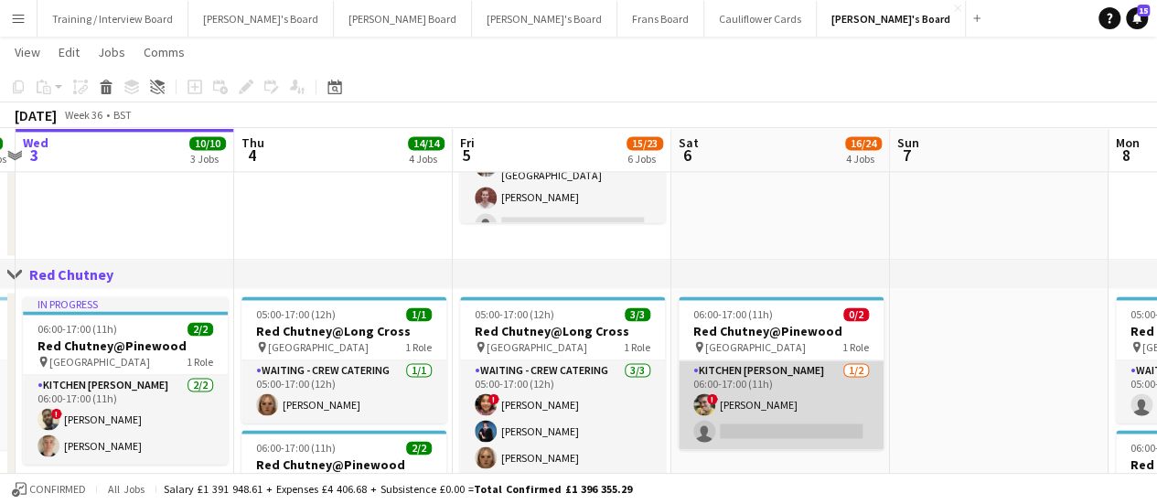
drag, startPoint x: 783, startPoint y: 369, endPoint x: 783, endPoint y: 381, distance: 11.9
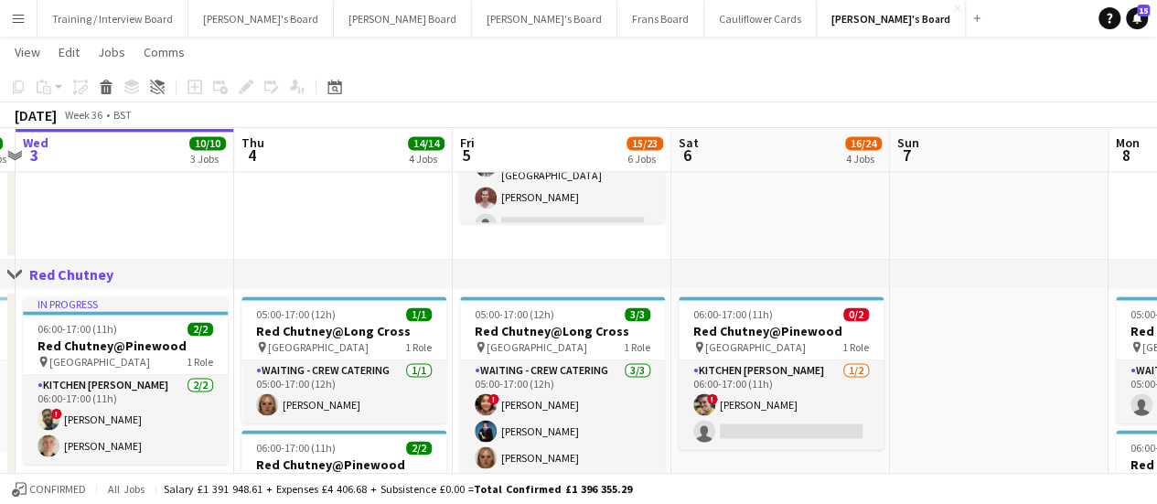
drag, startPoint x: 783, startPoint y: 381, endPoint x: 733, endPoint y: 204, distance: 184.1
click at [733, 204] on app-date-cell "10:30-20:30 (10h) 12/14 (10)Ascot Racecourse pin Ascot, SL5 7JX 1 Role CUP COLL…" at bounding box center [780, 14] width 219 height 493
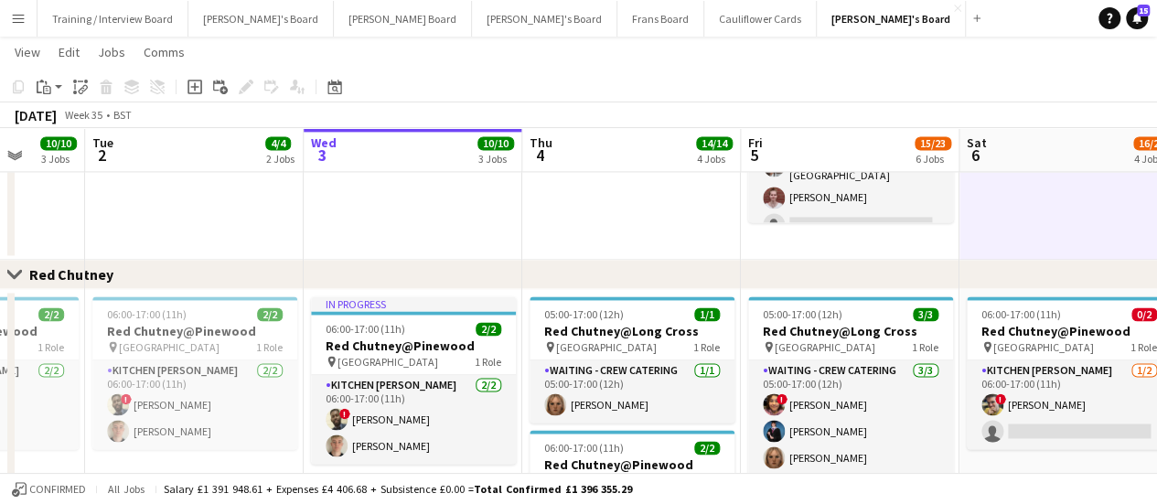
drag, startPoint x: 108, startPoint y: 398, endPoint x: 614, endPoint y: 391, distance: 505.7
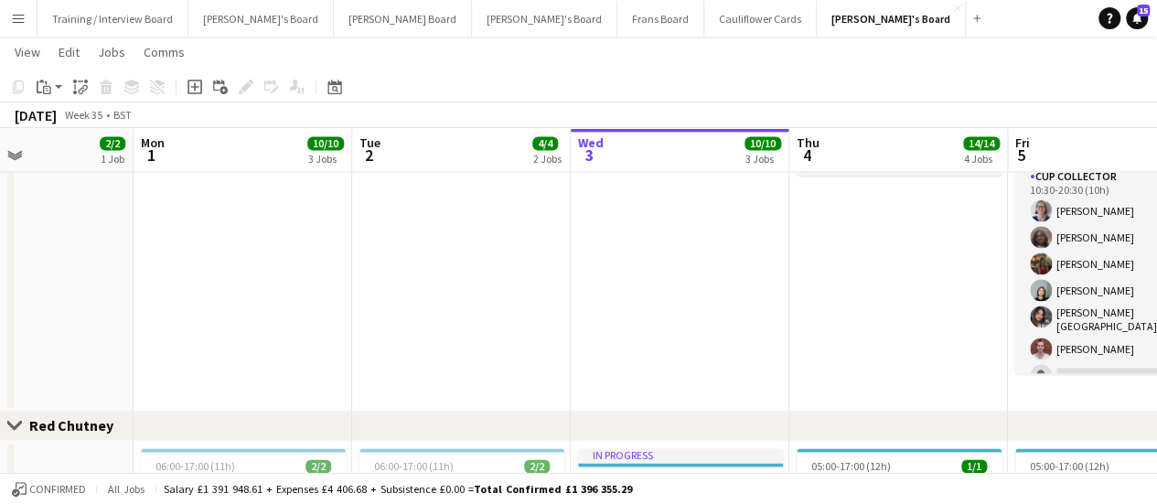
drag, startPoint x: 233, startPoint y: 354, endPoint x: 720, endPoint y: 350, distance: 486.5
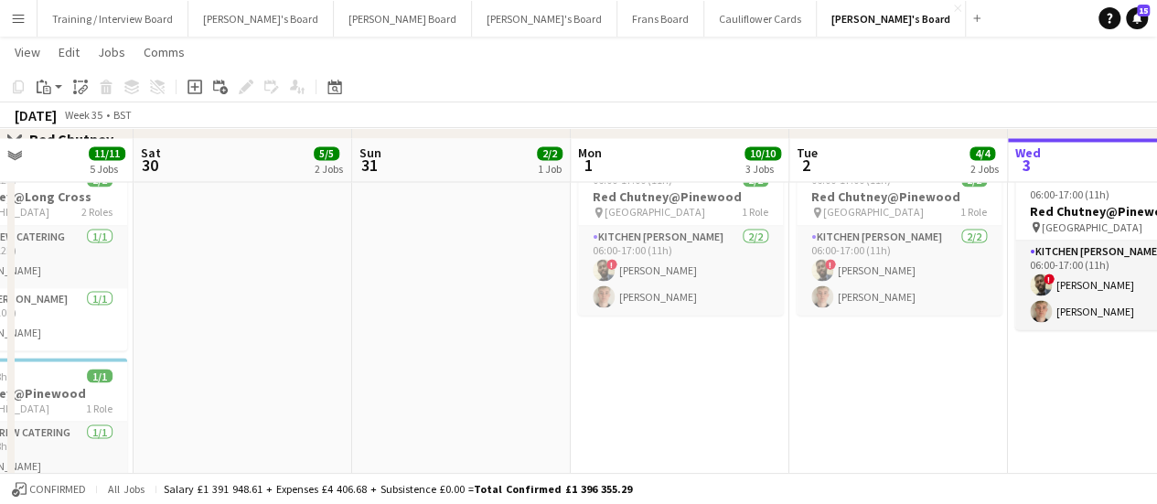
scroll to position [1602, 0]
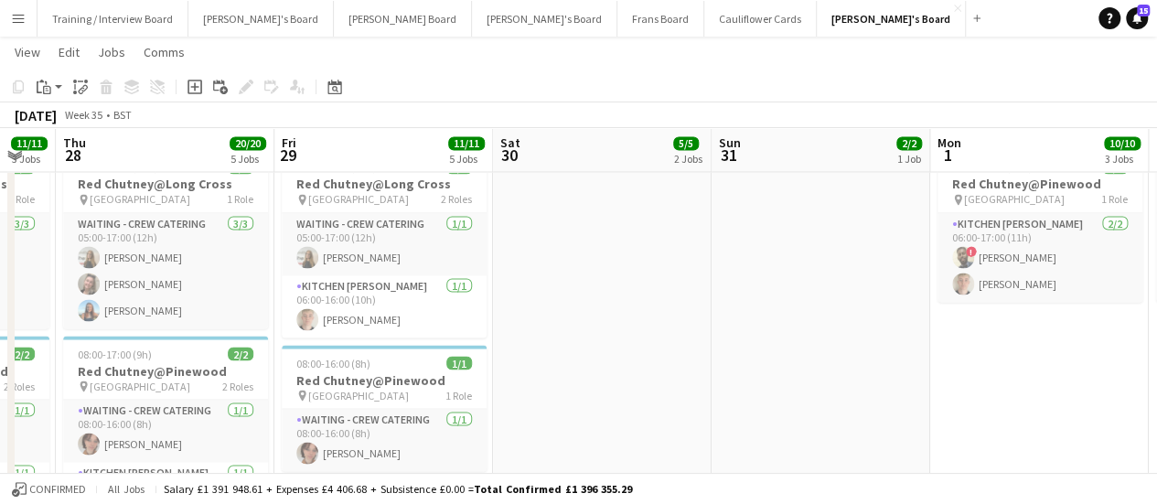
drag, startPoint x: 454, startPoint y: 363, endPoint x: 813, endPoint y: 359, distance: 359.4
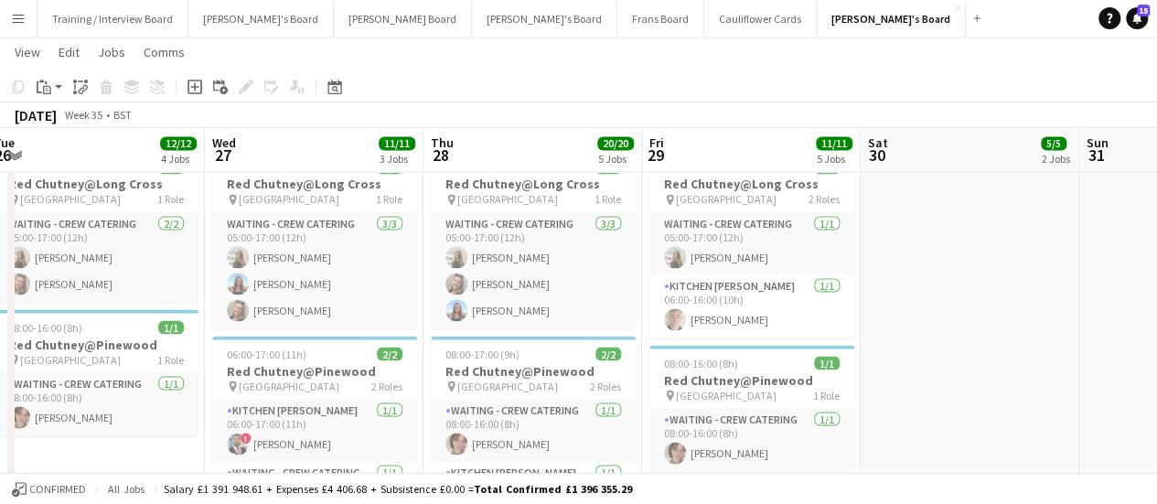
drag, startPoint x: 225, startPoint y: 335, endPoint x: 593, endPoint y: 358, distance: 369.3
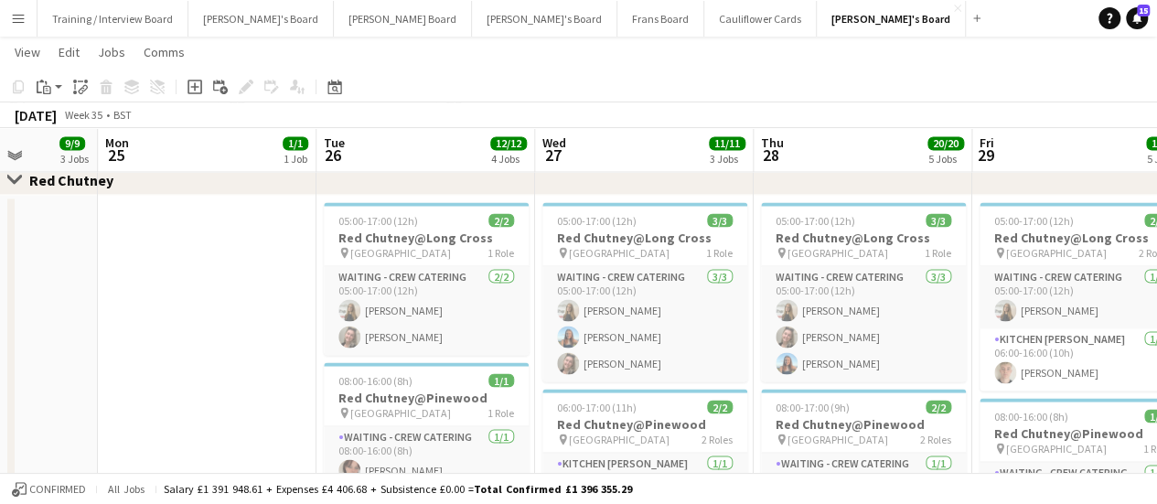
drag, startPoint x: 25, startPoint y: 240, endPoint x: 585, endPoint y: 314, distance: 565.3
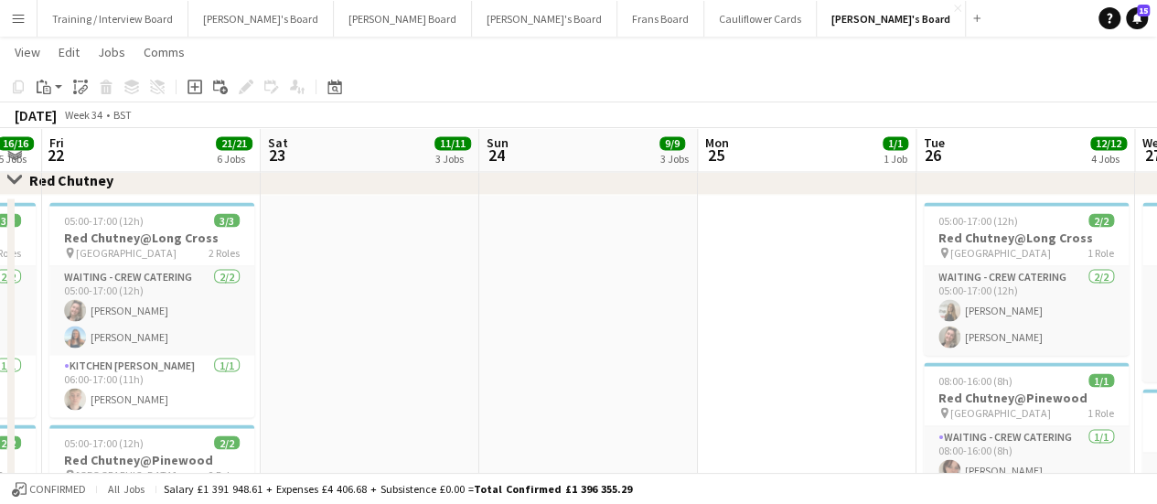
scroll to position [0, 386]
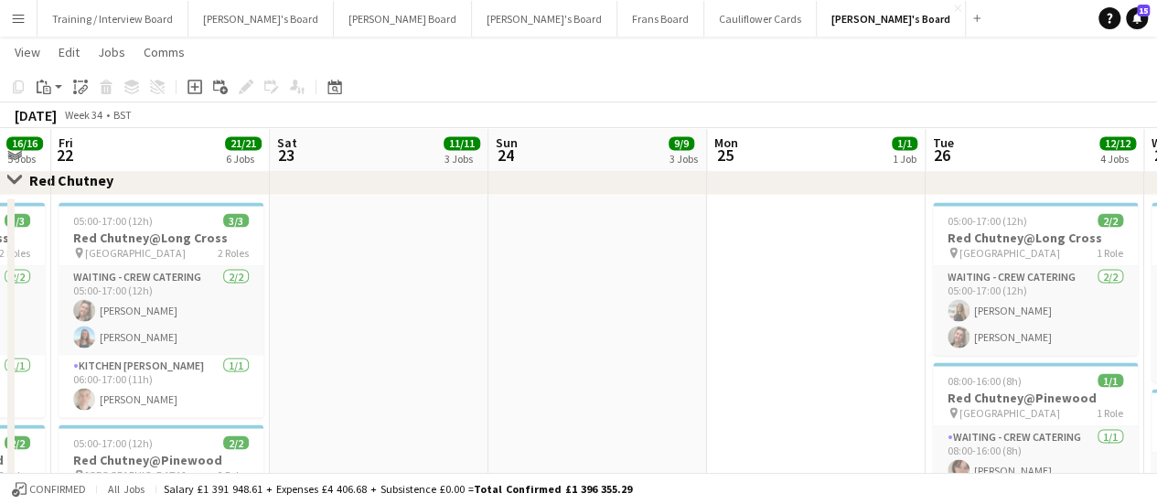
drag, startPoint x: 465, startPoint y: 308, endPoint x: 724, endPoint y: 341, distance: 261.8
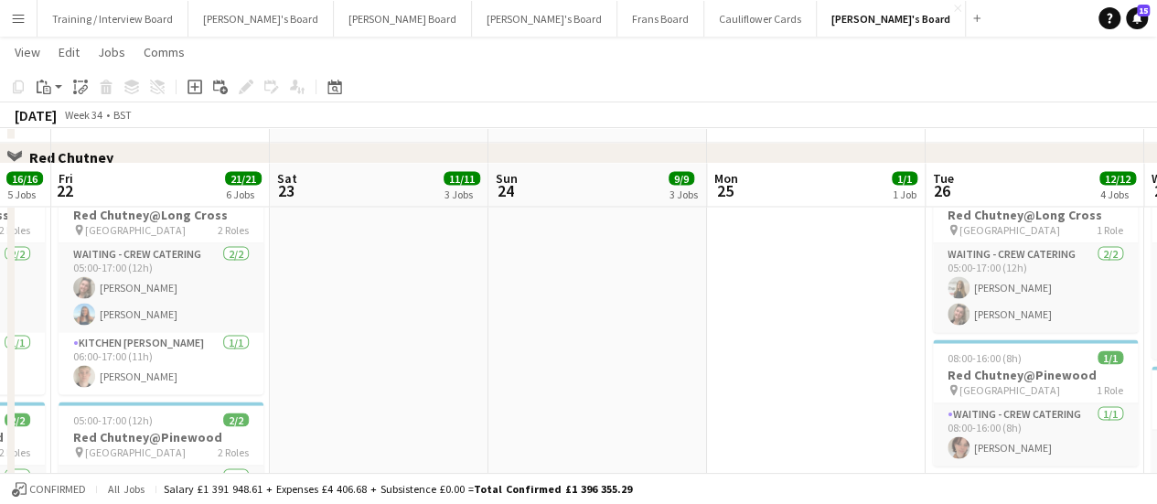
scroll to position [1684, 0]
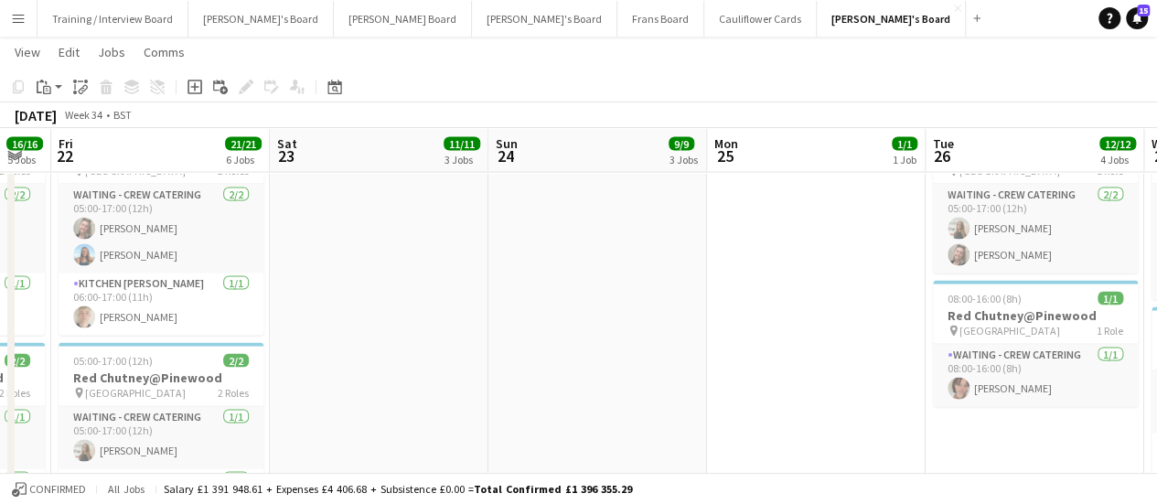
drag, startPoint x: 611, startPoint y: 275, endPoint x: 1132, endPoint y: 336, distance: 524.7
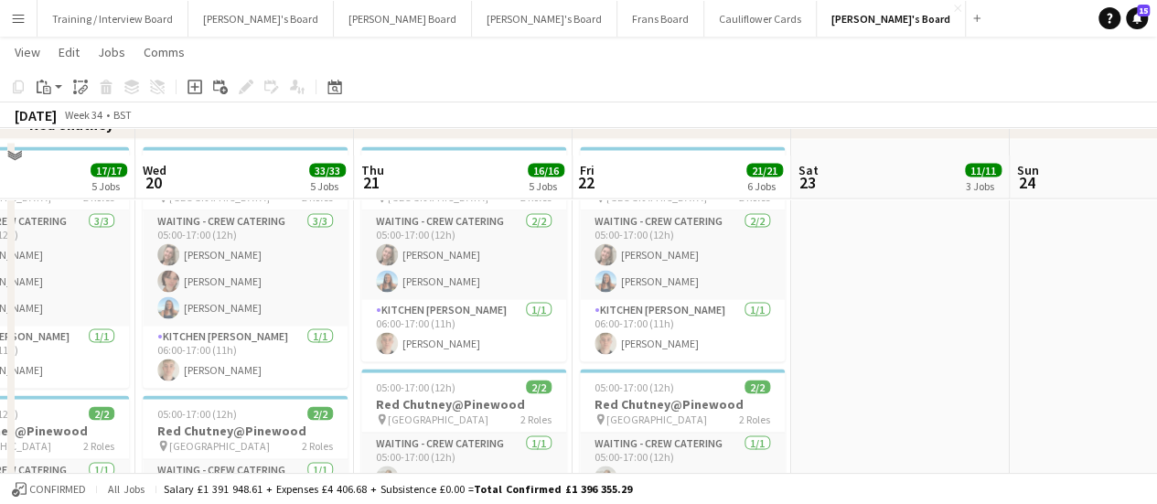
scroll to position [1711, 0]
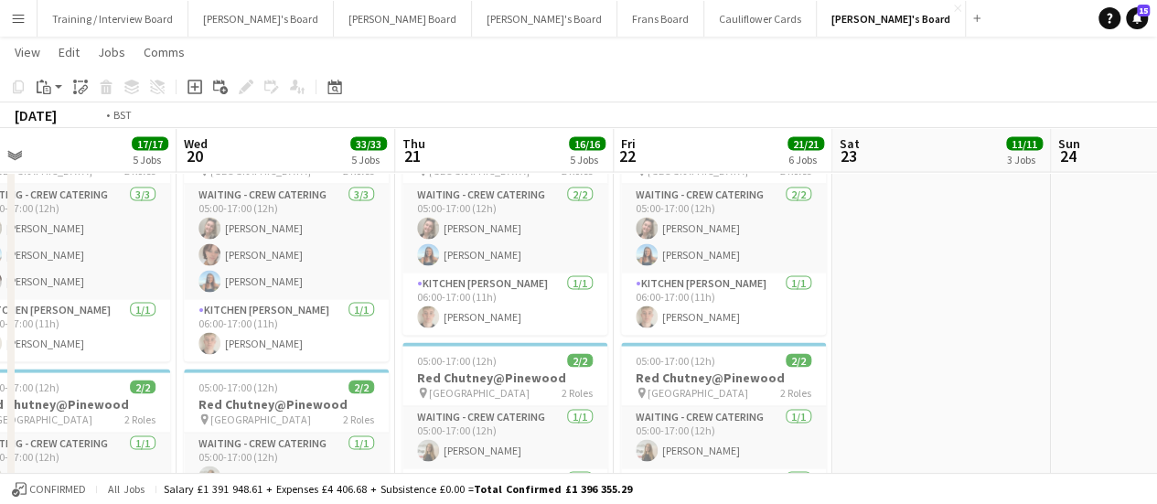
drag, startPoint x: 733, startPoint y: 309, endPoint x: 884, endPoint y: 328, distance: 152.1
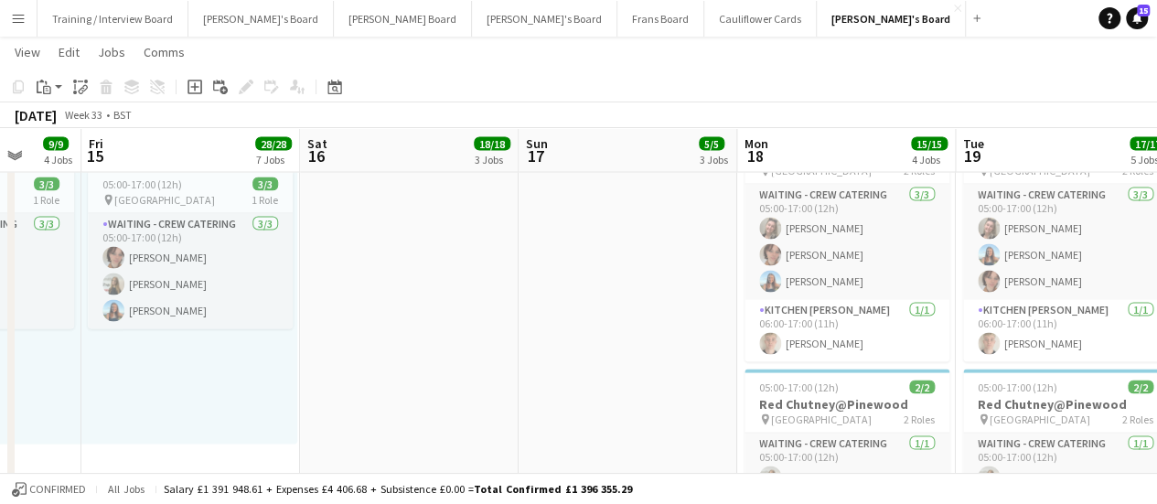
drag, startPoint x: 256, startPoint y: 315, endPoint x: 817, endPoint y: 327, distance: 561.6
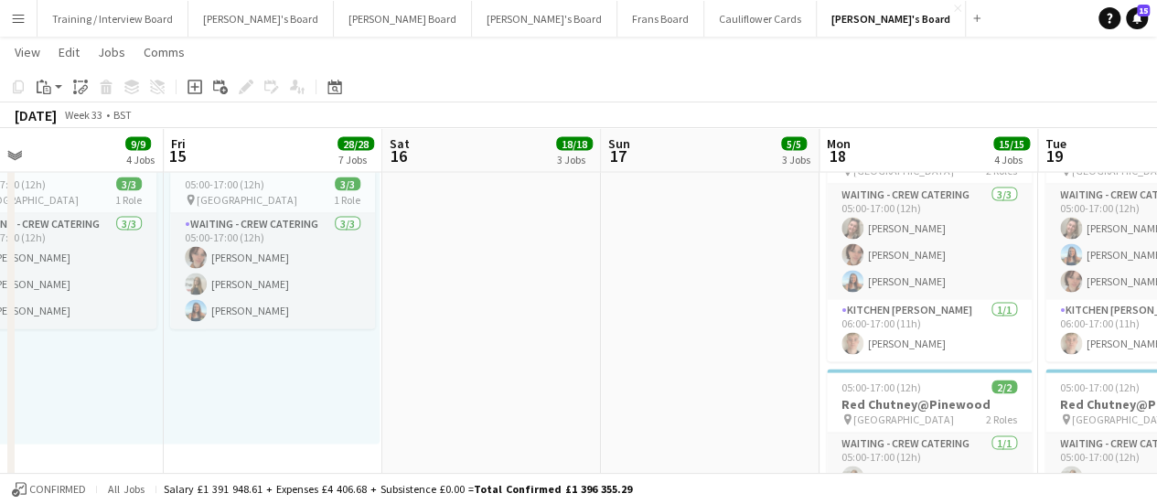
drag, startPoint x: 262, startPoint y: 346, endPoint x: 781, endPoint y: 365, distance: 519.7
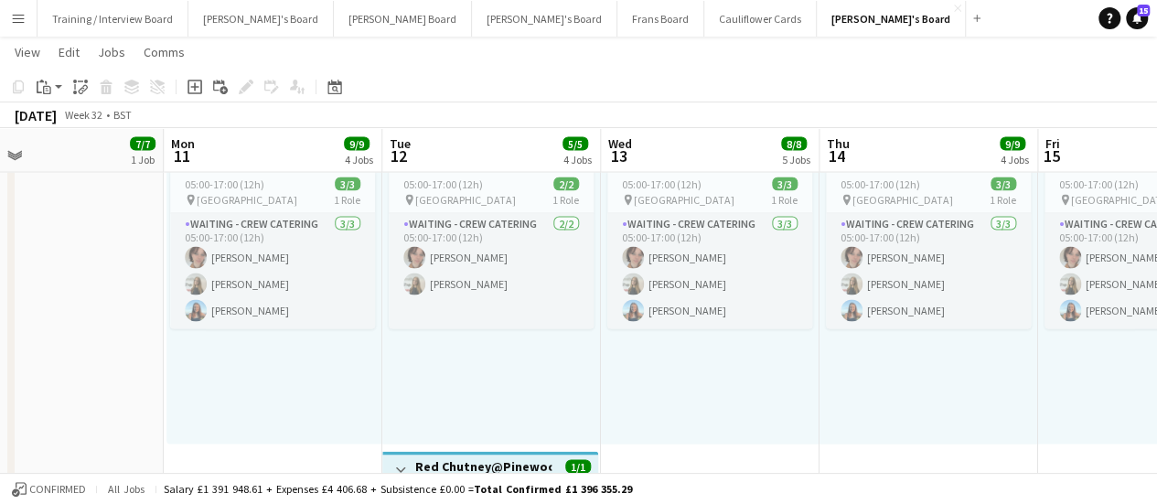
scroll to position [0, 564]
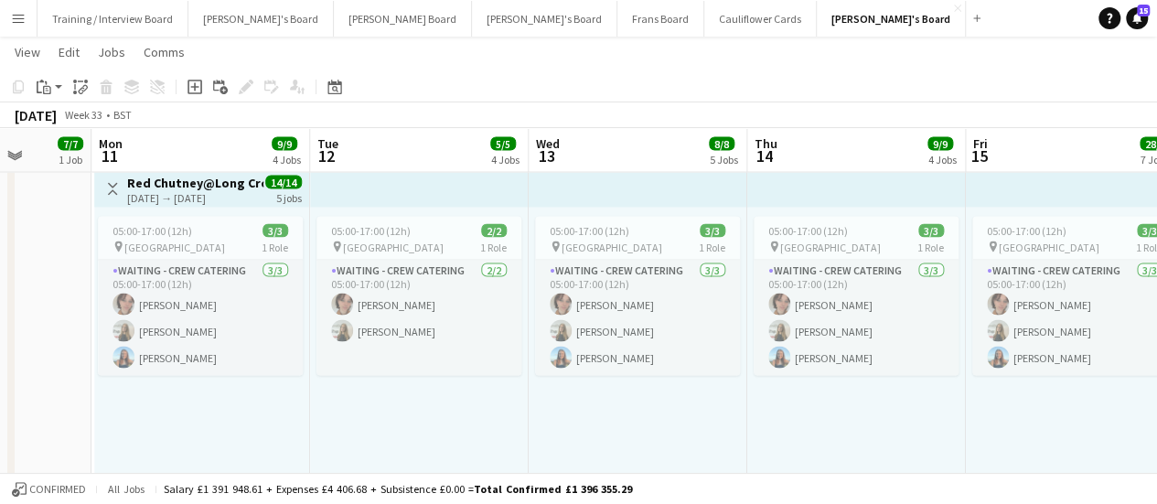
drag, startPoint x: 538, startPoint y: 355, endPoint x: 718, endPoint y: 372, distance: 181.0
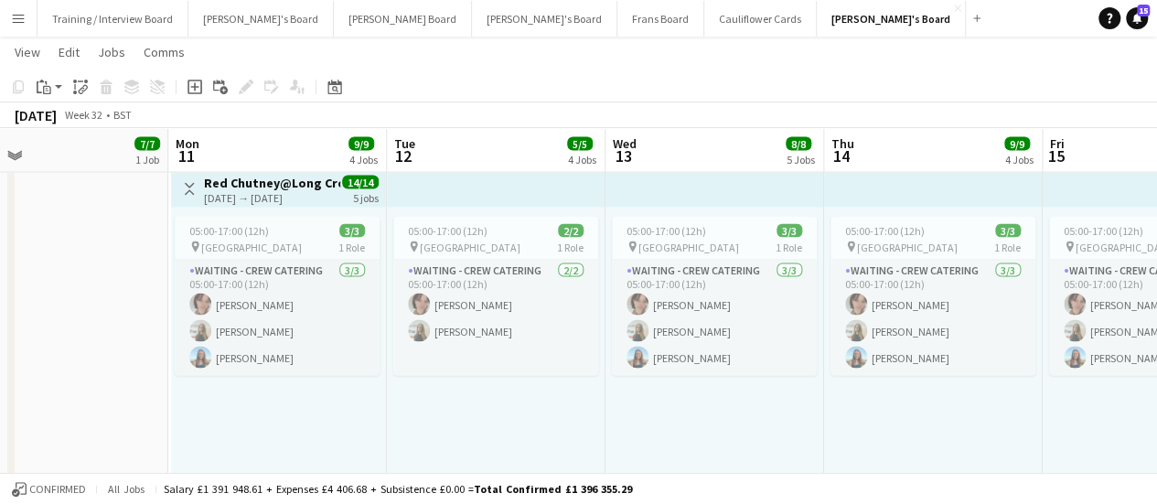
drag, startPoint x: 30, startPoint y: 336, endPoint x: 593, endPoint y: 341, distance: 562.4
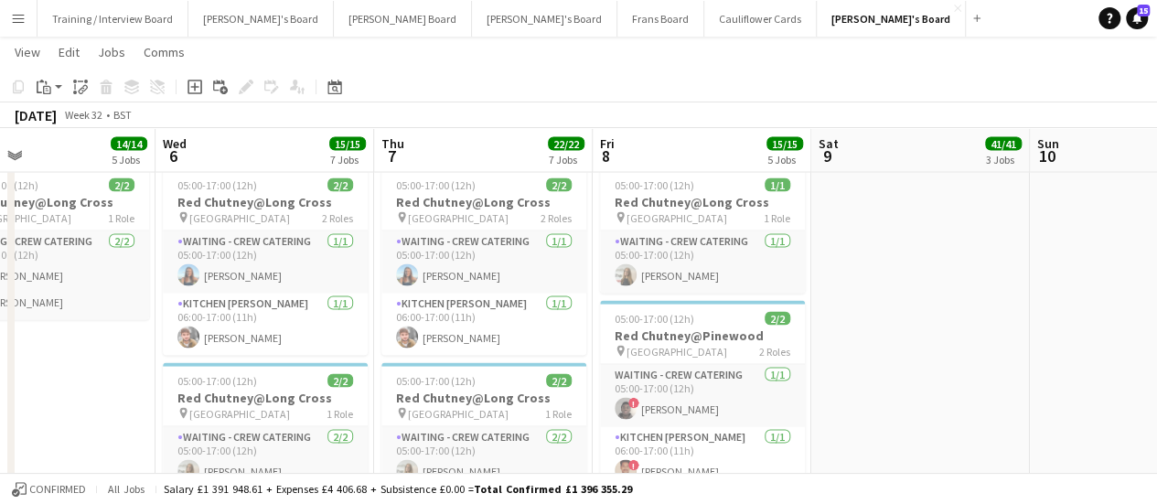
scroll to position [0, 471]
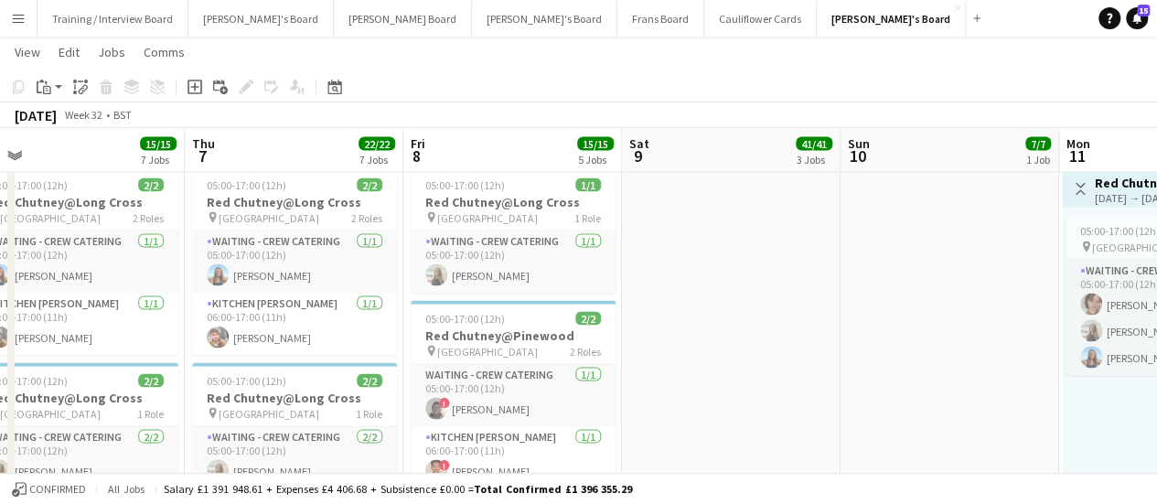
drag, startPoint x: 160, startPoint y: 350, endPoint x: 565, endPoint y: 361, distance: 405.2
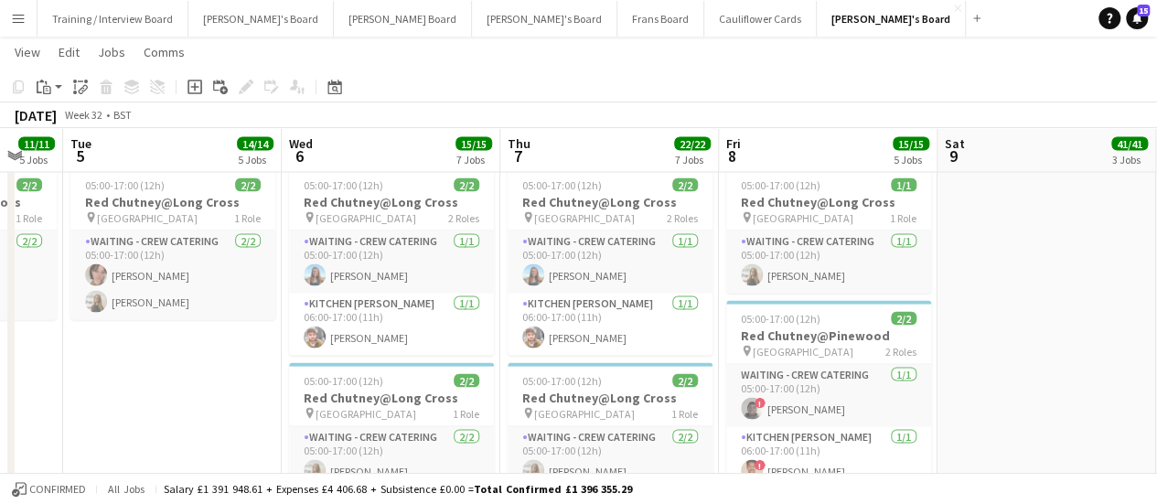
drag, startPoint x: 89, startPoint y: 379, endPoint x: 523, endPoint y: 367, distance: 434.5
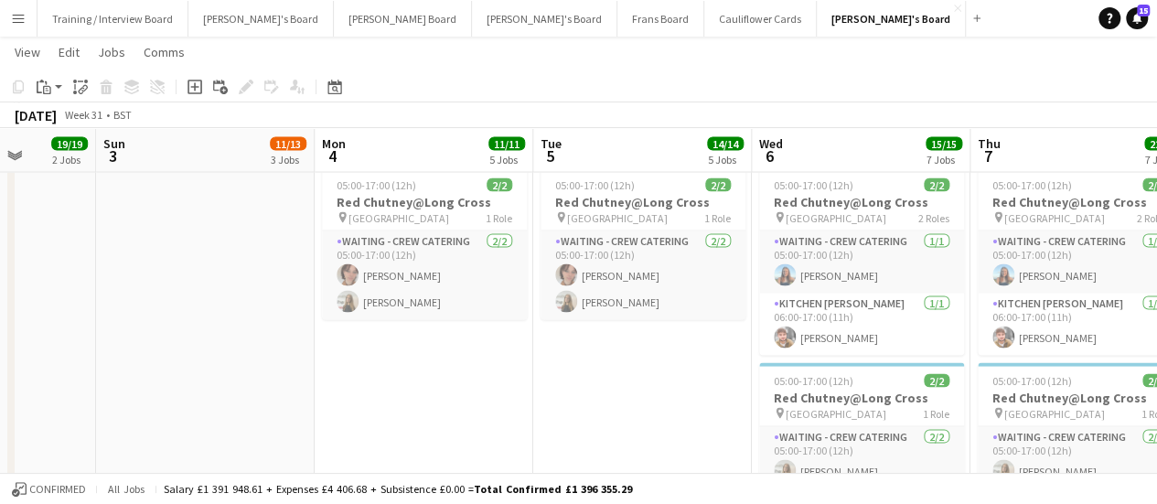
drag, startPoint x: 529, startPoint y: 400, endPoint x: 536, endPoint y: 418, distance: 19.7
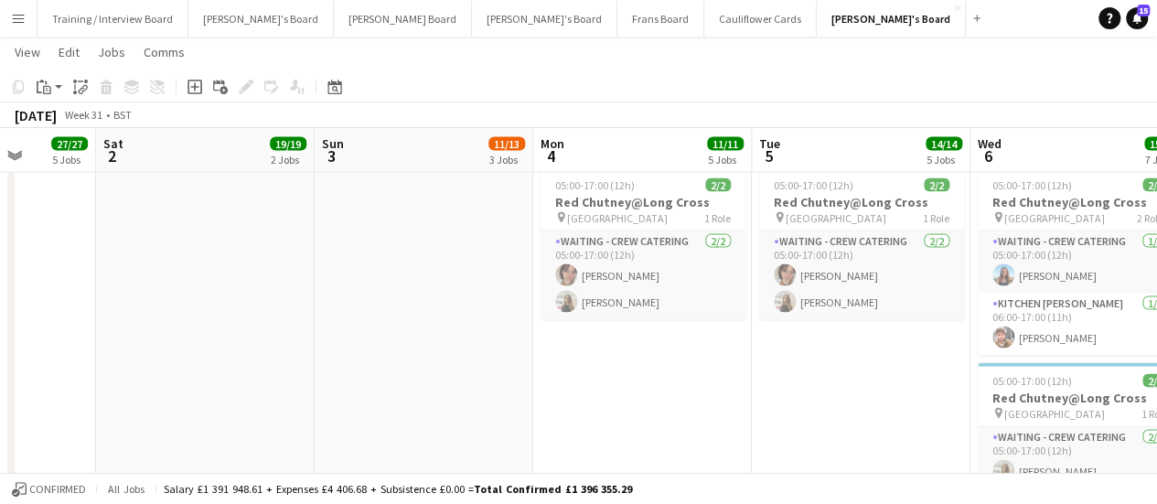
drag, startPoint x: 173, startPoint y: 386, endPoint x: 594, endPoint y: 359, distance: 422.4
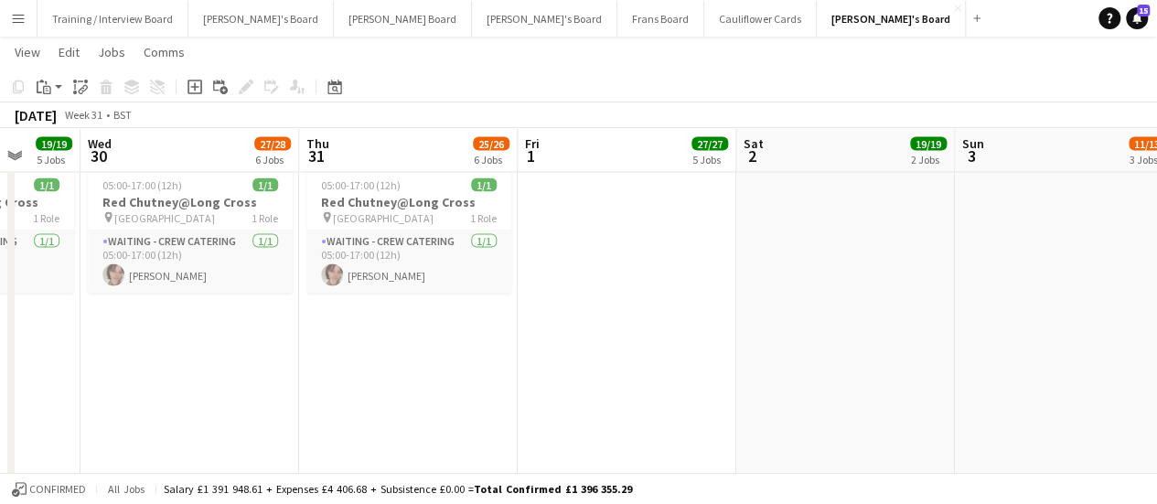
drag, startPoint x: 218, startPoint y: 390, endPoint x: 572, endPoint y: 378, distance: 355.0
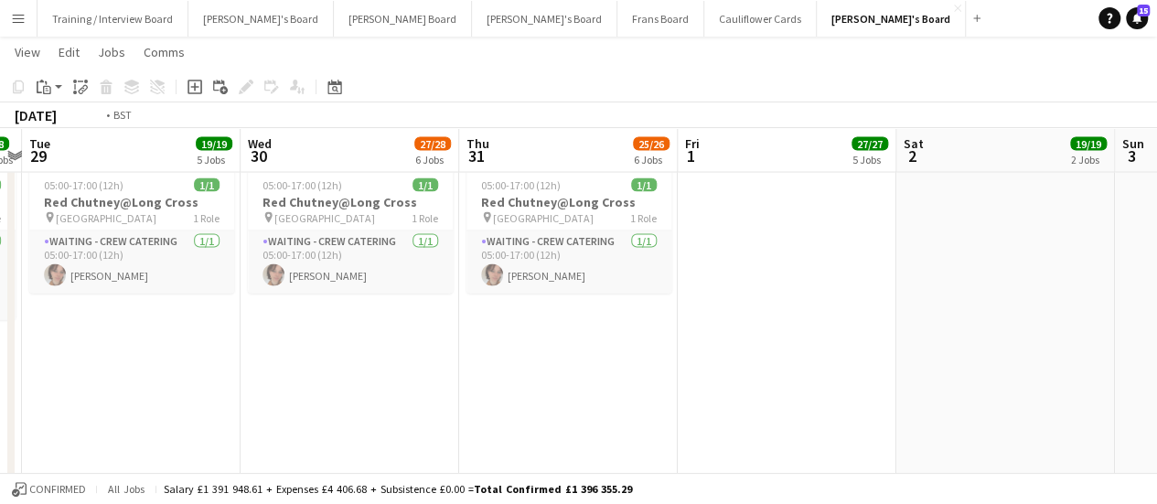
drag, startPoint x: 148, startPoint y: 401, endPoint x: 614, endPoint y: 380, distance: 466.8
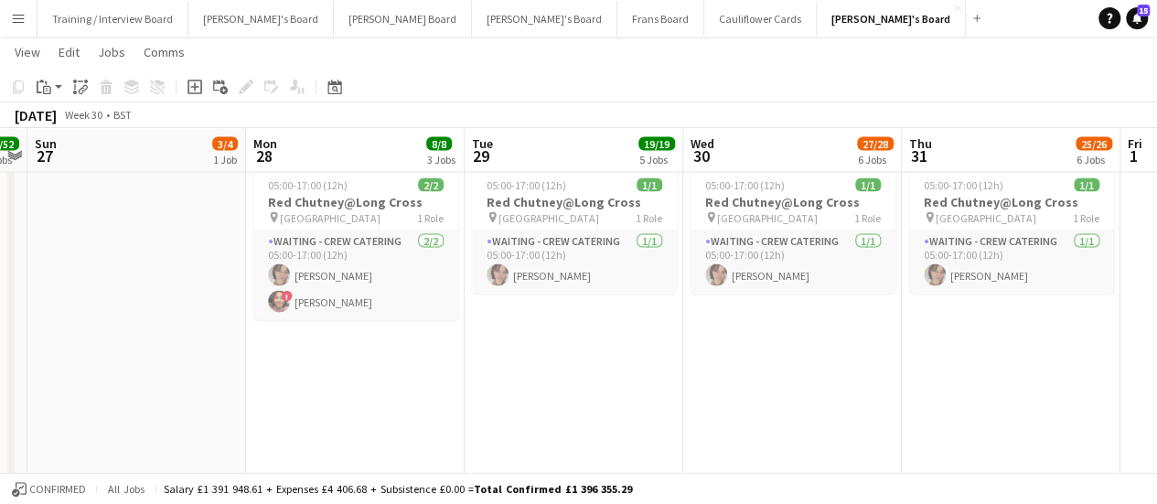
scroll to position [0, 577]
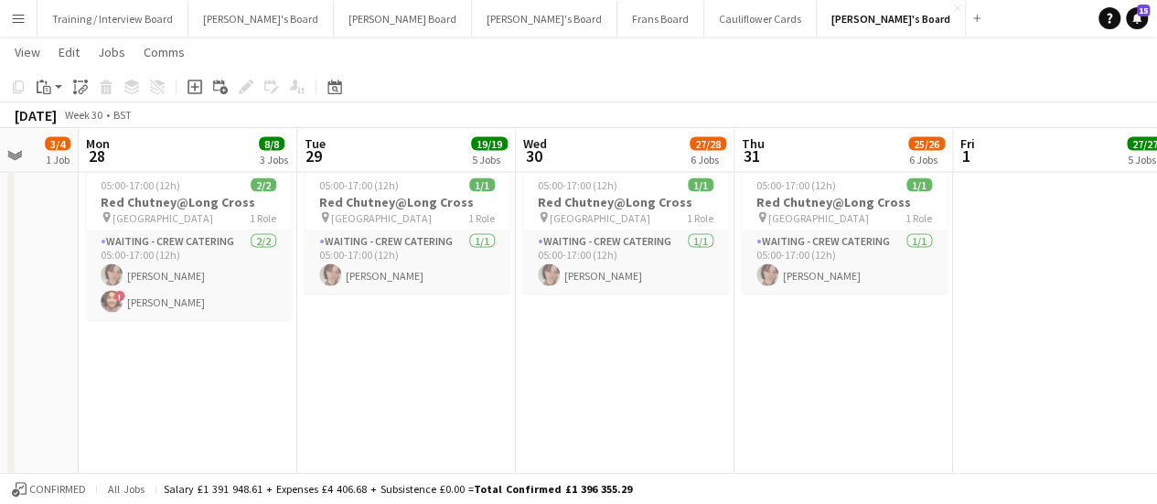
drag, startPoint x: 216, startPoint y: 396, endPoint x: 705, endPoint y: 356, distance: 490.8
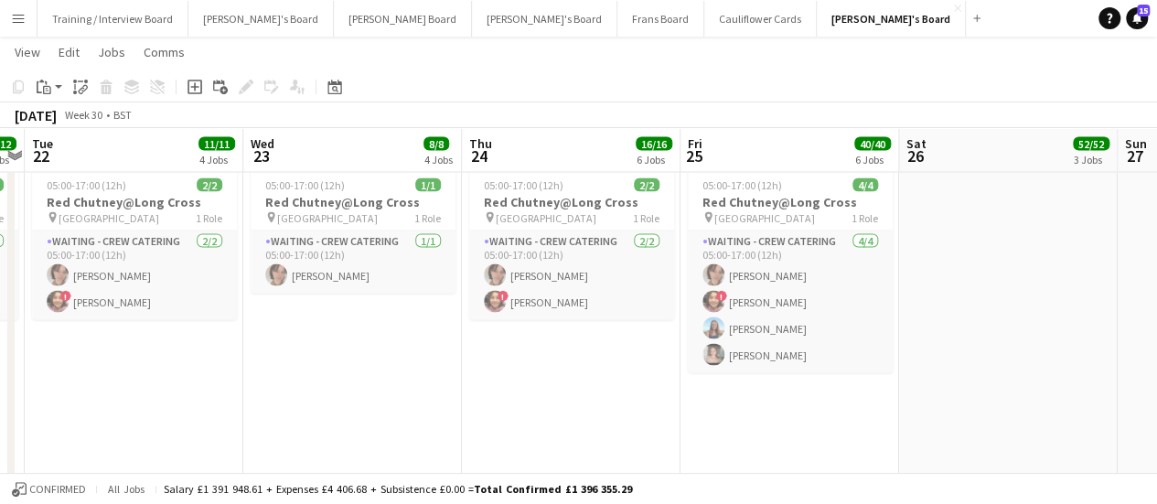
scroll to position [0, 541]
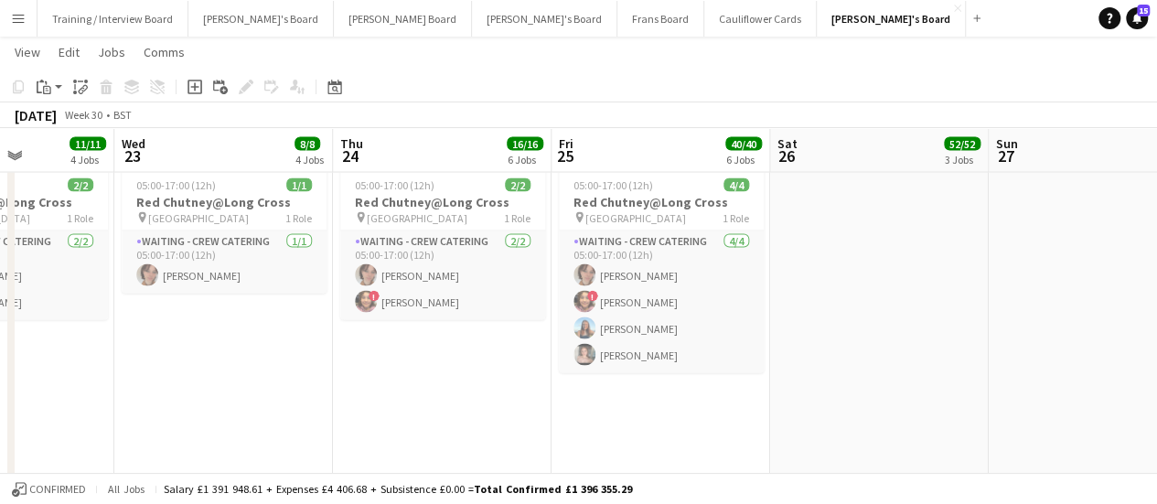
drag, startPoint x: 233, startPoint y: 378, endPoint x: 706, endPoint y: 321, distance: 476.1
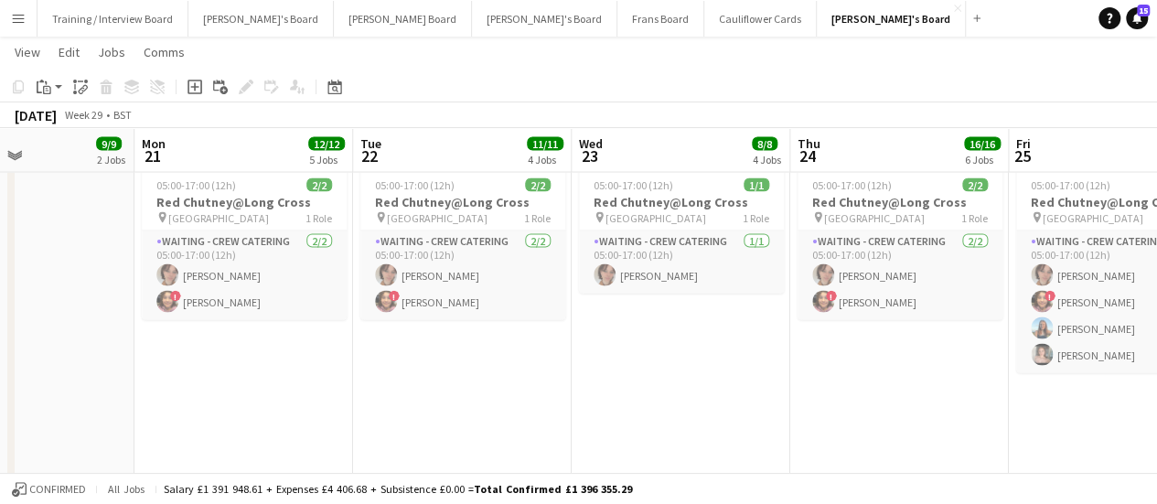
drag, startPoint x: 229, startPoint y: 350, endPoint x: 692, endPoint y: 347, distance: 463.6
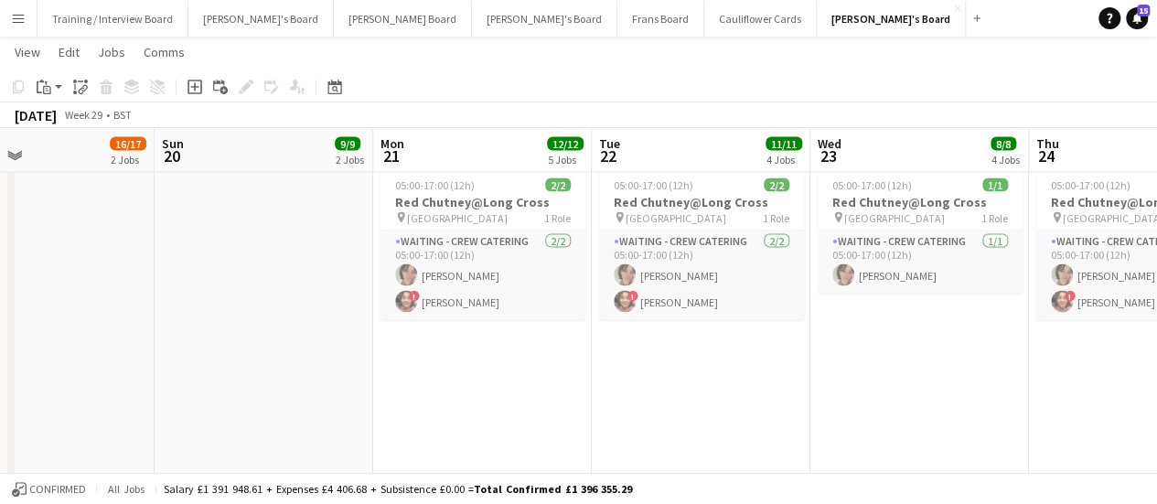
drag, startPoint x: 264, startPoint y: 370, endPoint x: 733, endPoint y: 343, distance: 469.9
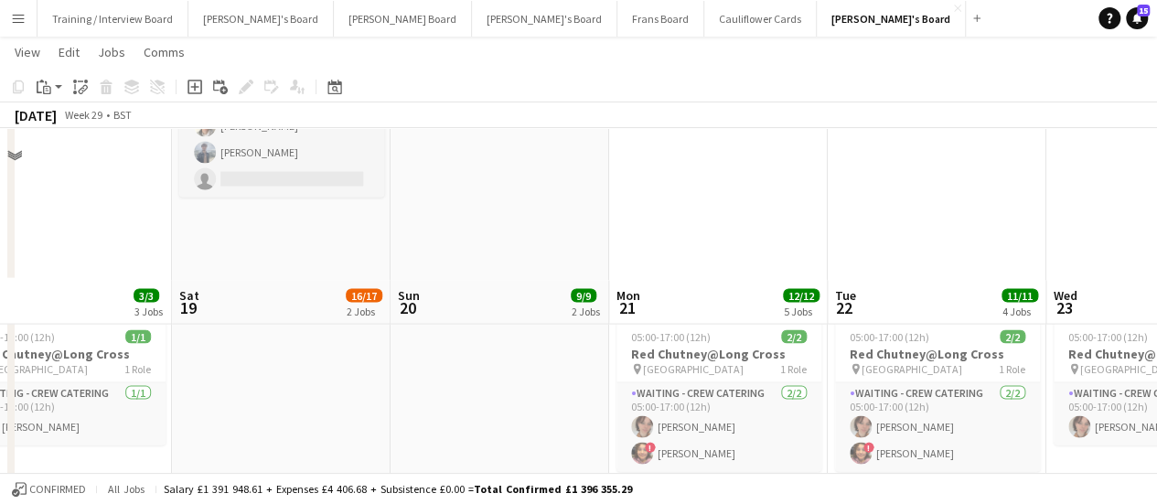
scroll to position [1862, 0]
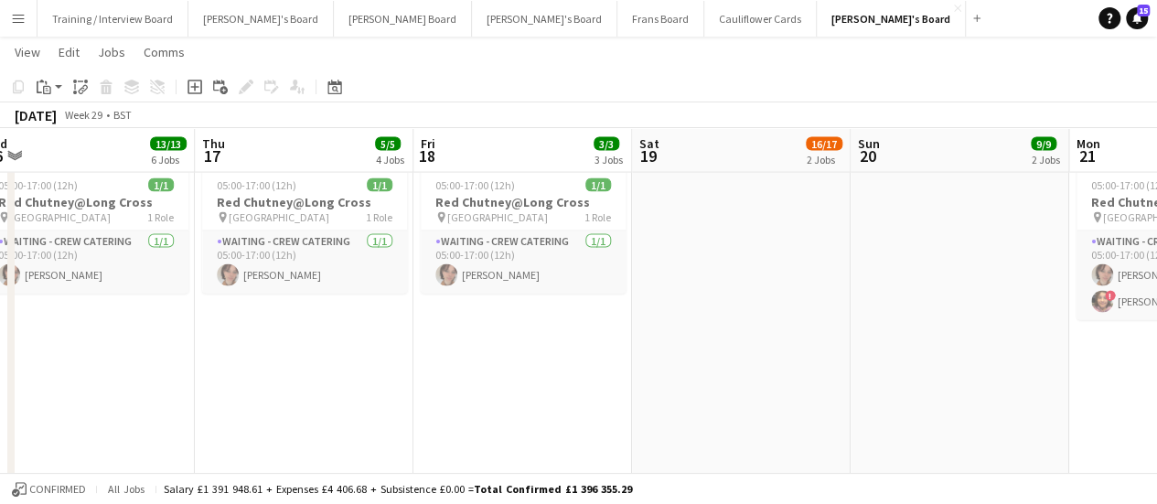
drag, startPoint x: 294, startPoint y: 355, endPoint x: 699, endPoint y: 353, distance: 404.2
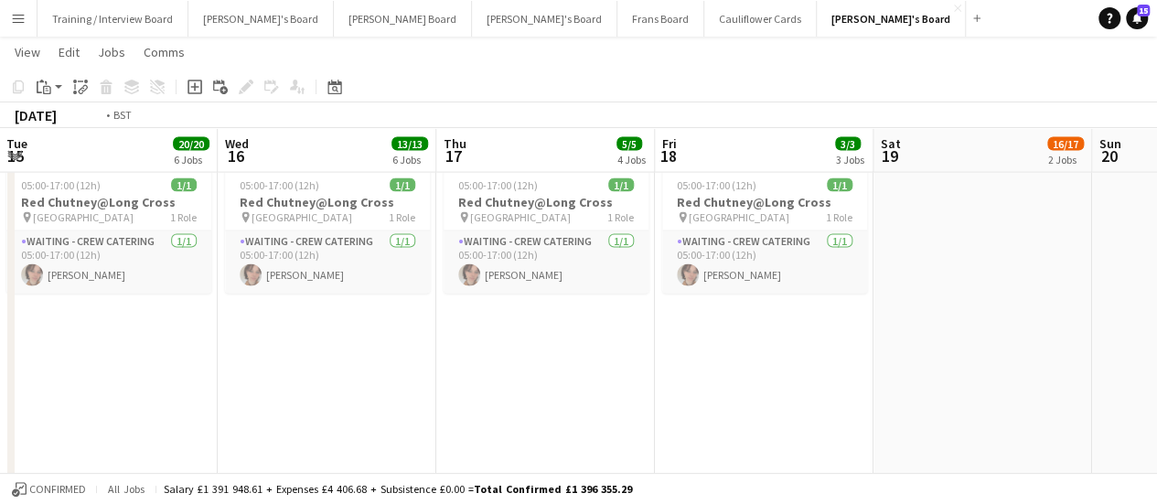
scroll to position [0, 445]
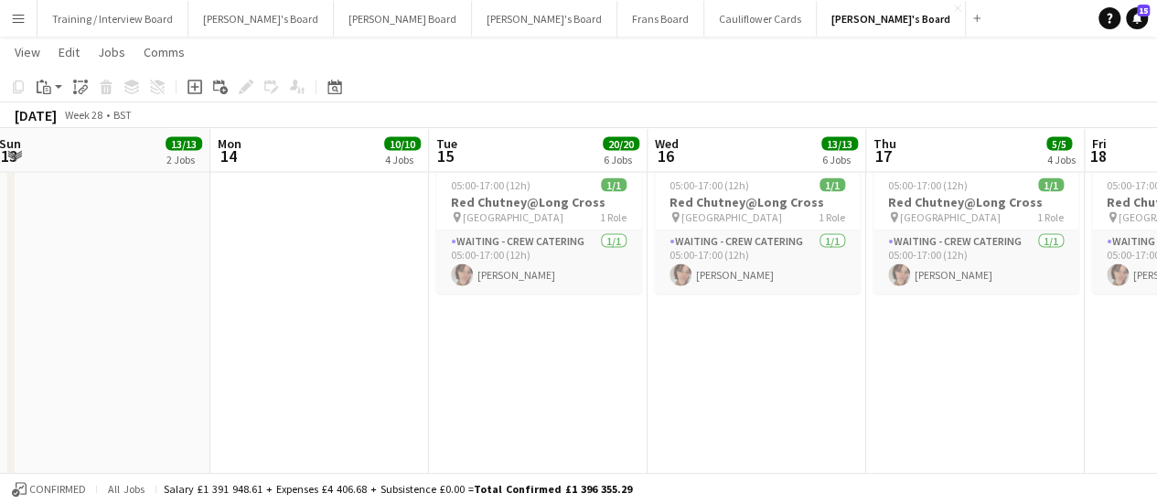
drag, startPoint x: 96, startPoint y: 396, endPoint x: 428, endPoint y: 354, distance: 334.6
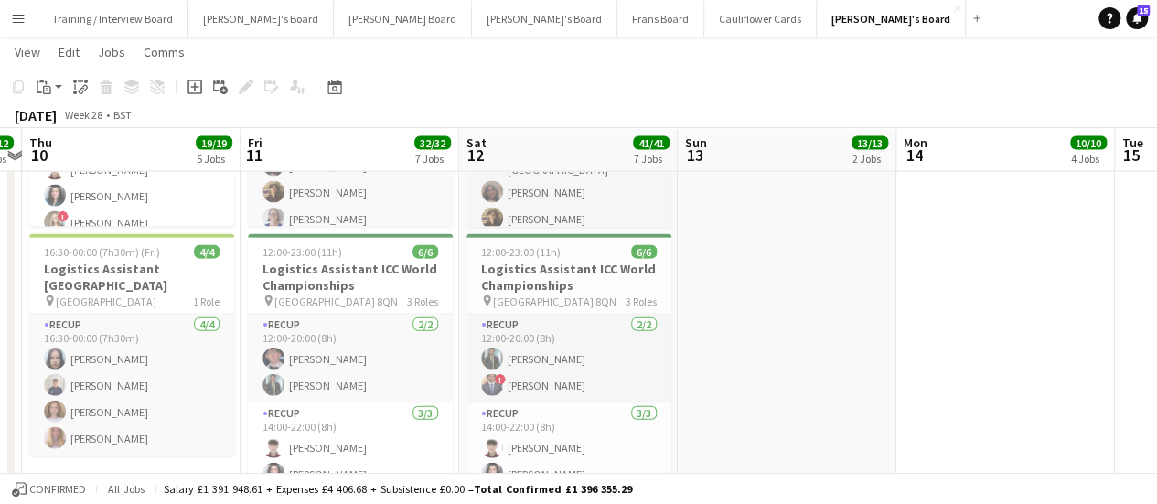
drag, startPoint x: 213, startPoint y: 335, endPoint x: 822, endPoint y: 341, distance: 609.0
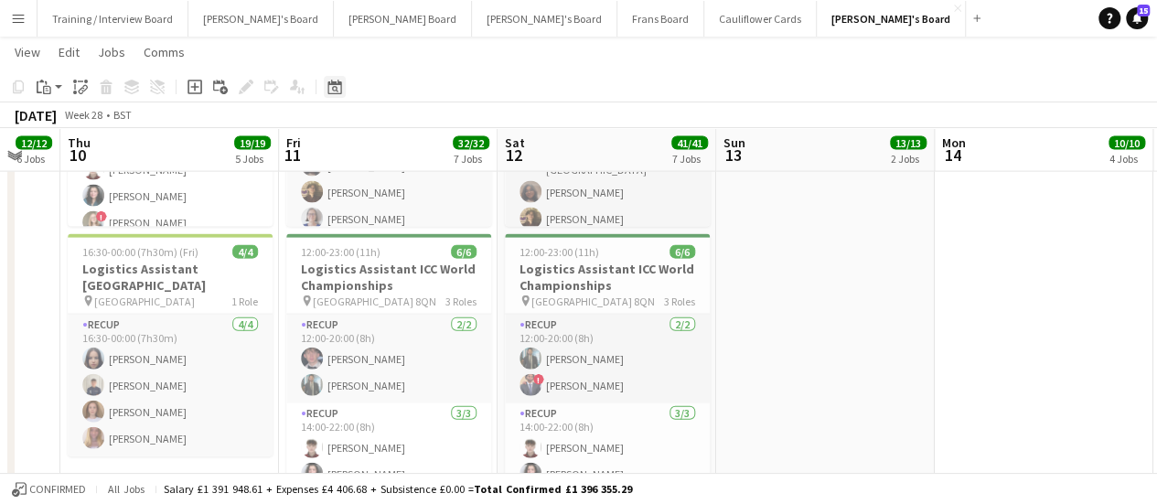
click at [342, 92] on div "Date picker" at bounding box center [335, 87] width 22 height 22
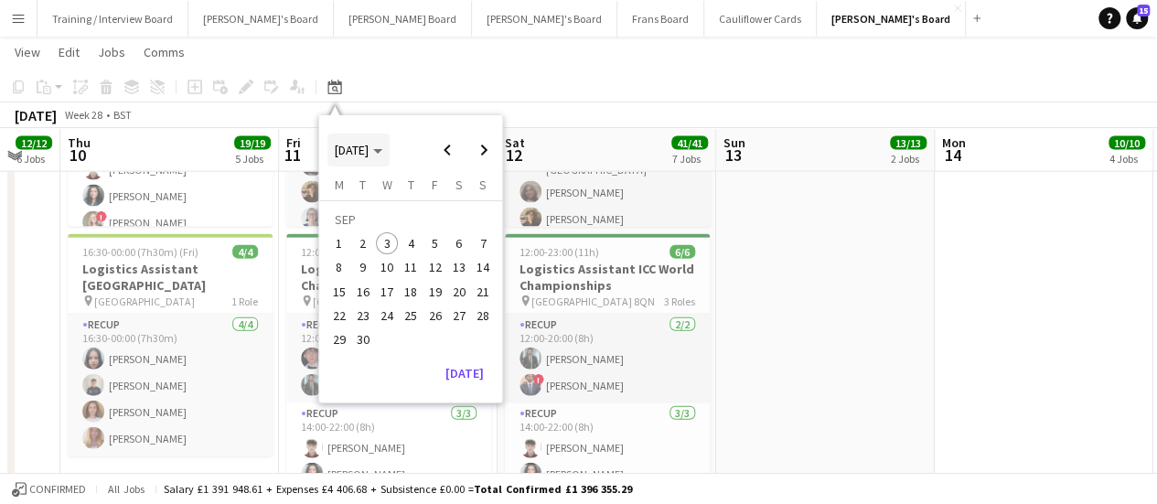
click at [362, 155] on span "SEP 2025" at bounding box center [352, 150] width 34 height 16
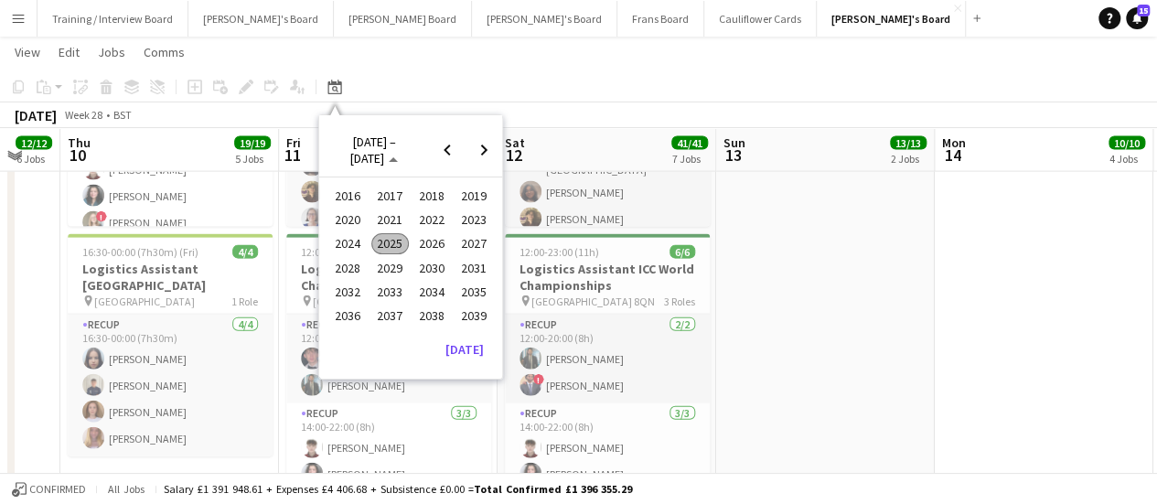
click at [386, 239] on span "2025" at bounding box center [389, 244] width 37 height 22
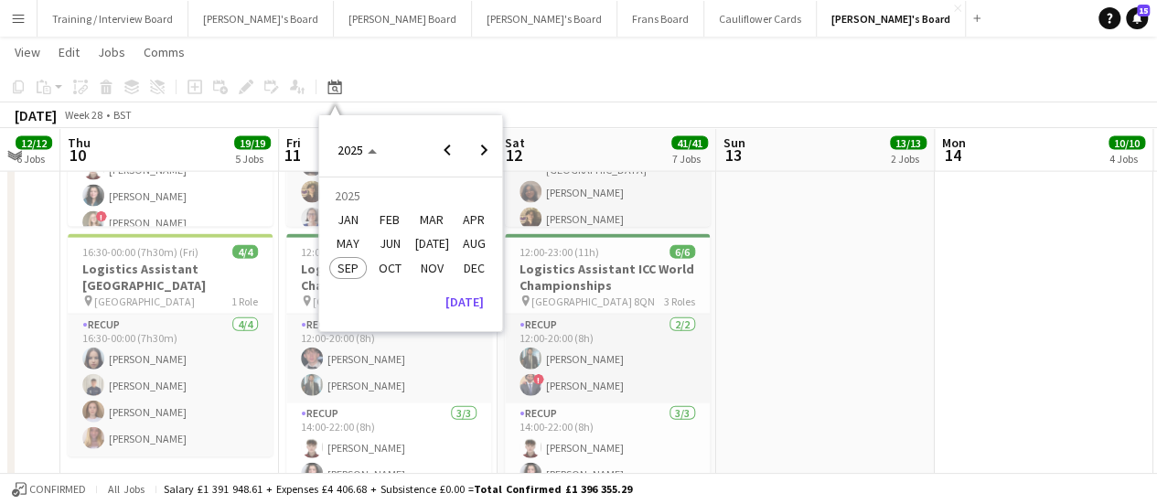
click at [350, 238] on span "MAY" at bounding box center [347, 244] width 37 height 22
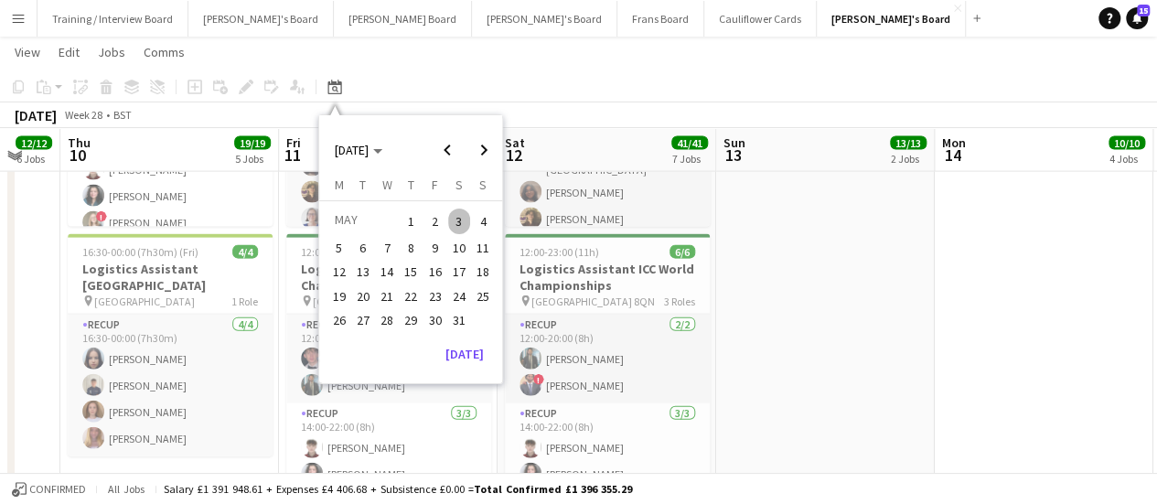
click at [413, 219] on span "1" at bounding box center [411, 221] width 22 height 26
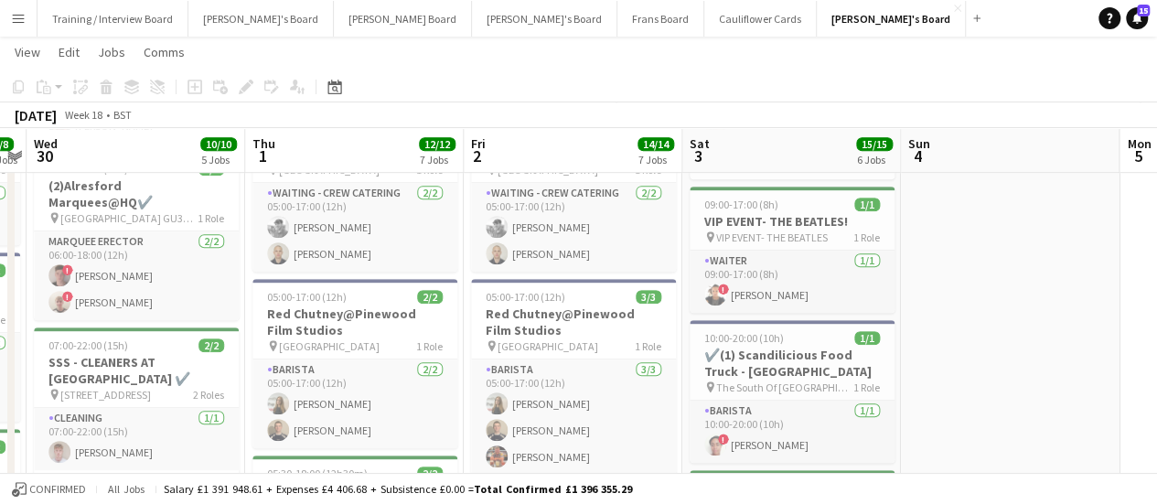
scroll to position [419, 0]
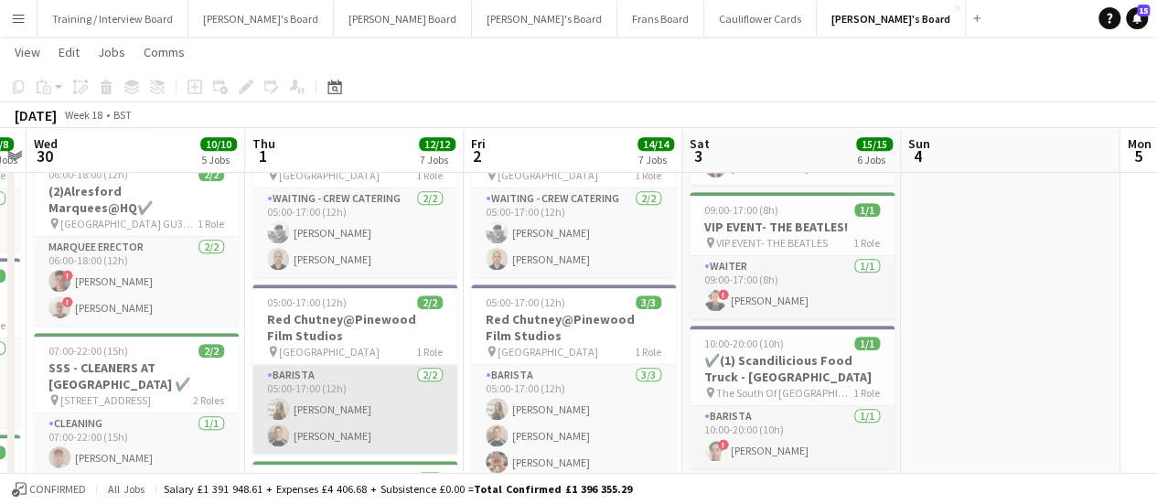
click at [357, 383] on app-card-role "Barista 2/2 05:00-17:00 (12h) Polly Downes Thomas Mann" at bounding box center [354, 409] width 205 height 89
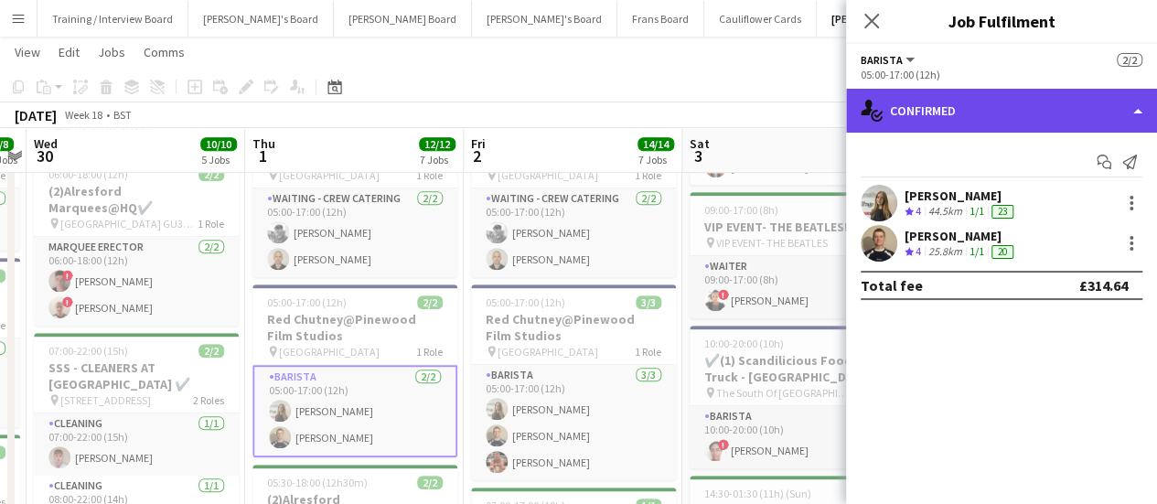
click at [997, 119] on div "single-neutral-actions-check-2 Confirmed" at bounding box center [1001, 111] width 311 height 44
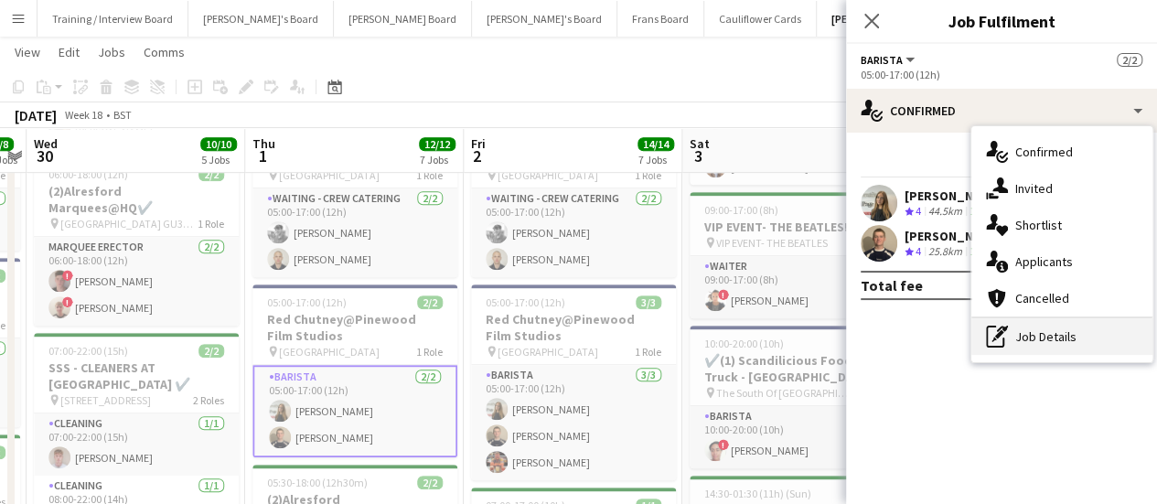
click at [1091, 347] on div "pen-write Job Details" at bounding box center [1061, 336] width 181 height 37
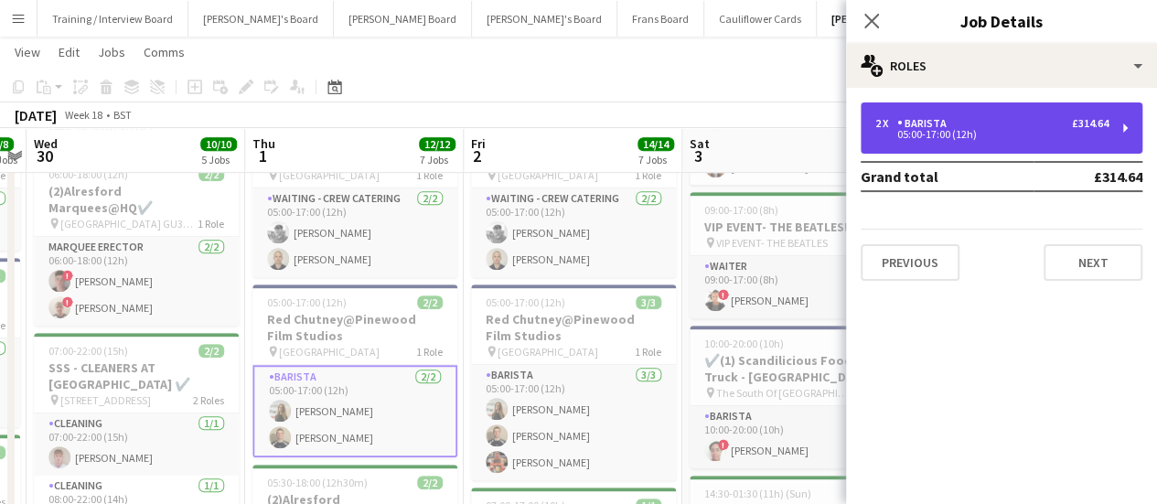
click at [936, 145] on div "2 x Barista £314.64 05:00-17:00 (12h)" at bounding box center [1001, 127] width 282 height 51
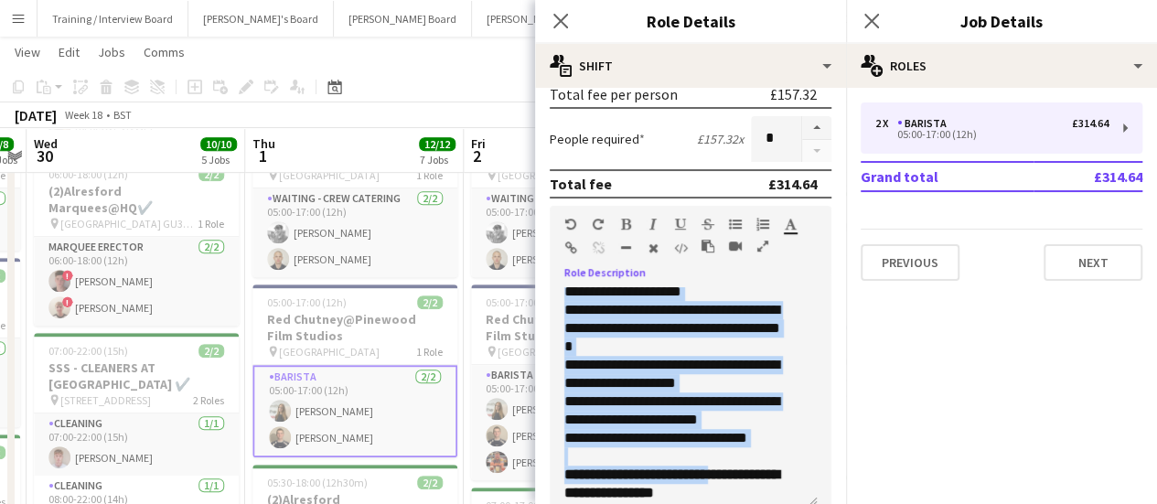
scroll to position [733, 0]
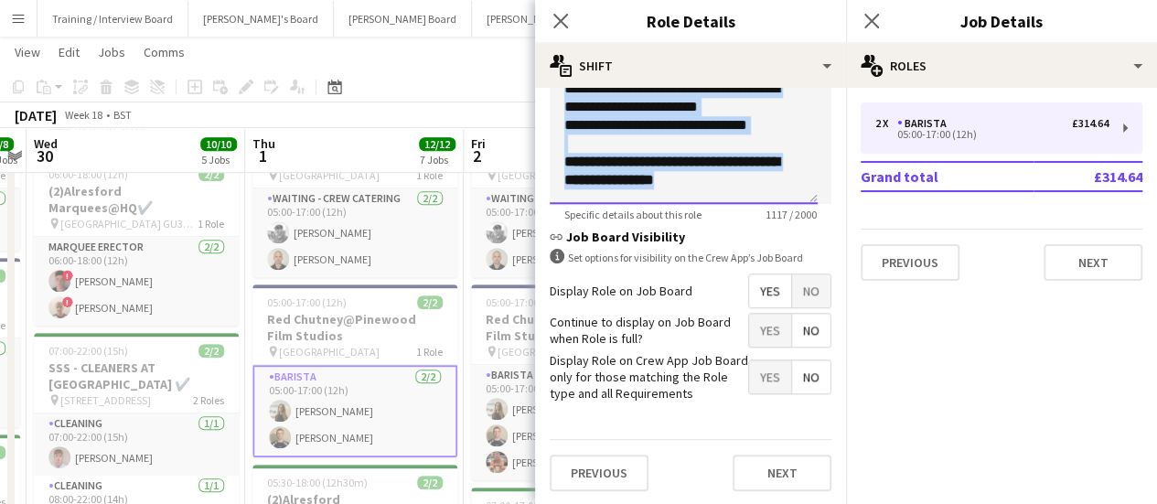
drag, startPoint x: 567, startPoint y: 323, endPoint x: 779, endPoint y: 187, distance: 251.6
click at [779, 187] on div "**********" at bounding box center [684, 93] width 268 height 219
copy div "**********"
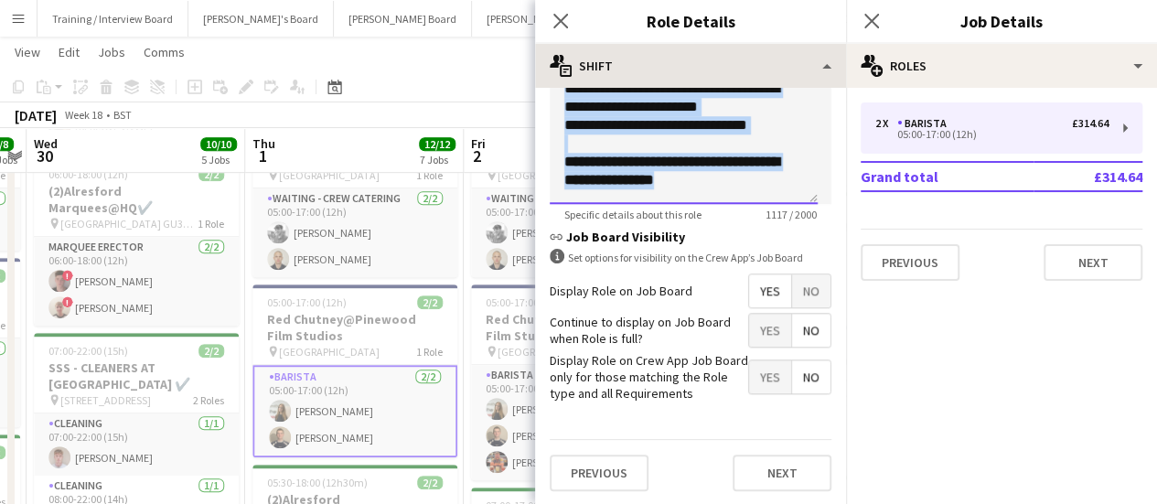
copy div "**********"
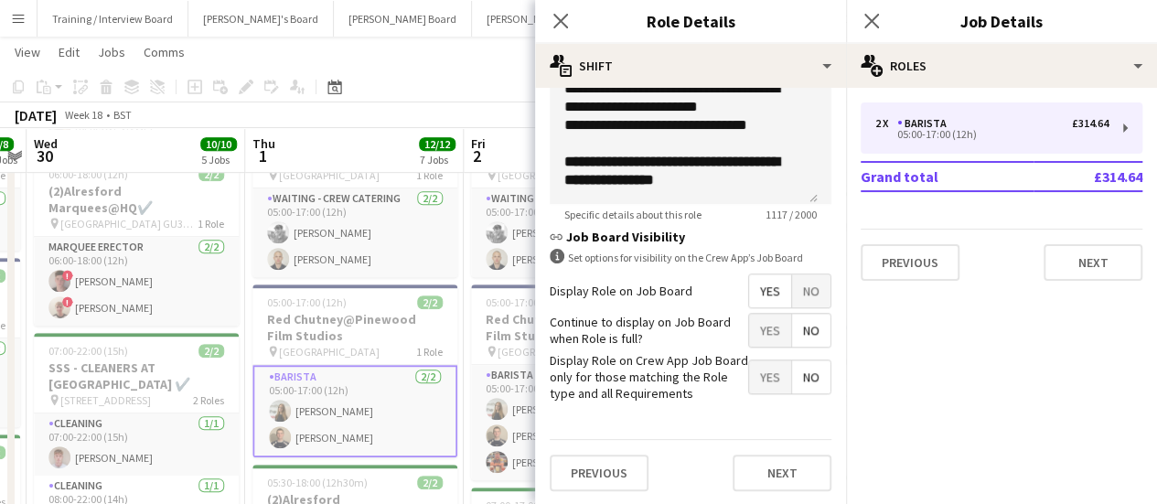
click at [441, 105] on div "April 2025 Week 18 • BST" at bounding box center [578, 115] width 1157 height 26
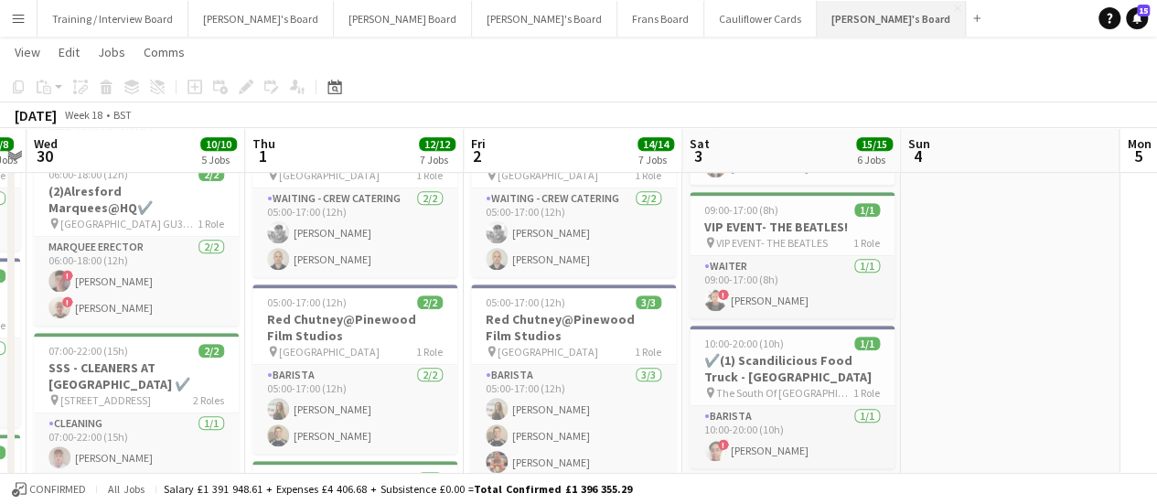
click at [817, 20] on button "Thomasina's Board Close" at bounding box center [891, 19] width 149 height 36
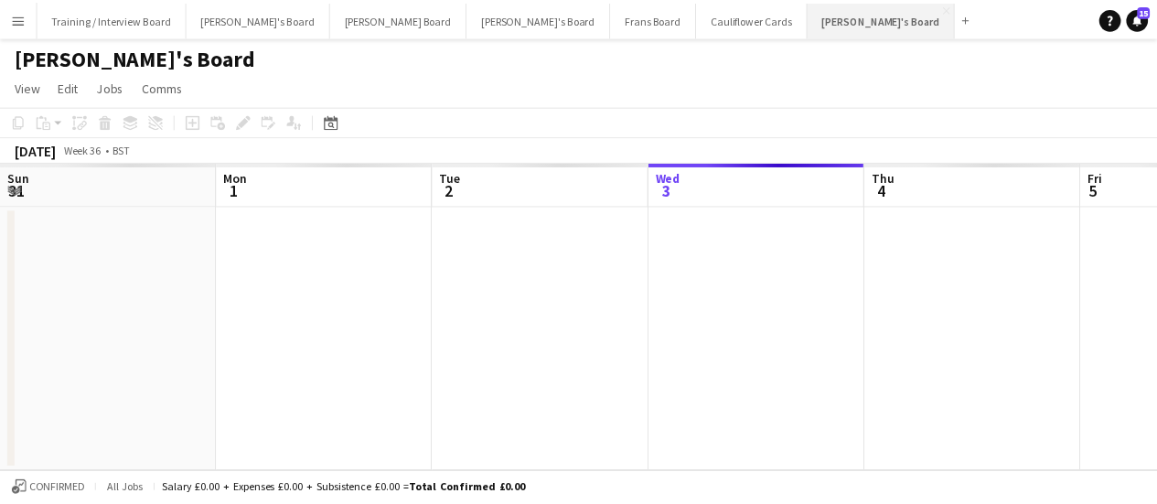
scroll to position [0, 437]
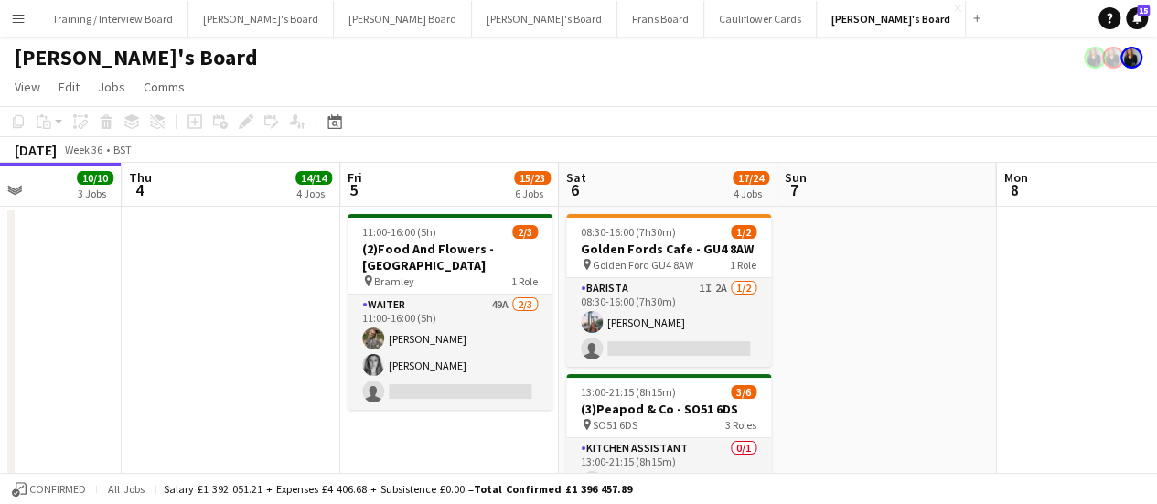
drag, startPoint x: 971, startPoint y: 351, endPoint x: 648, endPoint y: 315, distance: 324.7
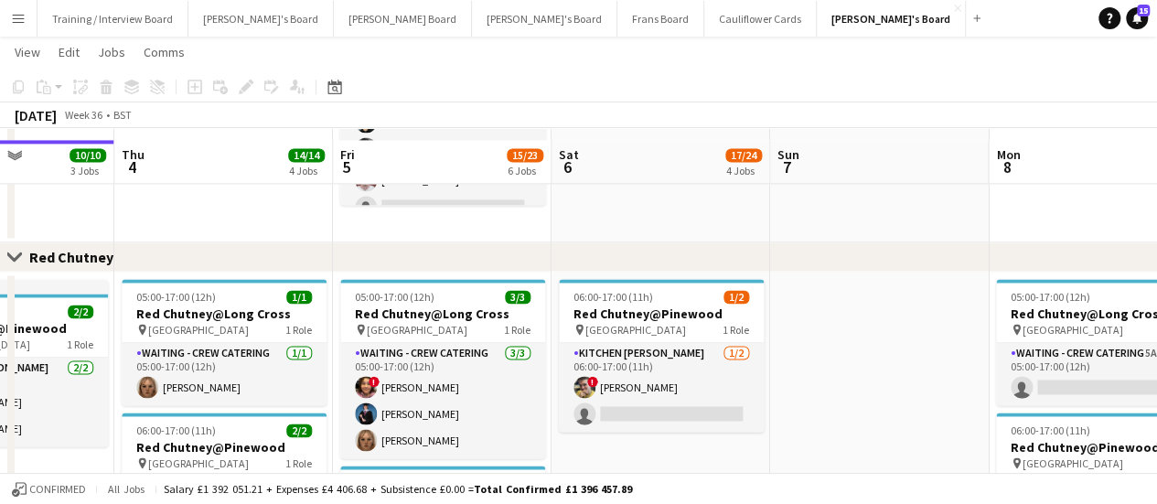
scroll to position [1334, 0]
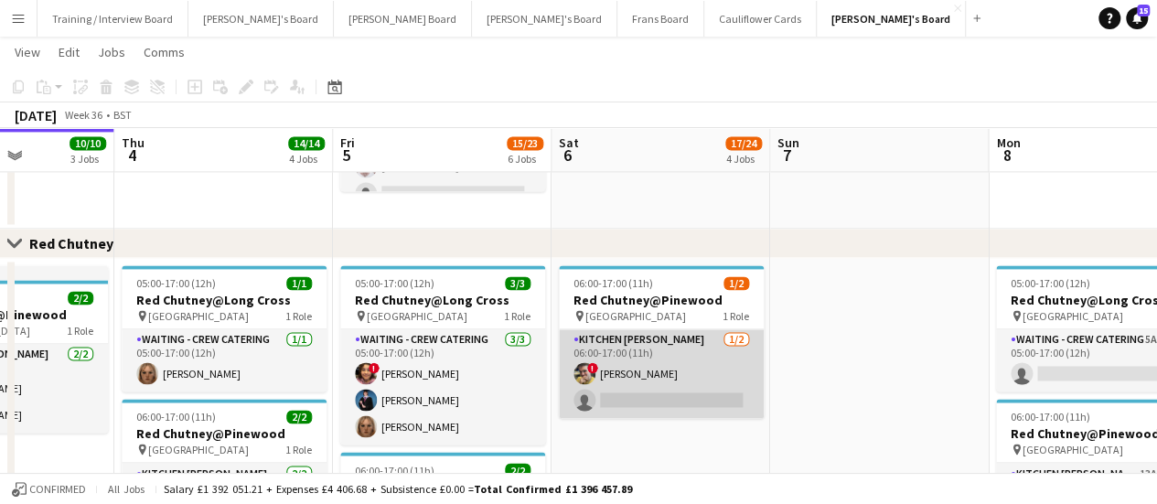
click at [703, 360] on app-card-role "Kitchen Porter 1/2 06:00-17:00 (11h) ! Jack Anson single-neutral-actions" at bounding box center [661, 373] width 205 height 89
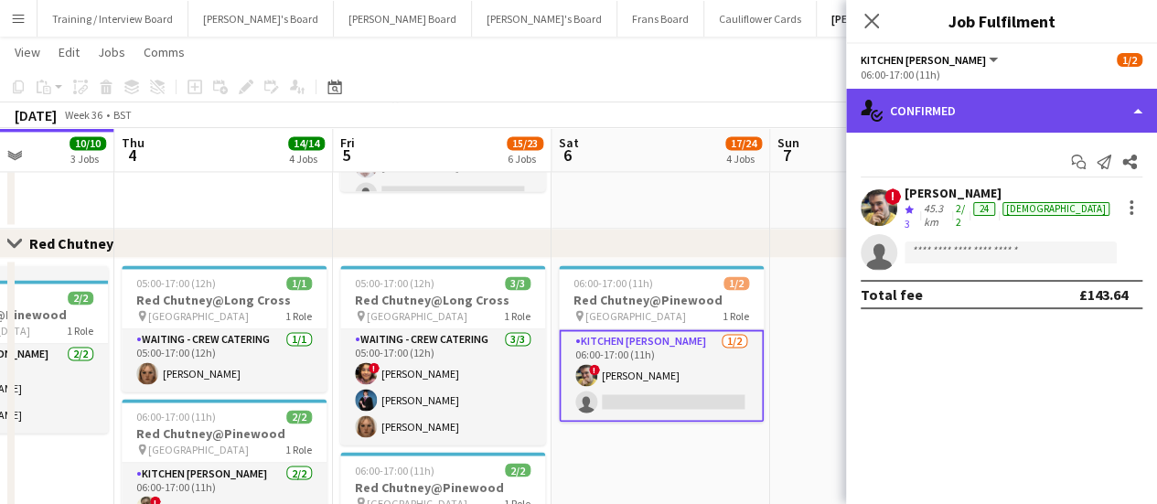
click at [1018, 132] on div "single-neutral-actions-check-2 Confirmed" at bounding box center [1001, 111] width 311 height 44
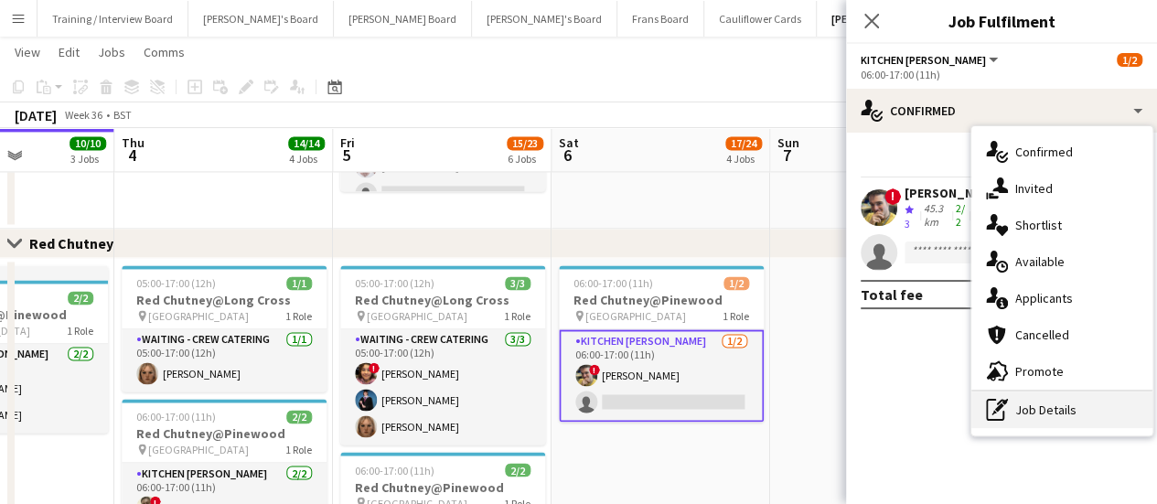
click at [1017, 400] on div "pen-write Job Details" at bounding box center [1061, 409] width 181 height 37
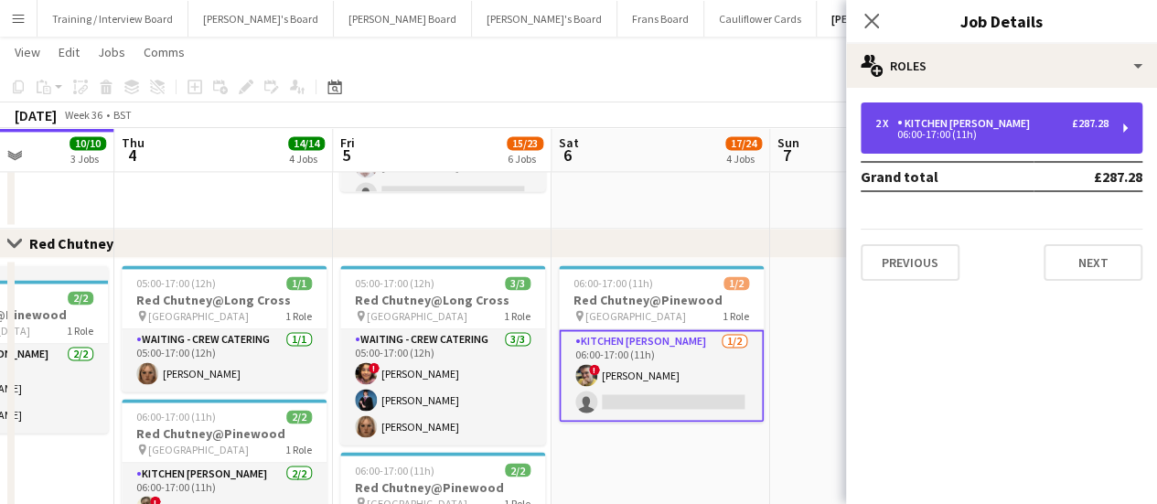
click at [988, 122] on div "Kitchen Porter" at bounding box center [967, 123] width 140 height 13
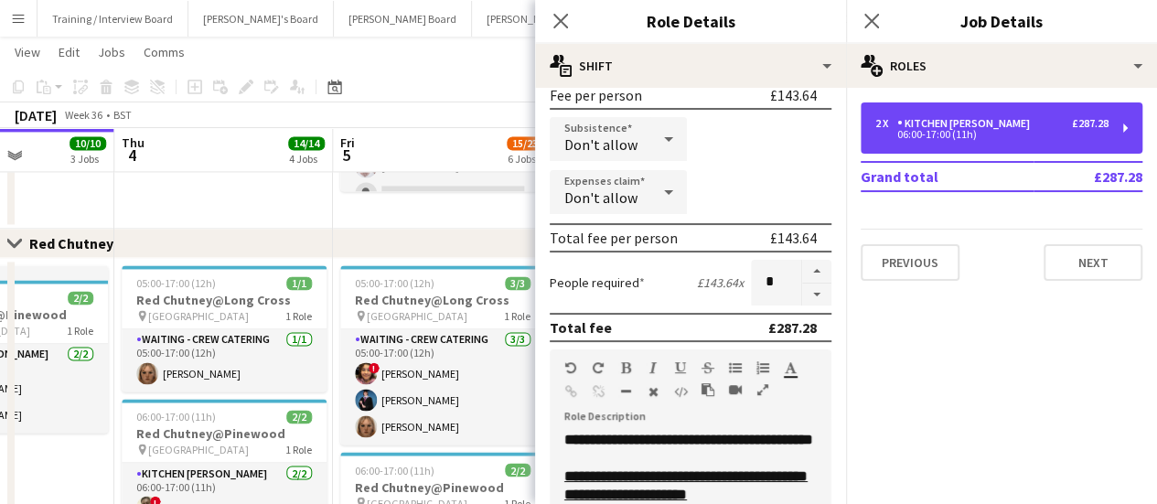
scroll to position [291, 0]
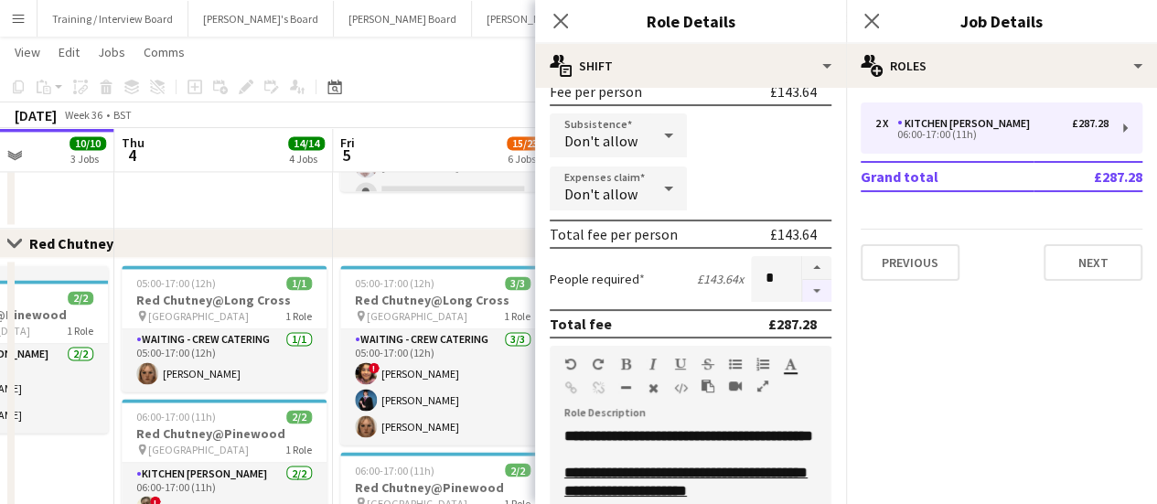
click at [803, 290] on button "button" at bounding box center [816, 291] width 29 height 23
type input "*"
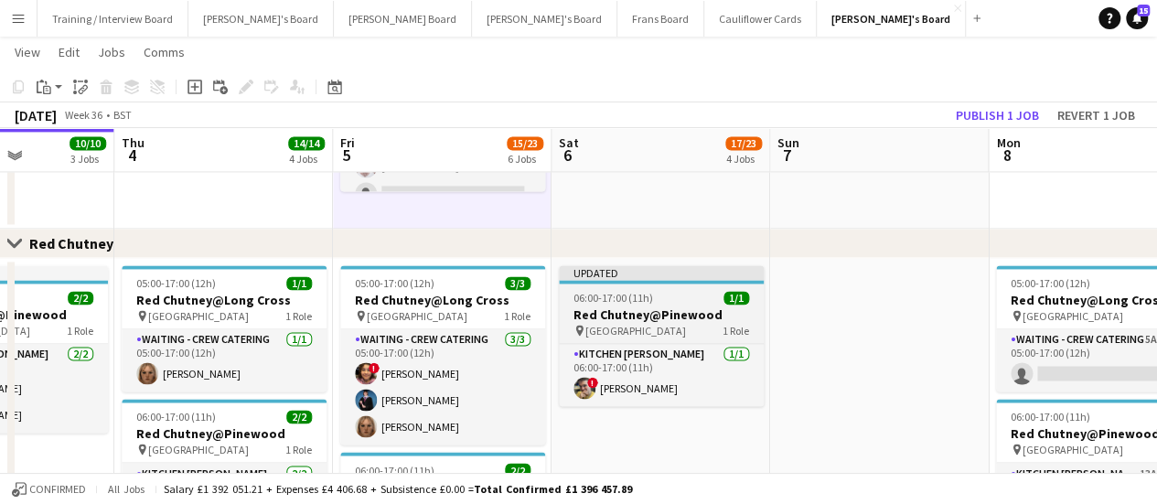
click at [611, 327] on span "Pinewood Studios" at bounding box center [635, 331] width 101 height 14
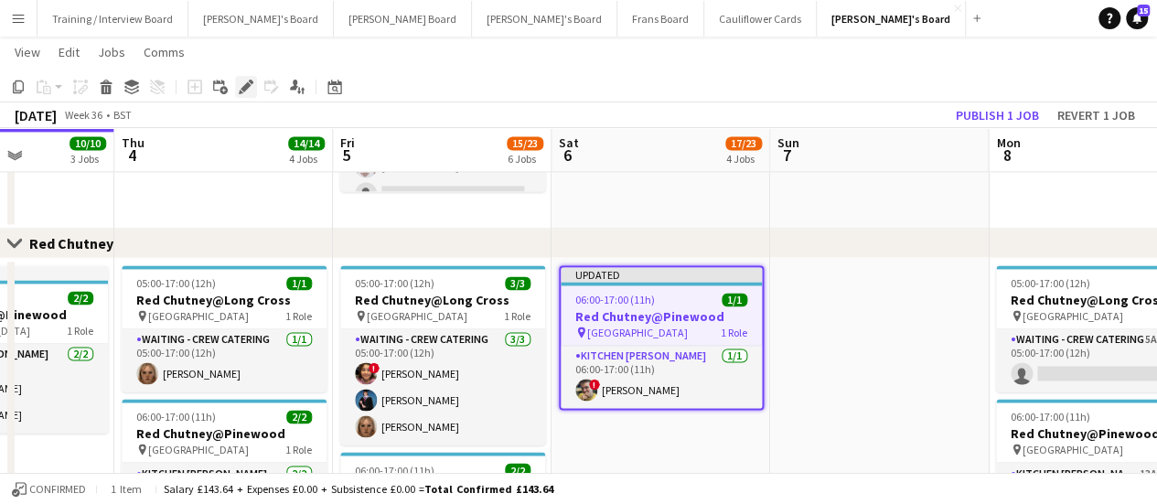
click at [252, 94] on div "Edit" at bounding box center [246, 87] width 22 height 22
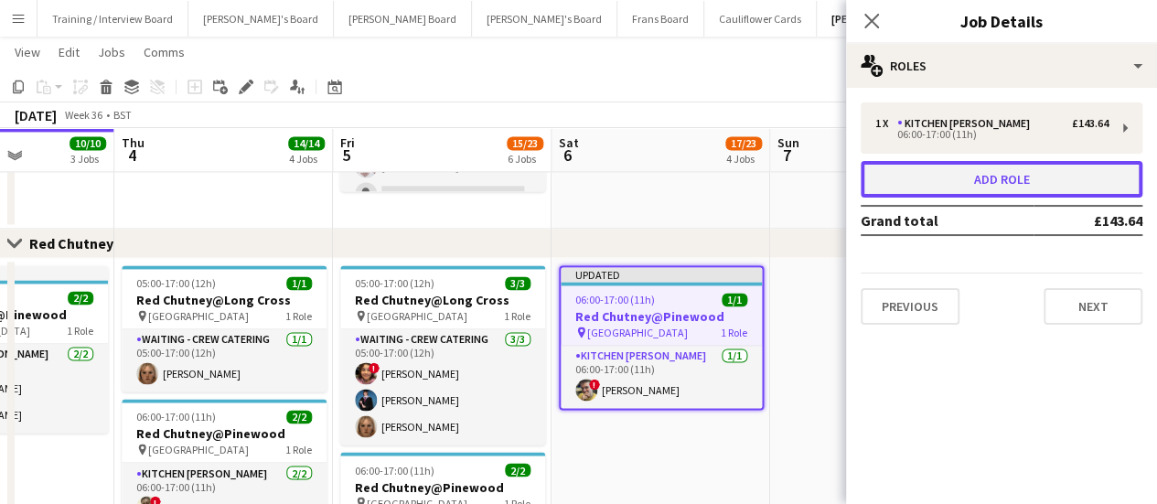
click at [947, 187] on button "Add role" at bounding box center [1001, 179] width 282 height 37
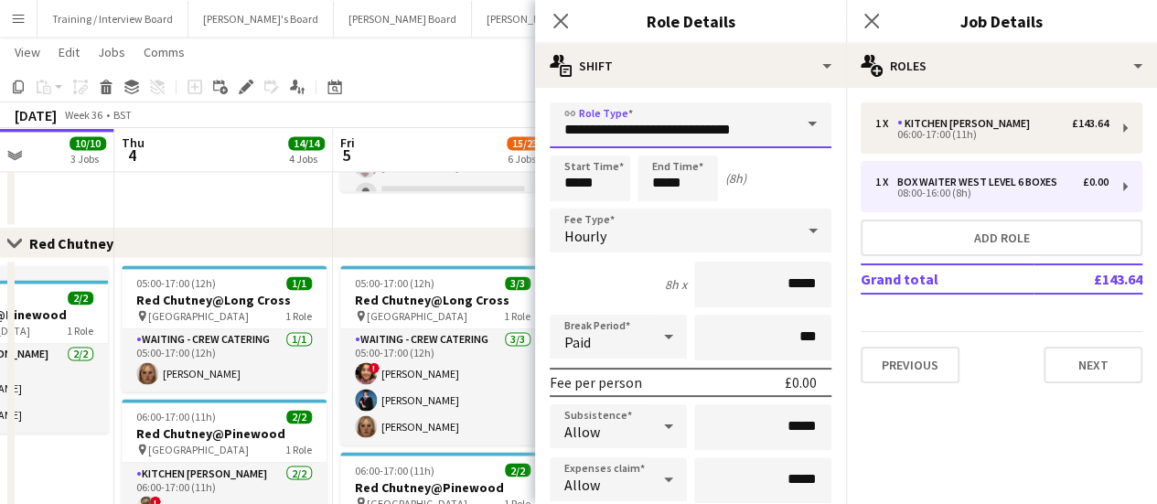
drag, startPoint x: 764, startPoint y: 133, endPoint x: 397, endPoint y: 101, distance: 368.9
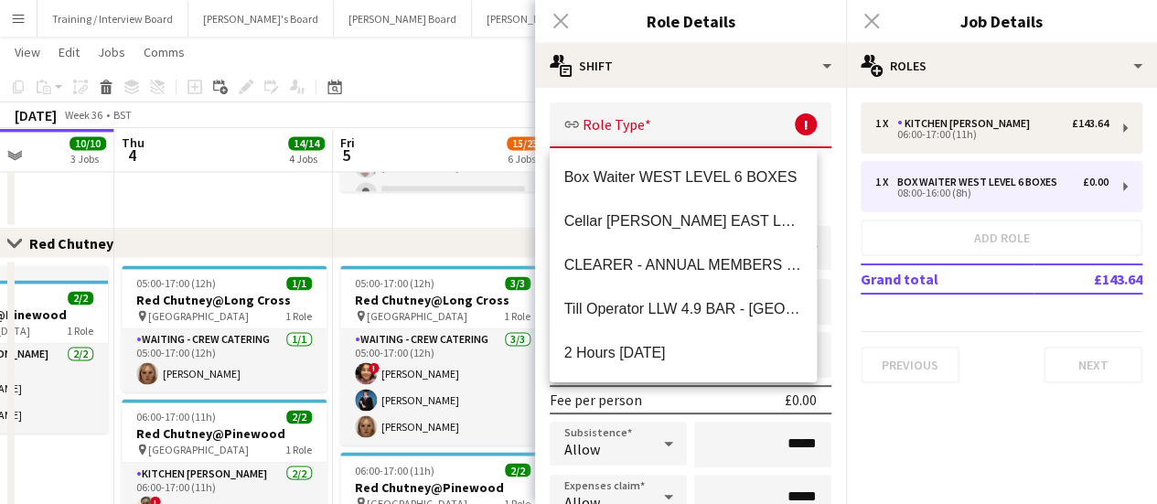
click at [397, 102] on div "September 2025 Week 36 • BST Publish 1 job Revert 1 job" at bounding box center [578, 115] width 1157 height 26
click at [599, 117] on input "text" at bounding box center [691, 125] width 282 height 46
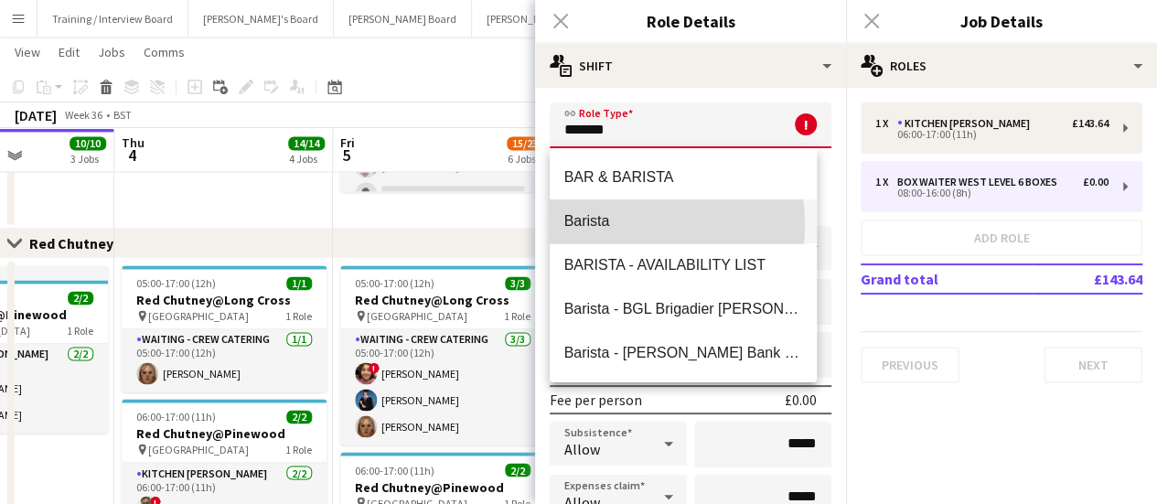
click at [614, 225] on span "Barista" at bounding box center [683, 220] width 239 height 17
type input "*******"
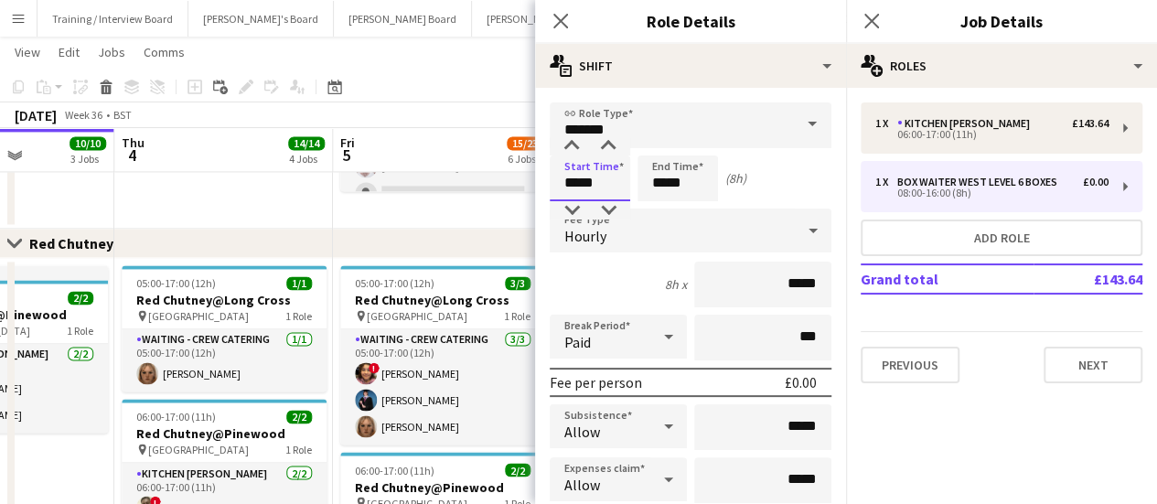
click at [577, 184] on input "*****" at bounding box center [590, 178] width 80 height 46
type input "*****"
click at [669, 185] on input "*****" at bounding box center [677, 178] width 80 height 46
type input "*****"
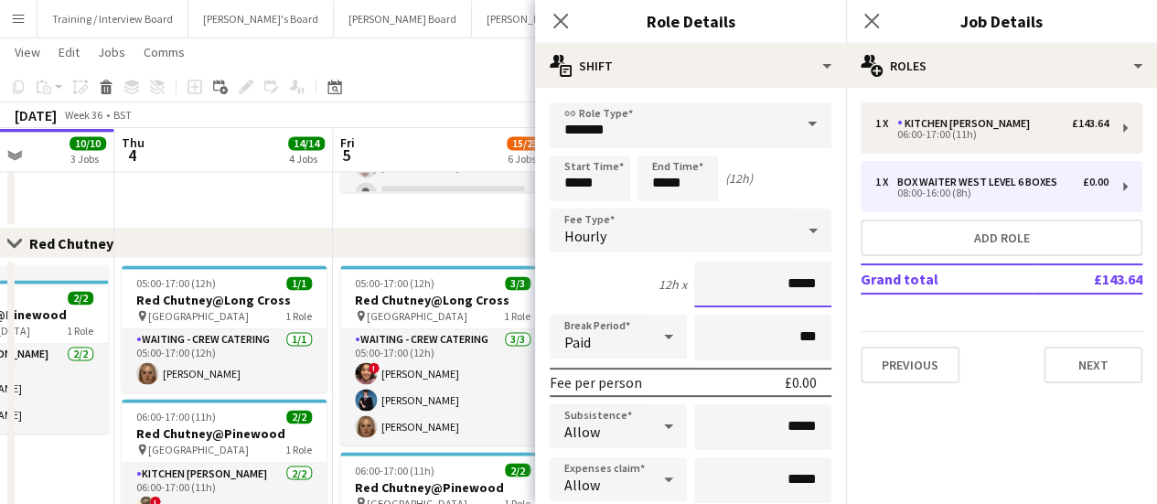
click at [785, 287] on input "*****" at bounding box center [762, 285] width 137 height 46
type input "**"
type input "******"
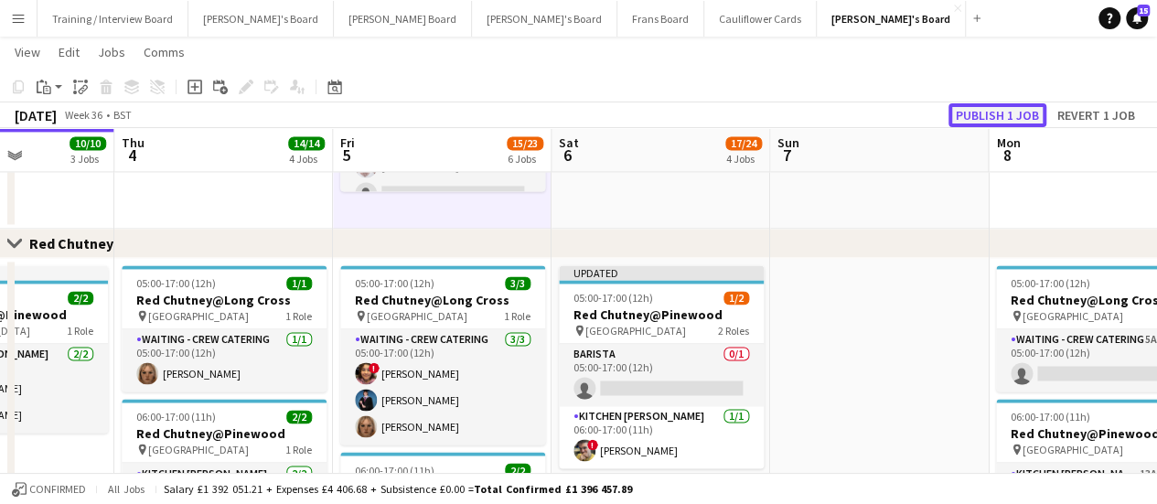
click at [1012, 116] on button "Publish 1 job" at bounding box center [997, 115] width 98 height 24
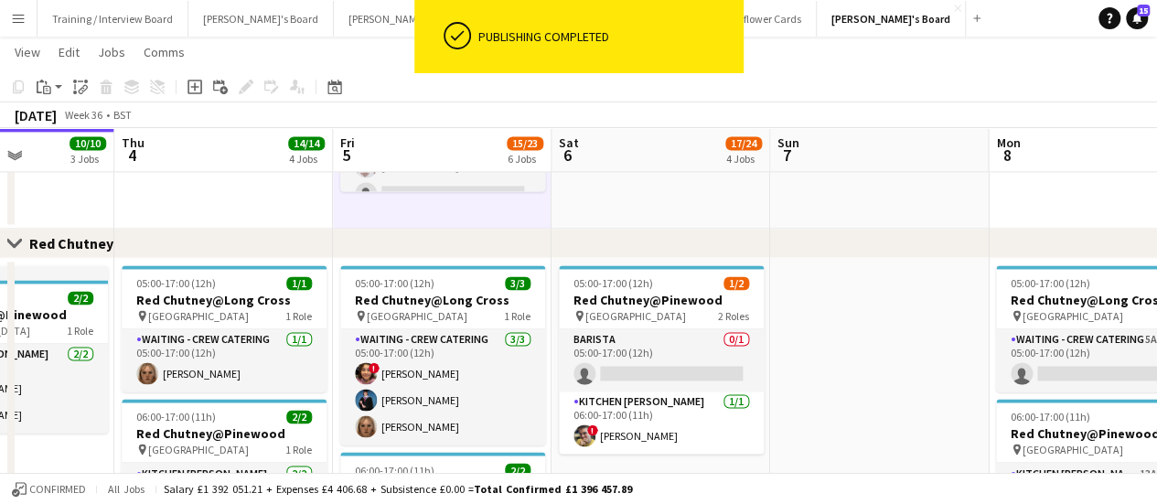
scroll to position [0, 874]
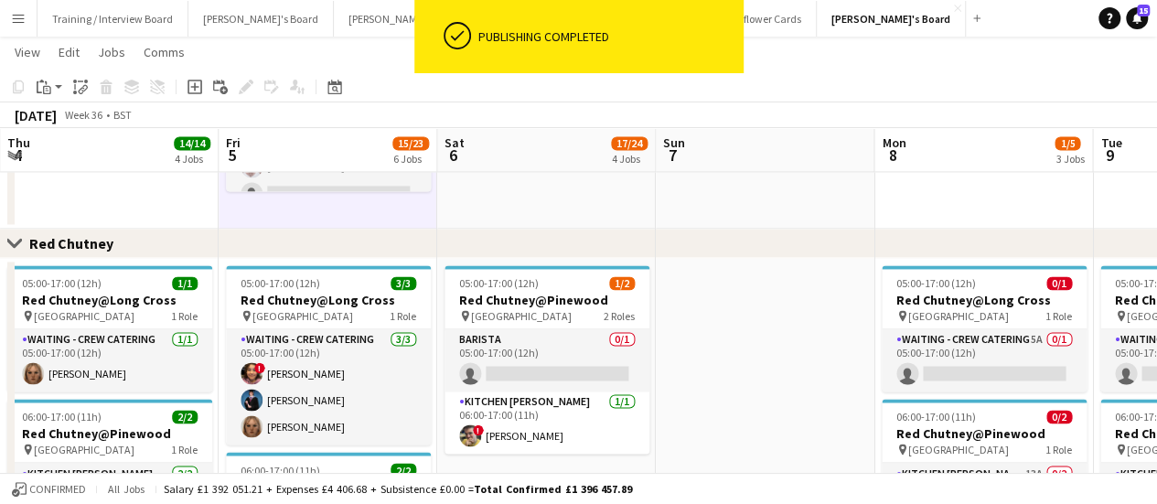
drag, startPoint x: 916, startPoint y: 390, endPoint x: 802, endPoint y: 379, distance: 114.8
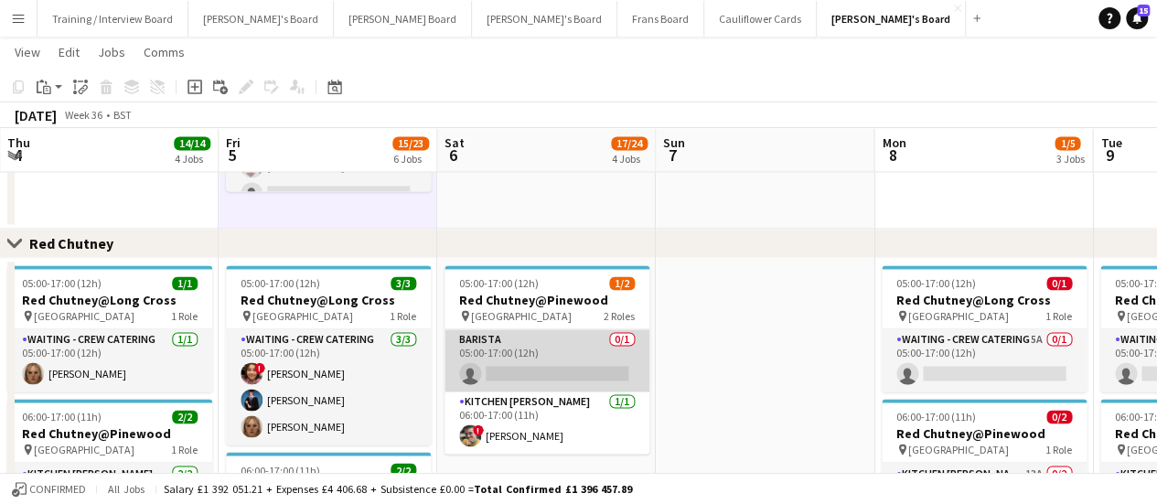
click at [543, 359] on app-card-role "Barista 0/1 05:00-17:00 (12h) single-neutral-actions" at bounding box center [546, 360] width 205 height 62
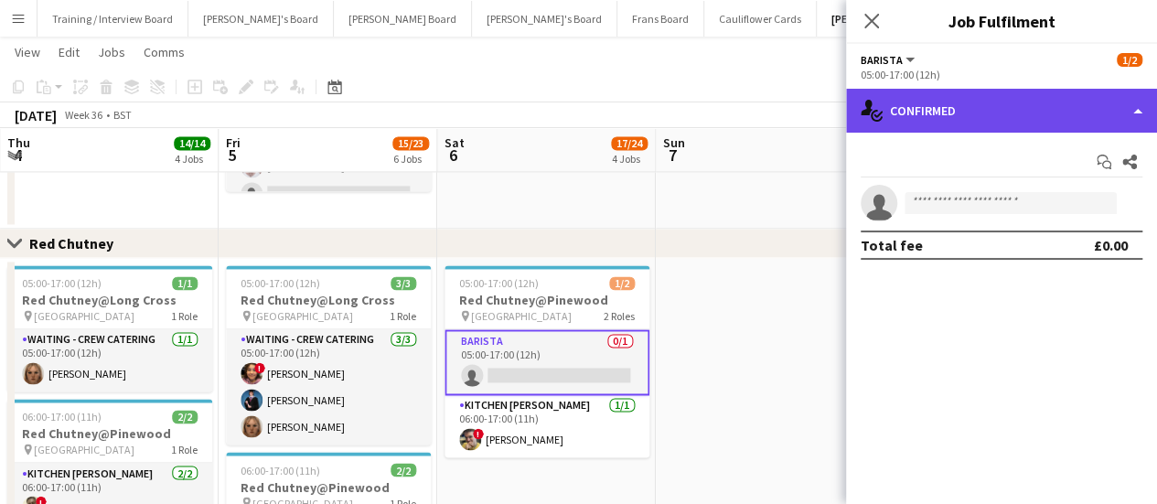
click at [1019, 120] on div "single-neutral-actions-check-2 Confirmed" at bounding box center [1001, 111] width 311 height 44
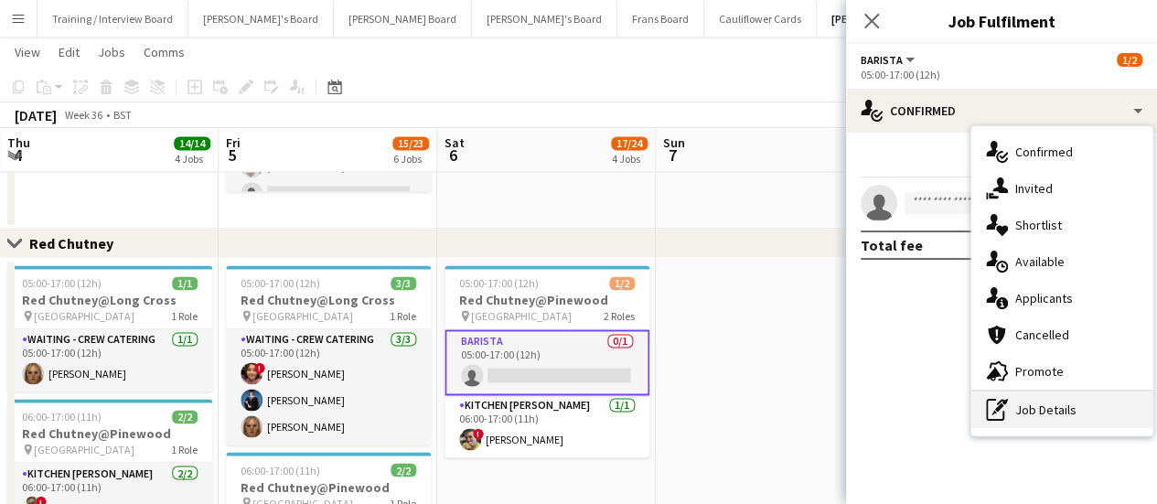
click at [1062, 418] on div "pen-write Job Details" at bounding box center [1061, 409] width 181 height 37
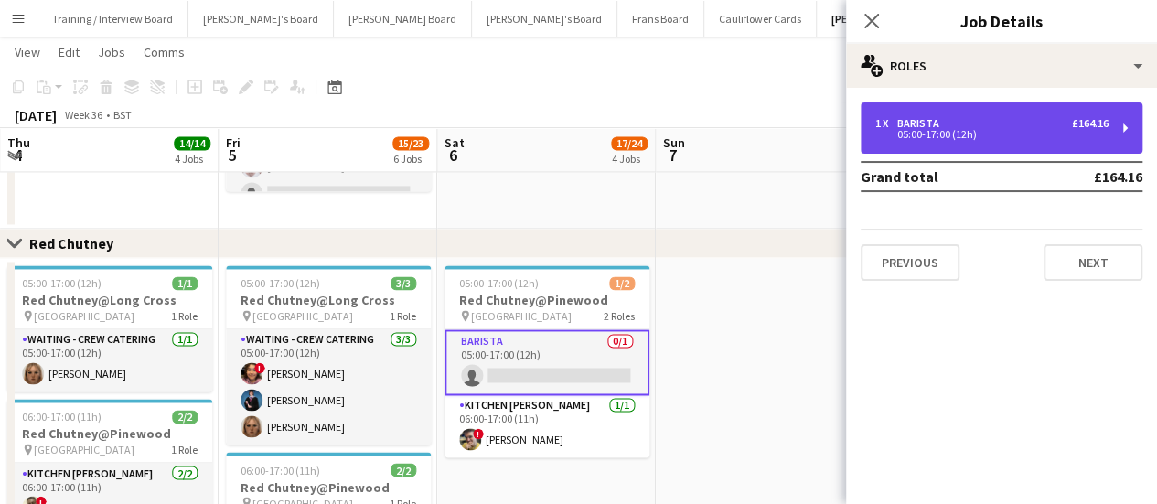
click at [926, 123] on div "Barista" at bounding box center [921, 123] width 49 height 13
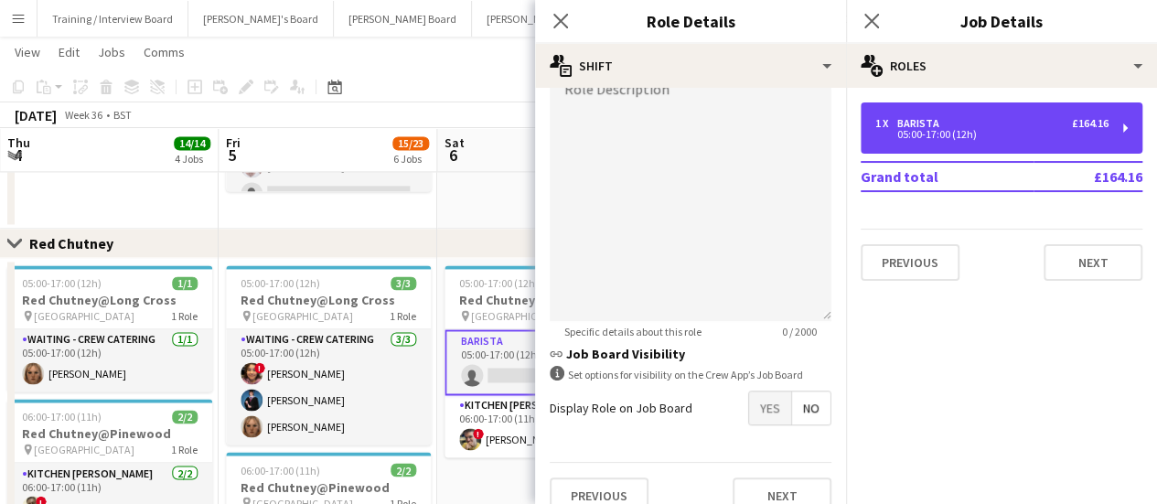
scroll to position [629, 0]
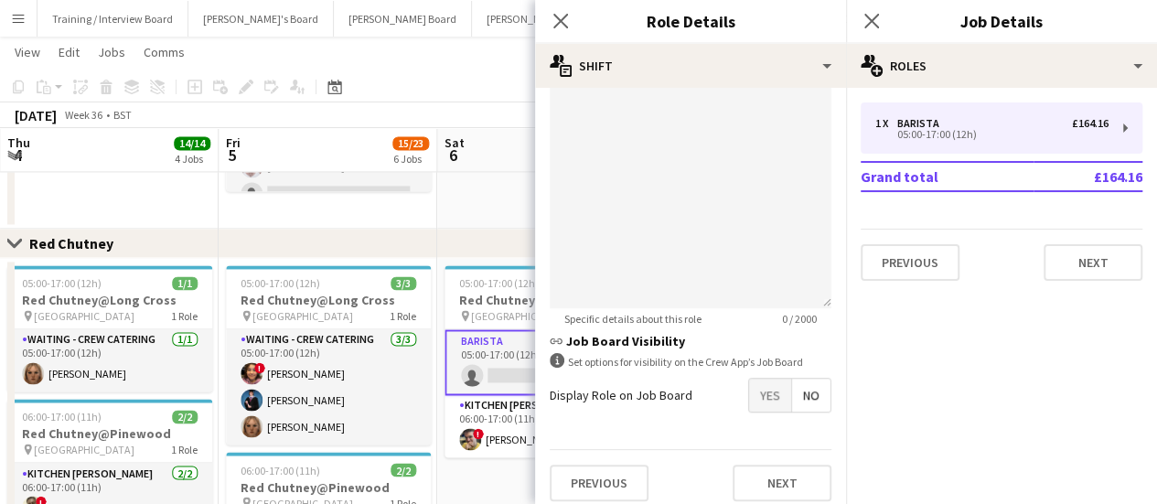
click at [749, 390] on span "Yes" at bounding box center [770, 395] width 42 height 33
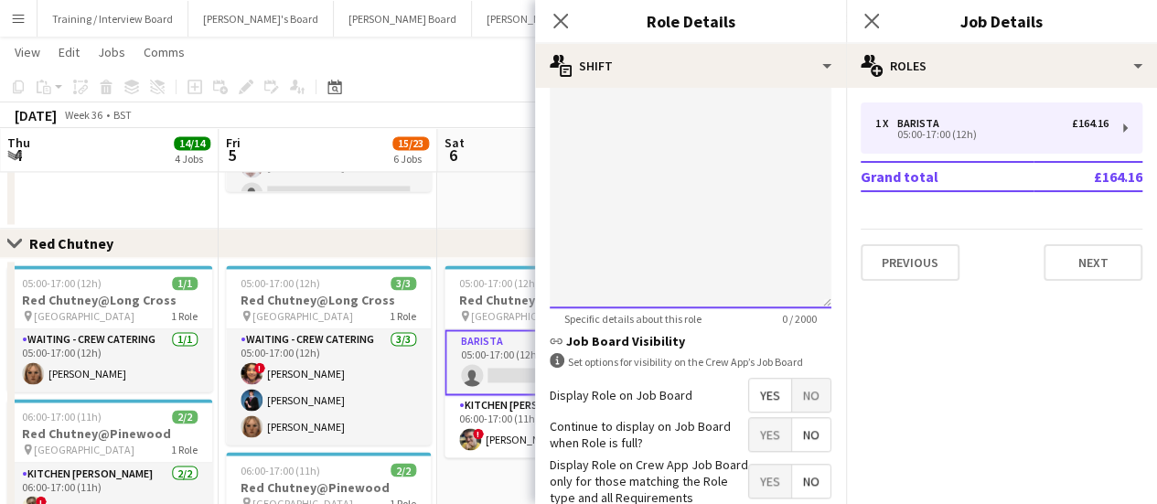
click at [679, 187] on div at bounding box center [691, 198] width 282 height 219
paste div
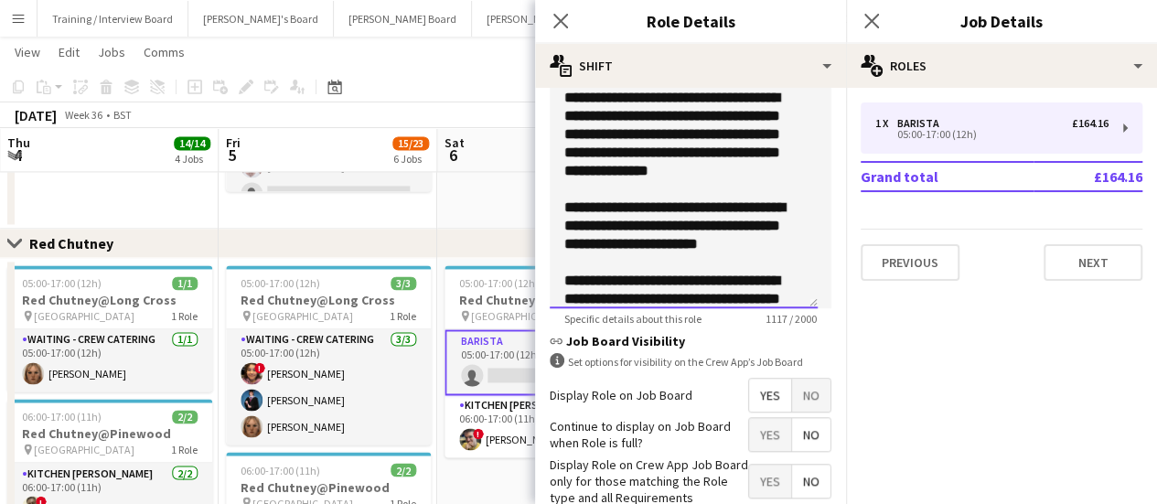
scroll to position [733, 0]
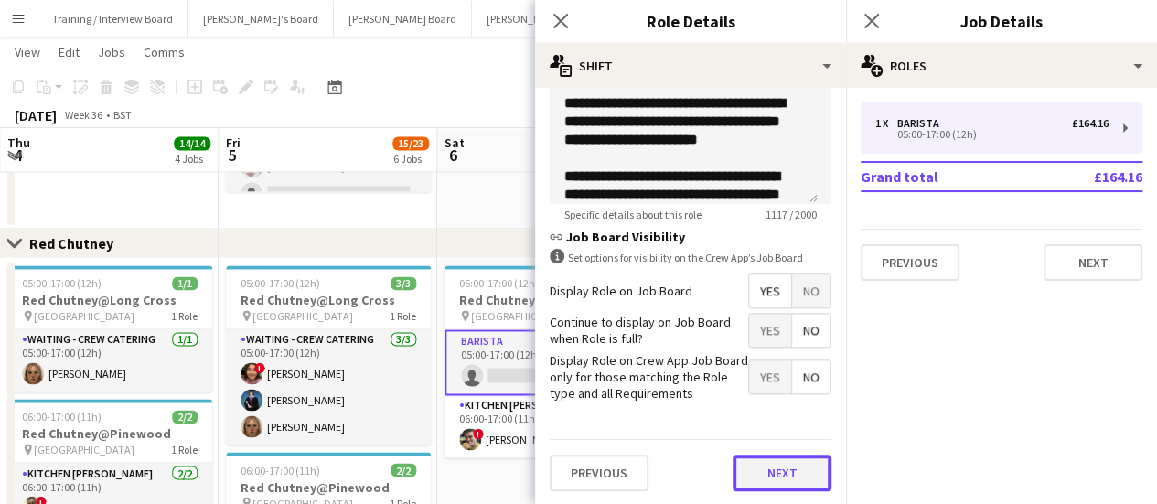
click at [804, 478] on button "Next" at bounding box center [781, 472] width 99 height 37
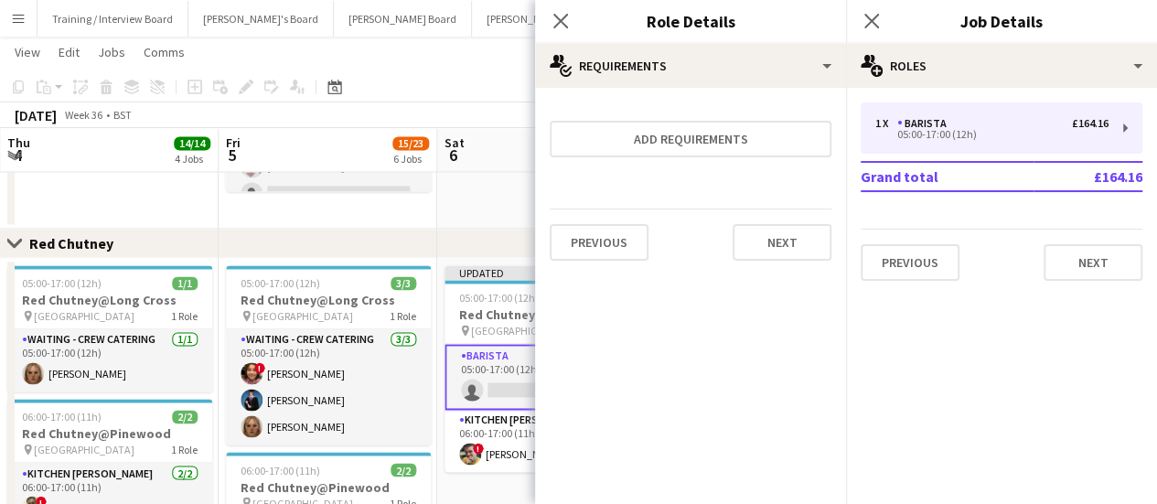
scroll to position [0, 0]
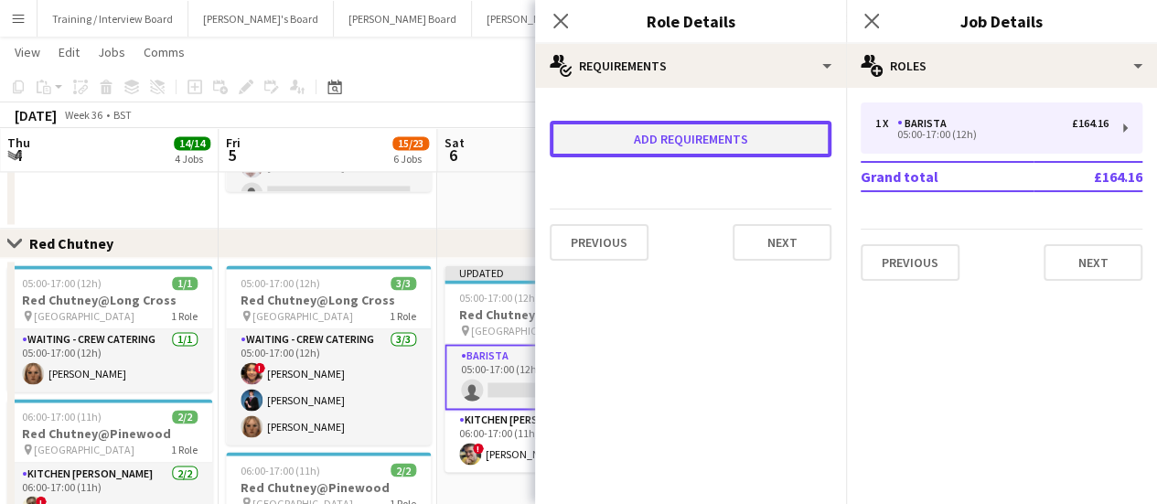
click at [739, 142] on button "Add requirements" at bounding box center [691, 139] width 282 height 37
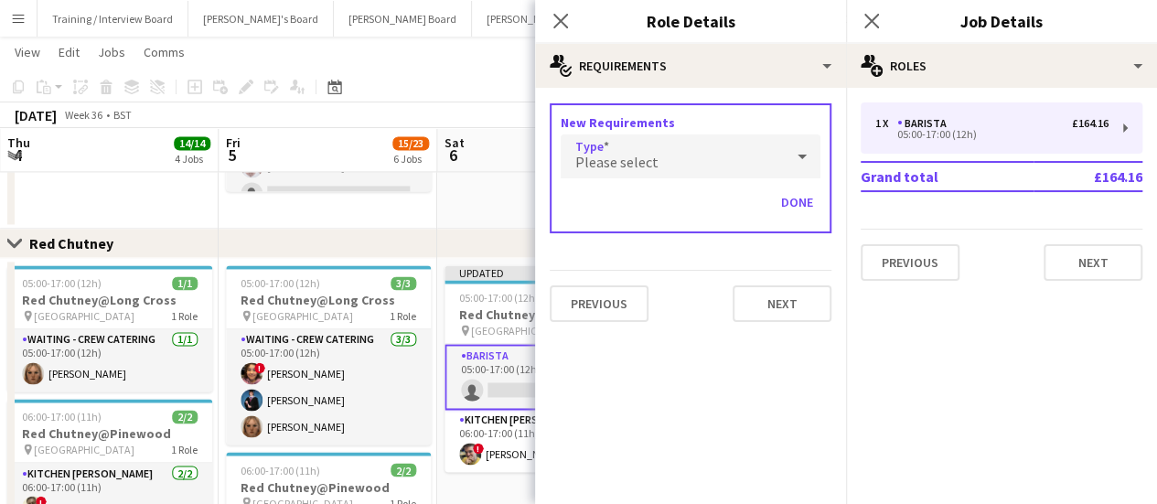
click at [730, 149] on div "Please select" at bounding box center [672, 156] width 223 height 44
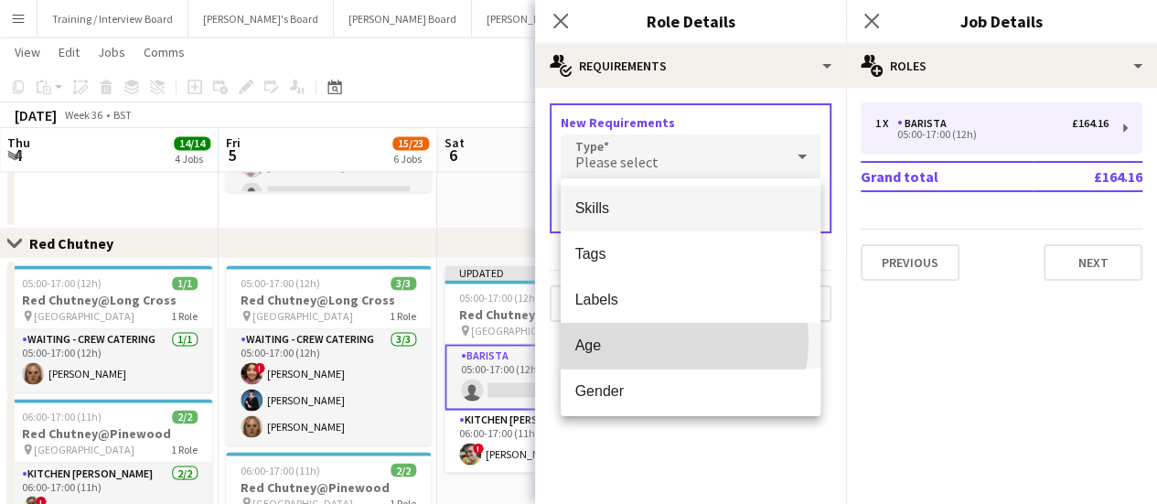
click at [649, 341] on span "Age" at bounding box center [690, 344] width 230 height 17
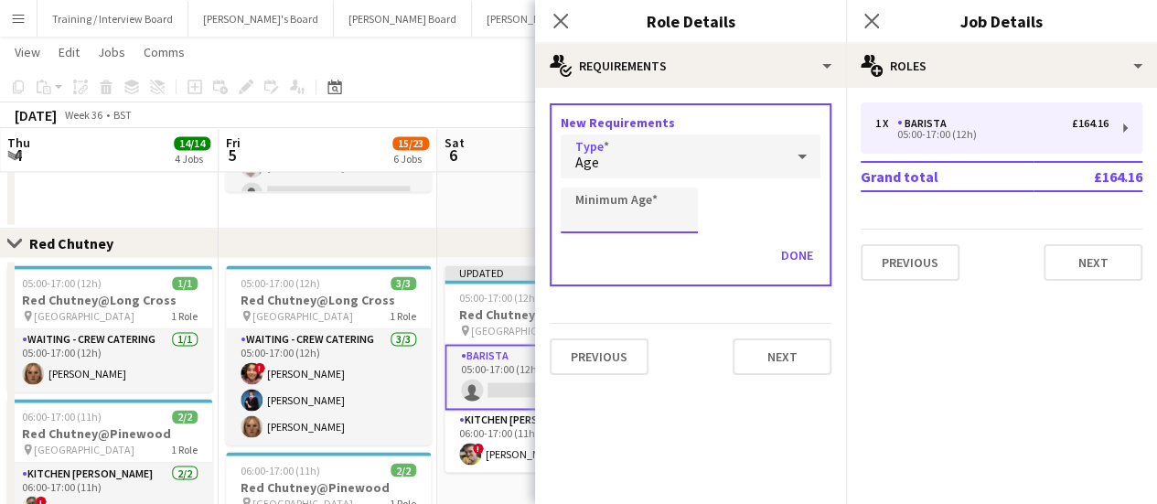
click at [637, 223] on input "Minimum Age" at bounding box center [629, 210] width 137 height 46
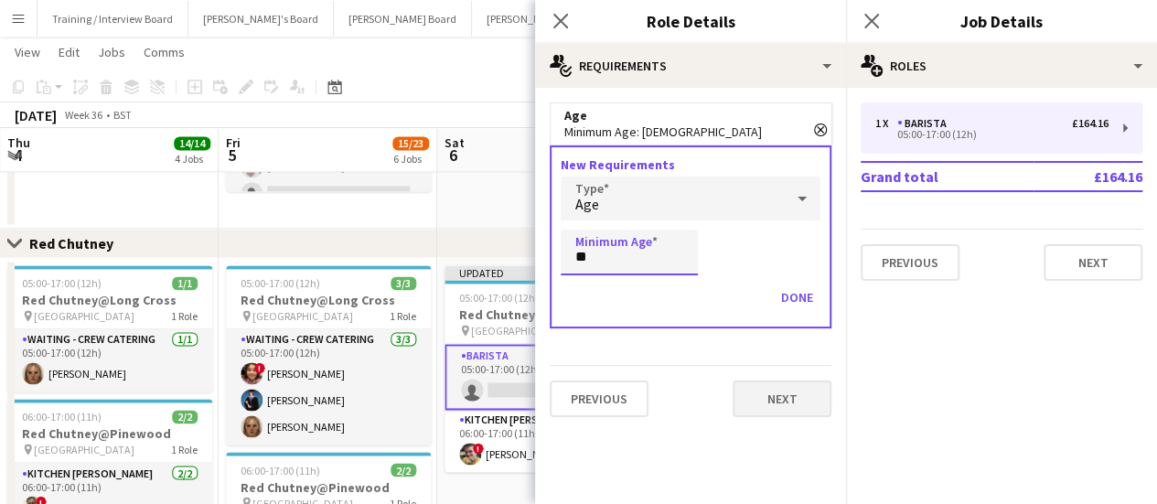
type input "**"
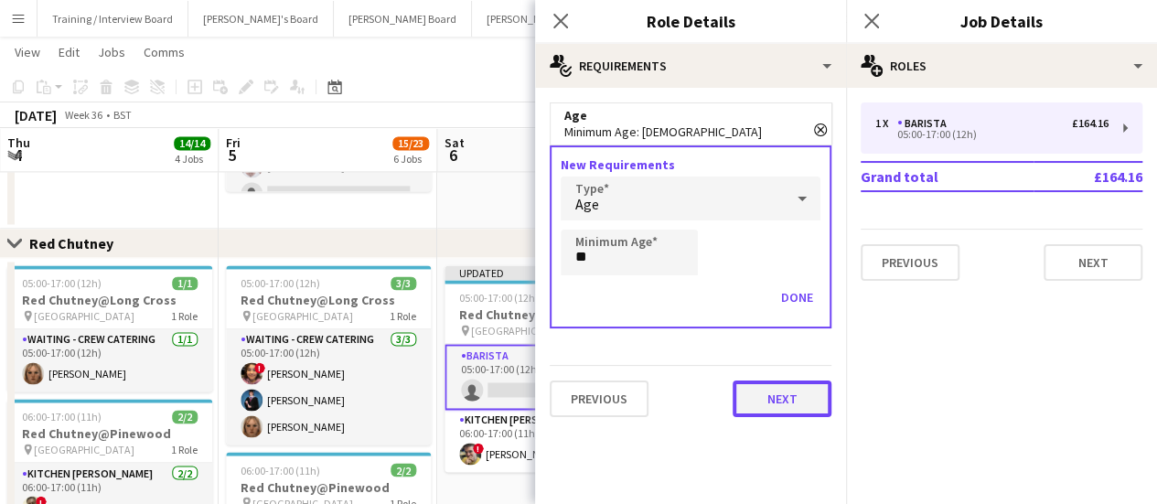
click at [774, 416] on button "Next" at bounding box center [781, 398] width 99 height 37
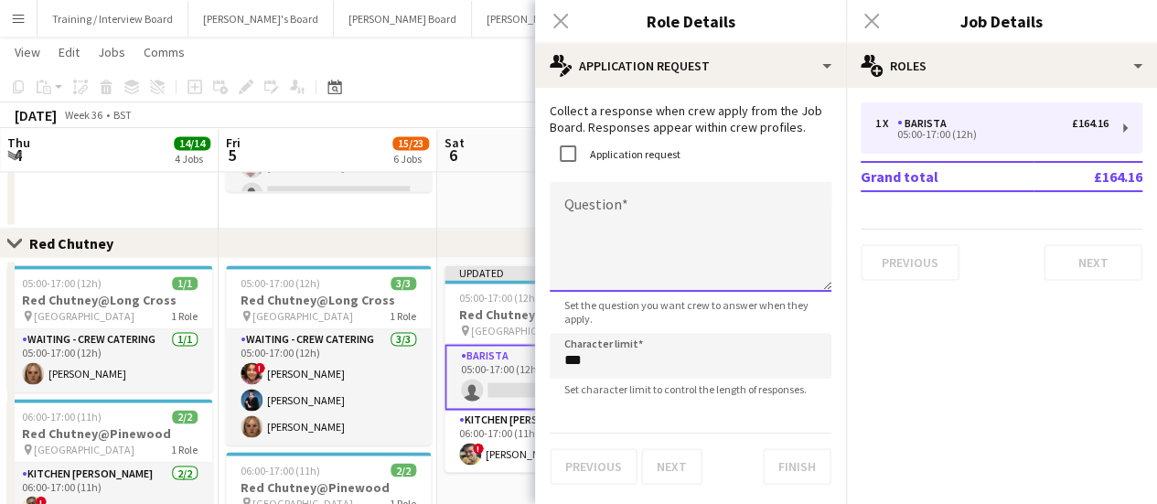
click at [626, 245] on textarea "Question" at bounding box center [691, 237] width 282 height 110
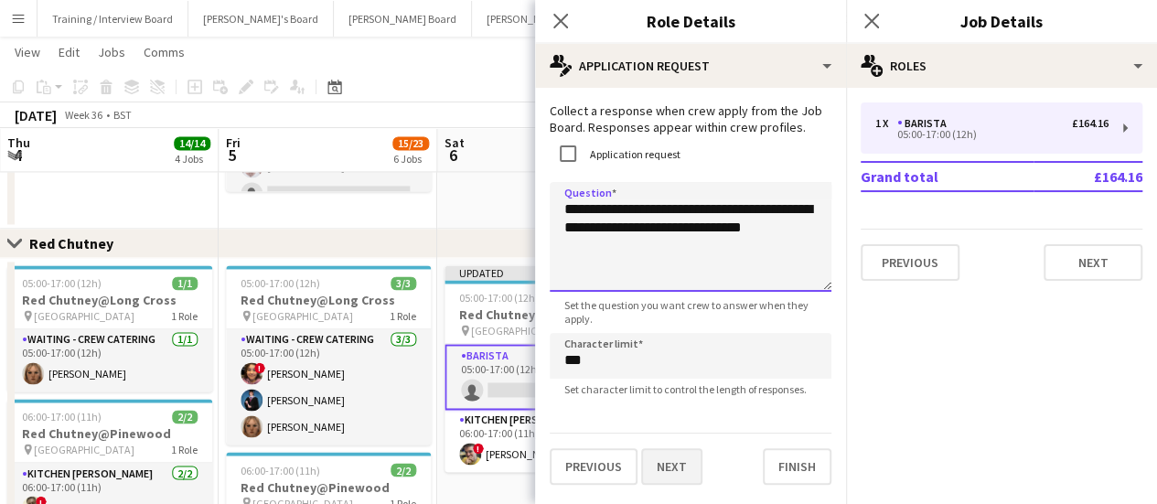
type textarea "**********"
click at [674, 471] on button "Next" at bounding box center [671, 466] width 61 height 37
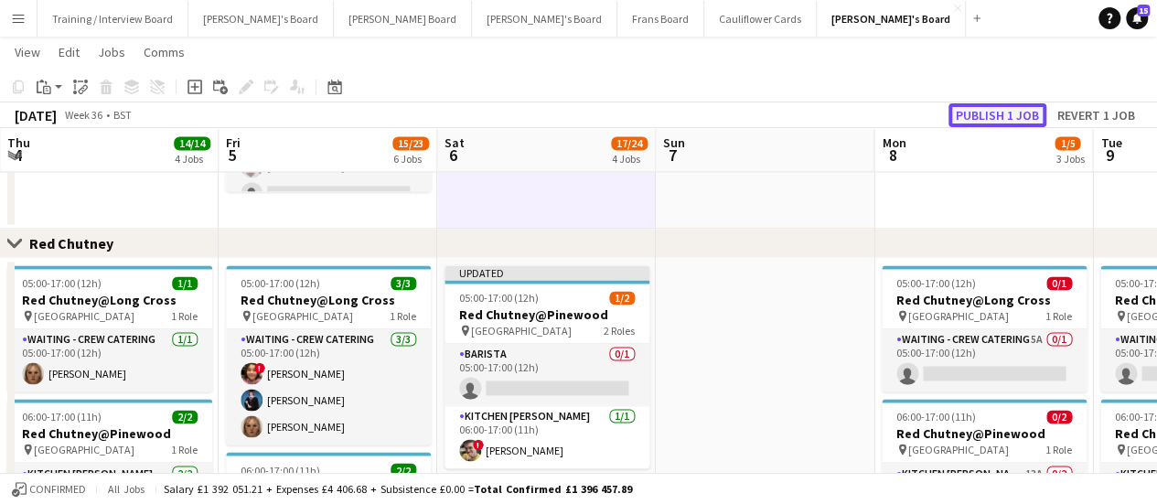
click at [977, 114] on button "Publish 1 job" at bounding box center [997, 115] width 98 height 24
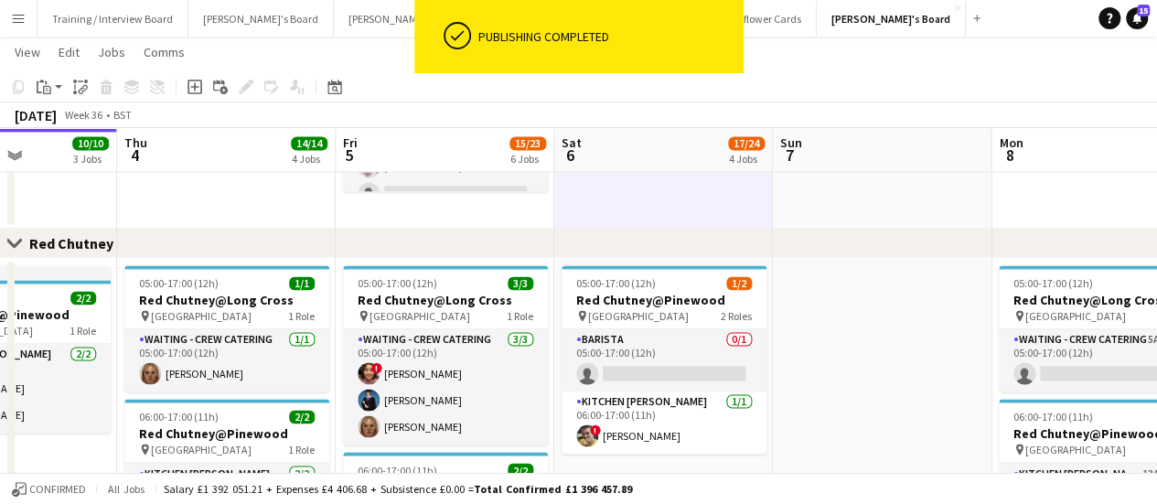
scroll to position [0, 755]
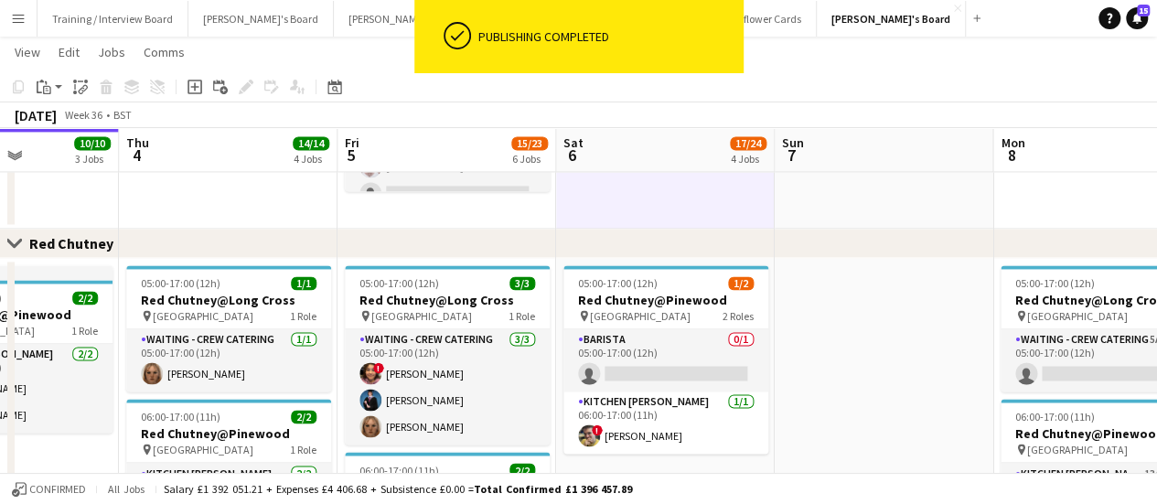
drag, startPoint x: 329, startPoint y: 415, endPoint x: 448, endPoint y: 416, distance: 118.9
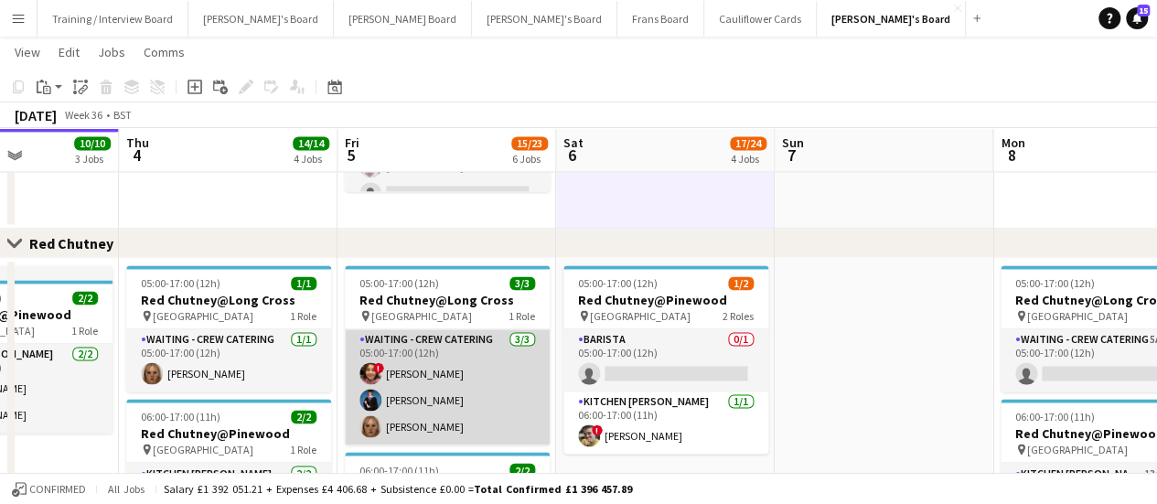
click at [445, 387] on app-card-role "Waiting - Crew Catering 3/3 05:00-17:00 (12h) ! Courtney Brodrick Alfred Morris…" at bounding box center [447, 386] width 205 height 115
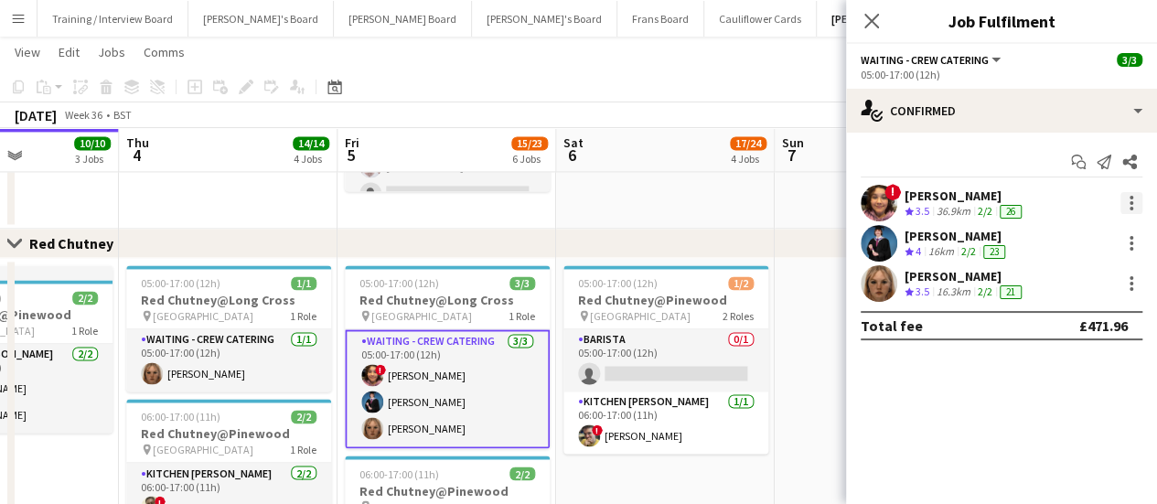
click at [1137, 207] on div at bounding box center [1131, 203] width 22 height 22
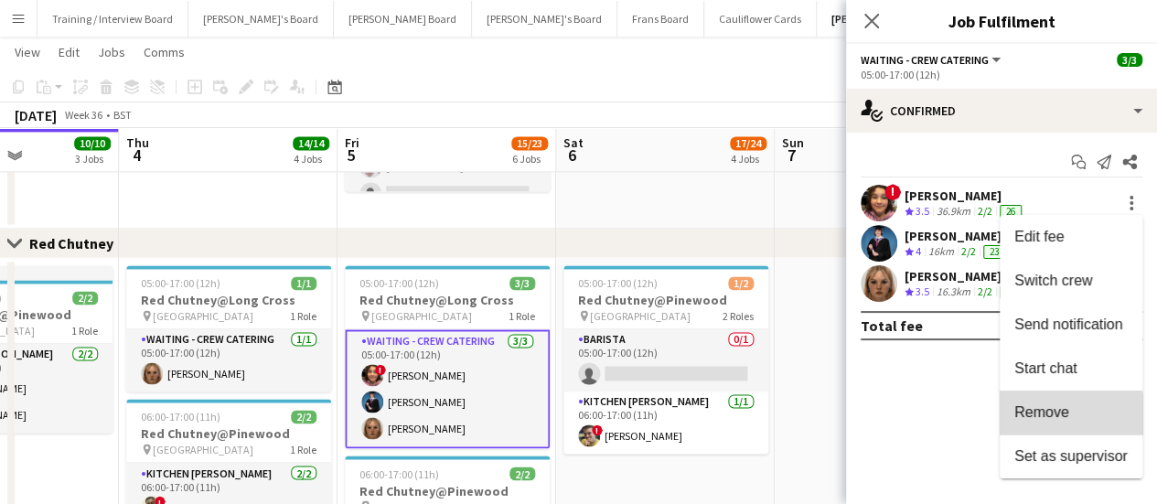
click at [1064, 431] on button "Remove" at bounding box center [1070, 412] width 143 height 44
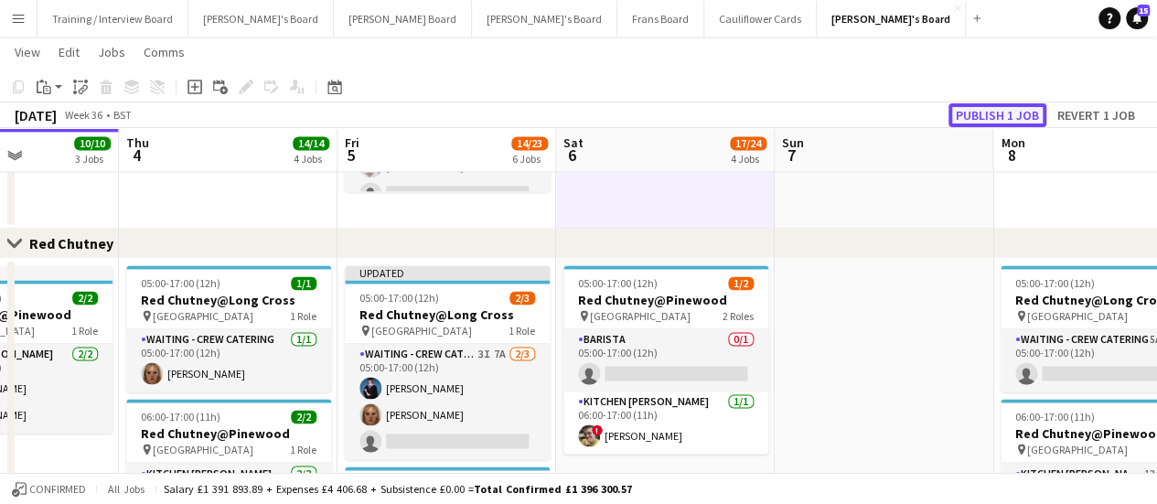
click at [1015, 114] on button "Publish 1 job" at bounding box center [997, 115] width 98 height 24
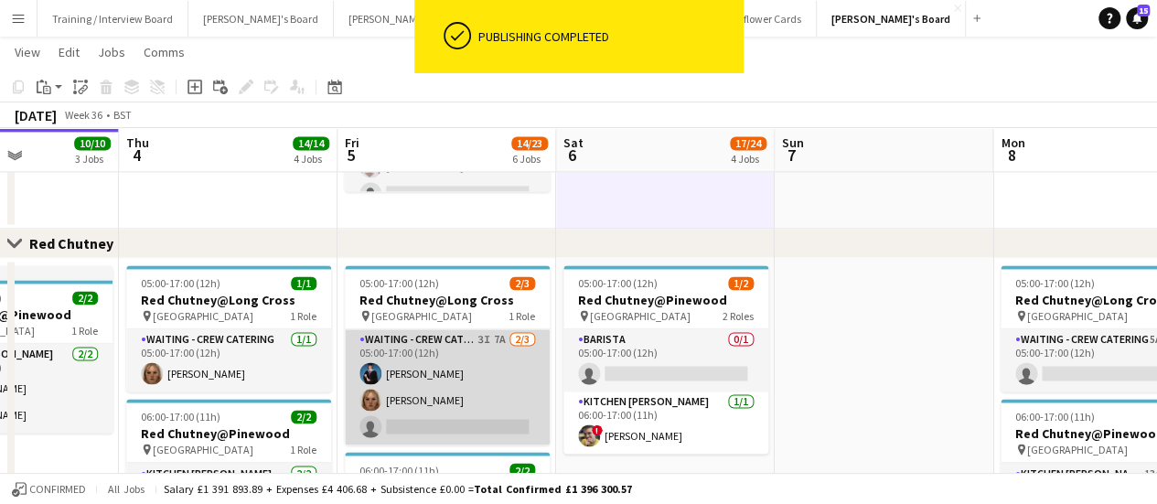
click at [422, 374] on app-card-role "Waiting - Crew Catering 3I 7A 2/3 05:00-17:00 (12h) Alfred Morris Heather Burt …" at bounding box center [447, 386] width 205 height 115
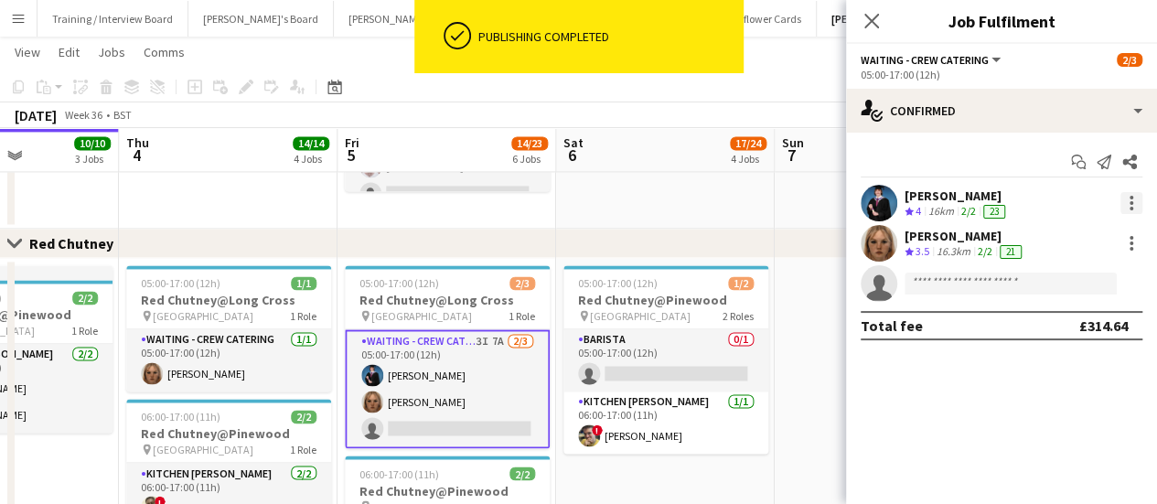
click at [1132, 202] on div at bounding box center [1131, 203] width 22 height 22
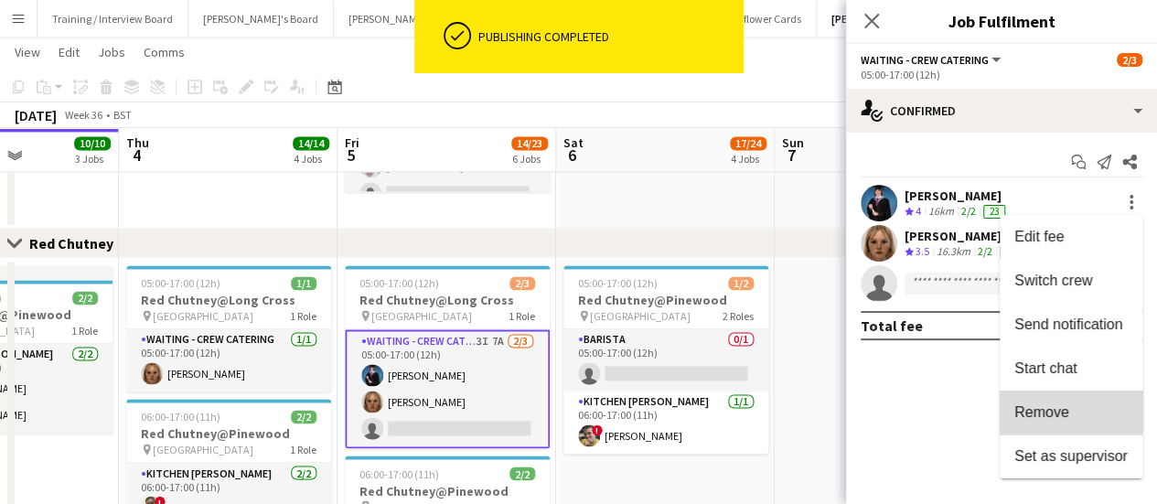
click at [1042, 404] on span "Remove" at bounding box center [1041, 412] width 55 height 16
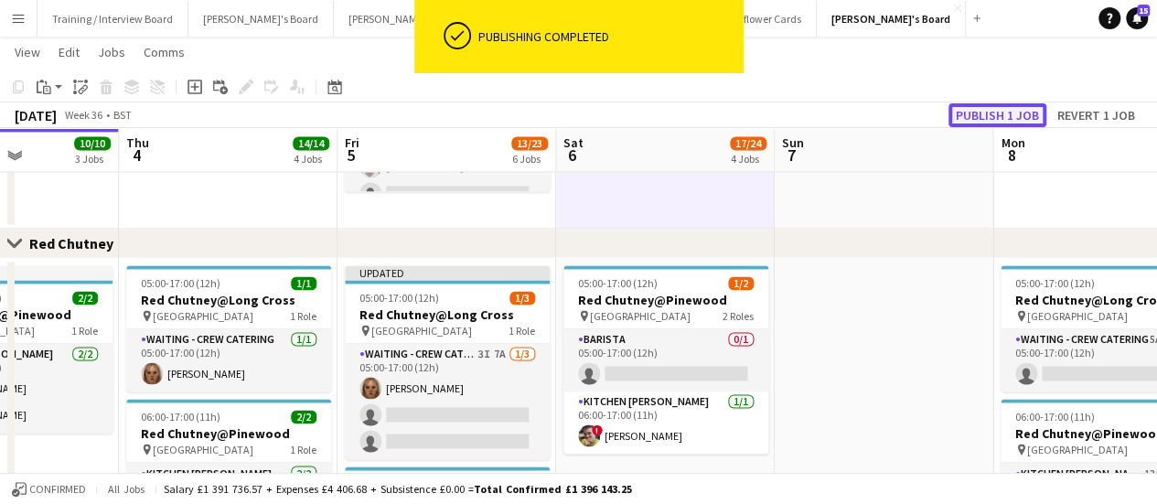
click at [1022, 116] on button "Publish 1 job" at bounding box center [997, 115] width 98 height 24
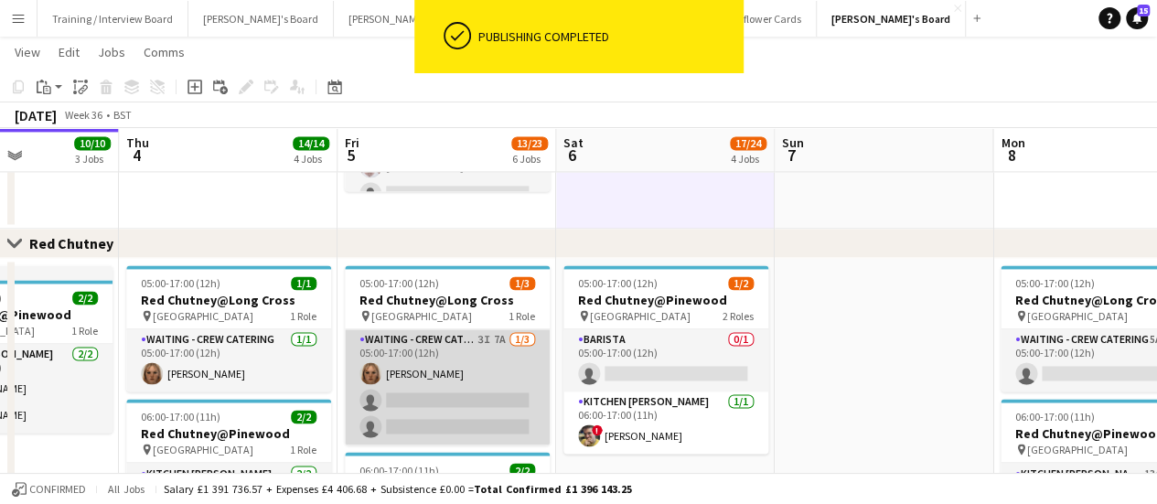
click at [483, 365] on app-card-role "Waiting - Crew Catering 3I 7A 1/3 05:00-17:00 (12h) Heather Burt single-neutral…" at bounding box center [447, 386] width 205 height 115
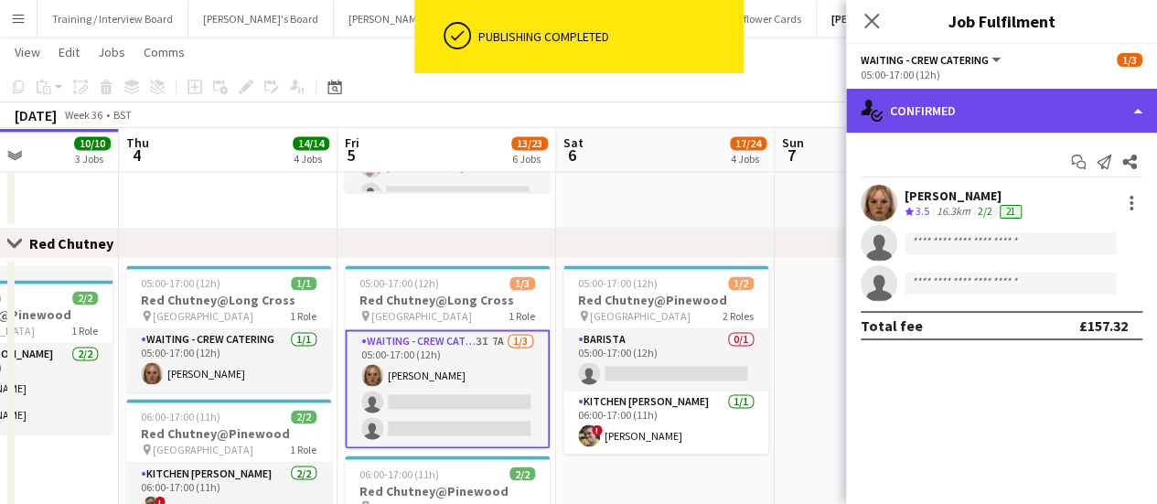
click at [1002, 109] on div "single-neutral-actions-check-2 Confirmed" at bounding box center [1001, 111] width 311 height 44
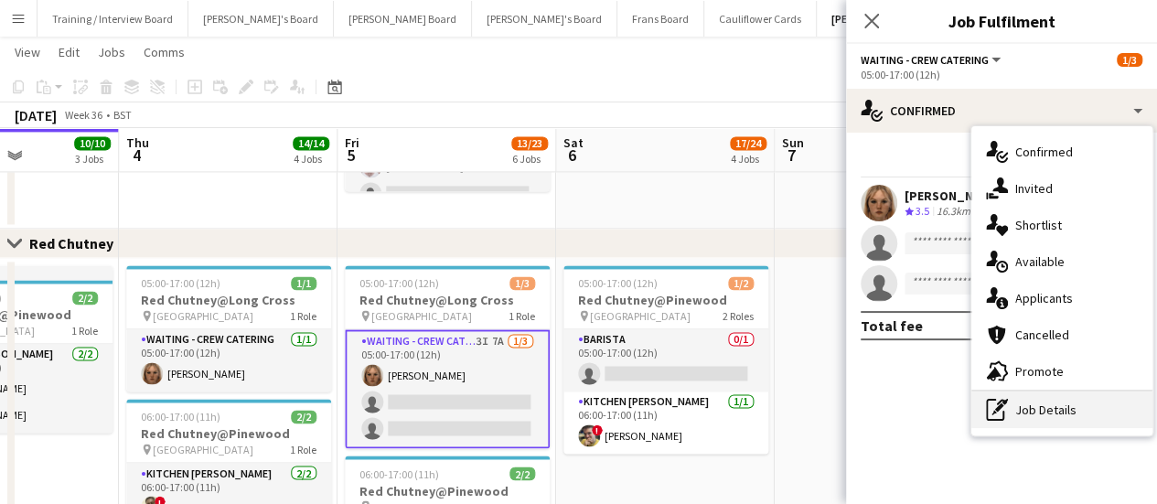
click at [1059, 405] on div "pen-write Job Details" at bounding box center [1061, 409] width 181 height 37
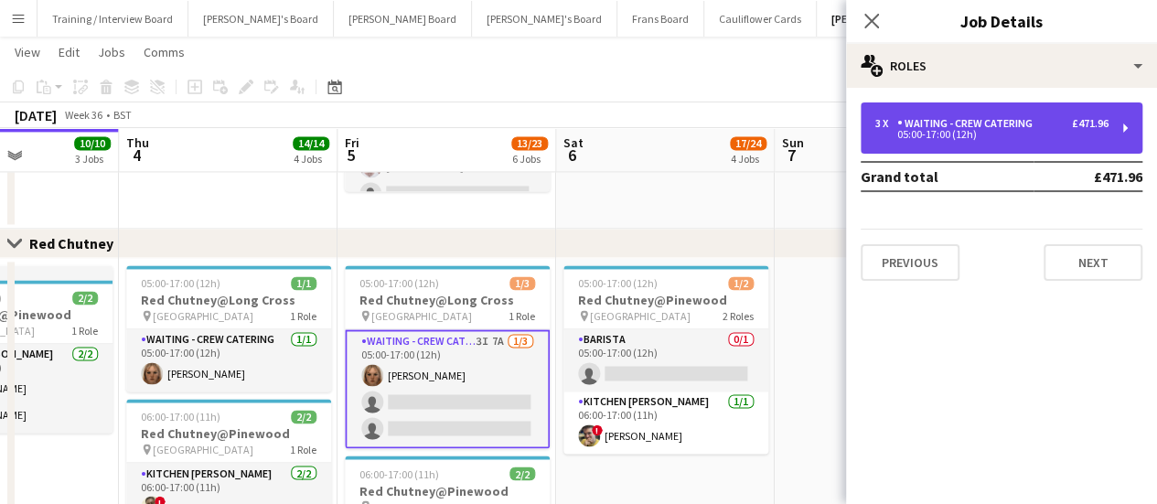
click at [988, 128] on div "Waiting - Crew Catering" at bounding box center [968, 123] width 143 height 13
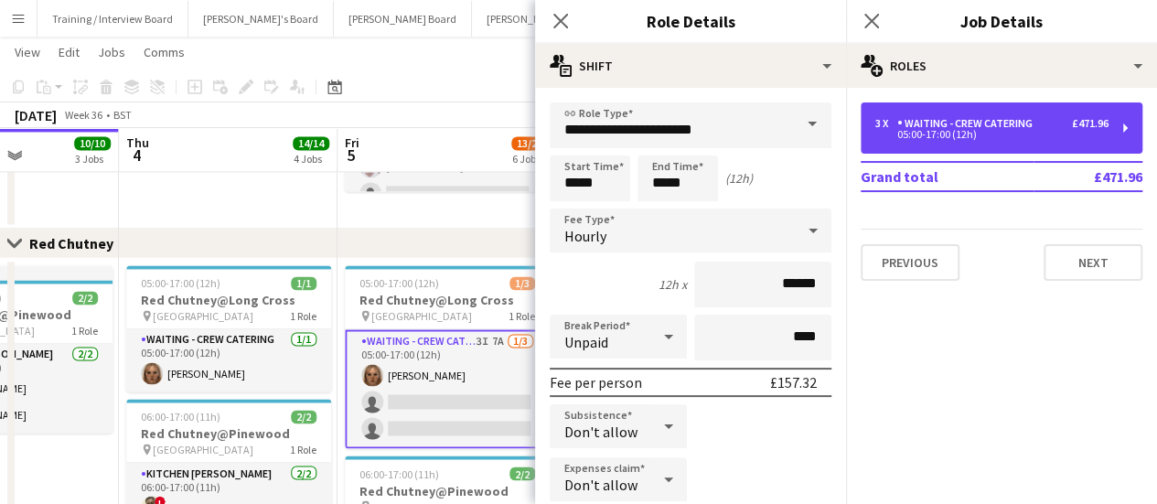
scroll to position [326, 0]
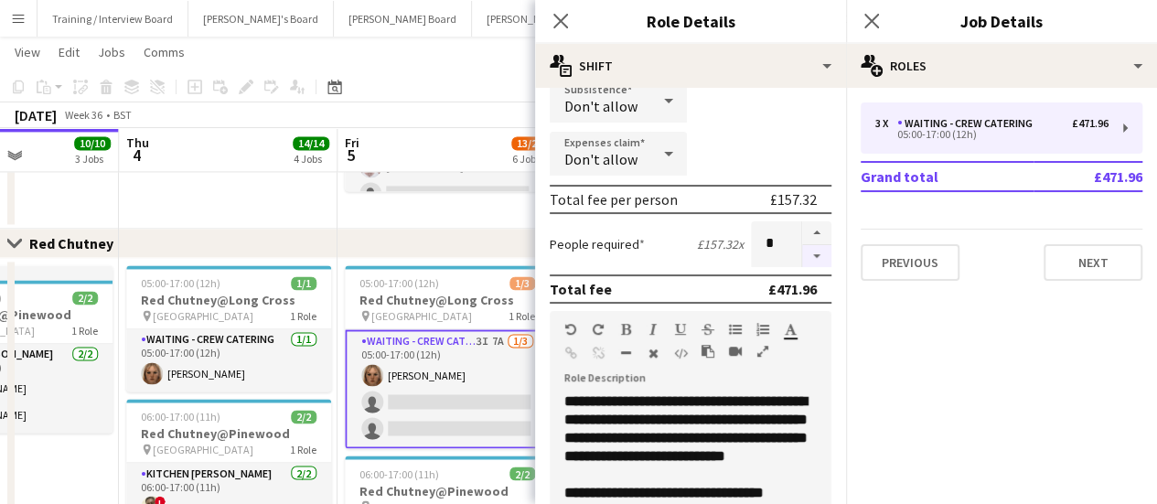
click at [802, 250] on button "button" at bounding box center [816, 256] width 29 height 23
type input "*"
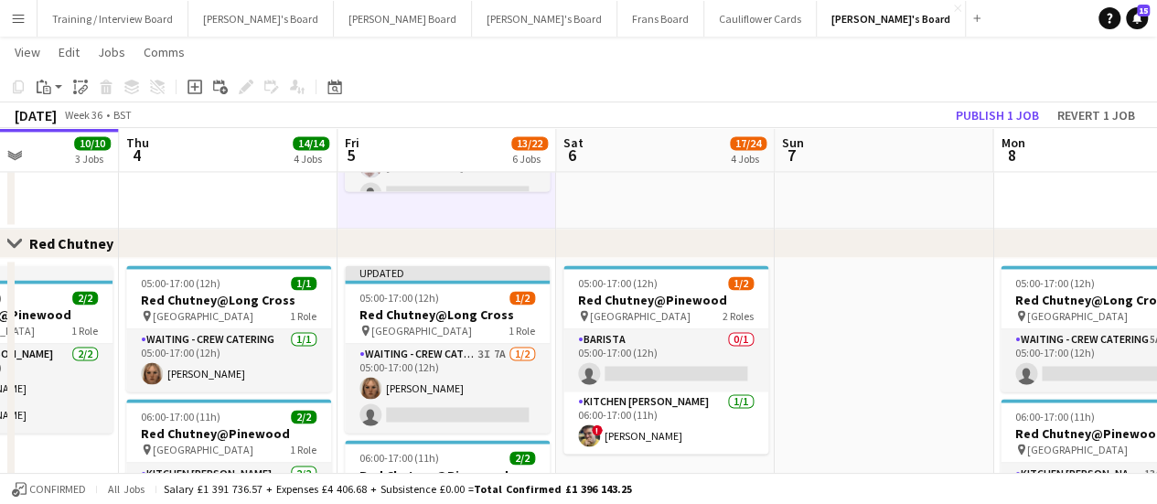
click at [990, 97] on app-toolbar "Copy Paste Paste Ctrl+V Paste with crew Ctrl+Shift+V Paste linked Job Delete Gr…" at bounding box center [578, 86] width 1157 height 31
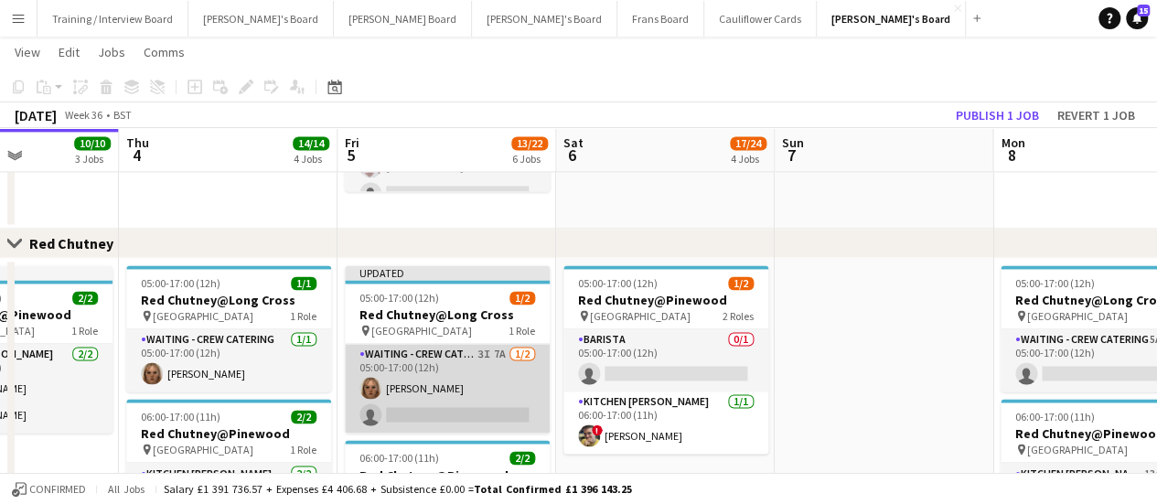
click at [407, 390] on app-card-role "Waiting - Crew Catering 3I 7A 1/2 05:00-17:00 (12h) Heather Burt single-neutral…" at bounding box center [447, 388] width 205 height 89
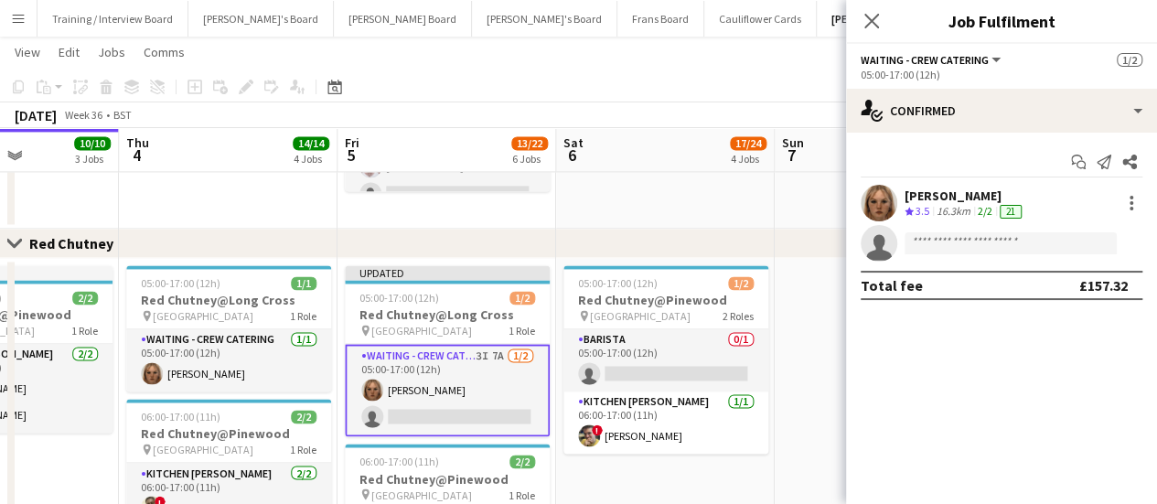
click at [1061, 133] on div "Start chat Send notification Share Heather Burt Crew rating 3.5 16.3km 2/2 21 s…" at bounding box center [1001, 224] width 311 height 182
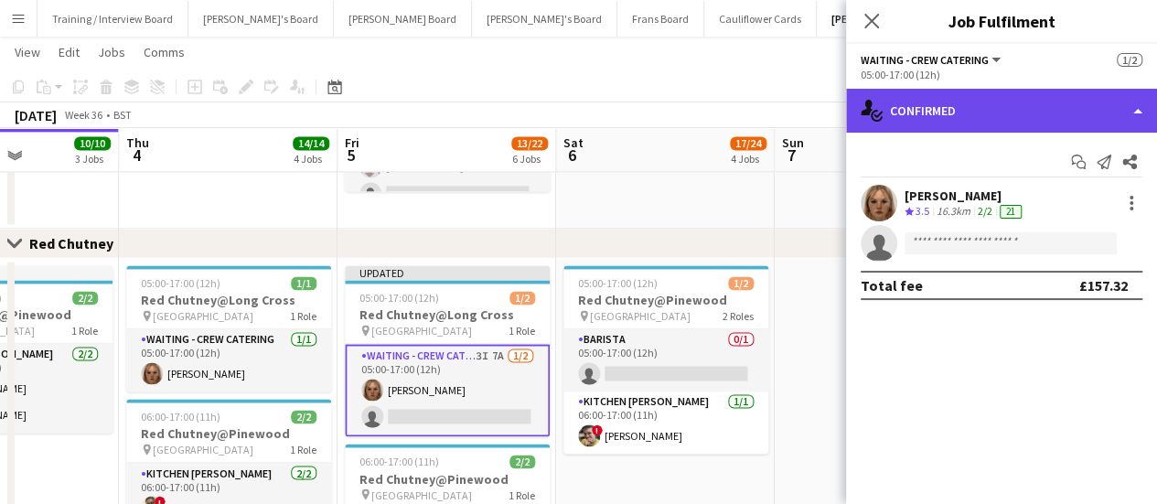
click at [1061, 130] on div "single-neutral-actions-check-2 Confirmed" at bounding box center [1001, 111] width 311 height 44
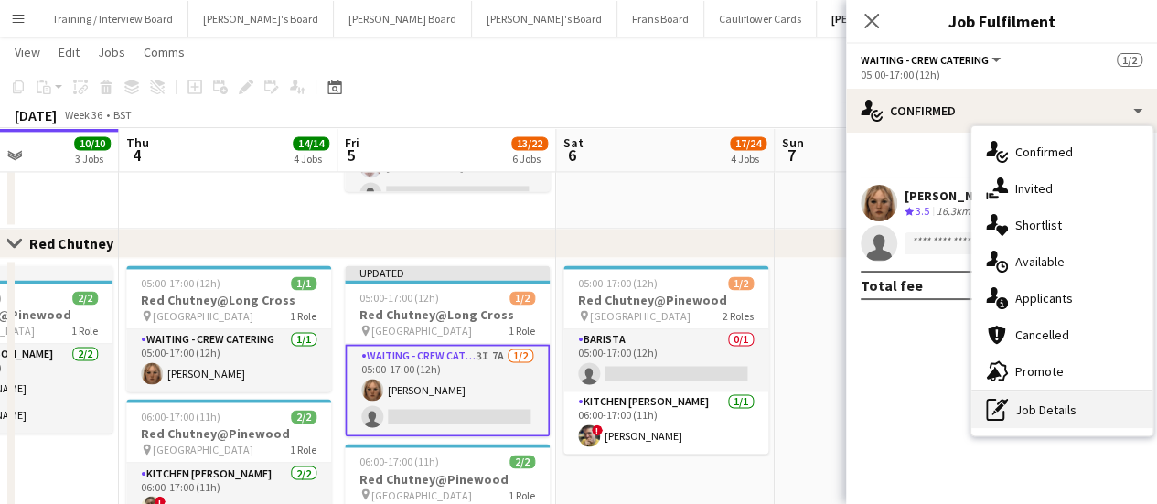
click at [1056, 423] on div "pen-write Job Details" at bounding box center [1061, 409] width 181 height 37
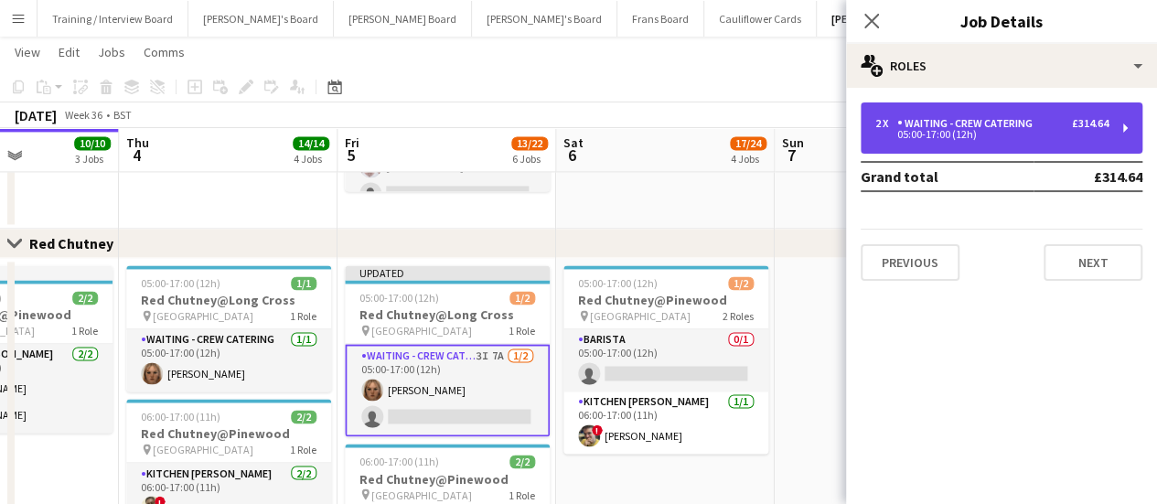
click at [938, 127] on div "Waiting - Crew Catering" at bounding box center [968, 123] width 143 height 13
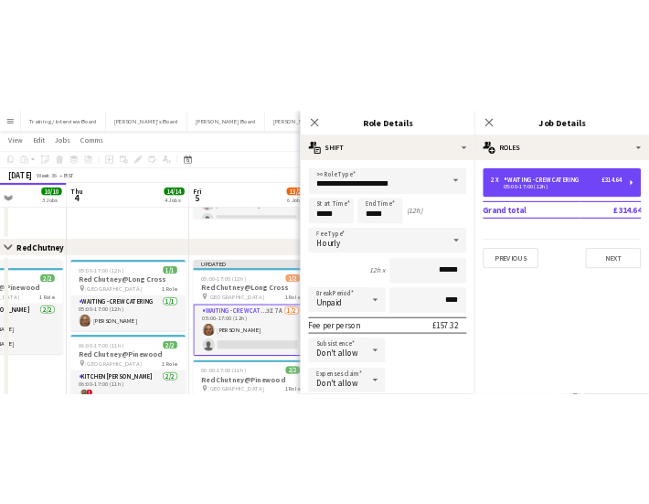
scroll to position [198, 0]
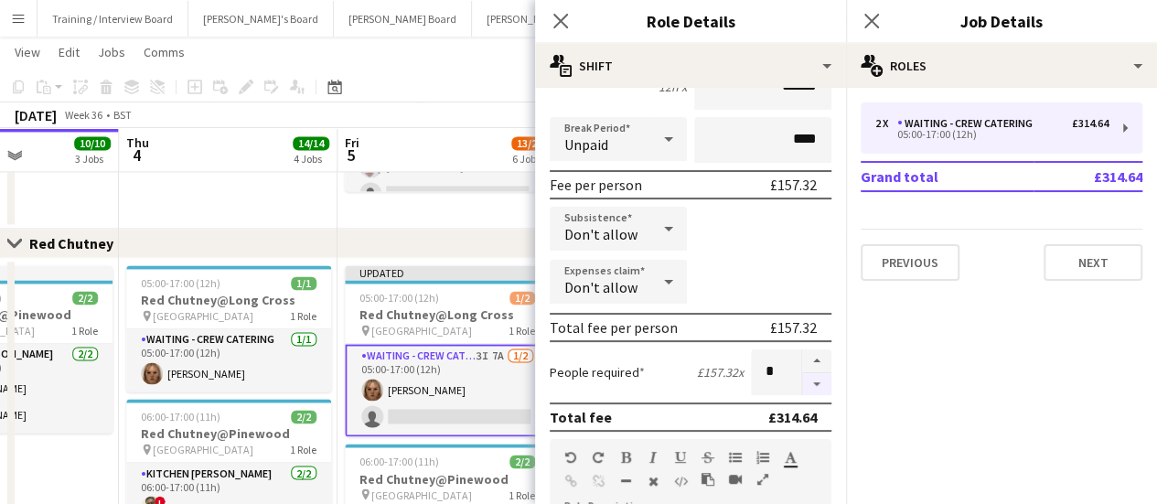
click at [802, 379] on button "button" at bounding box center [816, 384] width 29 height 23
type input "*"
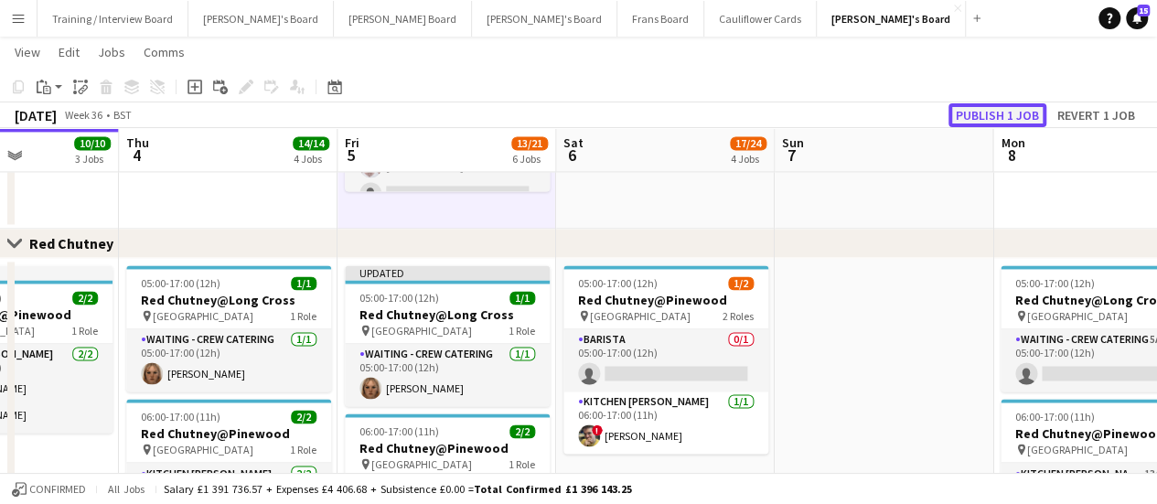
click at [1015, 118] on button "Publish 1 job" at bounding box center [997, 115] width 98 height 24
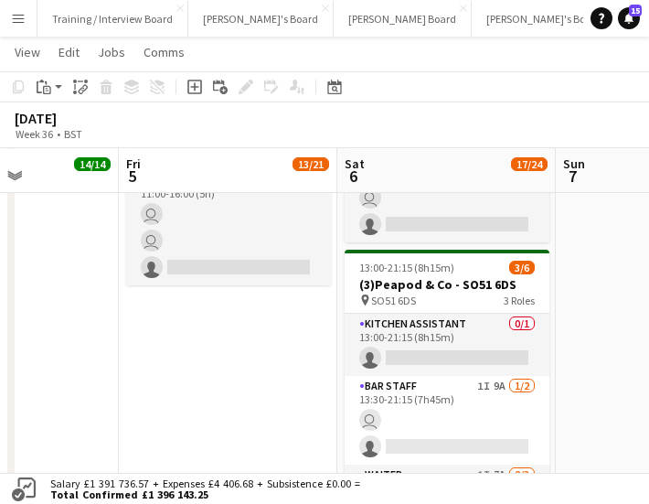
scroll to position [1334, 0]
